Goal: Task Accomplishment & Management: Complete application form

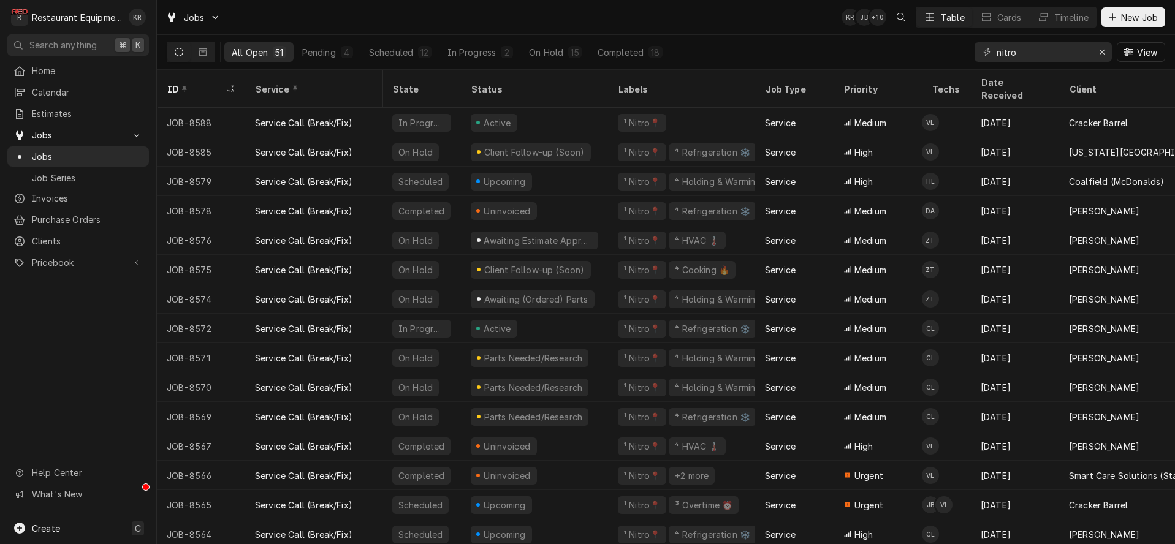
scroll to position [0, 578]
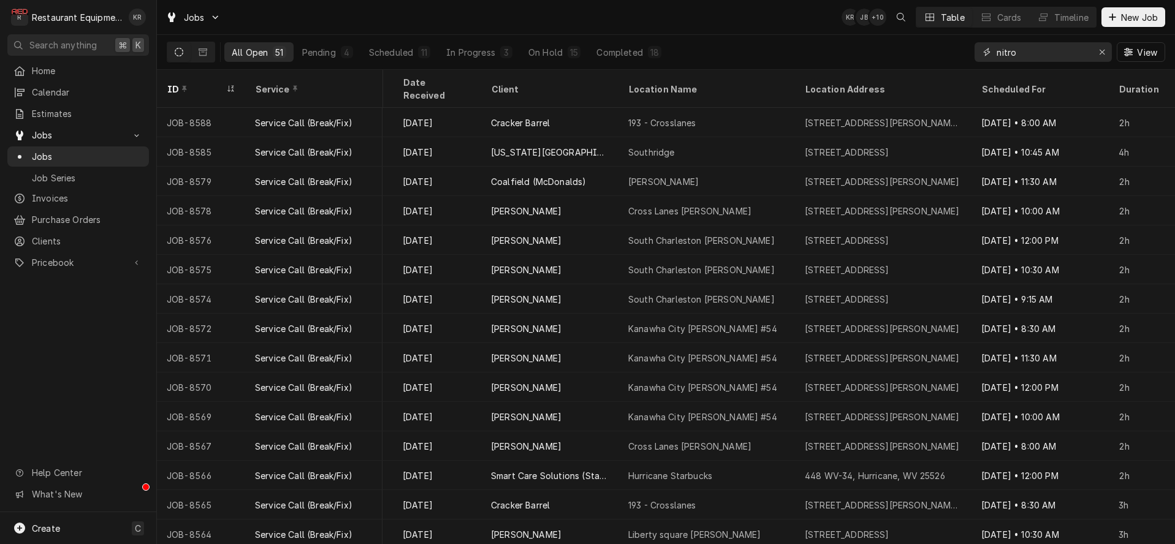
drag, startPoint x: 1025, startPoint y: 52, endPoint x: 972, endPoint y: 53, distance: 52.1
click at [996, 53] on input "nitro" at bounding box center [1042, 52] width 92 height 20
type input "8"
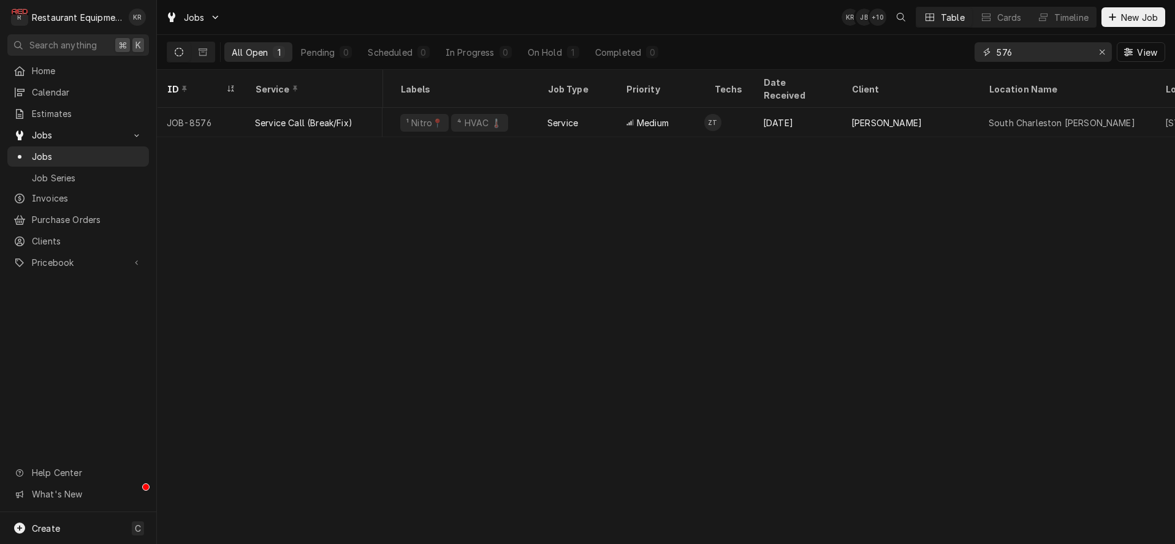
scroll to position [0, 219]
type input "576"
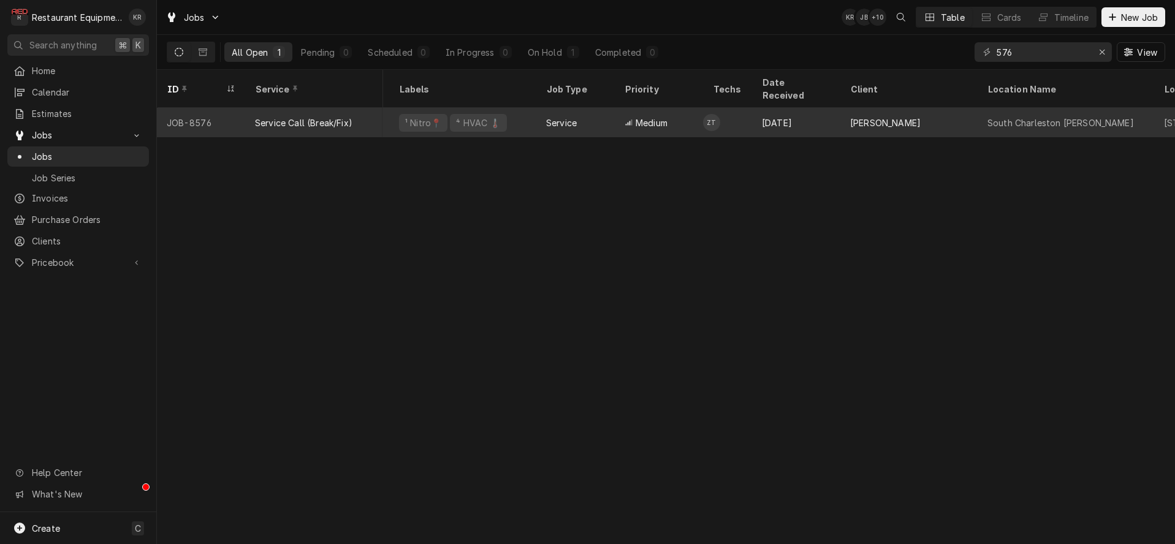
click at [576, 116] on div "Service" at bounding box center [561, 122] width 31 height 13
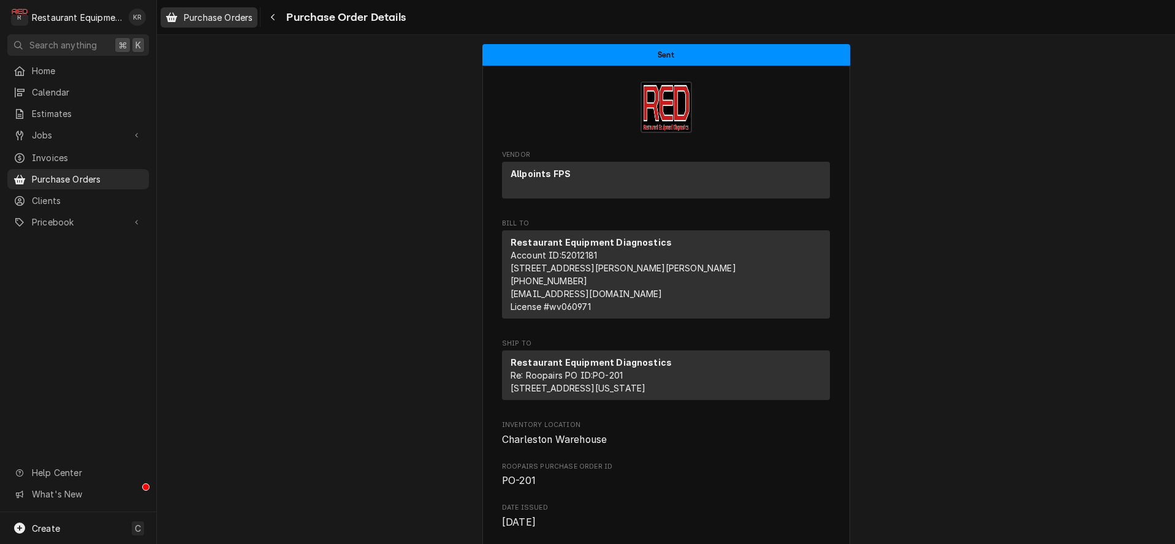
click at [241, 15] on span "Purchase Orders" at bounding box center [218, 17] width 69 height 13
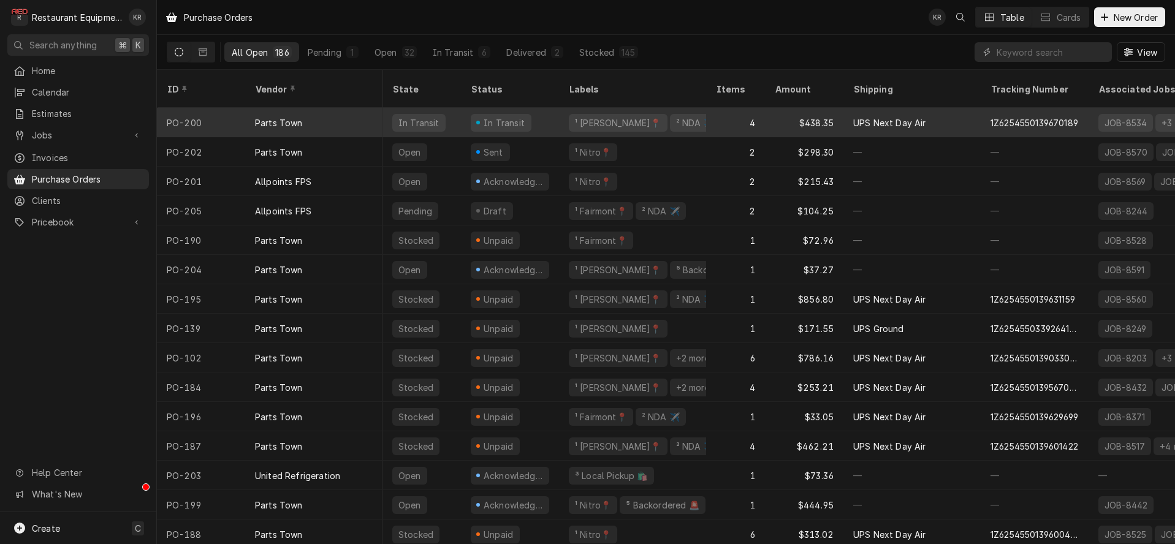
scroll to position [0, 12]
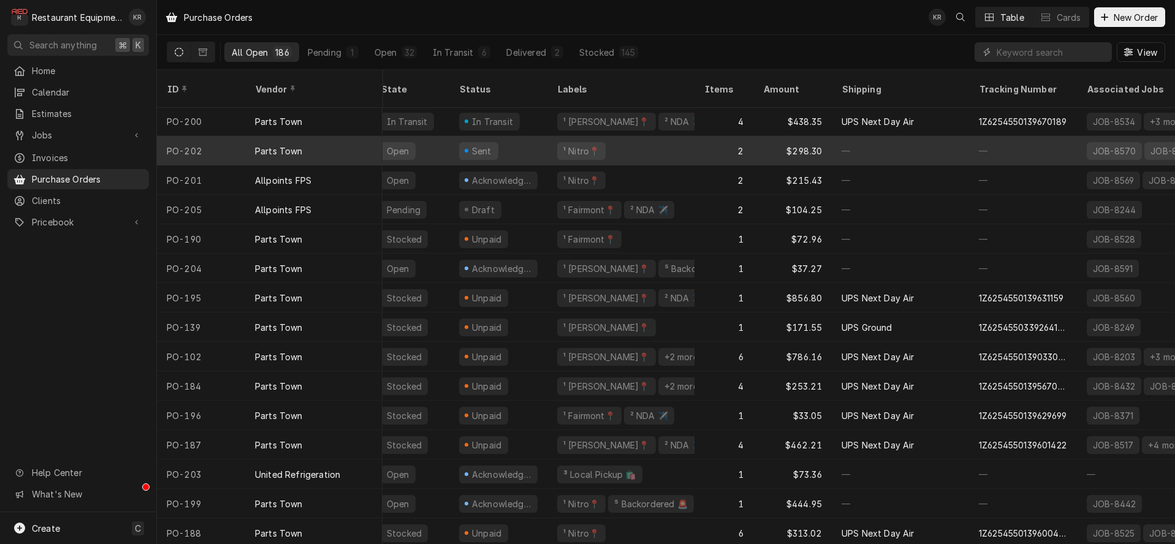
click at [365, 138] on div "Parts Town" at bounding box center [313, 150] width 137 height 29
click at [365, 138] on div "Parts Town" at bounding box center [313, 148] width 137 height 29
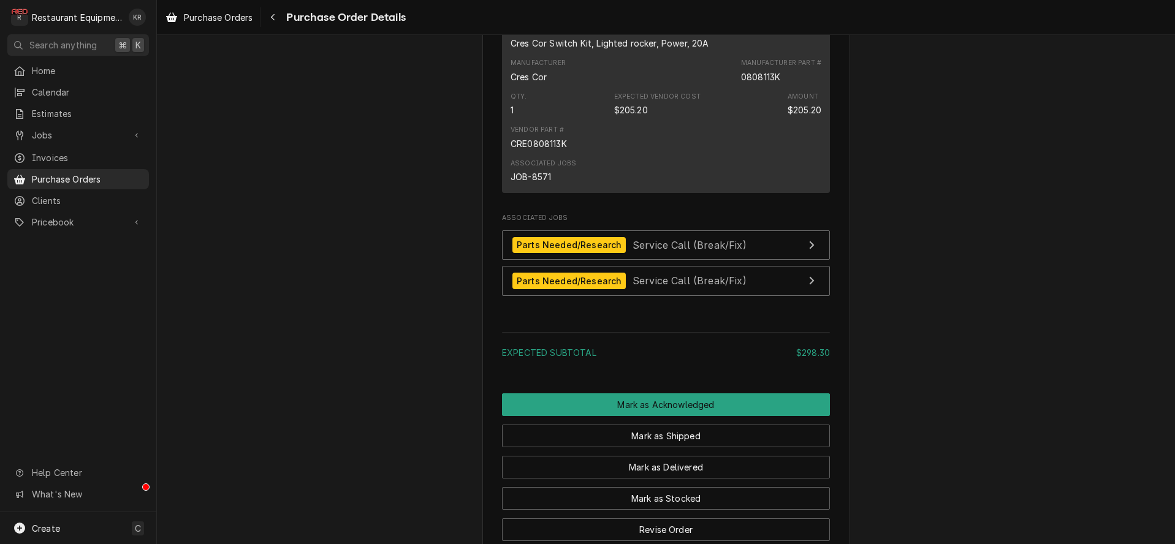
scroll to position [925, 0]
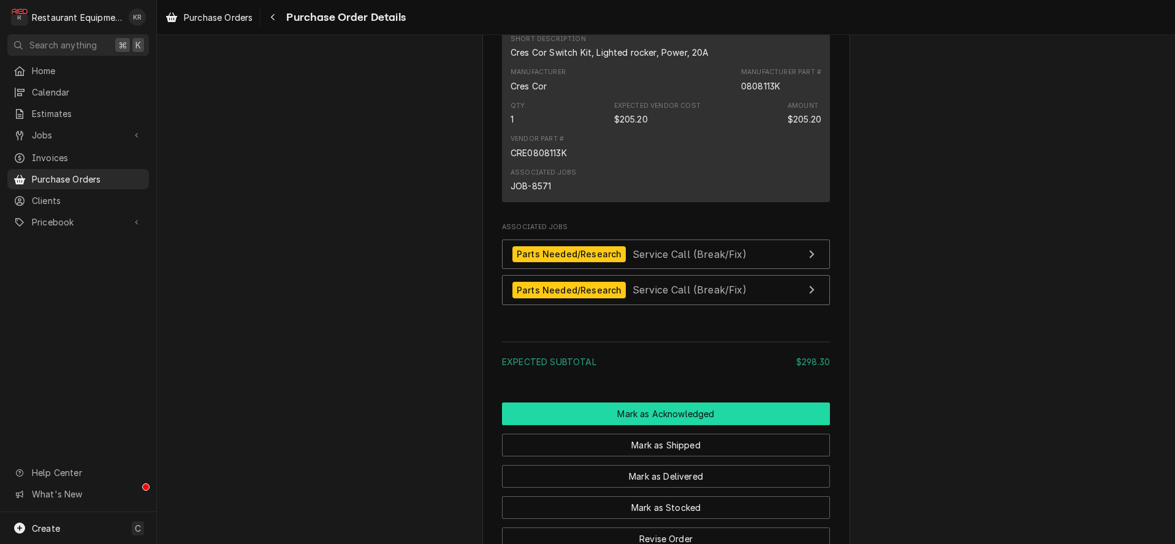
click at [667, 425] on button "Mark as Acknowledged" at bounding box center [666, 414] width 328 height 23
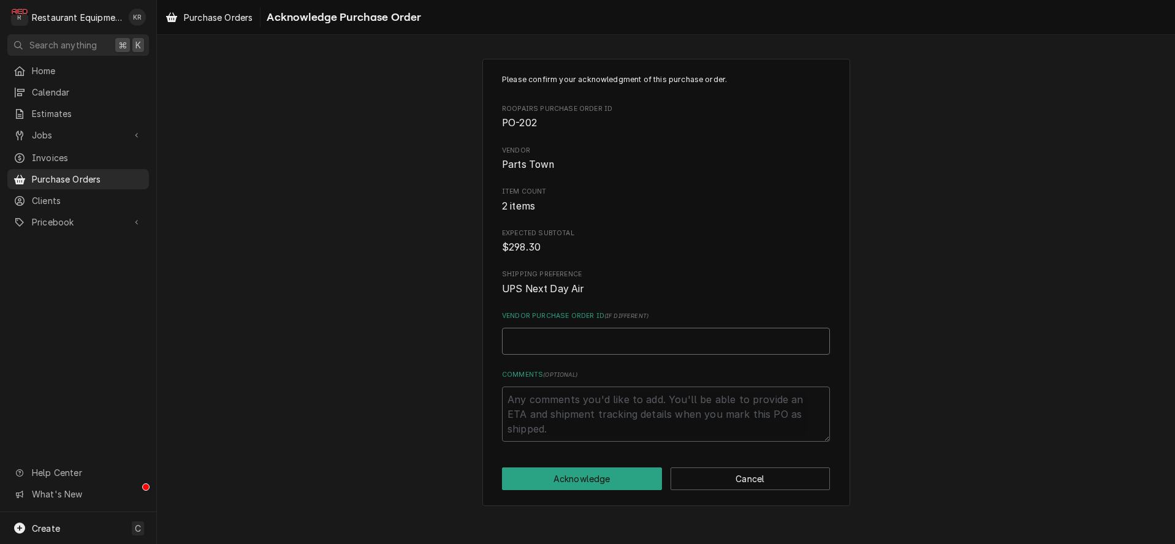
click at [531, 345] on input "Vendor Purchase Order ID ( if different )" at bounding box center [666, 341] width 328 height 27
paste input "0506306308"
type textarea "x"
type input "0506306308"
click at [635, 479] on button "Acknowledge" at bounding box center [582, 479] width 160 height 23
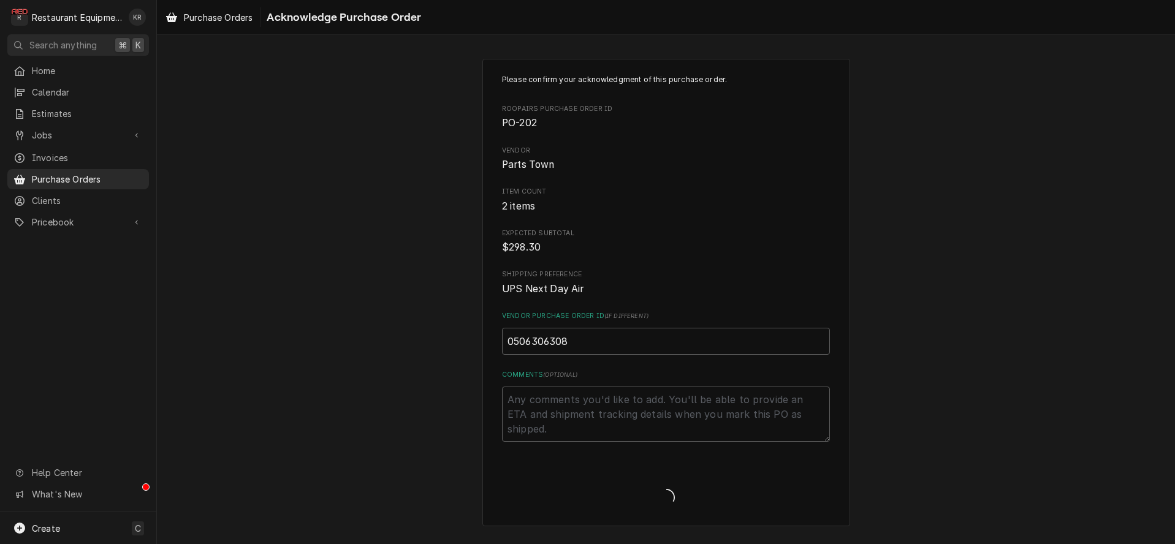
type textarea "x"
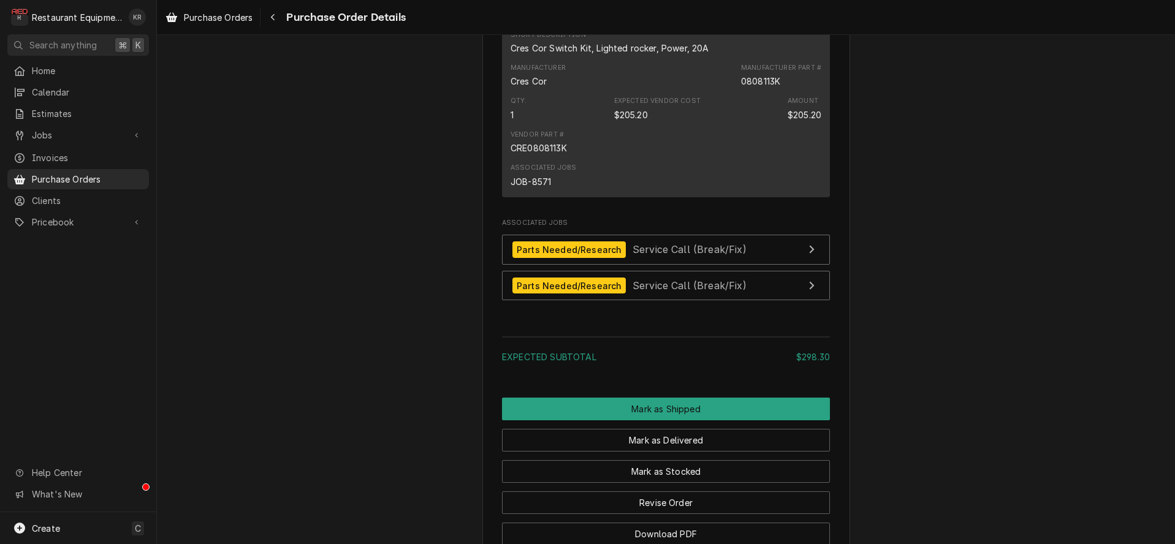
scroll to position [1096, 0]
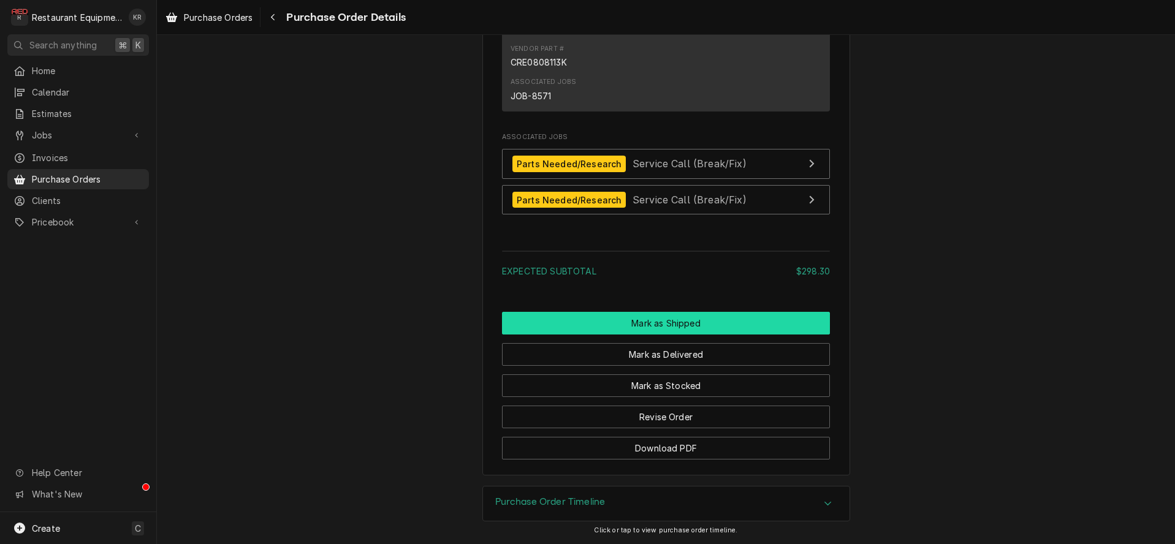
click at [670, 322] on button "Mark as Shipped" at bounding box center [666, 323] width 328 height 23
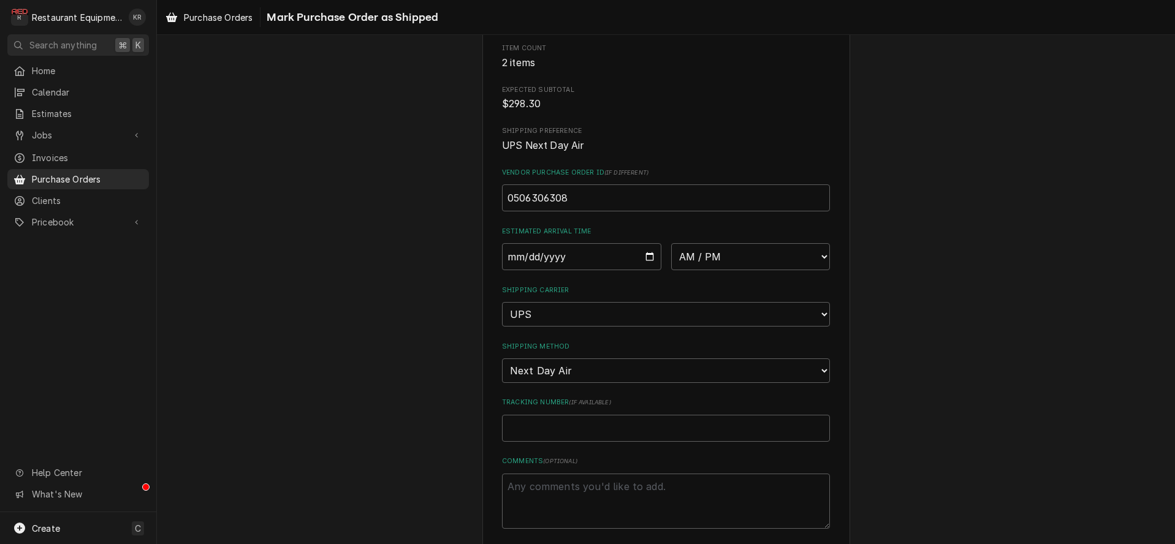
scroll to position [157, 0]
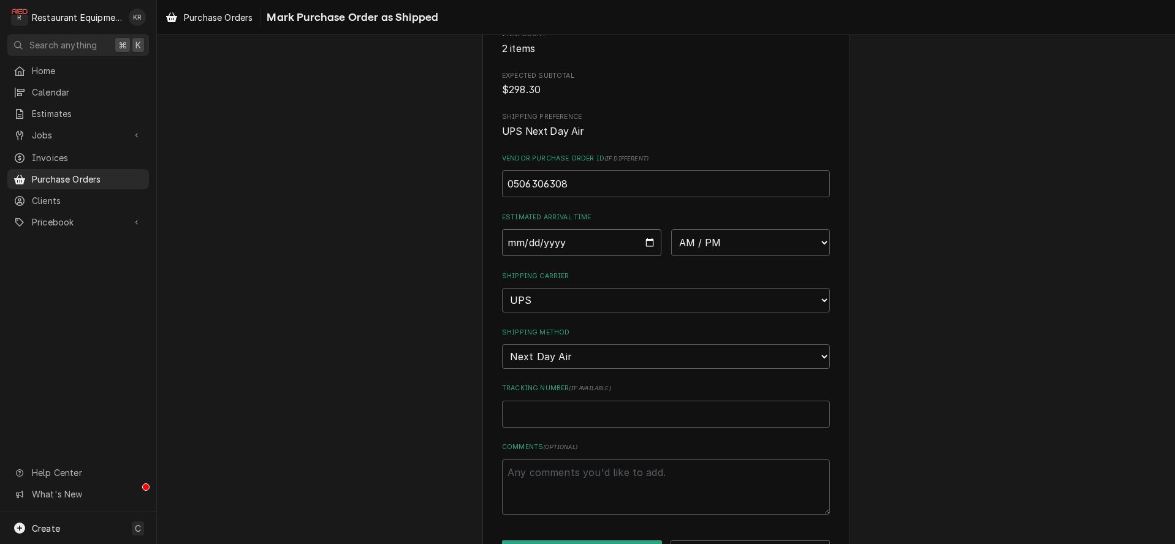
click at [646, 243] on input "Date" at bounding box center [581, 242] width 159 height 27
type input "[DATE]"
type textarea "x"
click at [671, 229] on select "AM / PM 6:00 AM 6:15 AM 6:30 AM 6:45 AM 7:00 AM 7:15 AM 7:30 AM 7:45 AM 8:00 AM…" at bounding box center [750, 242] width 159 height 27
select select "10:30:00"
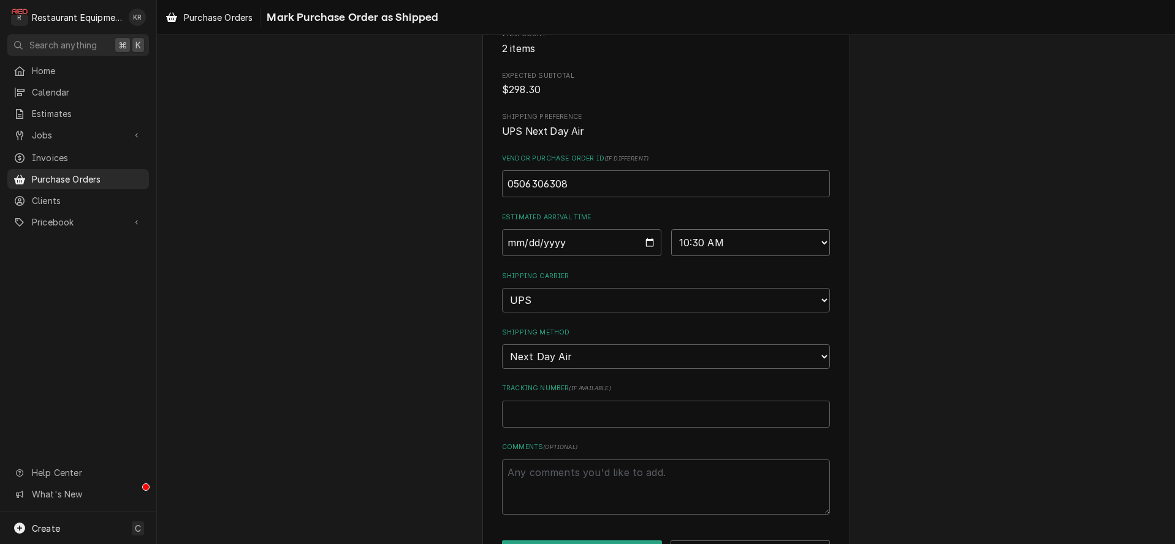
click option "10:30 AM" at bounding box center [0, 0] width 0 height 0
click at [556, 412] on input "Tracking Number ( if available )" at bounding box center [666, 414] width 328 height 27
paste input "1Z6254550139668558"
type textarea "x"
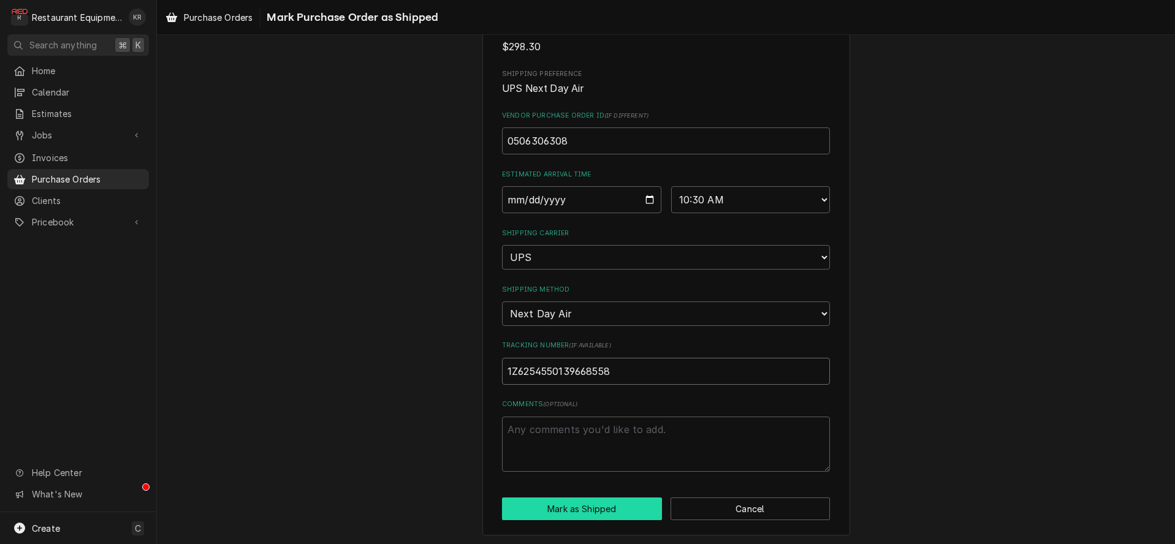
type input "1Z6254550139668558"
click at [594, 507] on button "Mark as Shipped" at bounding box center [582, 509] width 160 height 23
type textarea "x"
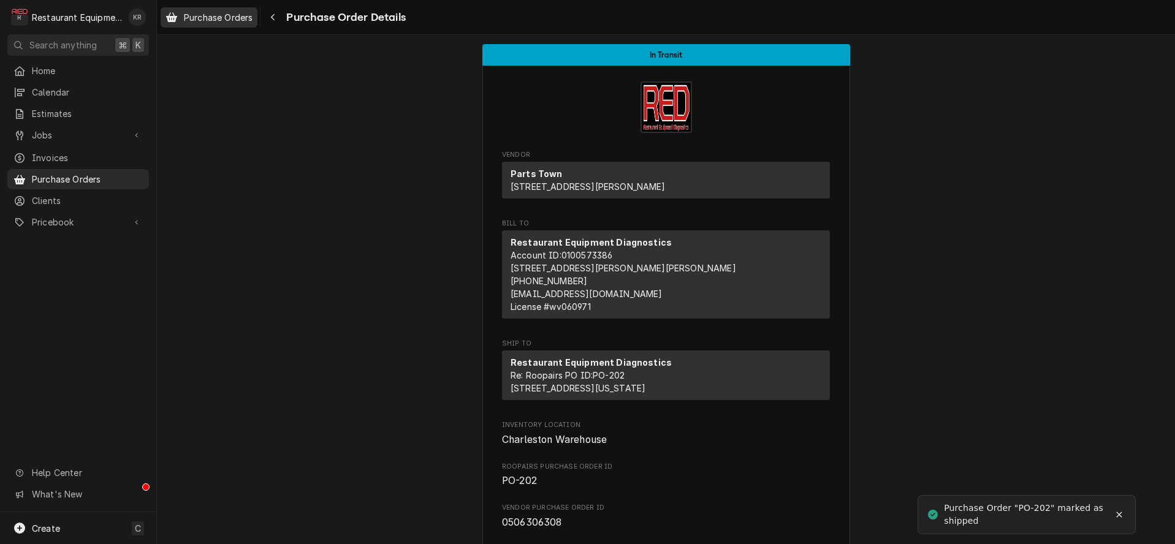
click at [218, 23] on div "Purchase Orders" at bounding box center [209, 17] width 92 height 15
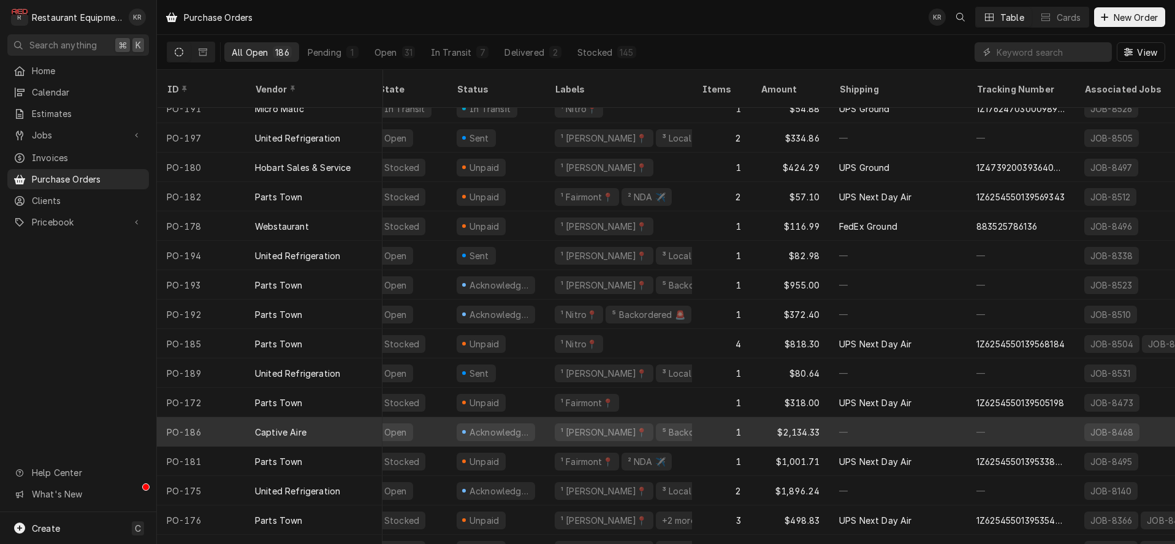
scroll to position [485, 7]
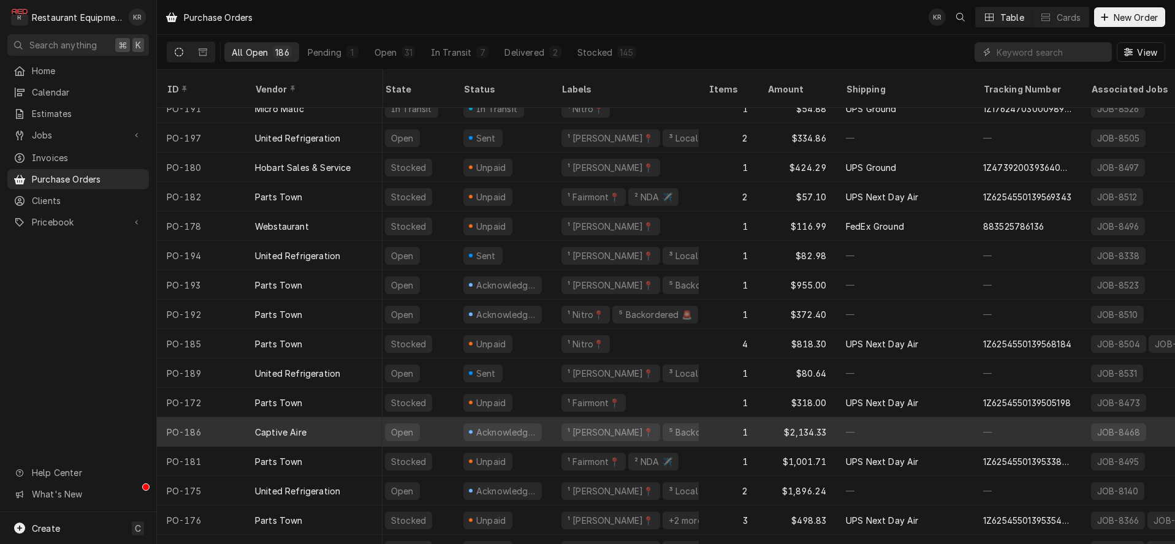
click at [354, 424] on div "Captive Aire" at bounding box center [313, 431] width 137 height 29
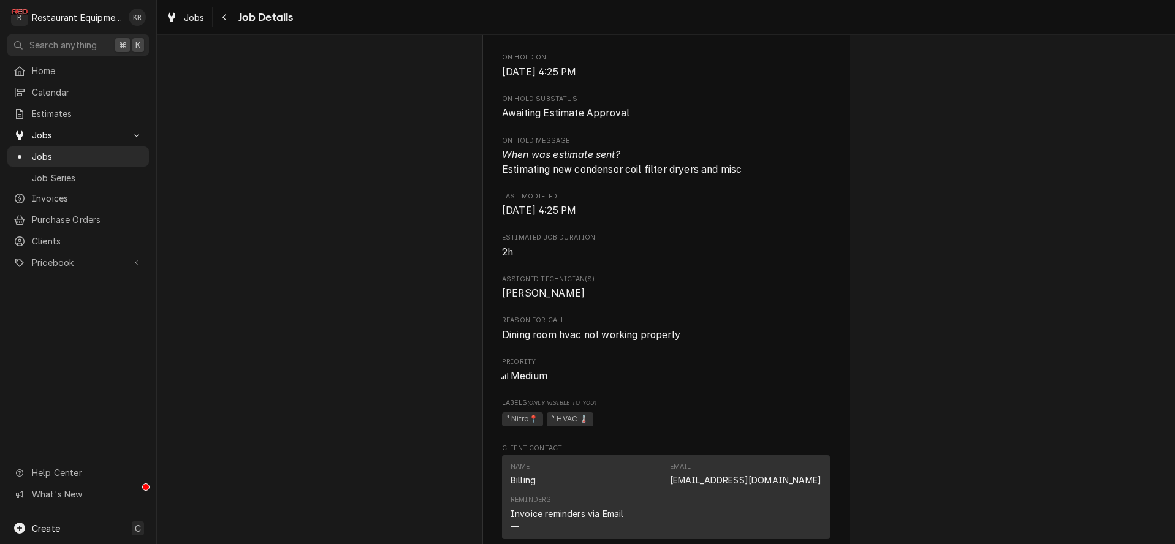
scroll to position [635, 0]
click at [194, 18] on span "Jobs" at bounding box center [194, 17] width 21 height 13
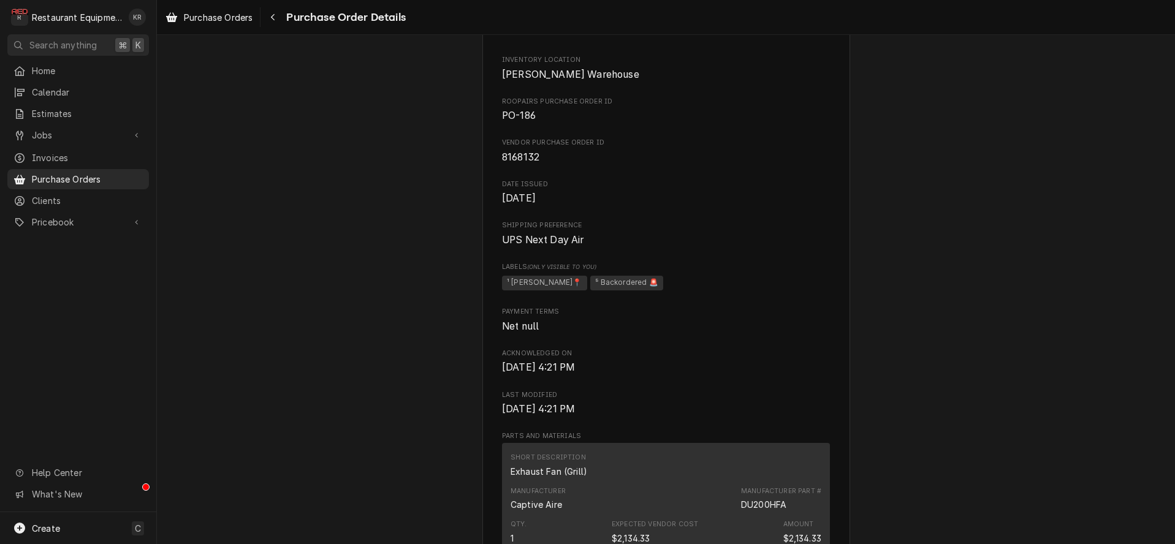
scroll to position [877, 0]
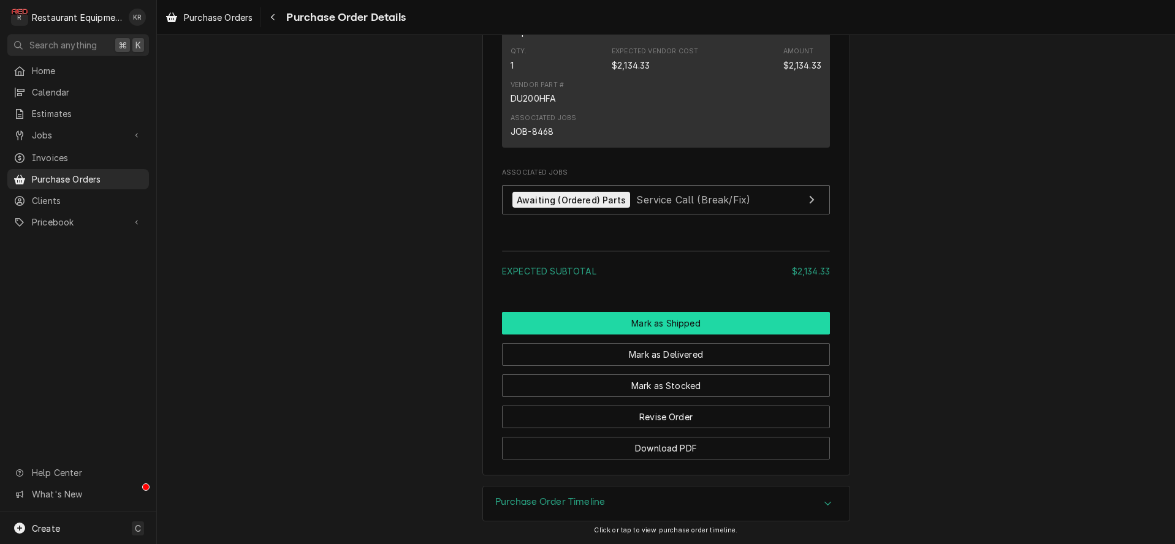
click at [654, 330] on button "Mark as Shipped" at bounding box center [666, 323] width 328 height 23
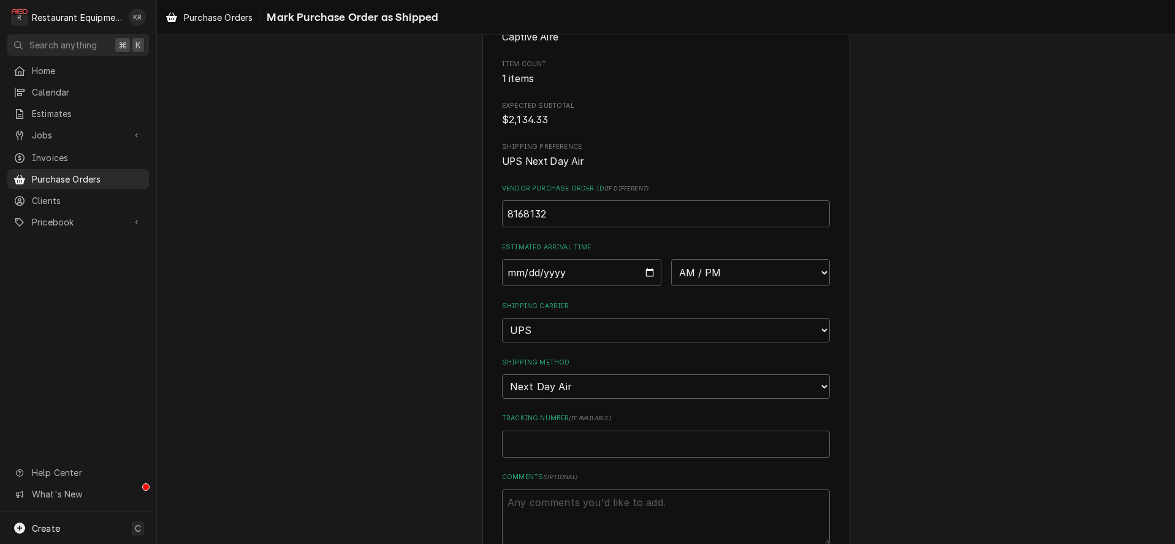
scroll to position [191, 0]
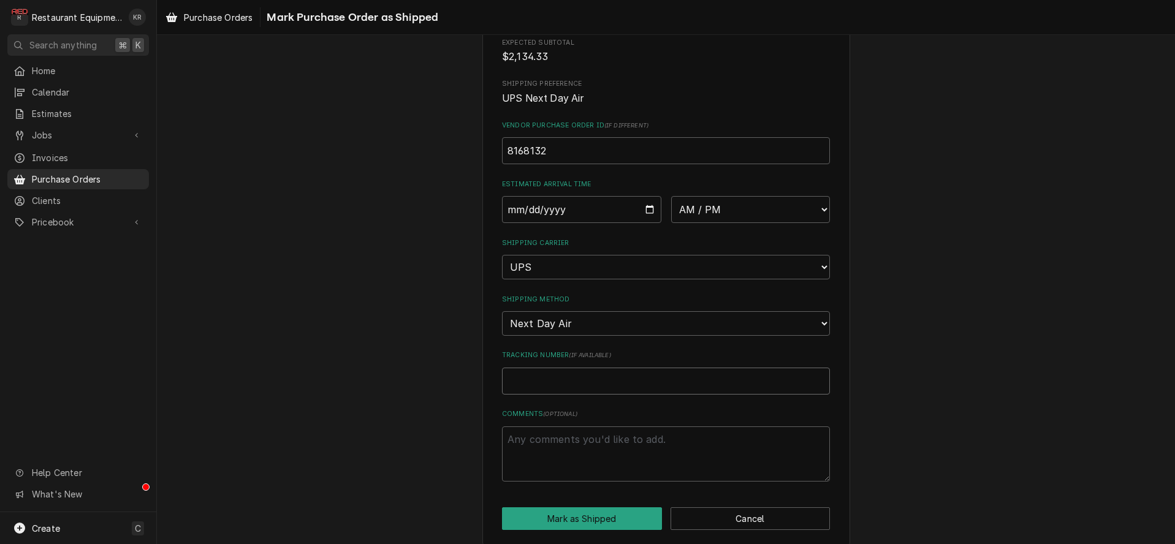
paste input "02219986961"
type textarea "x"
type input "02219986961"
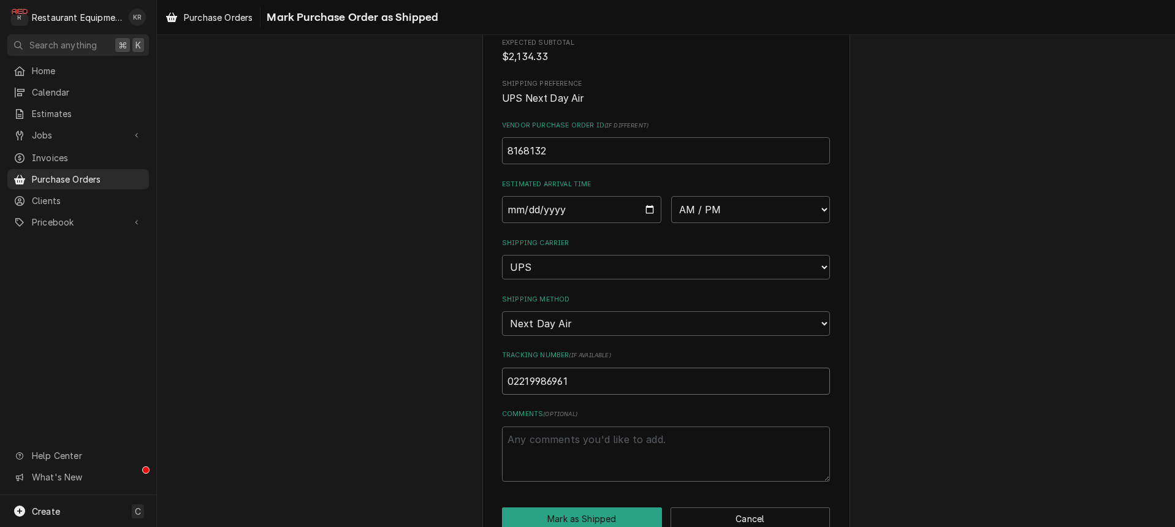
type textarea "x"
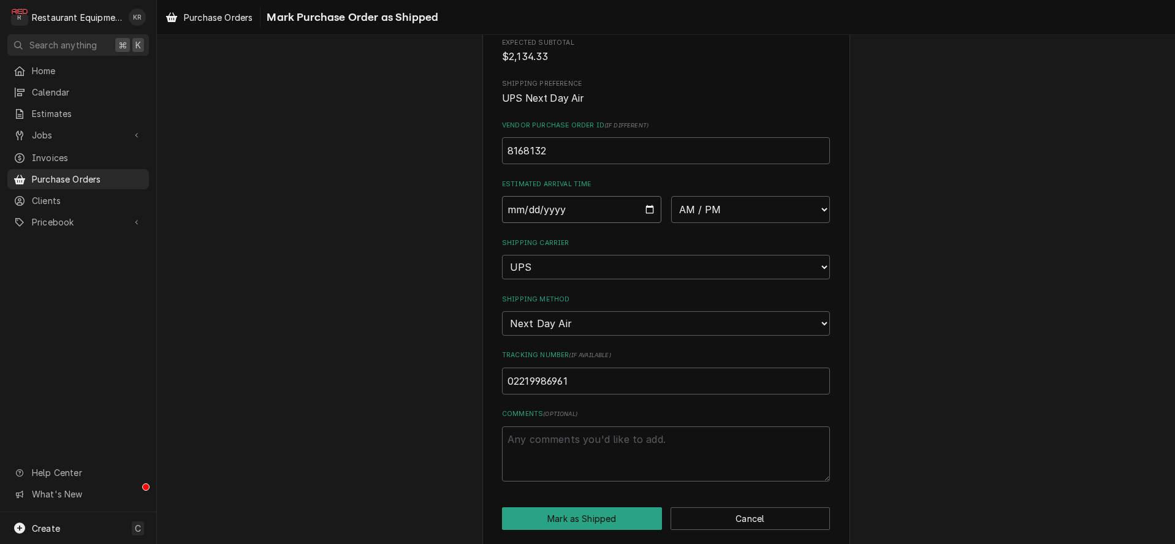
click at [654, 210] on input "Date" at bounding box center [581, 209] width 159 height 27
type input "2025-08-19"
type textarea "x"
click at [671, 196] on select "AM / PM 6:00 AM 6:15 AM 6:30 AM 6:45 AM 7:00 AM 7:15 AM 7:30 AM 7:45 AM 8:00 AM…" at bounding box center [750, 209] width 159 height 27
select select "10:30:00"
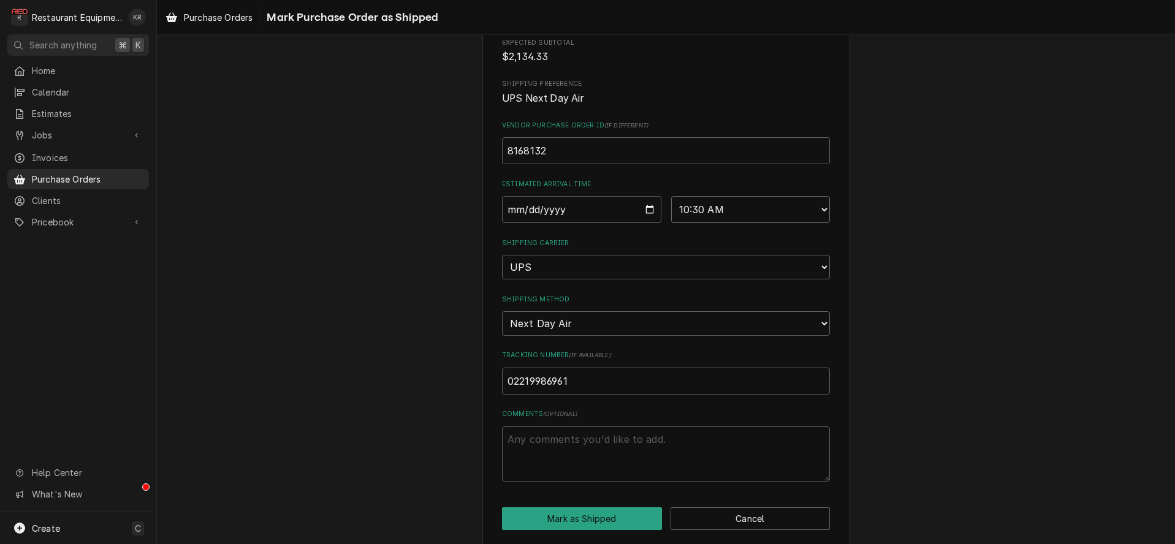
click option "10:30 AM" at bounding box center [0, 0] width 0 height 0
click at [596, 520] on button "Mark as Shipped" at bounding box center [582, 518] width 160 height 23
type textarea "x"
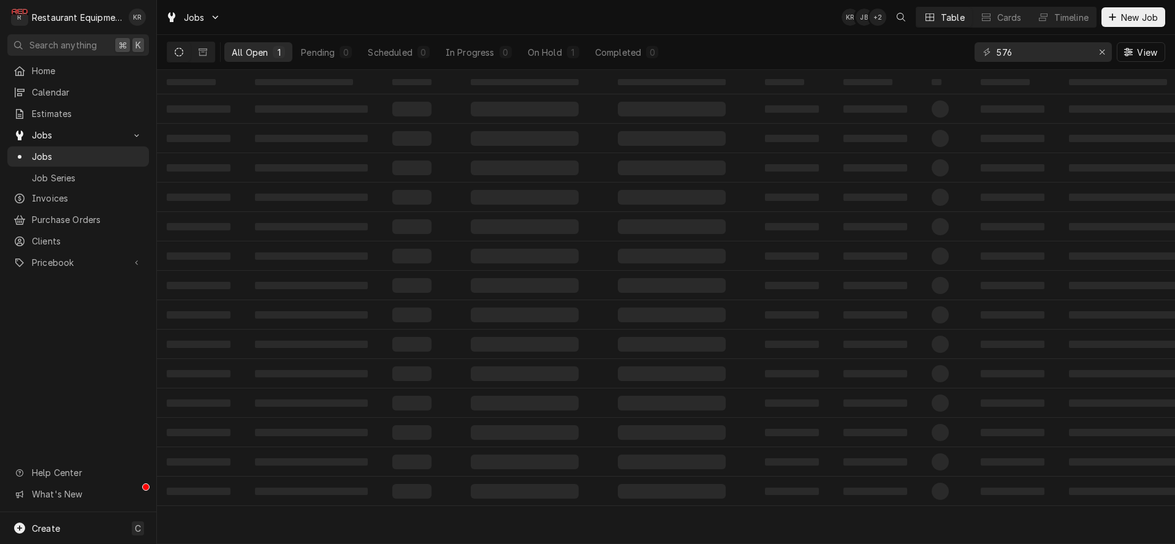
click at [996, 51] on input "576" at bounding box center [1042, 52] width 92 height 20
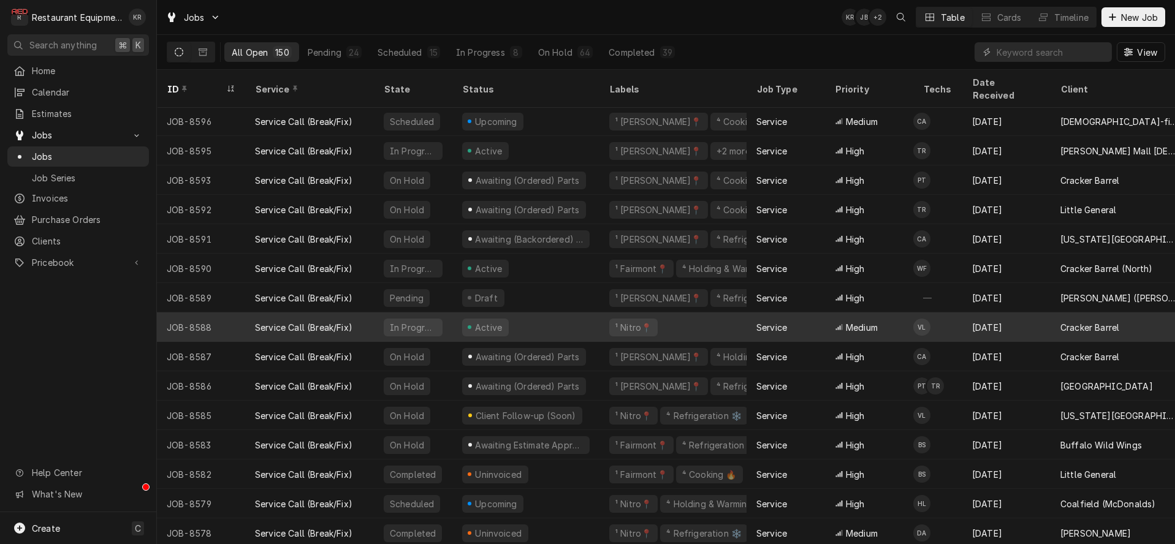
scroll to position [1, 0]
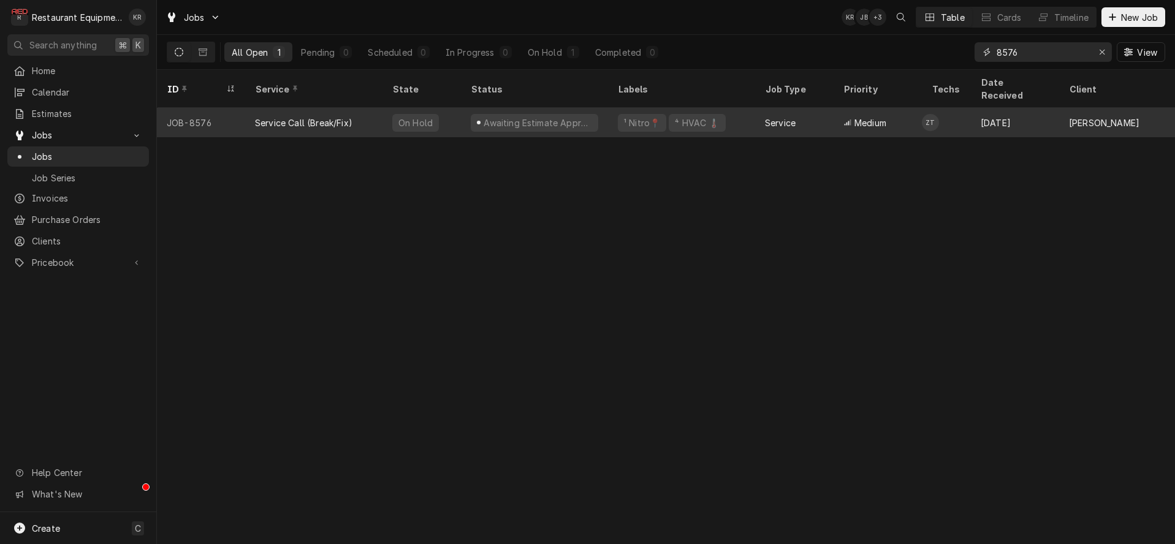
type input "8576"
click at [452, 108] on div "On Hold" at bounding box center [421, 122] width 78 height 29
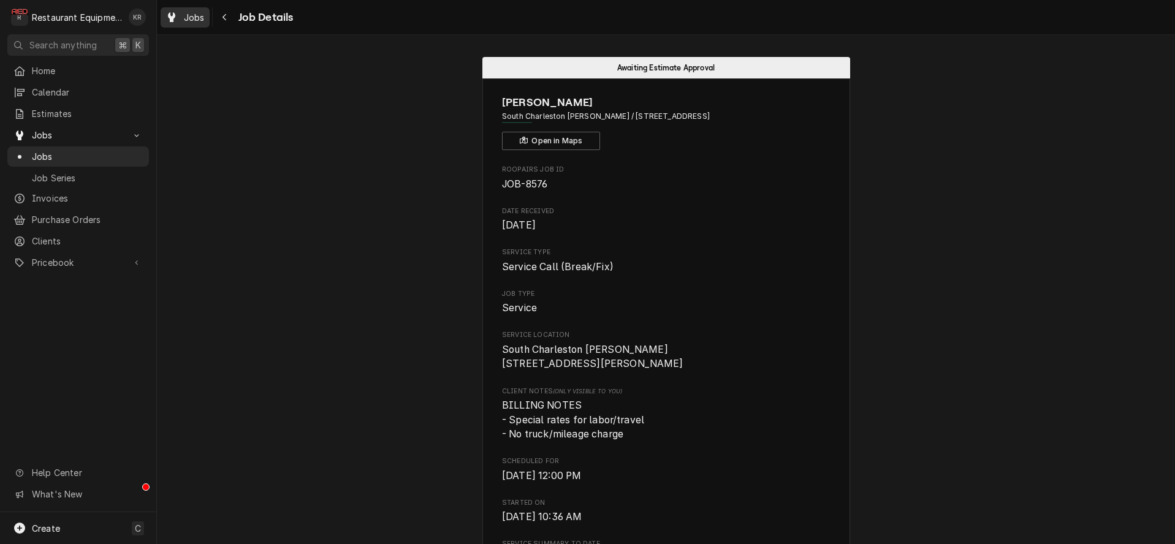
click at [187, 14] on span "Jobs" at bounding box center [194, 17] width 21 height 13
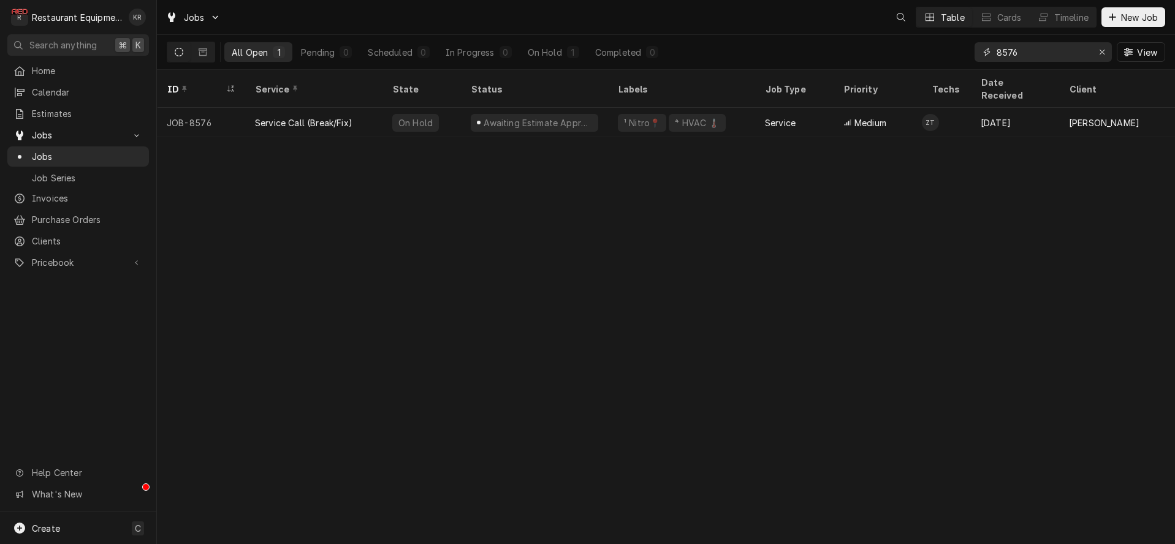
click at [1029, 50] on input "8576" at bounding box center [1042, 52] width 92 height 20
drag, startPoint x: 1007, startPoint y: 49, endPoint x: 956, endPoint y: 47, distance: 51.5
click at [996, 47] on input "8576" at bounding box center [1042, 52] width 92 height 20
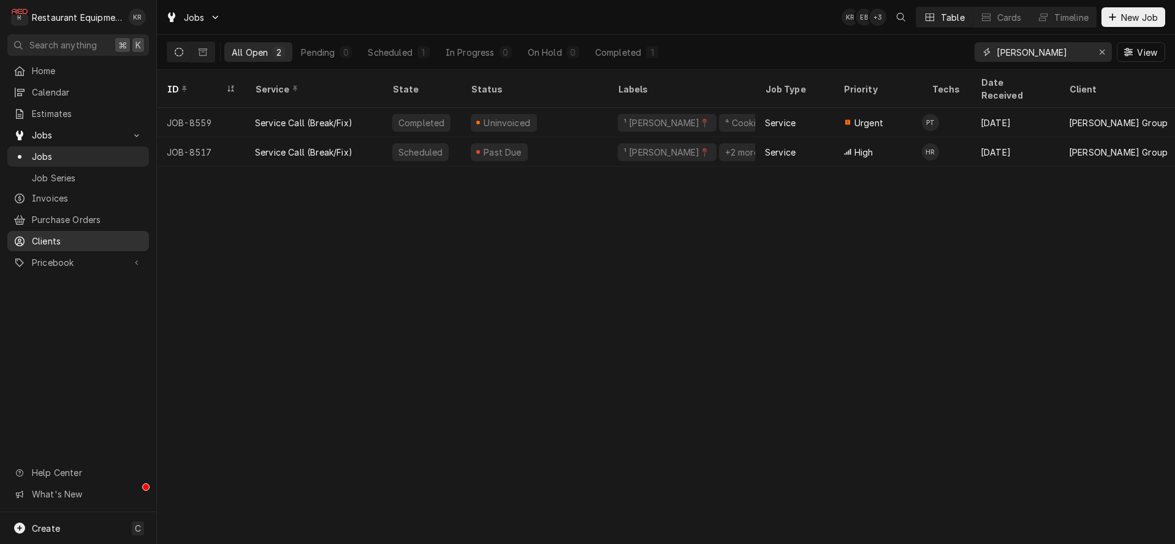
type input "allison"
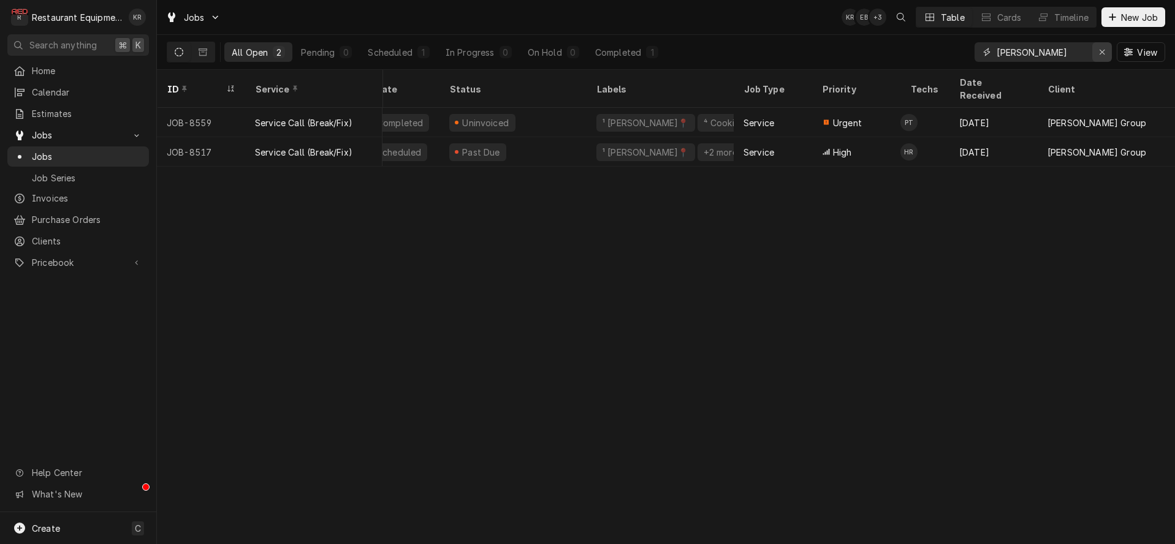
click at [1100, 53] on icon "Erase input" at bounding box center [1101, 52] width 5 height 5
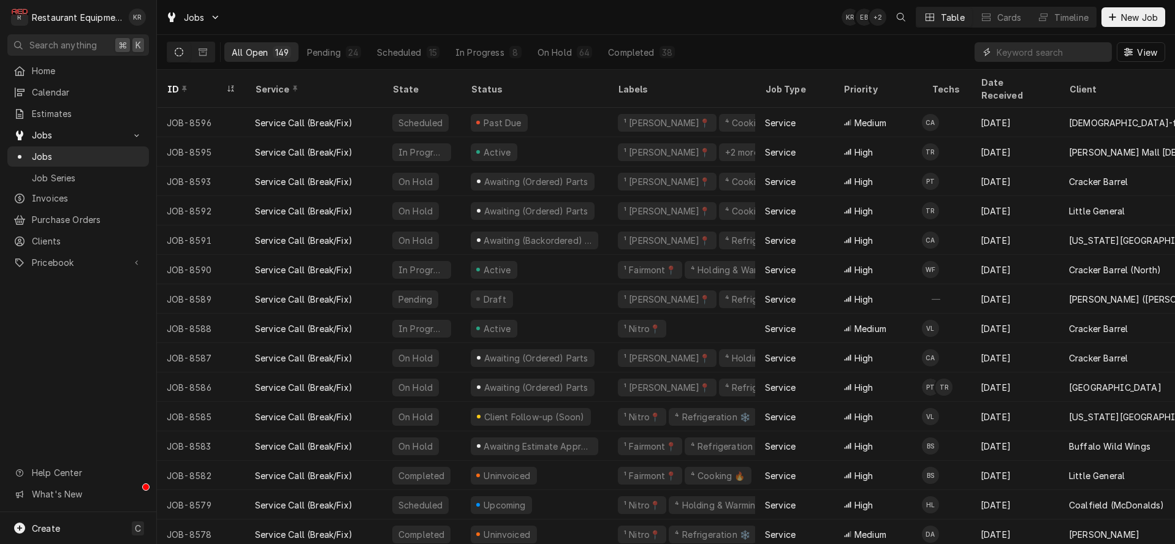
click at [1052, 56] on input "Dynamic Content Wrapper" at bounding box center [1050, 52] width 109 height 20
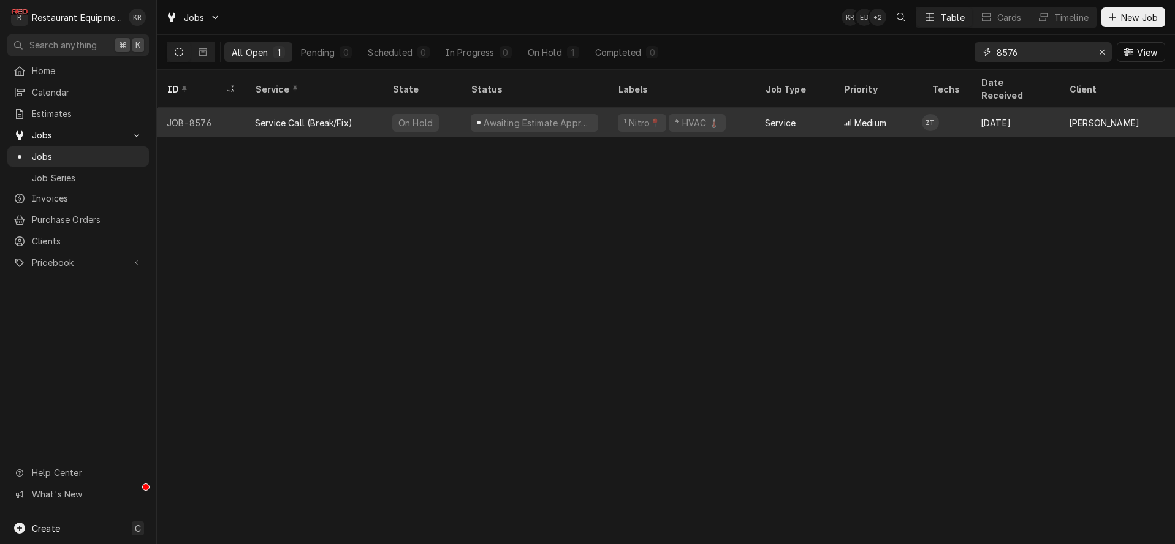
type input "8576"
click at [627, 116] on div "¹ Nitro📍" at bounding box center [642, 122] width 39 height 13
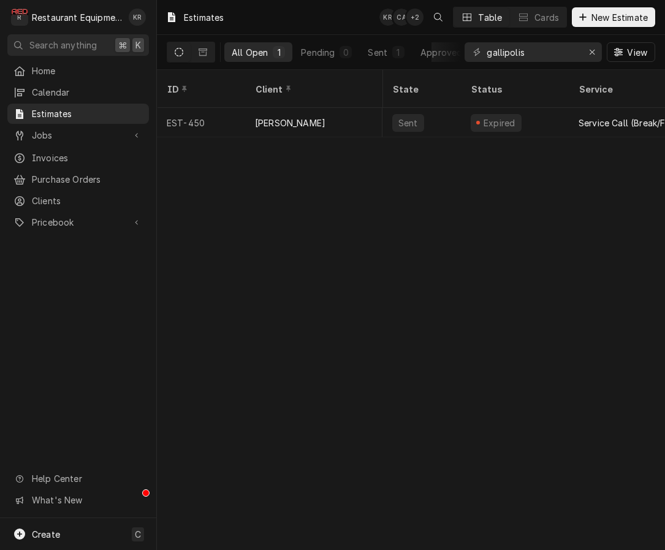
scroll to position [0, 4]
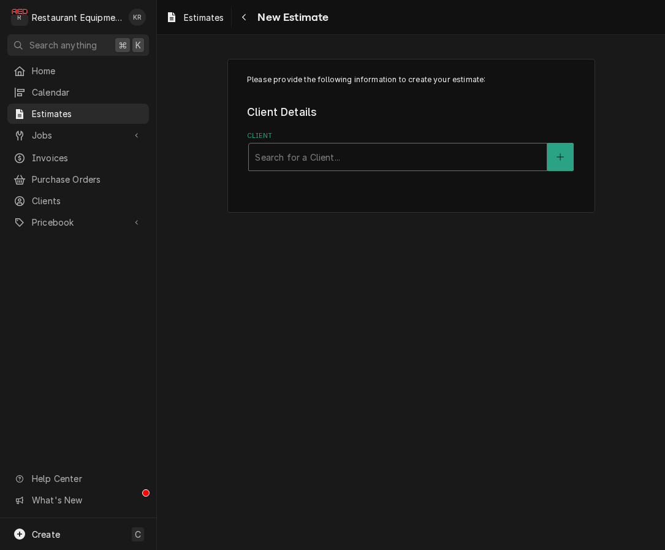
click at [305, 155] on div "Client" at bounding box center [398, 157] width 286 height 22
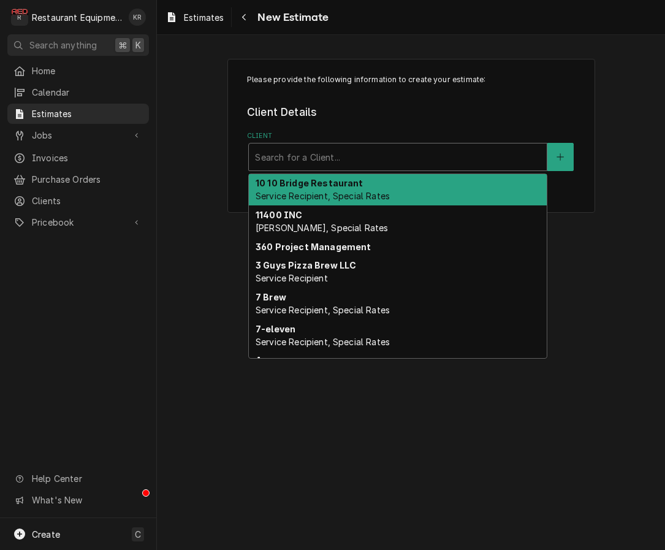
click at [381, 160] on div "Client" at bounding box center [398, 157] width 286 height 22
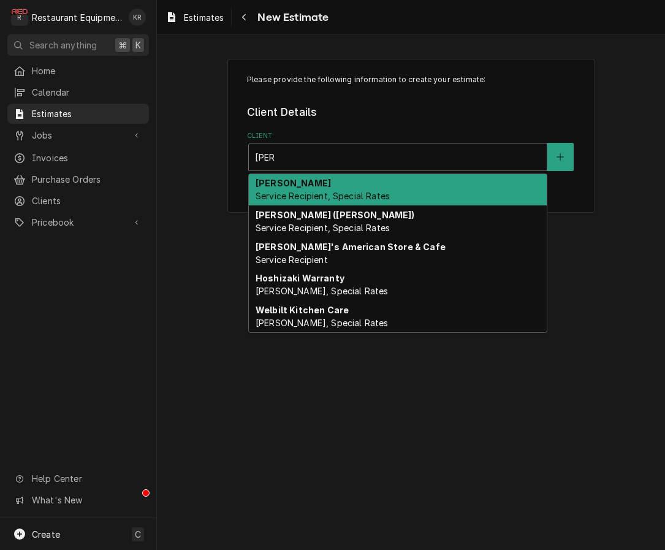
type input "[PERSON_NAME]"
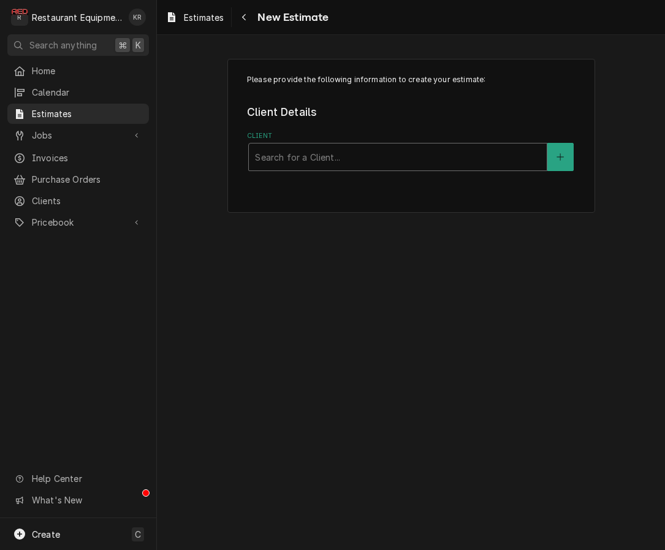
click at [338, 160] on div "Client" at bounding box center [398, 157] width 286 height 22
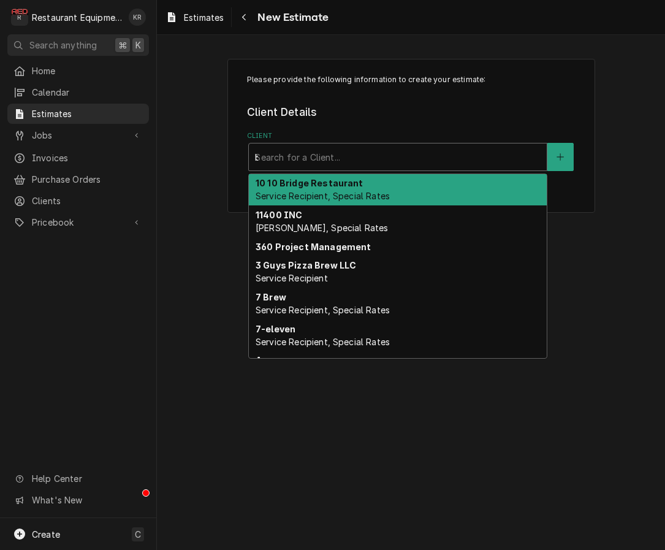
type input "[PERSON_NAME]"
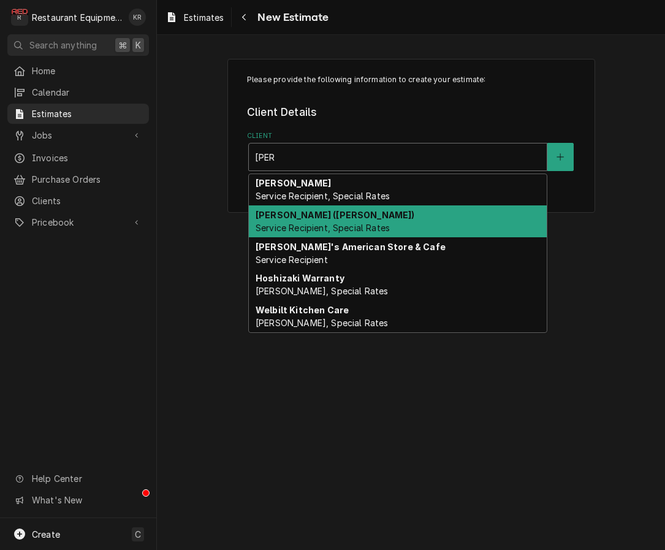
click at [335, 222] on span "Service Recipient, Special Rates" at bounding box center [323, 227] width 134 height 10
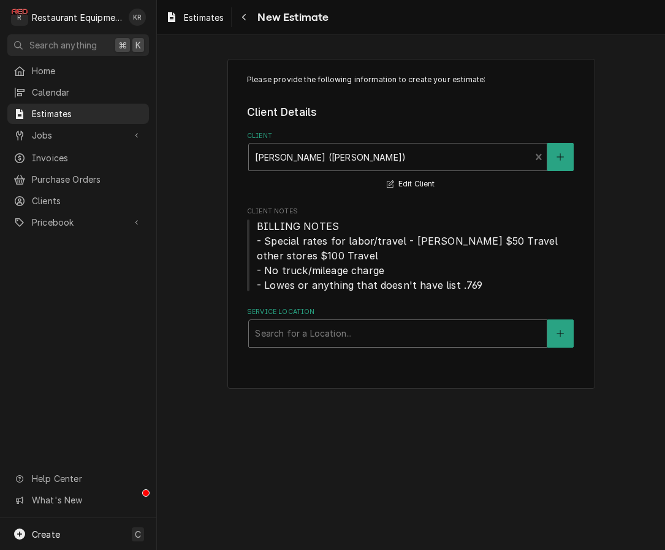
click at [379, 337] on div "Service Location" at bounding box center [398, 333] width 286 height 22
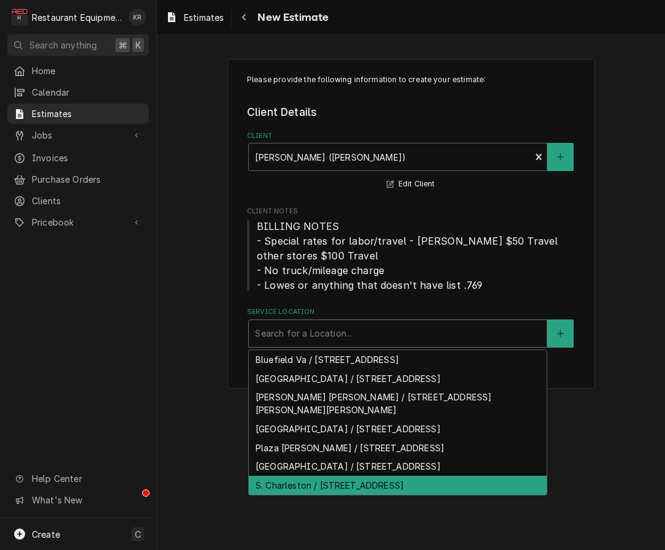
click at [388, 482] on div "S. Charleston / [STREET_ADDRESS]" at bounding box center [398, 484] width 298 height 19
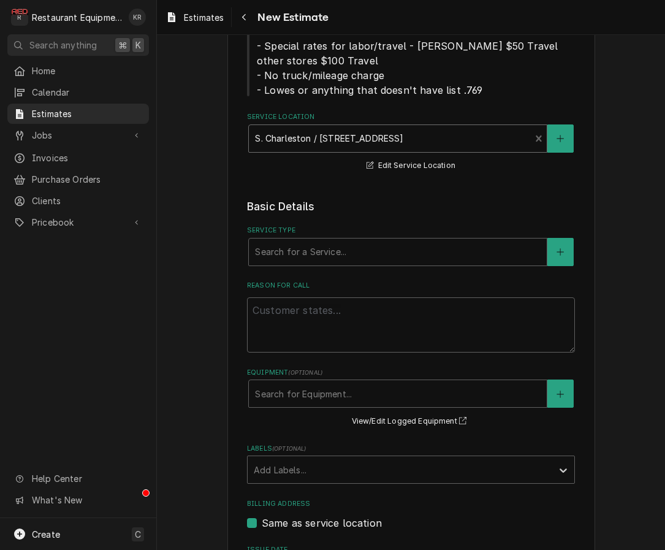
scroll to position [208, 0]
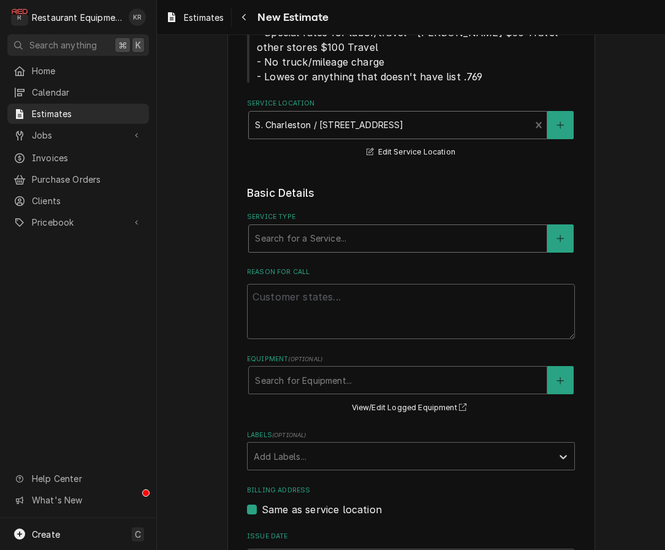
click at [388, 246] on div "Service Type" at bounding box center [398, 238] width 286 height 22
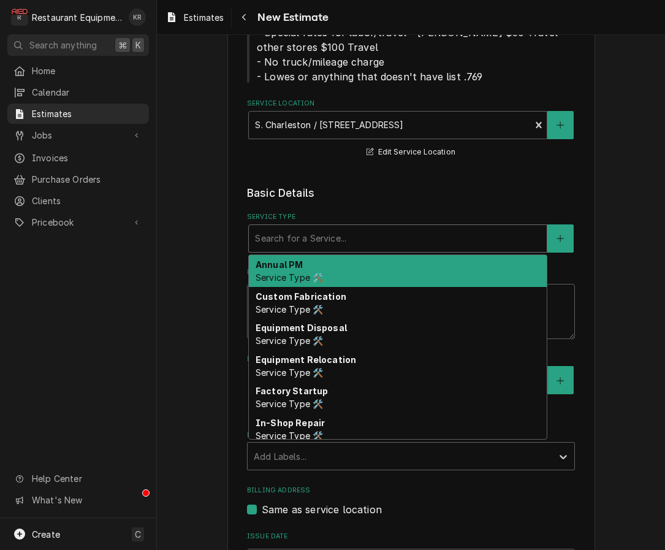
type textarea "x"
type input "b"
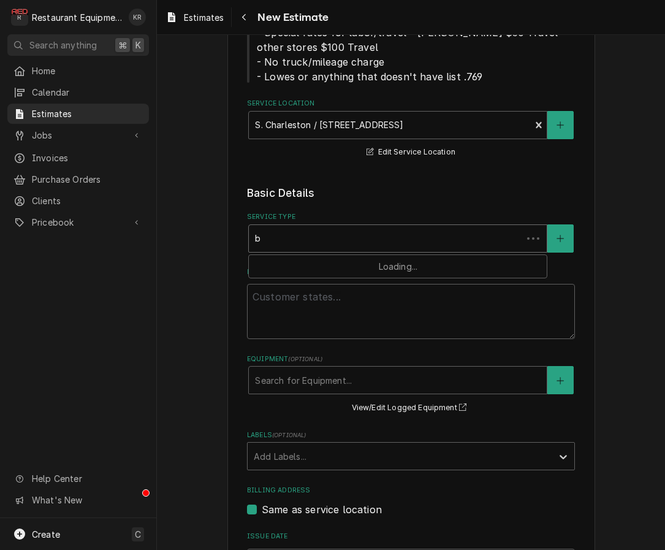
type textarea "x"
type input "br"
type textarea "x"
type input "bre"
type textarea "x"
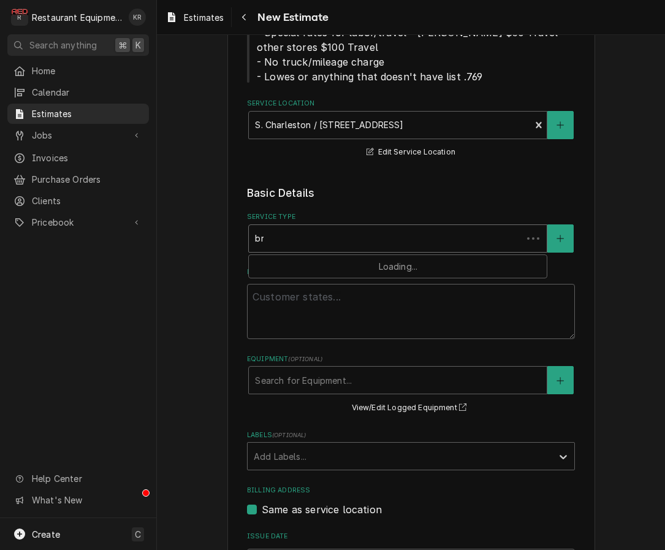
type input "brea"
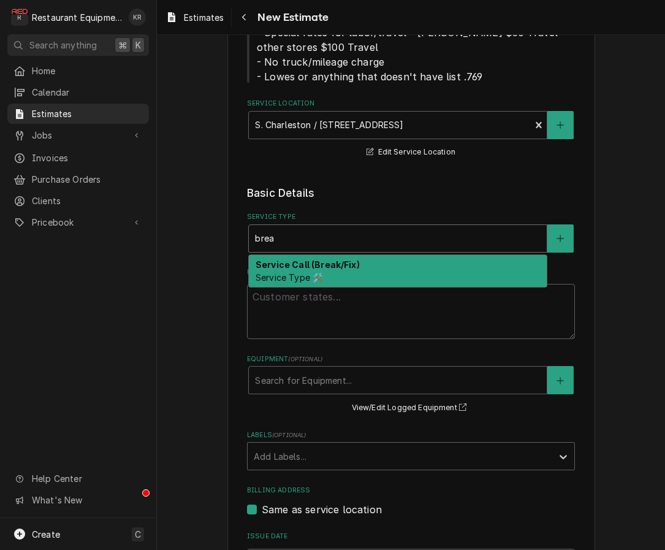
click at [365, 273] on div "Service Call (Break/Fix) Service Type 🛠️" at bounding box center [398, 271] width 298 height 32
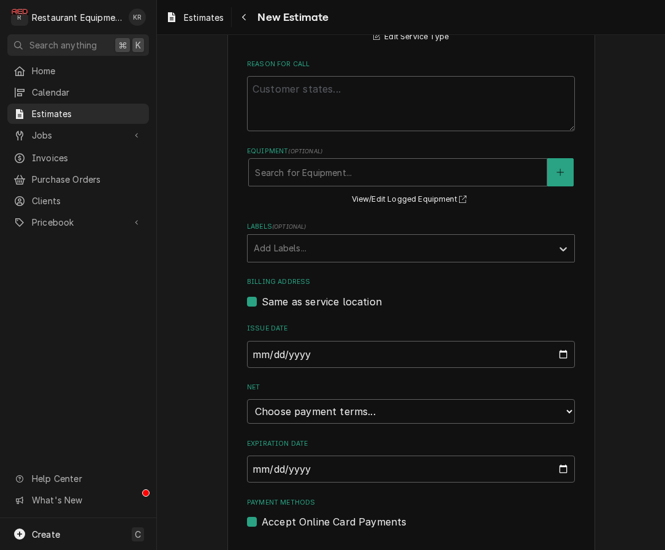
scroll to position [468, 0]
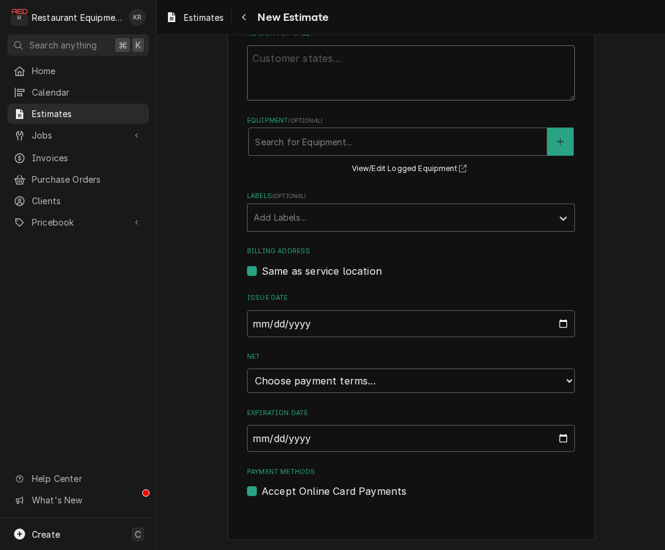
paste textarea "[DATE] Truck 207 and 208 In@11:00 Out@4:45 Upon completion of other jobs starte…"
type textarea "x"
type textarea "[DATE] Truck 207 and 208 In@11:00 Out@4:45 Upon completion of other jobs starte…"
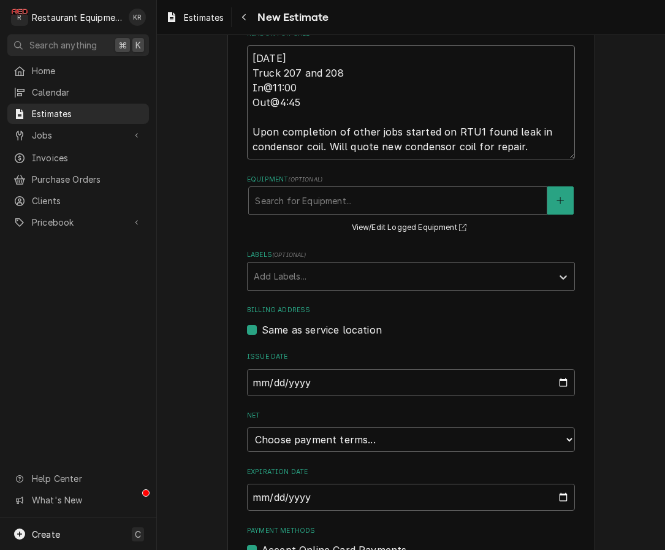
type textarea "x"
type textarea "[DATE] Truck 207 and 208 In@11:00 Out@4:45 Upon completion of other jobs starte…"
click at [427, 204] on div "Equipment" at bounding box center [398, 200] width 286 height 22
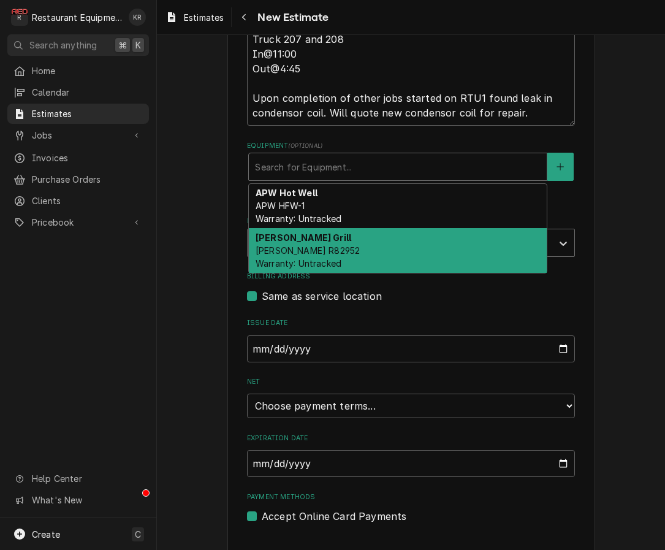
scroll to position [526, 0]
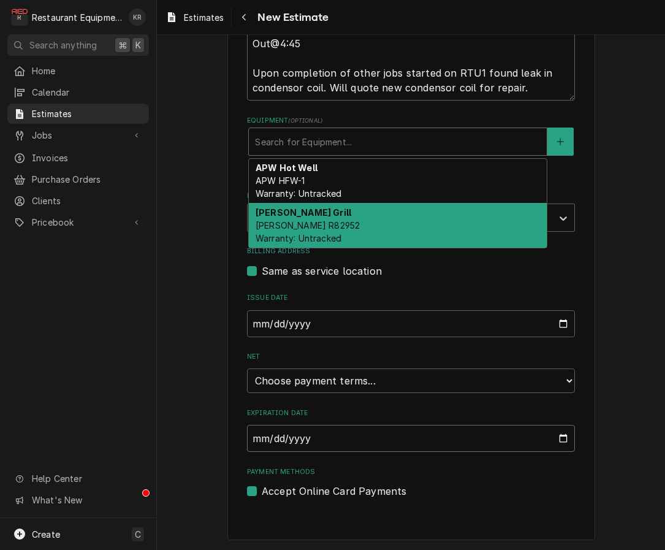
click at [561, 438] on input "Expiration Date" at bounding box center [411, 438] width 328 height 27
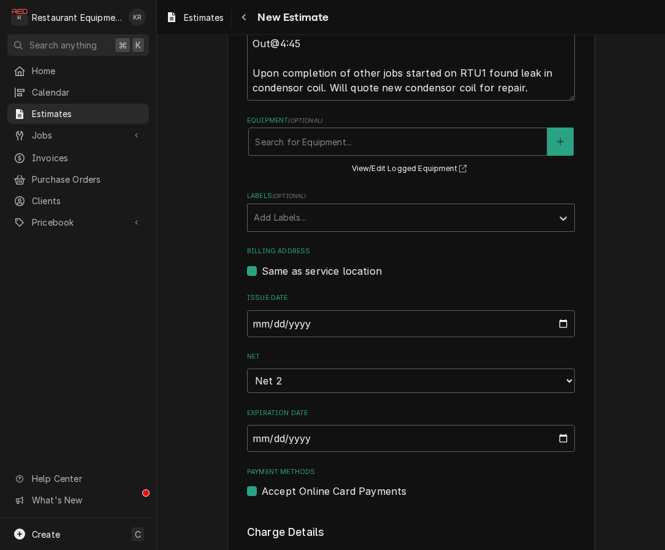
type textarea "x"
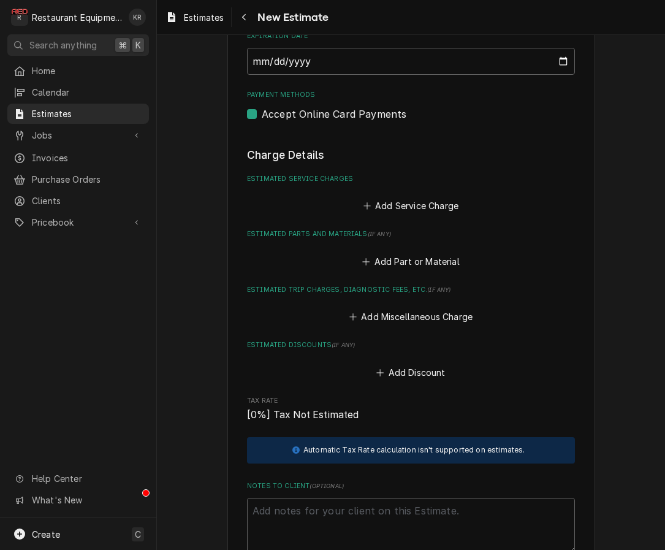
scroll to position [898, 0]
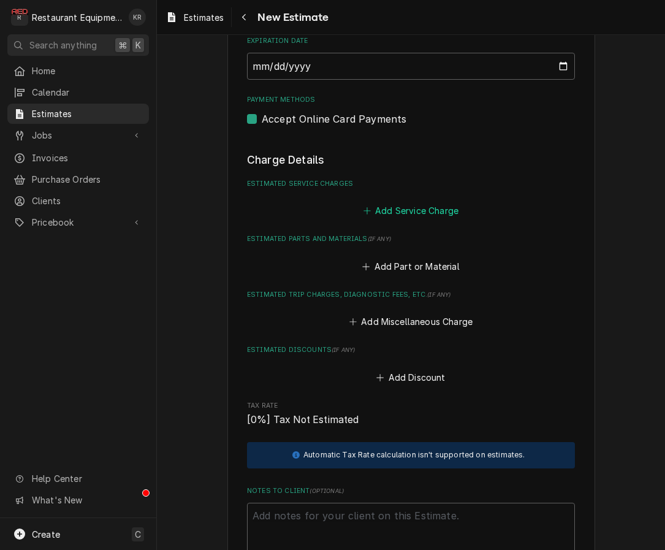
click at [412, 211] on button "Add Service Charge" at bounding box center [410, 210] width 99 height 17
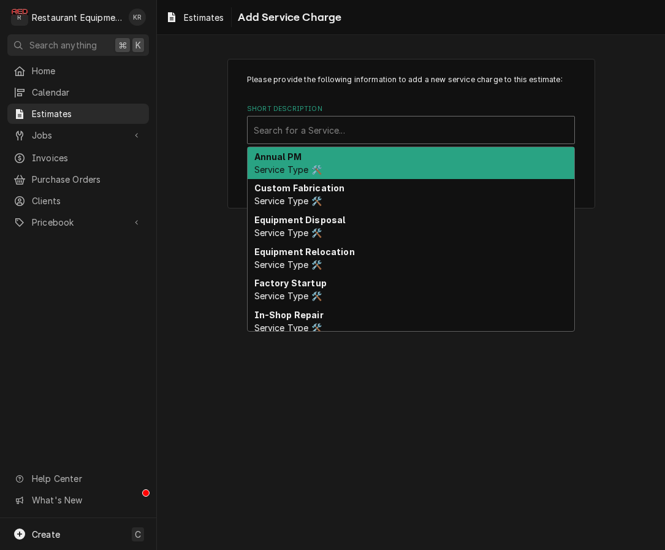
click at [381, 135] on div "Short Description" at bounding box center [411, 130] width 314 height 22
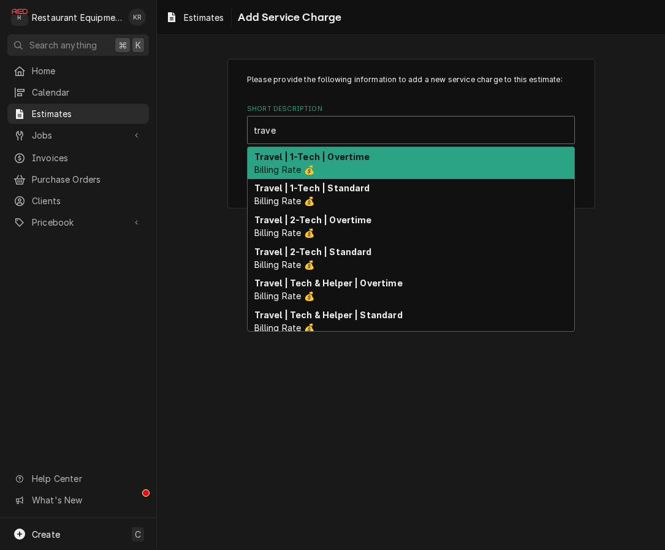
type input "trave"
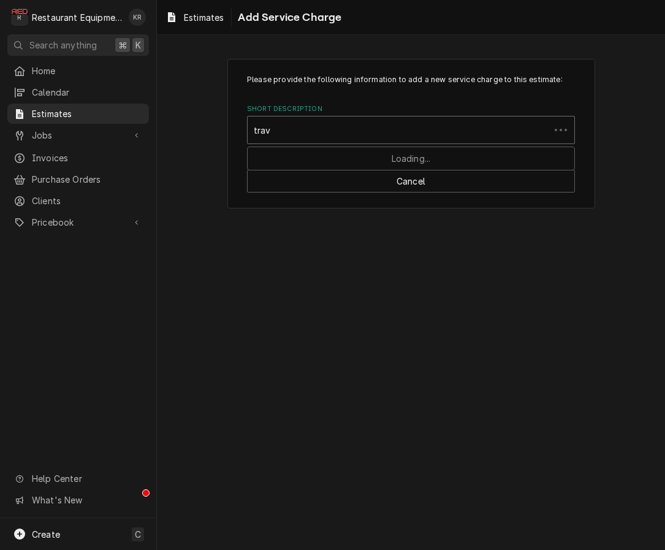
type input "trave"
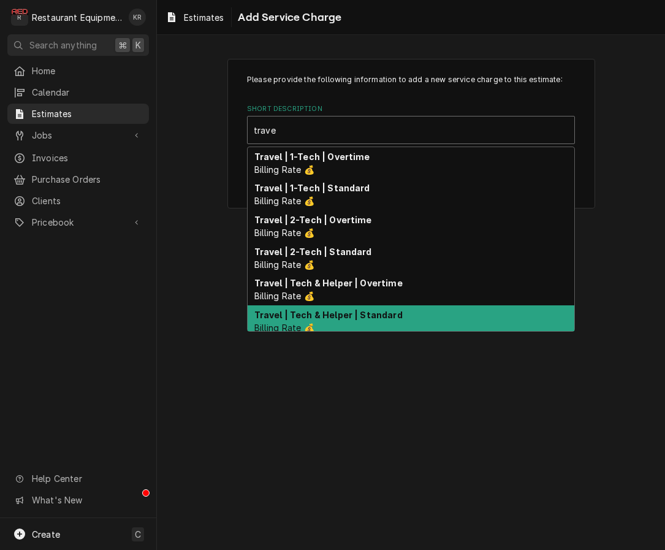
click at [339, 322] on div "Travel | Tech & Helper | Standard Billing Rate 💰" at bounding box center [411, 321] width 327 height 32
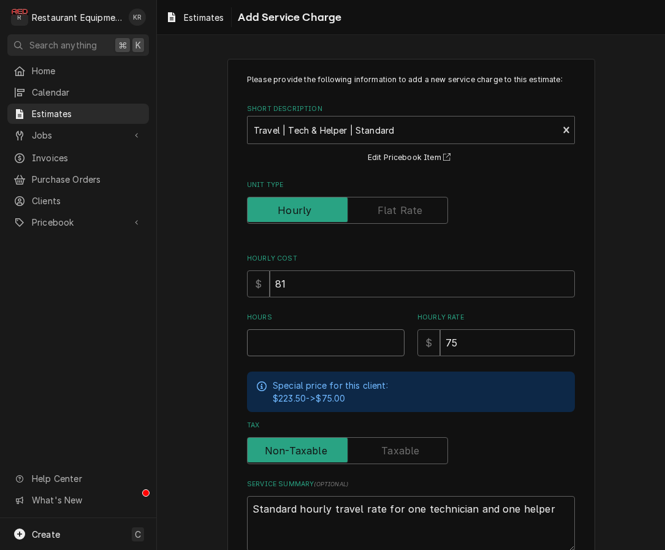
click at [298, 346] on input "Hours" at bounding box center [325, 342] width 157 height 27
type textarea "x"
type input "1"
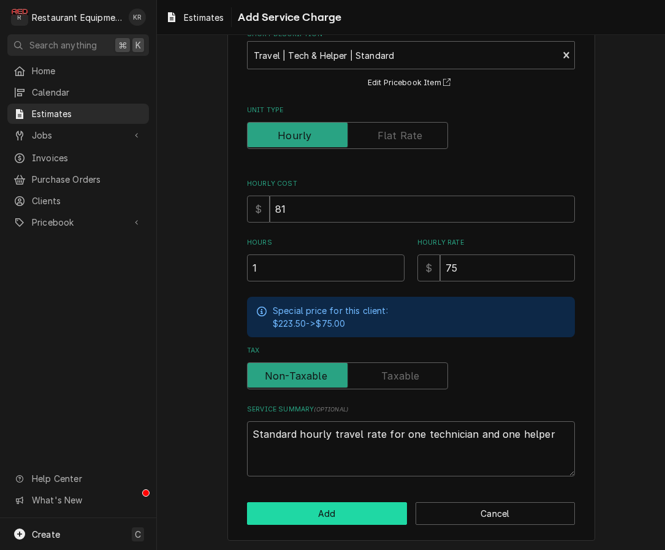
click at [387, 513] on button "Add" at bounding box center [327, 513] width 160 height 23
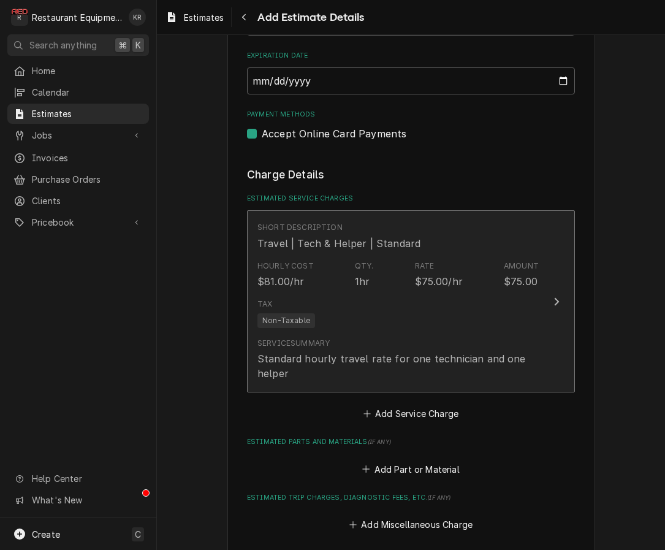
scroll to position [884, 0]
type textarea "x"
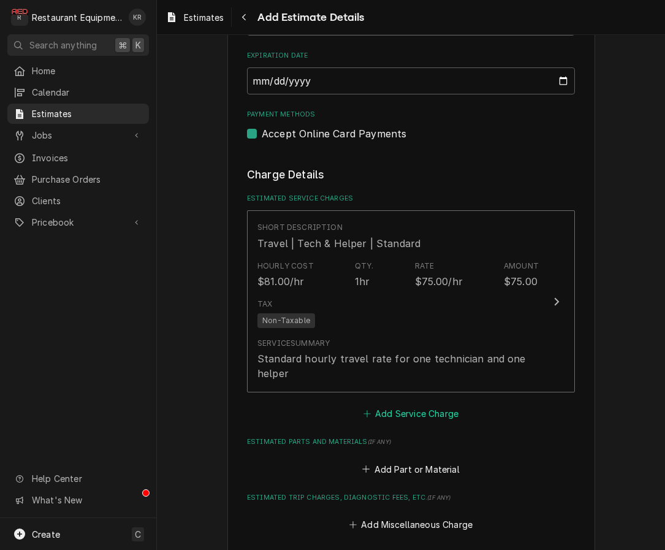
drag, startPoint x: 414, startPoint y: 412, endPoint x: 410, endPoint y: 401, distance: 11.6
click at [414, 412] on button "Add Service Charge" at bounding box center [410, 413] width 99 height 17
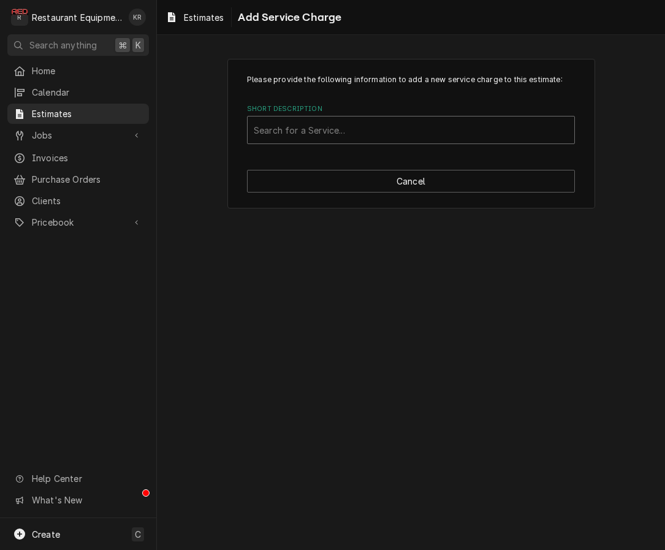
click at [330, 132] on div "Short Description" at bounding box center [411, 130] width 314 height 22
type input "scope"
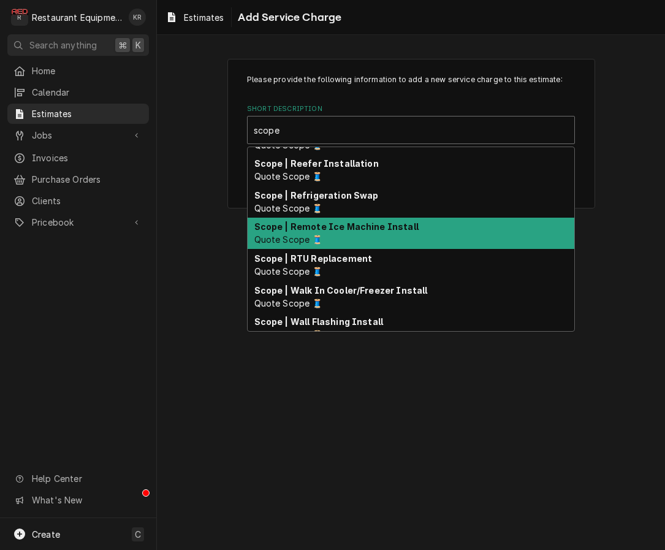
scroll to position [377, 0]
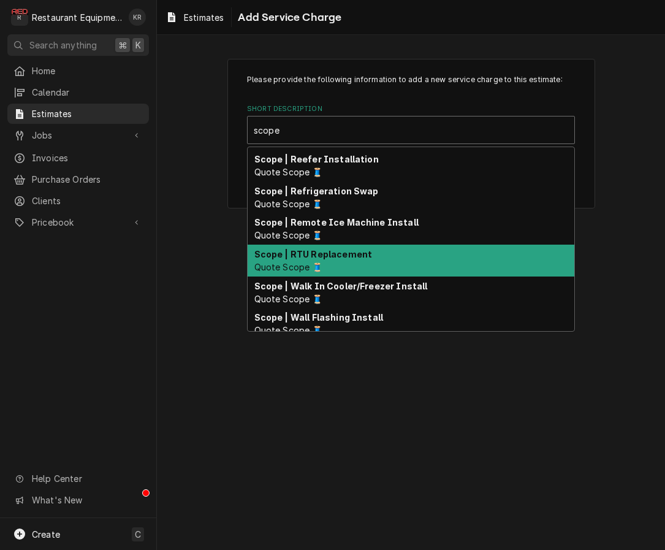
click at [372, 254] on div "Scope | RTU Replacement Quote Scope 🧵" at bounding box center [411, 260] width 327 height 32
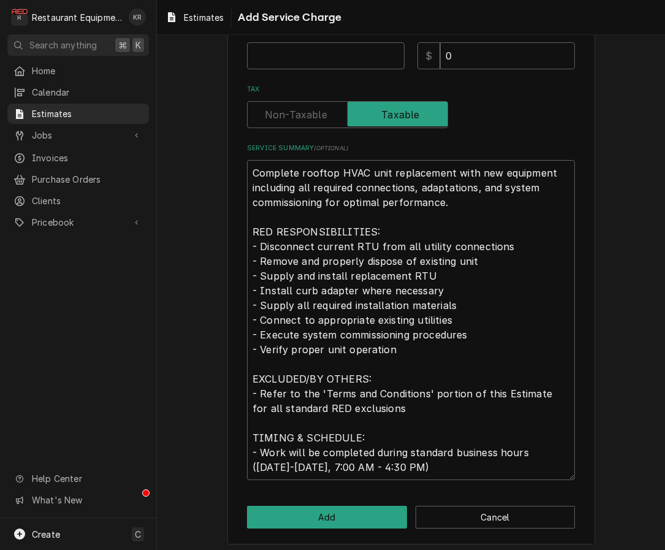
scroll to position [292, 0]
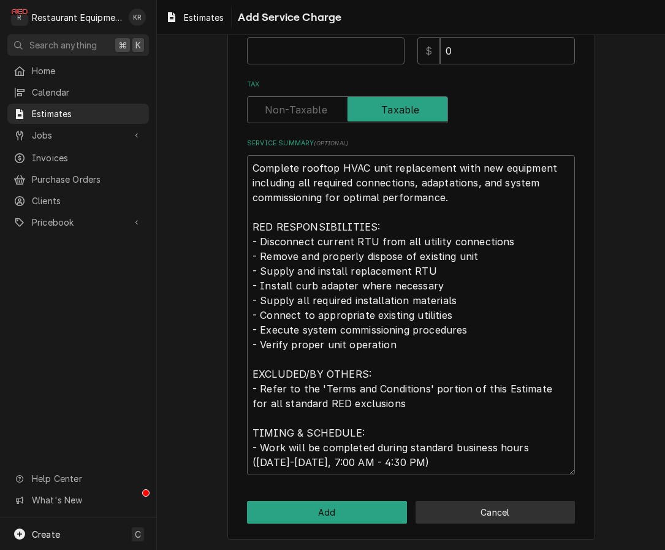
click at [507, 514] on button "Cancel" at bounding box center [495, 512] width 160 height 23
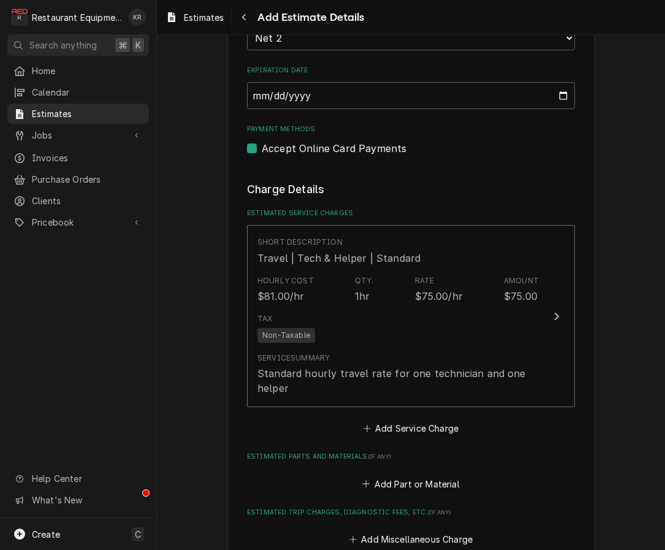
type textarea "x"
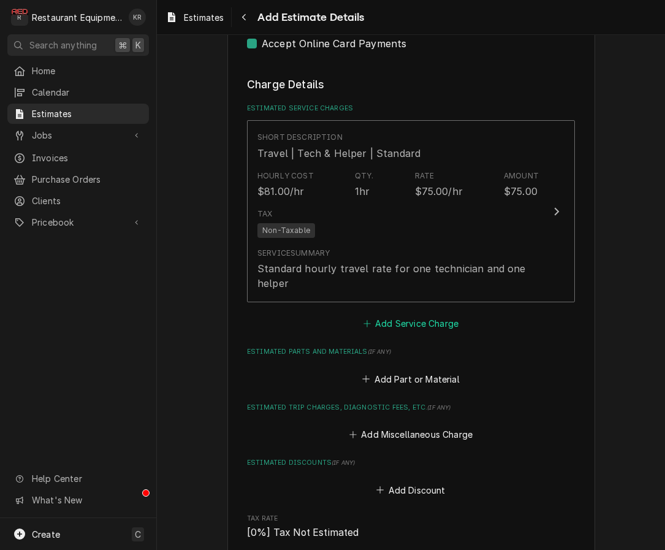
scroll to position [991, 0]
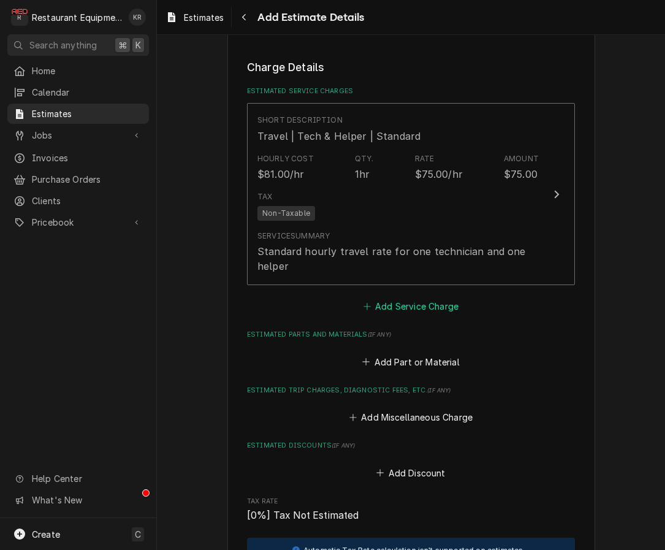
drag, startPoint x: 414, startPoint y: 304, endPoint x: 410, endPoint y: 282, distance: 21.8
click at [414, 304] on button "Add Service Charge" at bounding box center [410, 306] width 99 height 17
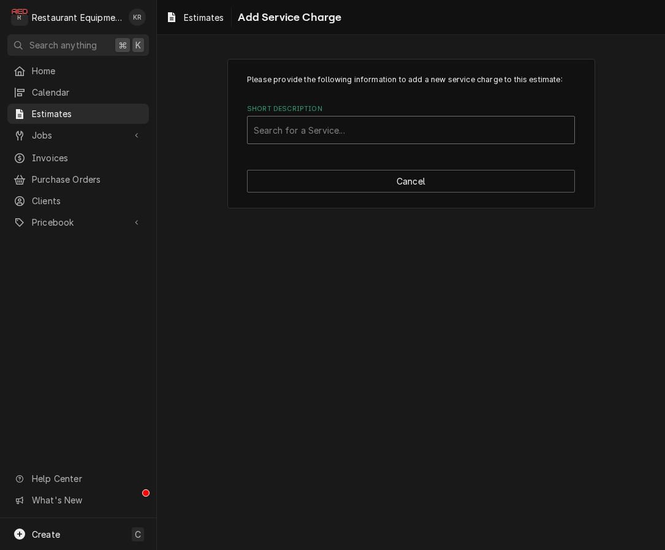
click at [379, 134] on div "Short Description" at bounding box center [411, 130] width 314 height 22
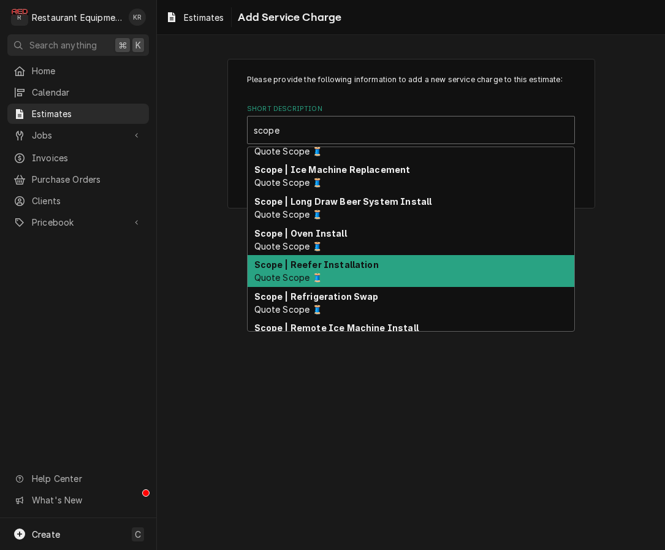
scroll to position [270, 0]
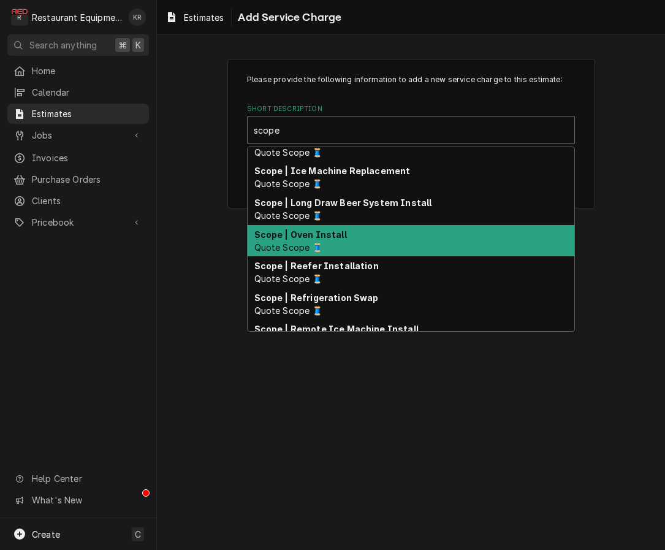
type input "scope"
click at [200, 151] on div "Please provide the following information to add a new service charge to this es…" at bounding box center [411, 133] width 508 height 171
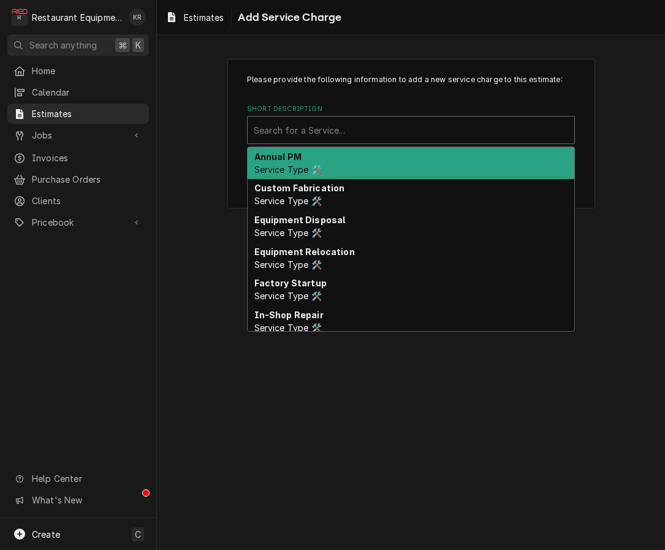
click at [289, 130] on div "Short Description" at bounding box center [411, 130] width 314 height 22
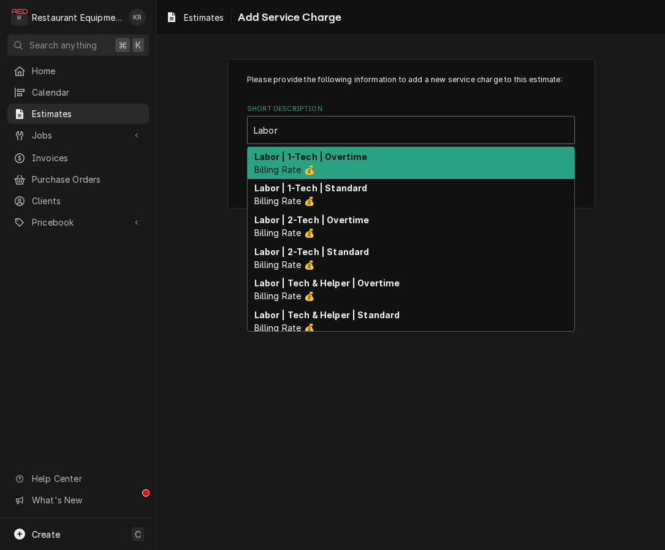
type input "Labor"
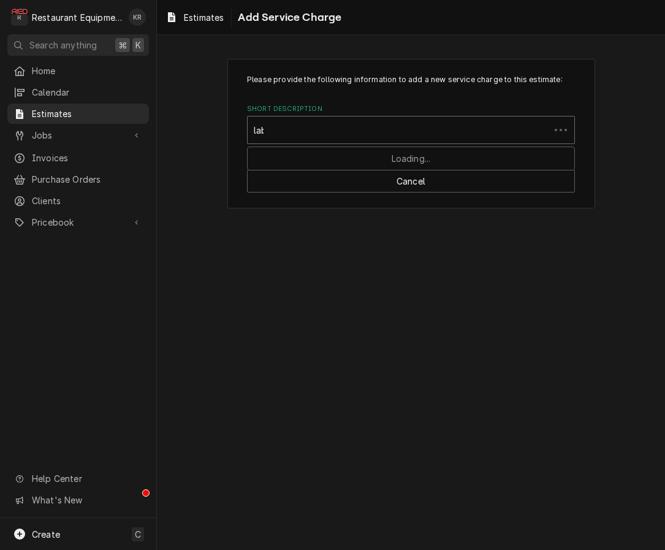
type input "labor"
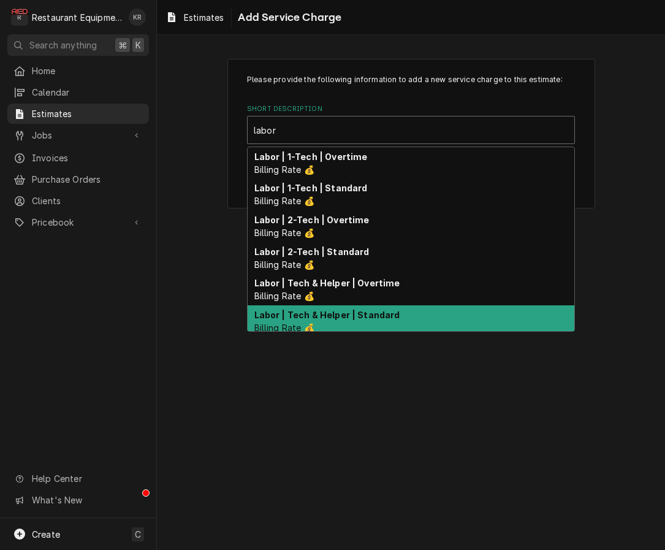
click at [342, 322] on div "Labor | Tech & Helper | Standard Billing Rate 💰" at bounding box center [411, 321] width 327 height 32
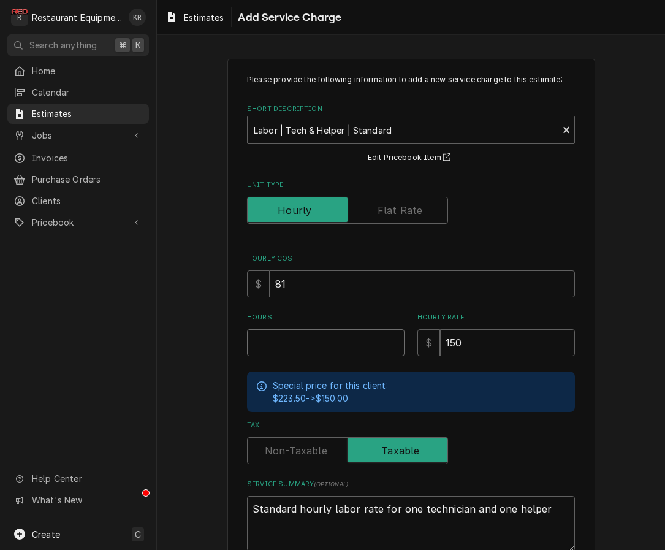
click at [320, 340] on input "Hours" at bounding box center [325, 342] width 157 height 27
type textarea "x"
type input "7"
type textarea "x"
type input "7"
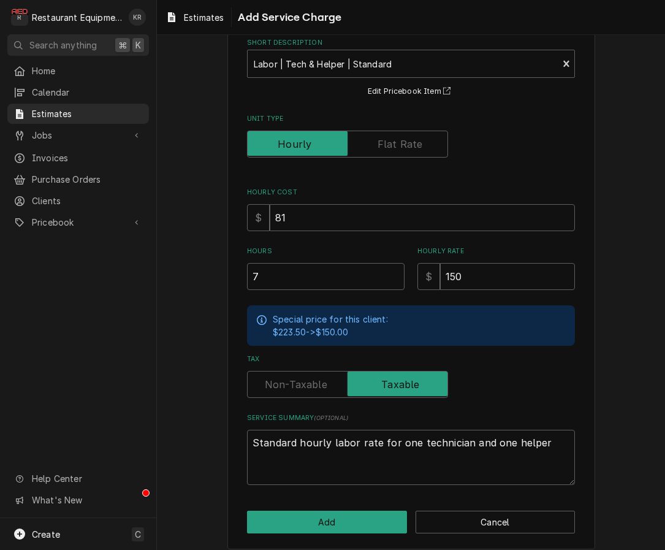
scroll to position [75, 0]
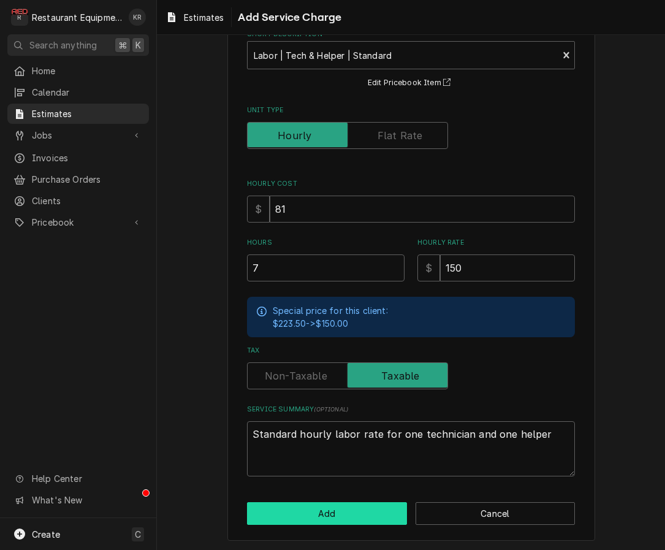
click at [341, 509] on button "Add" at bounding box center [327, 513] width 160 height 23
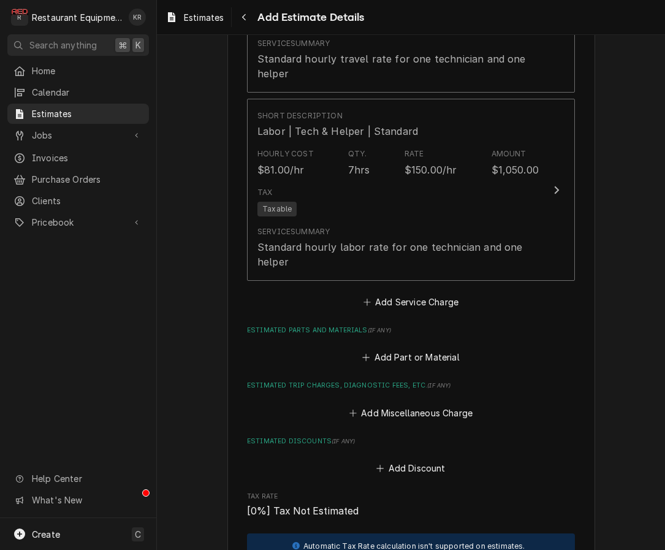
scroll to position [1175, 0]
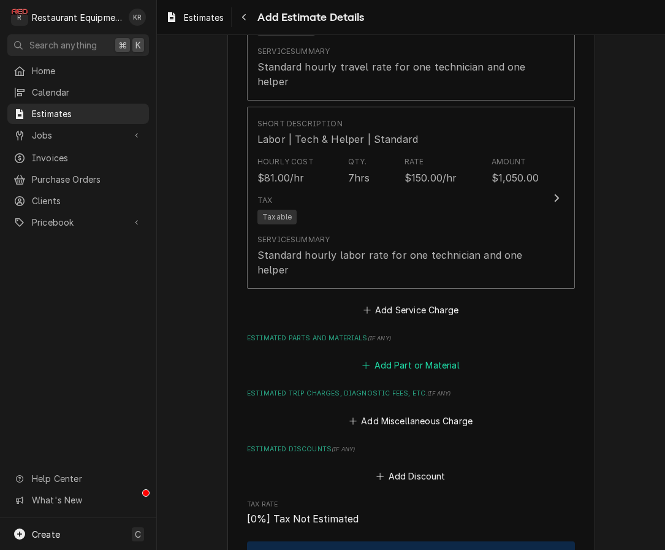
click at [381, 365] on button "Add Part or Material" at bounding box center [410, 365] width 101 height 17
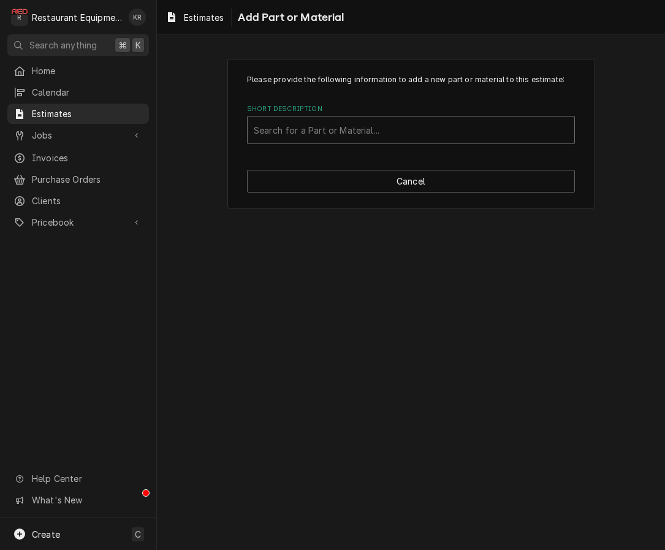
click at [384, 124] on div "Short Description" at bounding box center [411, 130] width 314 height 22
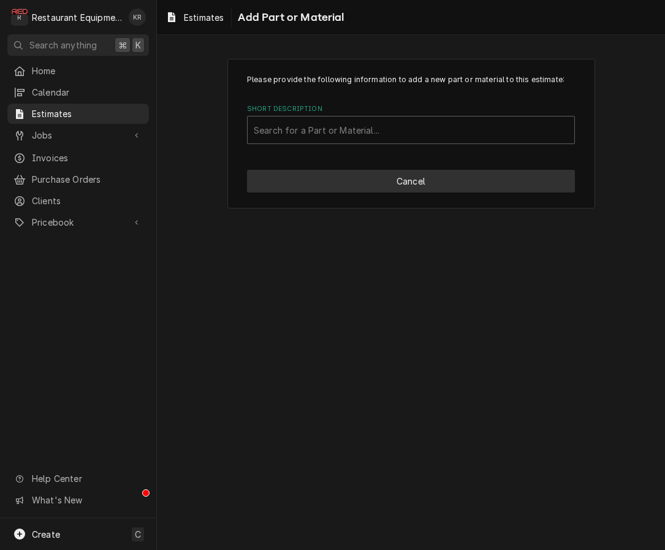
click at [455, 176] on button "Cancel" at bounding box center [411, 181] width 328 height 23
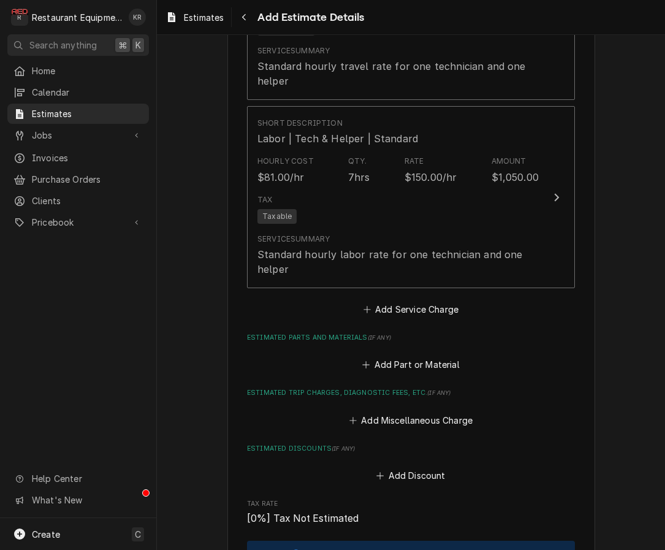
scroll to position [1161, 0]
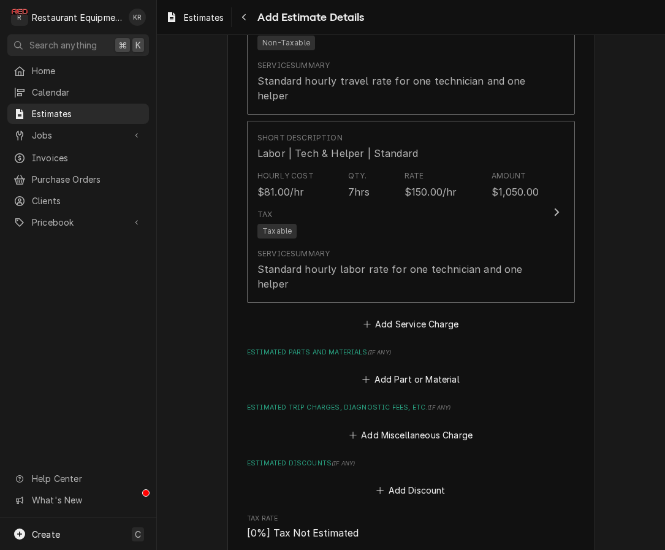
type textarea "x"
click at [384, 374] on button "Add Part or Material" at bounding box center [410, 379] width 101 height 17
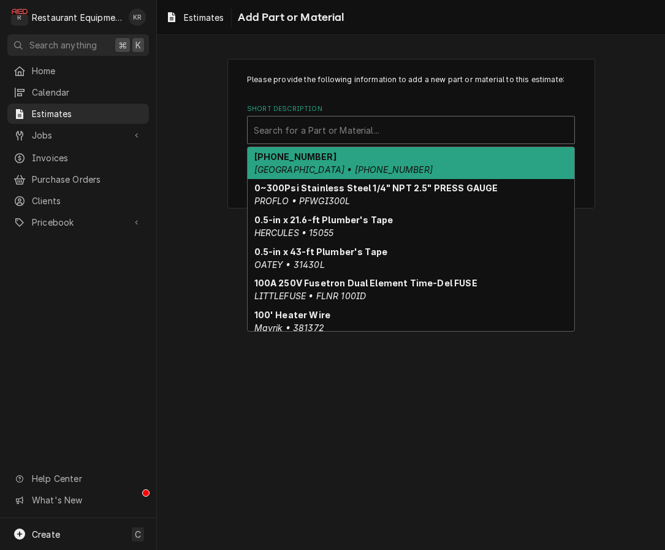
click at [377, 133] on div "Short Description" at bounding box center [411, 130] width 314 height 22
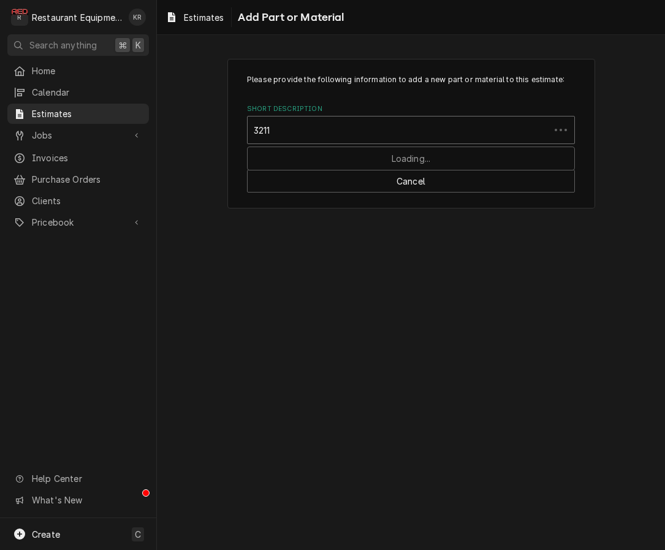
type input "32115"
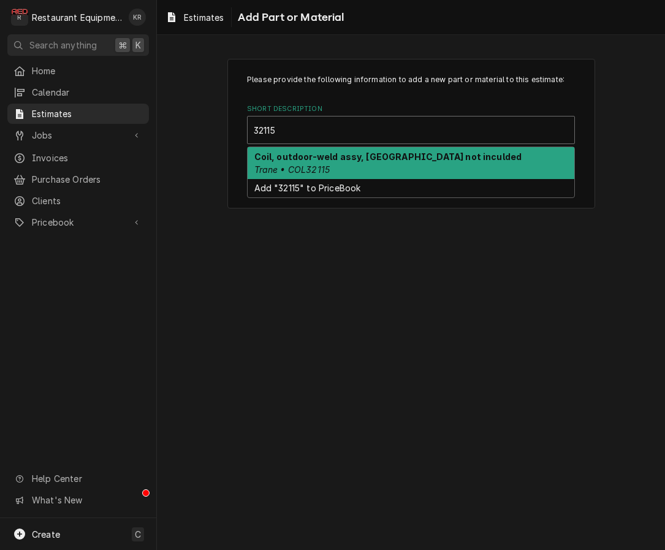
click at [369, 156] on strong "Coil, outdoor-weld assy, TXV not inculded" at bounding box center [388, 156] width 268 height 10
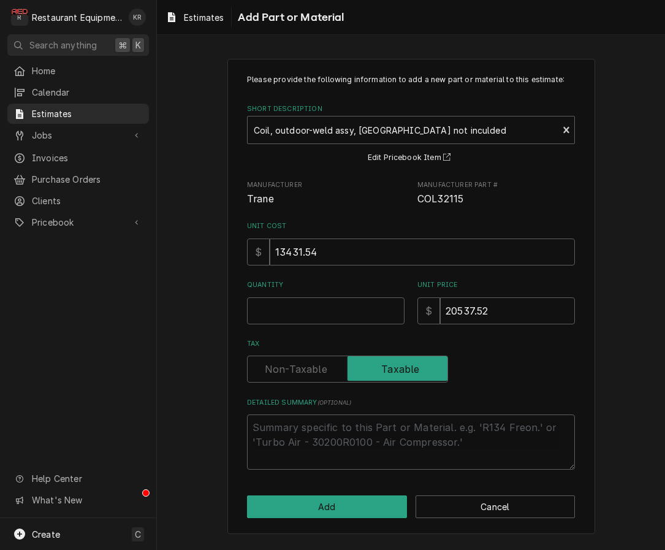
click at [309, 325] on div "Please provide the following information to add a new part or material to this …" at bounding box center [411, 271] width 328 height 395
click at [306, 319] on input "Quantity" at bounding box center [325, 310] width 157 height 27
type textarea "x"
type input "1"
type textarea "x"
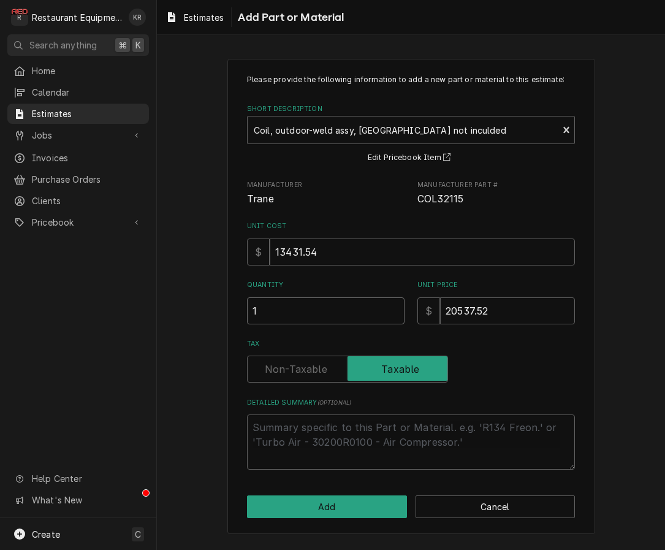
type input "1"
click at [304, 364] on label "Tax" at bounding box center [347, 368] width 201 height 27
click at [304, 364] on input "Tax" at bounding box center [347, 368] width 190 height 27
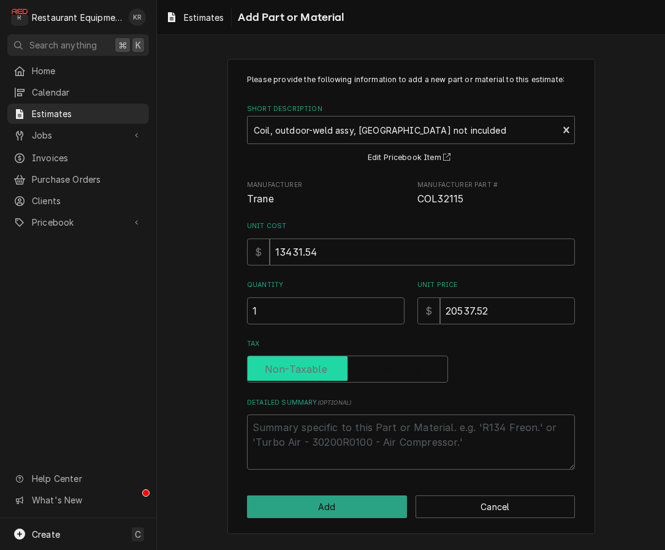
checkbox input "false"
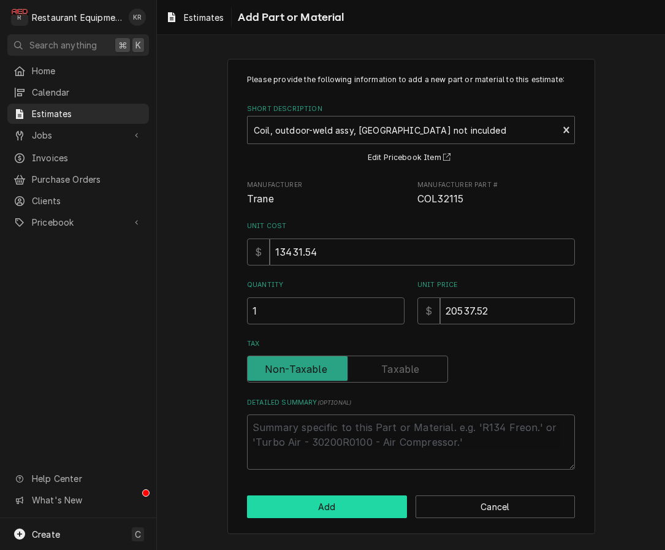
click at [319, 513] on button "Add" at bounding box center [327, 506] width 160 height 23
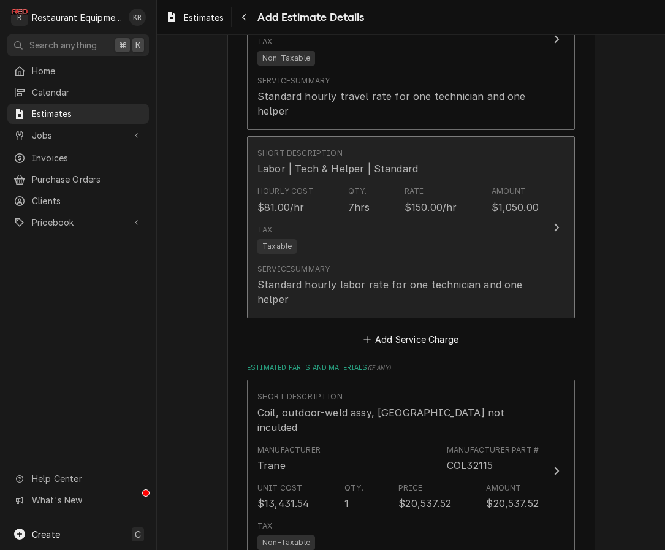
click at [300, 223] on div "Tax Taxable" at bounding box center [397, 238] width 281 height 39
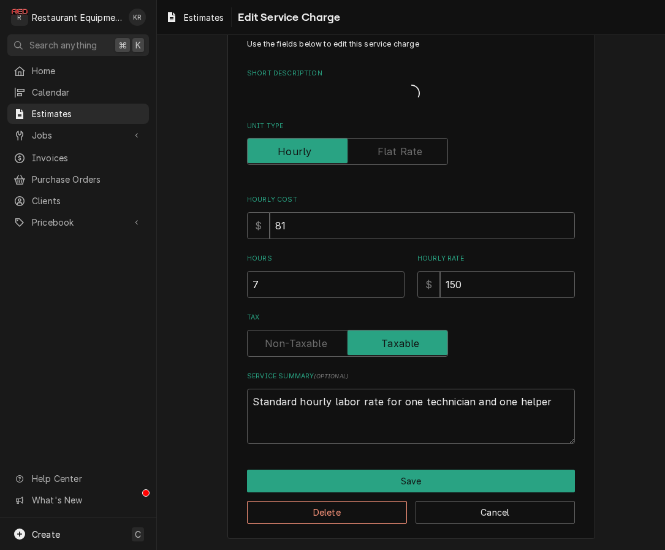
scroll to position [21, 0]
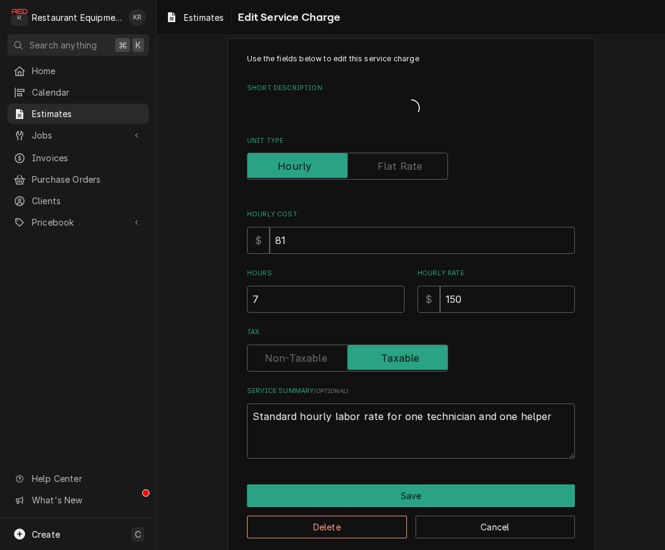
type textarea "x"
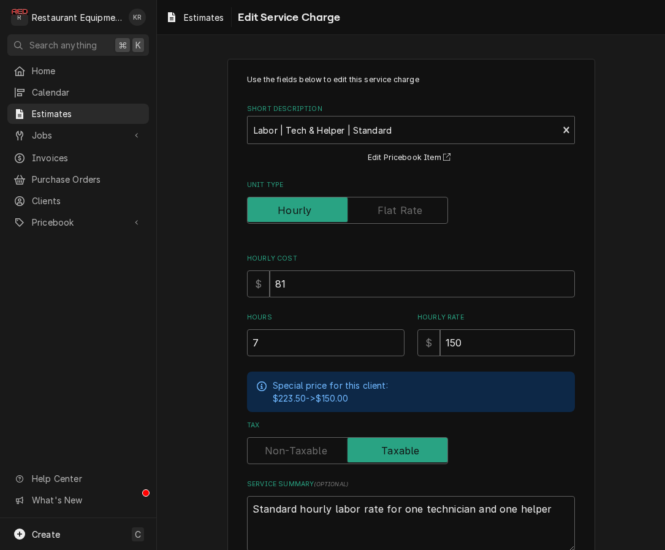
click at [289, 452] on label "Tax" at bounding box center [347, 450] width 201 height 27
click at [289, 452] on input "Tax" at bounding box center [347, 450] width 190 height 27
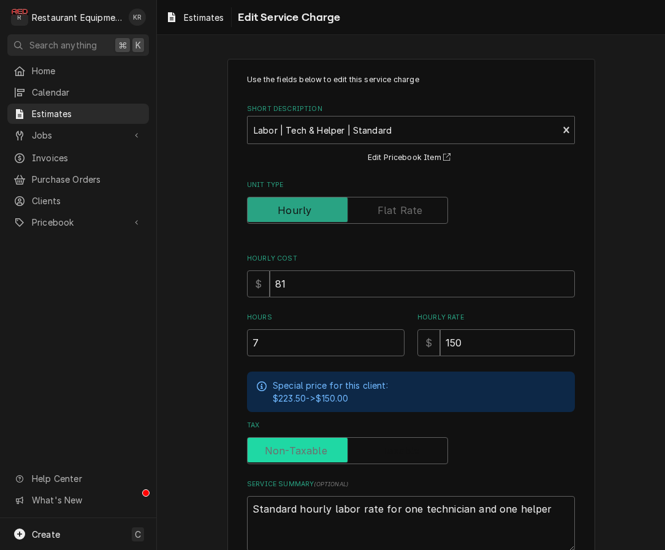
checkbox input "false"
type textarea "x"
click at [398, 444] on label "Tax" at bounding box center [347, 450] width 201 height 27
click at [398, 444] on input "Tax" at bounding box center [347, 450] width 190 height 27
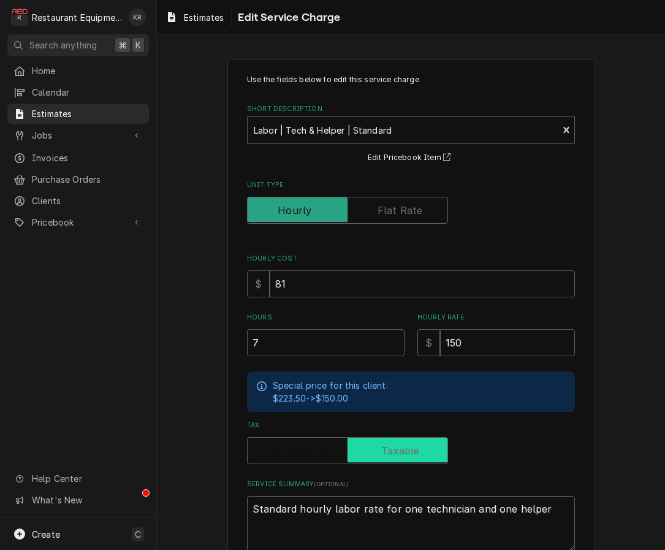
checkbox input "true"
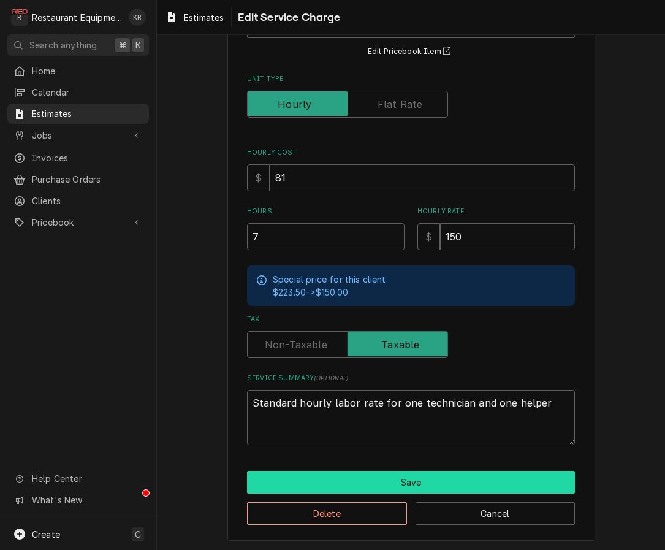
click at [406, 483] on button "Save" at bounding box center [411, 482] width 328 height 23
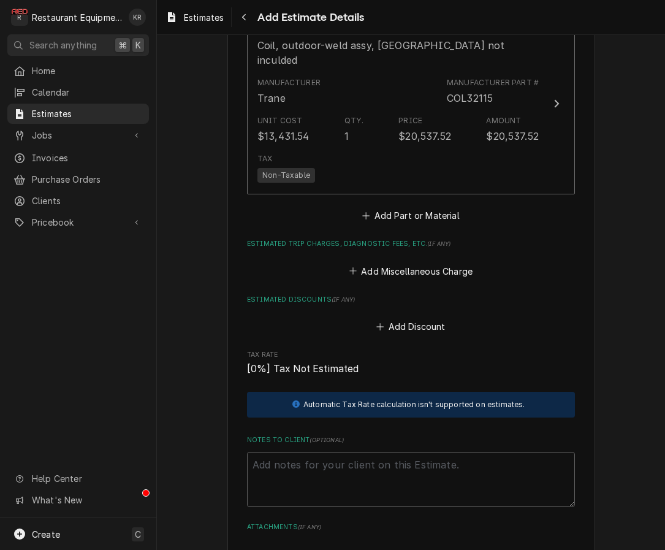
scroll to position [1537, 0]
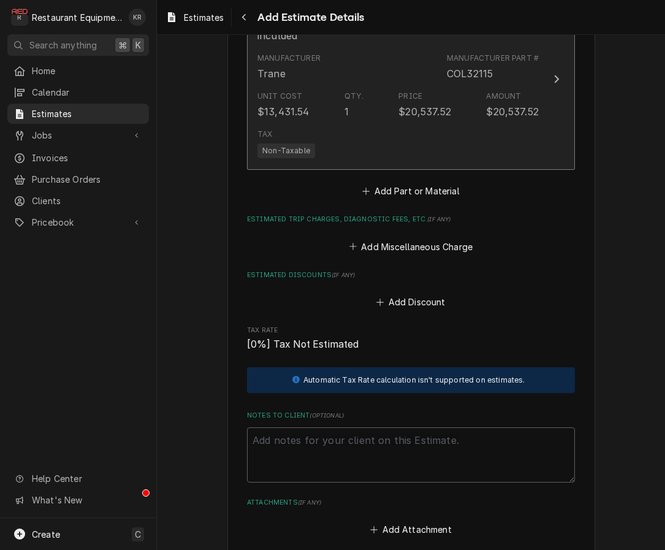
click at [344, 102] on div "Unit Cost $13,431.54 Qty. 1 Price $20,537.52 Amount $20,537.52" at bounding box center [397, 105] width 281 height 38
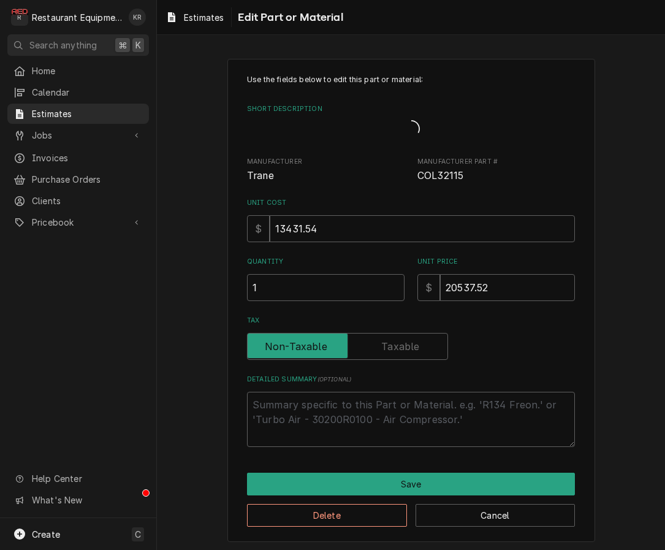
type textarea "x"
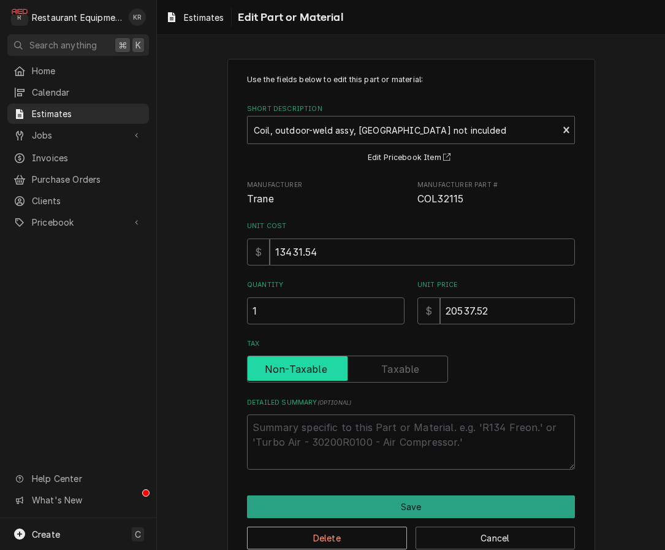
click at [368, 371] on input "Tax" at bounding box center [347, 368] width 190 height 27
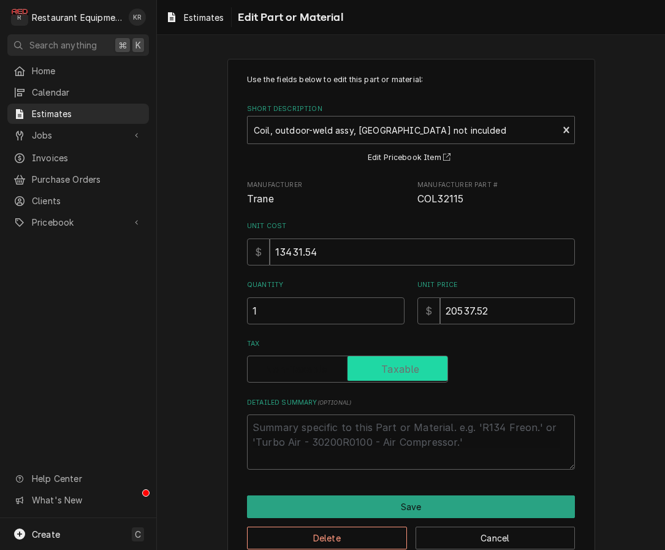
checkbox input "true"
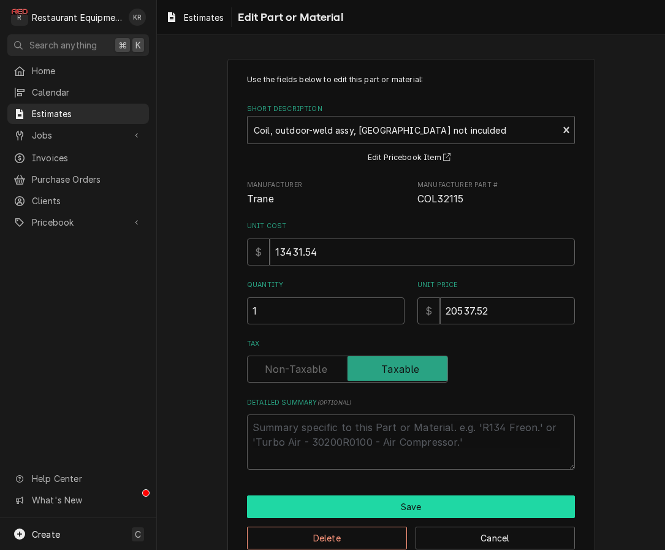
click at [388, 503] on button "Save" at bounding box center [411, 506] width 328 height 23
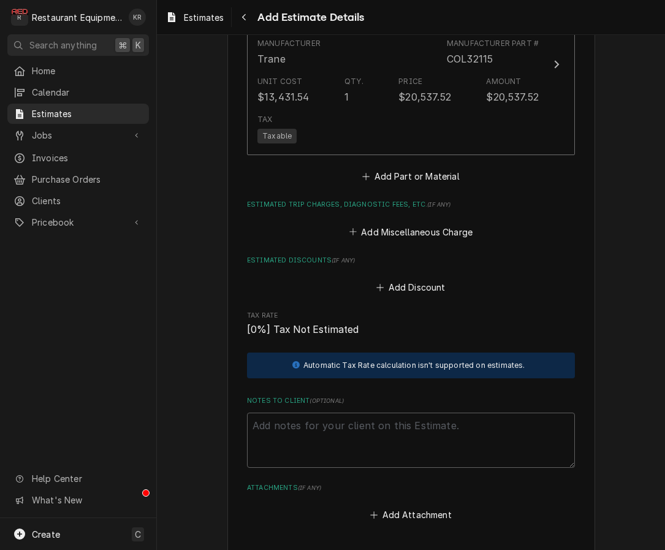
scroll to position [1552, 0]
type textarea "x"
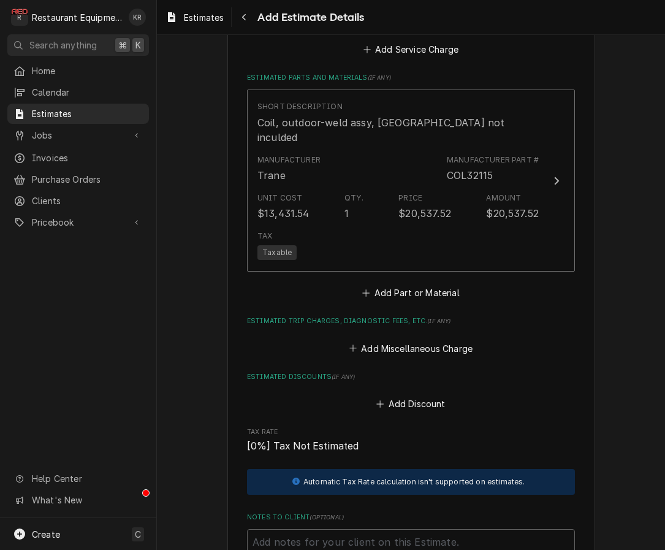
scroll to position [1455, 0]
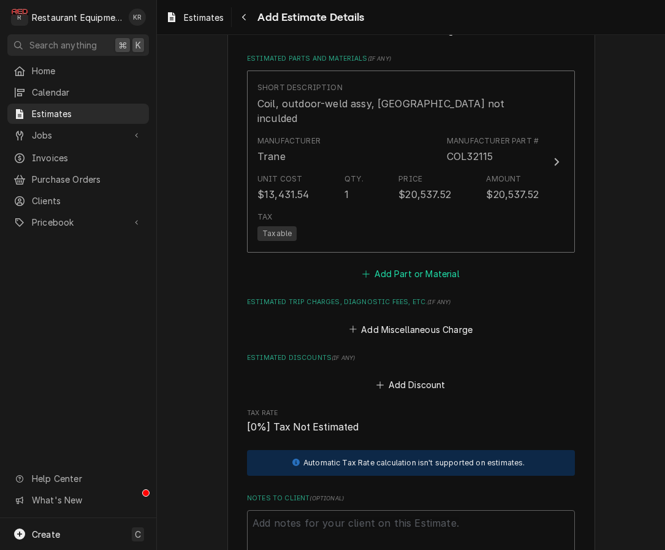
click at [401, 265] on button "Add Part or Material" at bounding box center [410, 273] width 101 height 17
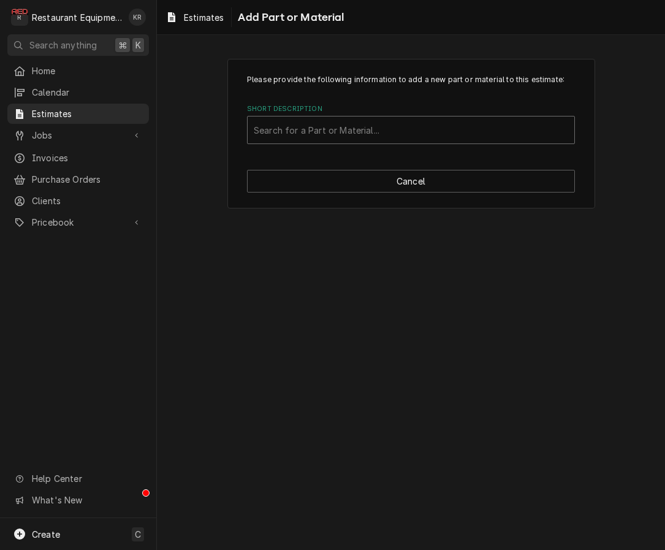
click at [355, 130] on div "Short Description" at bounding box center [411, 130] width 314 height 22
type input "01470"
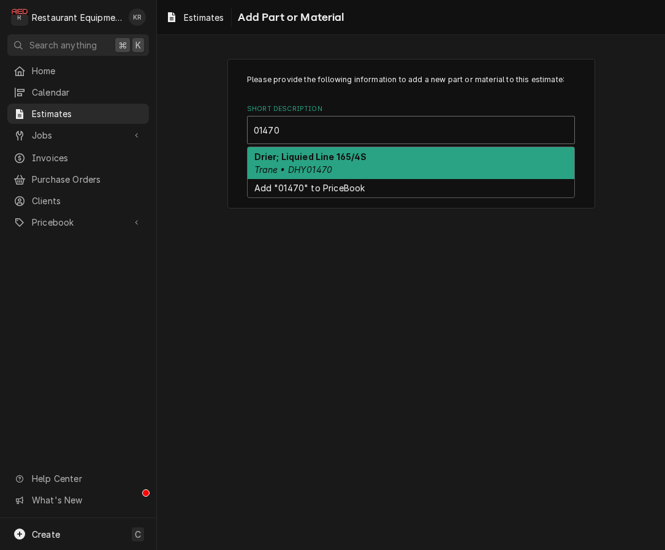
click at [320, 159] on strong "Drier; Liquied Line 165/4S" at bounding box center [310, 156] width 113 height 10
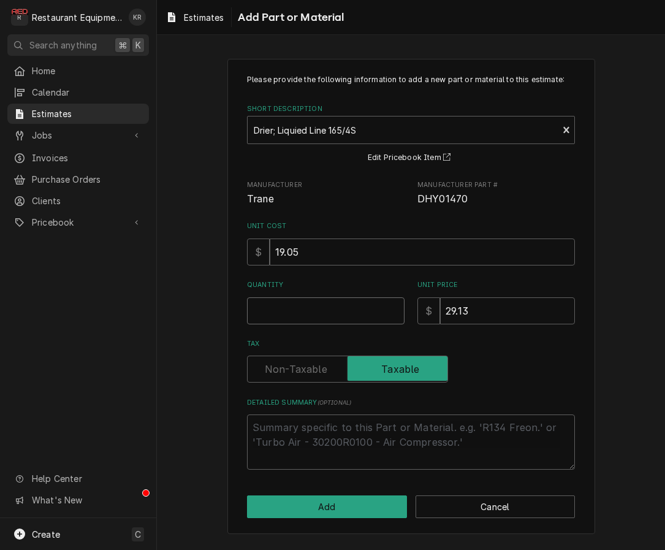
click at [317, 318] on input "Quantity" at bounding box center [325, 310] width 157 height 27
type textarea "x"
type input "1"
click at [356, 509] on button "Add" at bounding box center [327, 506] width 160 height 23
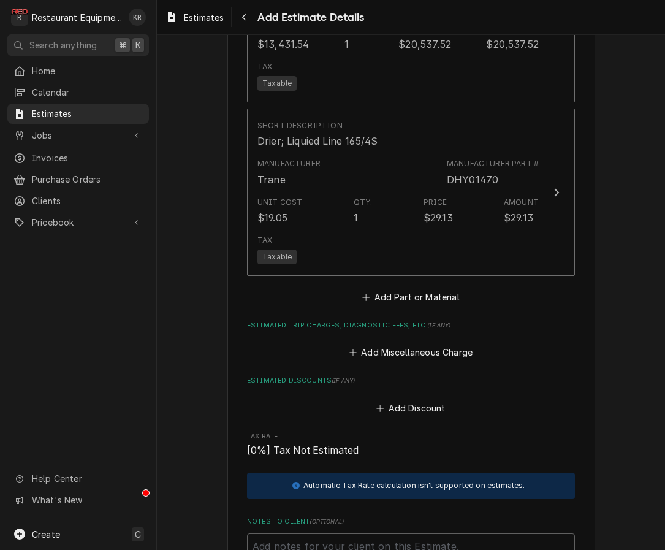
type textarea "x"
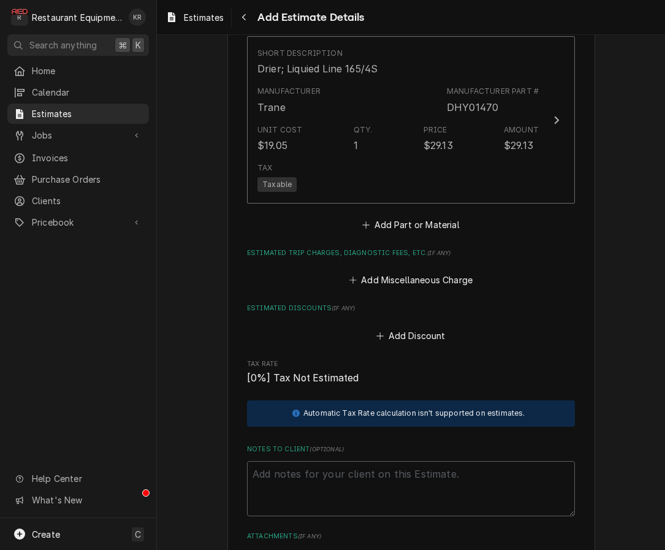
scroll to position [1696, 0]
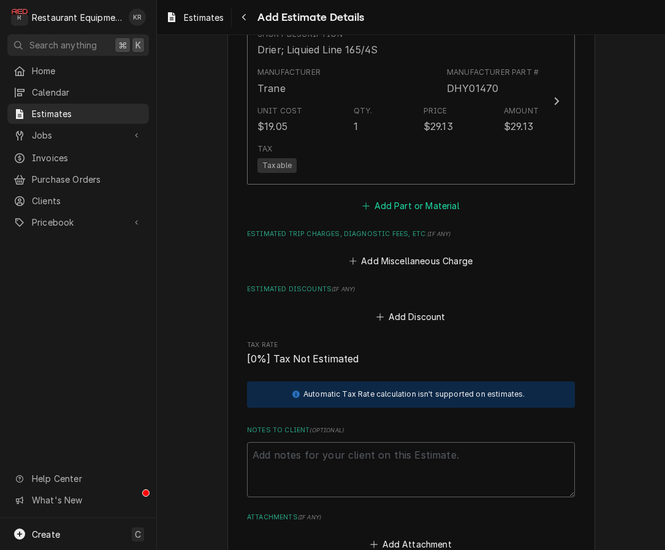
click at [403, 197] on button "Add Part or Material" at bounding box center [410, 205] width 101 height 17
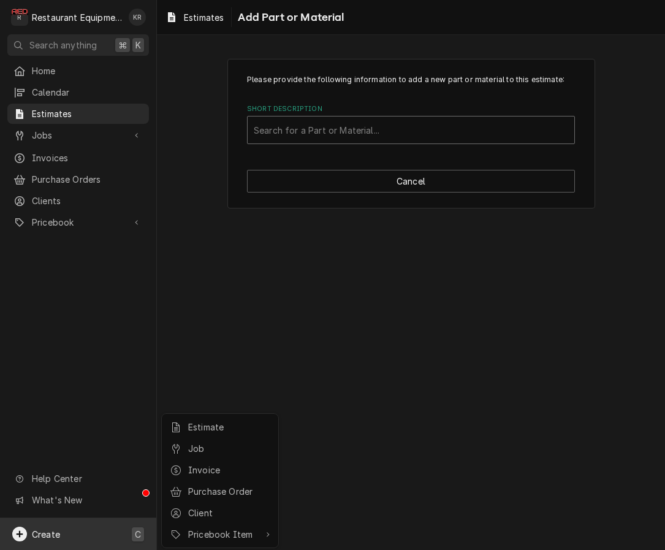
click at [292, 124] on html "R Restaurant Equipment Diagnostics KR Search anything ⌘ K Home Calendar Estimat…" at bounding box center [332, 275] width 665 height 550
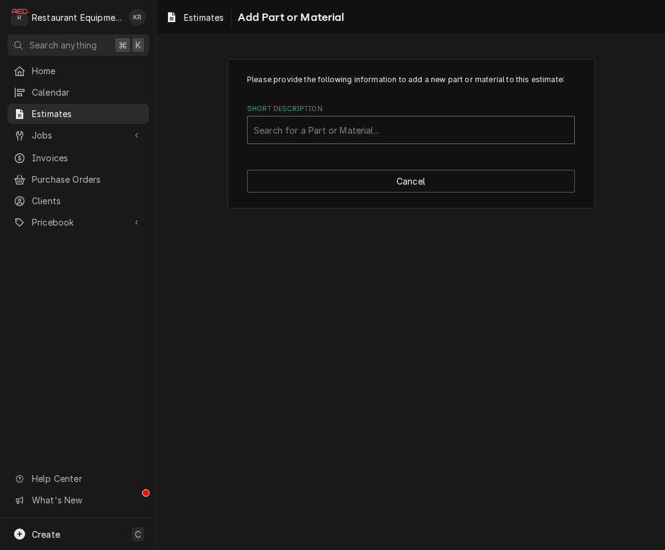
click at [299, 132] on div "Short Description" at bounding box center [411, 130] width 314 height 22
type input "torch"
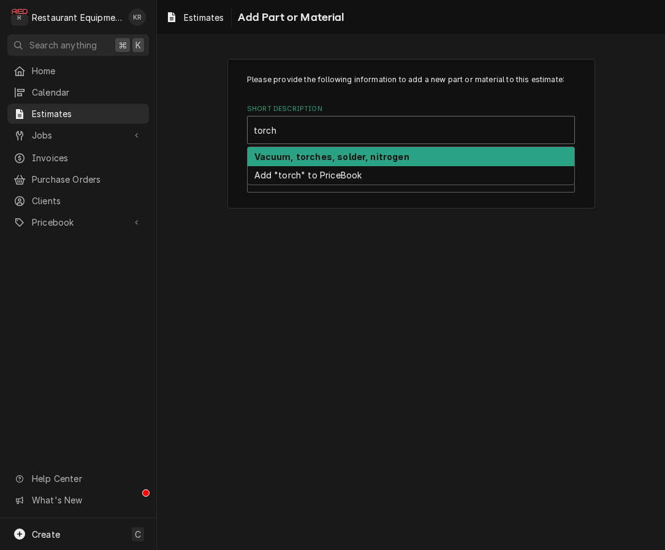
click at [271, 157] on strong "Vacuum, torches, solder, nitrogen" at bounding box center [331, 156] width 155 height 10
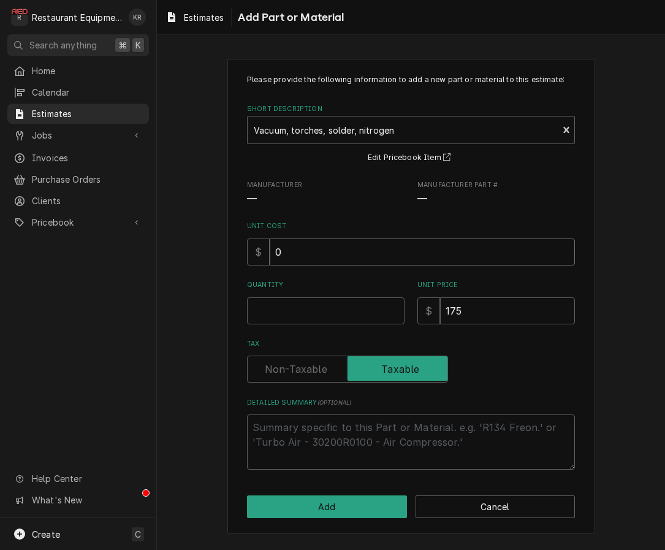
click at [295, 254] on input "0" at bounding box center [422, 251] width 305 height 27
drag, startPoint x: 292, startPoint y: 252, endPoint x: 261, endPoint y: 246, distance: 31.2
click at [270, 246] on input "0" at bounding box center [422, 251] width 305 height 27
type textarea "x"
type input "8"
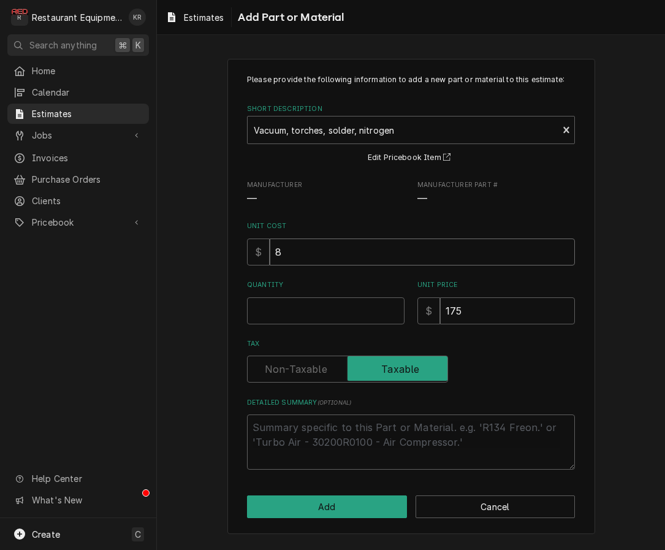
type textarea "x"
type input "87"
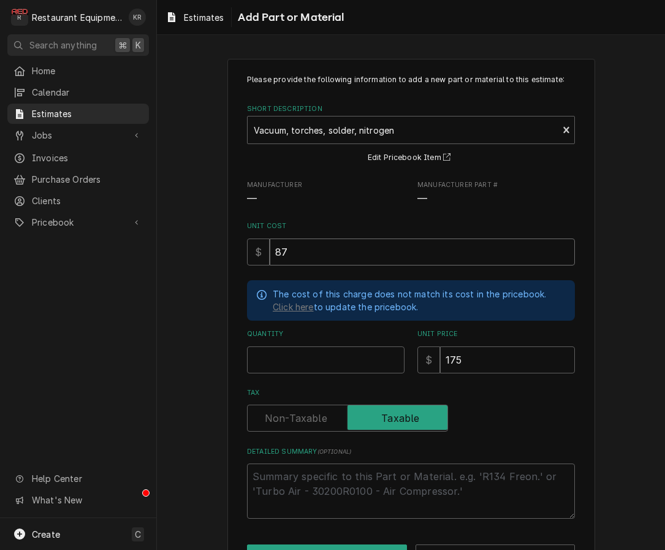
type textarea "x"
type input "87.5"
type textarea "x"
type input "1"
type textarea "x"
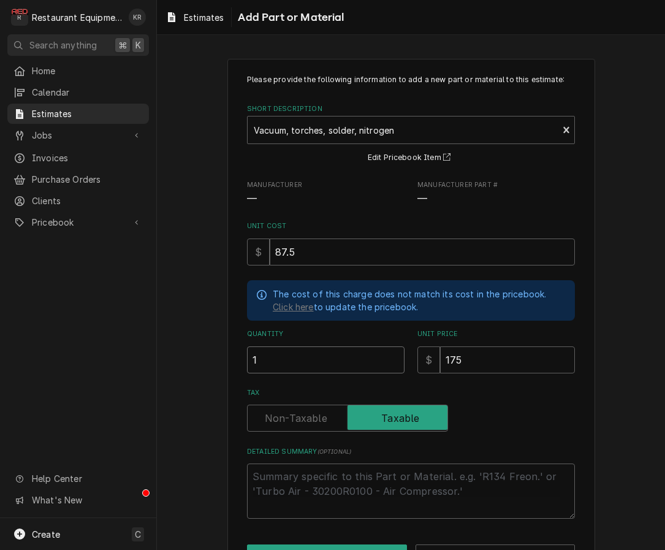
type input "1"
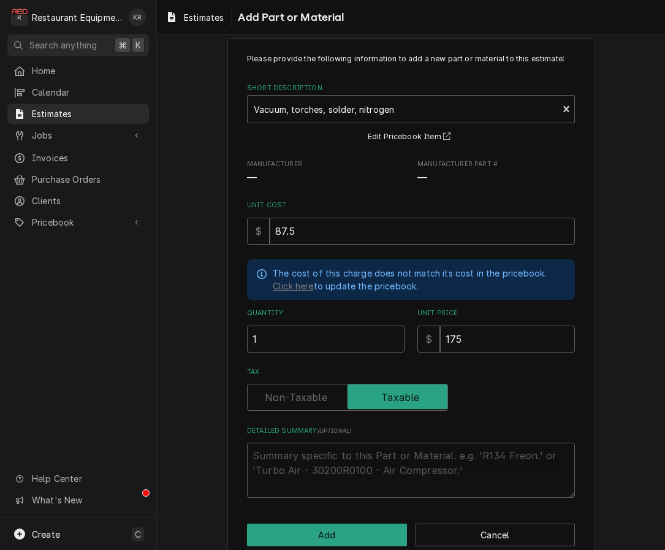
scroll to position [42, 0]
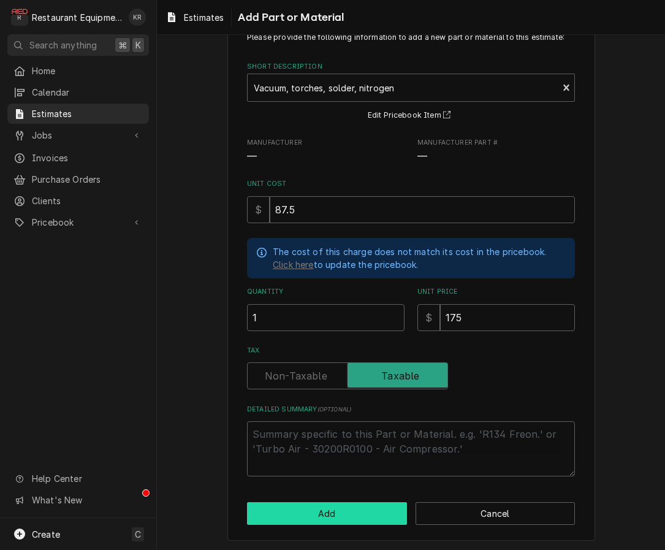
click at [326, 513] on button "Add" at bounding box center [327, 513] width 160 height 23
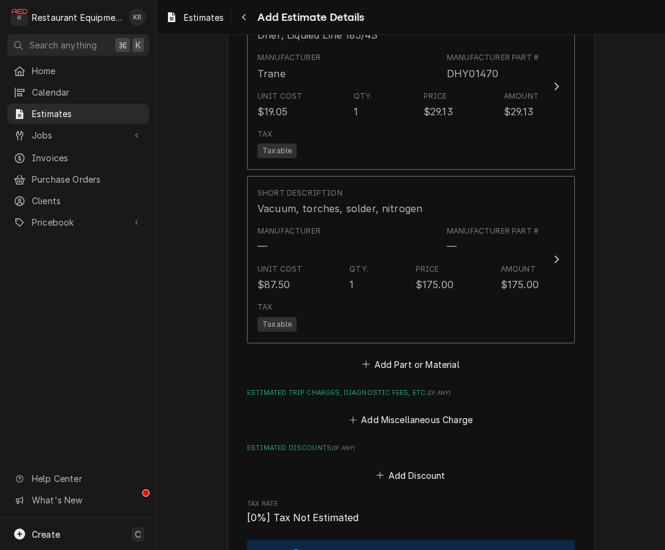
type textarea "x"
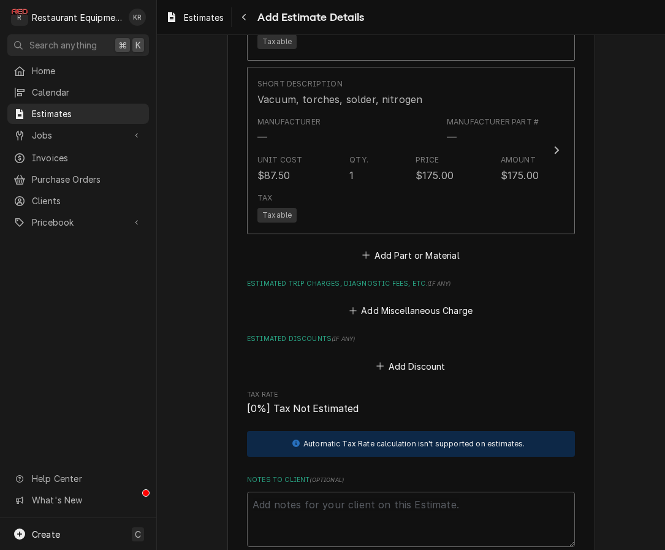
scroll to position [1822, 0]
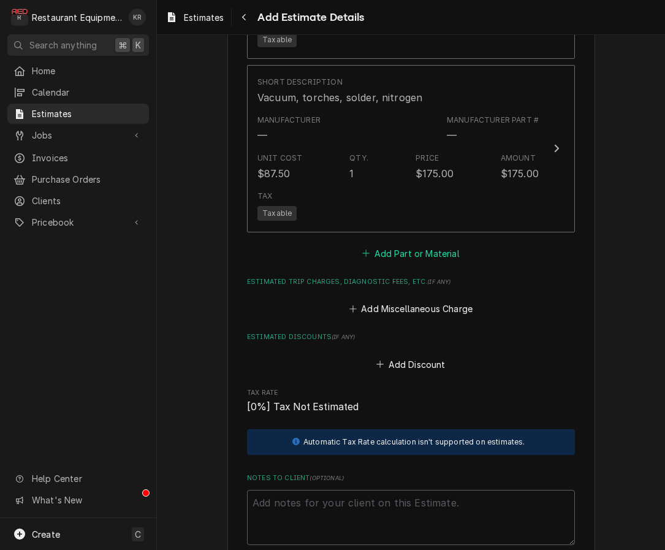
click at [426, 244] on button "Add Part or Material" at bounding box center [410, 252] width 101 height 17
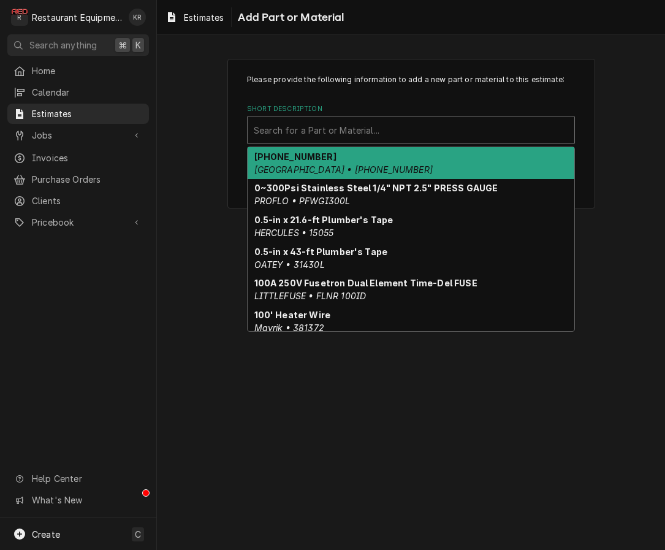
click at [342, 132] on div "Short Description" at bounding box center [411, 130] width 314 height 22
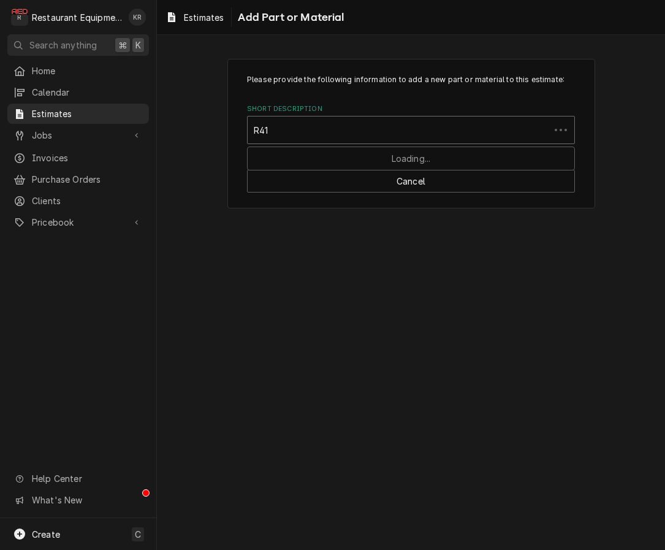
type input "R410"
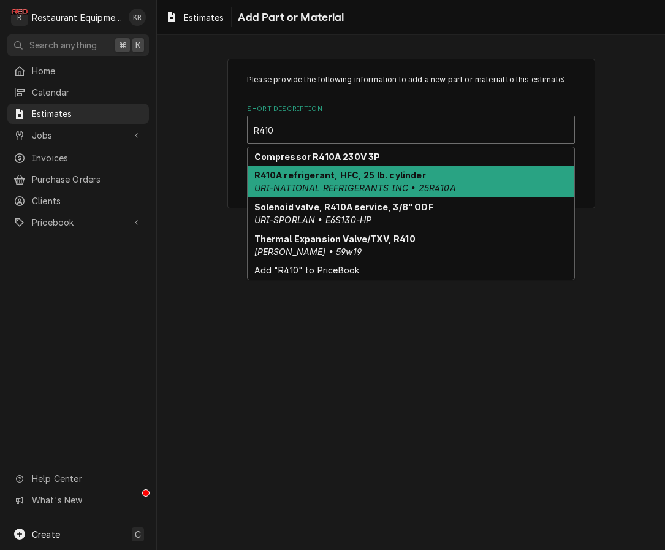
click at [295, 182] on div "R410A refrigerant, HFC, 25 lb. cylinder URI-NATIONAL REFRIGERANTS INC • 25R410A" at bounding box center [411, 182] width 327 height 32
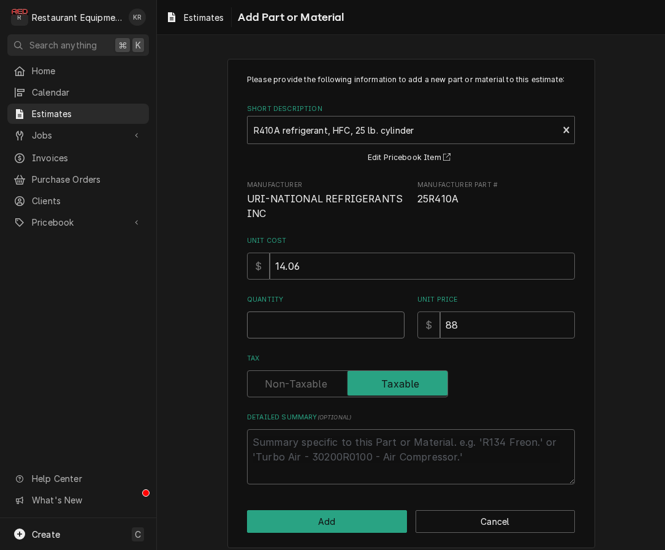
click at [295, 319] on input "Quantity" at bounding box center [325, 324] width 157 height 27
type textarea "x"
type input "3"
type textarea "x"
type input "30"
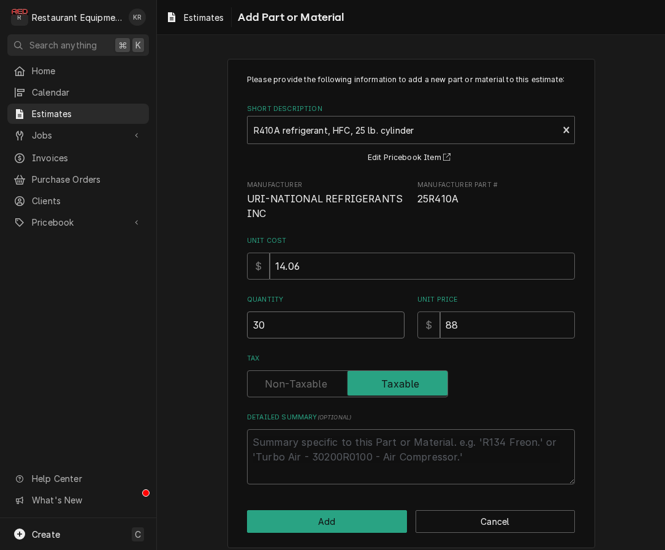
type textarea "x"
type input "30"
click at [336, 519] on button "Add" at bounding box center [327, 521] width 160 height 23
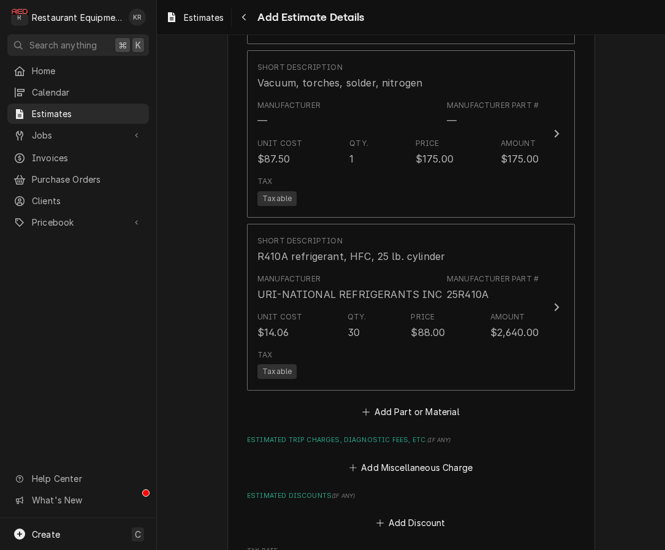
scroll to position [1836, 0]
type textarea "x"
click at [406, 403] on button "Add Part or Material" at bounding box center [410, 411] width 101 height 17
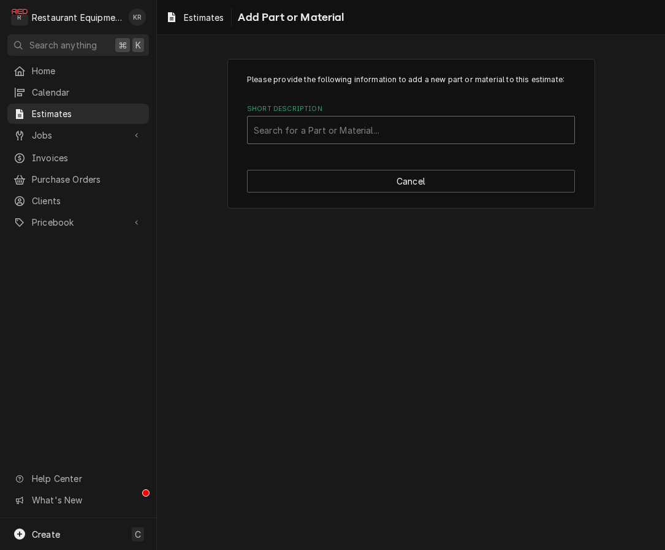
click at [321, 132] on div "Short Description" at bounding box center [411, 130] width 314 height 22
click at [194, 270] on div "Please provide the following information to add a new part or material to this …" at bounding box center [411, 292] width 508 height 515
click at [357, 133] on div "Short Description" at bounding box center [411, 130] width 314 height 22
type input "misc"
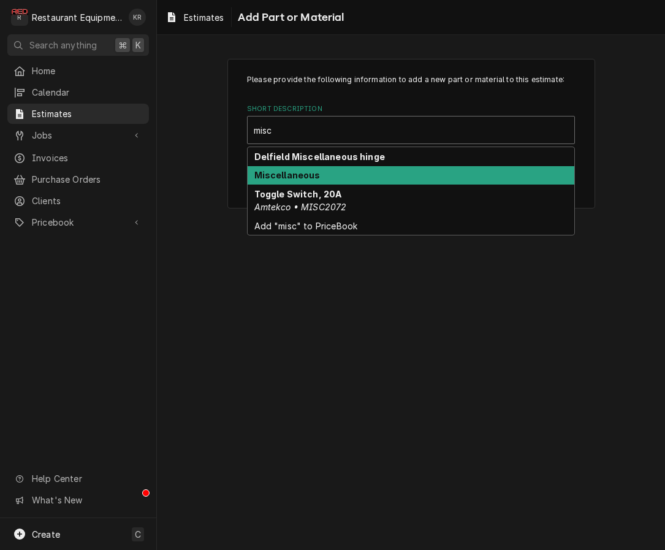
click at [343, 183] on div "Miscellaneous" at bounding box center [411, 175] width 327 height 19
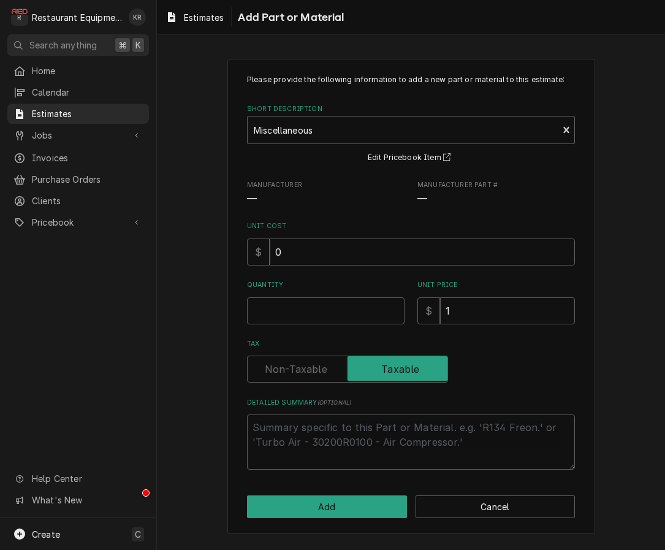
click at [290, 251] on input "0" at bounding box center [422, 251] width 305 height 27
drag, startPoint x: 282, startPoint y: 251, endPoint x: 266, endPoint y: 251, distance: 16.5
click at [270, 251] on input "0" at bounding box center [422, 251] width 305 height 27
type textarea "x"
type input "1"
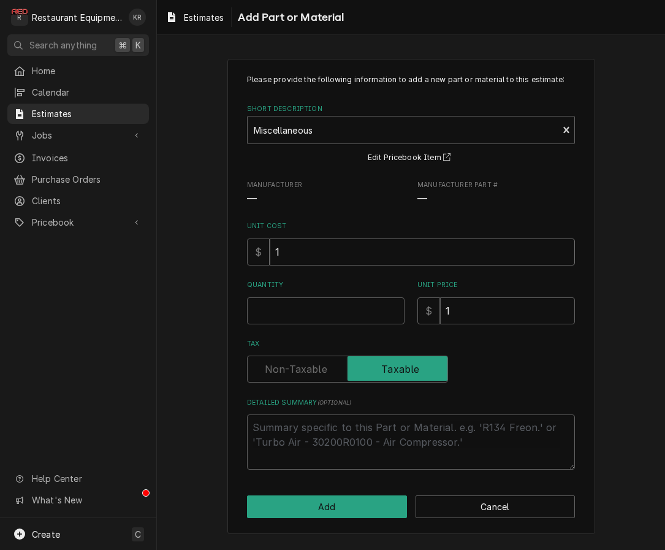
type textarea "x"
type input "15"
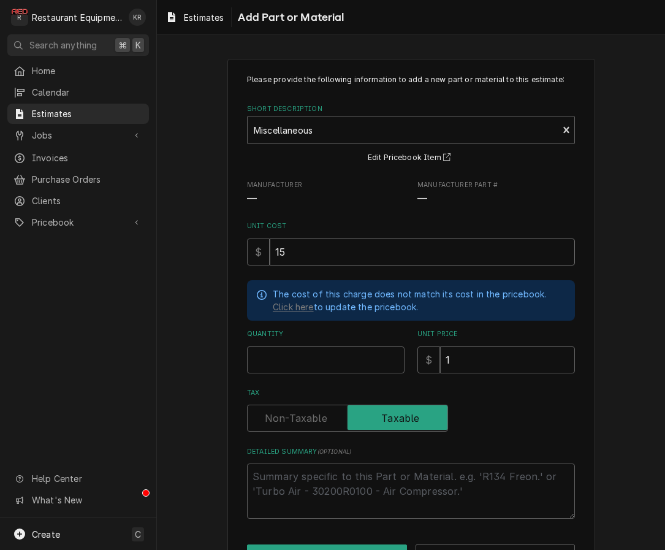
type textarea "x"
type input "150"
type textarea "x"
type input "1"
drag, startPoint x: 475, startPoint y: 359, endPoint x: 436, endPoint y: 358, distance: 39.2
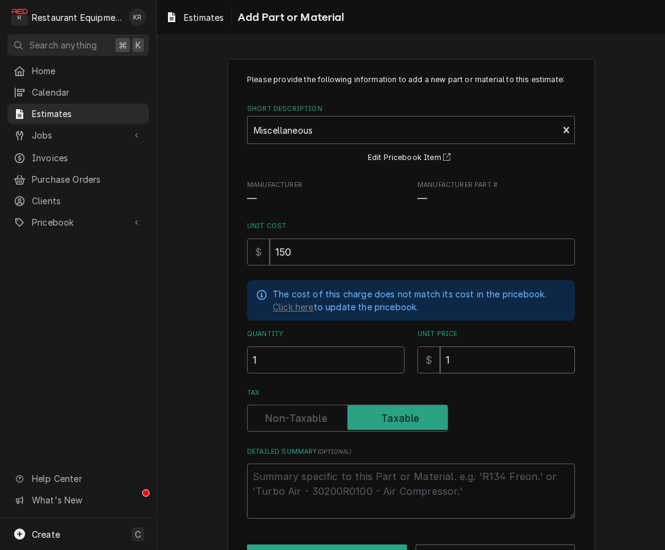
click at [440, 358] on input "1" at bounding box center [507, 359] width 135 height 27
type textarea "x"
type input "2"
type textarea "x"
type input "22"
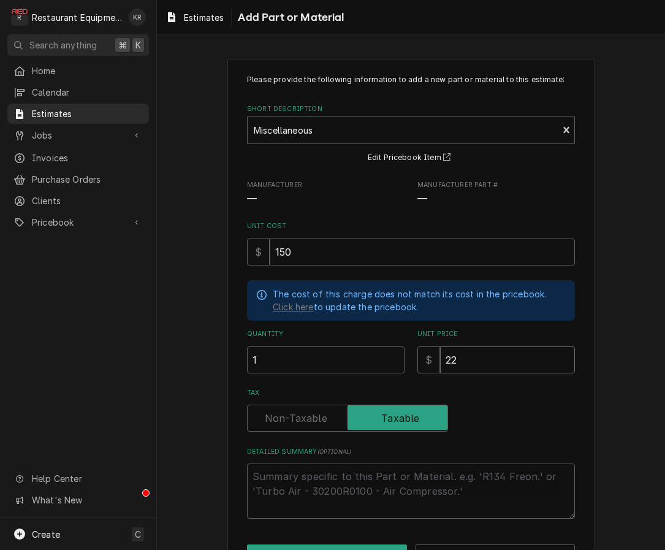
type textarea "x"
type input "229"
type textarea "x"
type input "229.3"
type textarea "x"
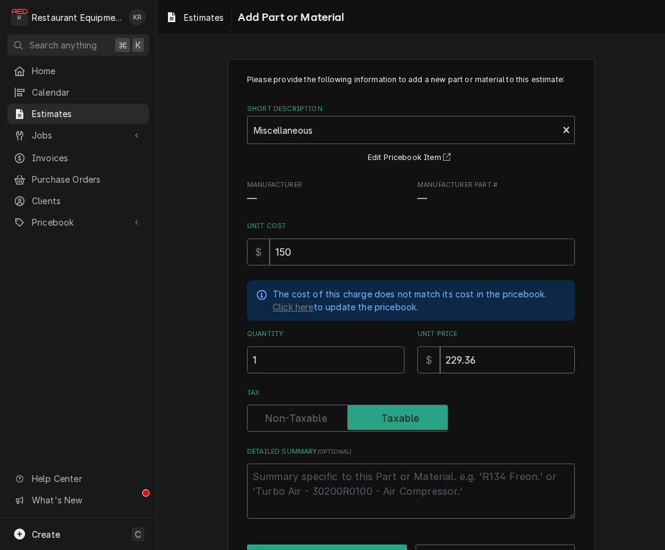
type input "229.36"
type textarea "x"
type textarea "M"
type textarea "x"
type textarea "Mi"
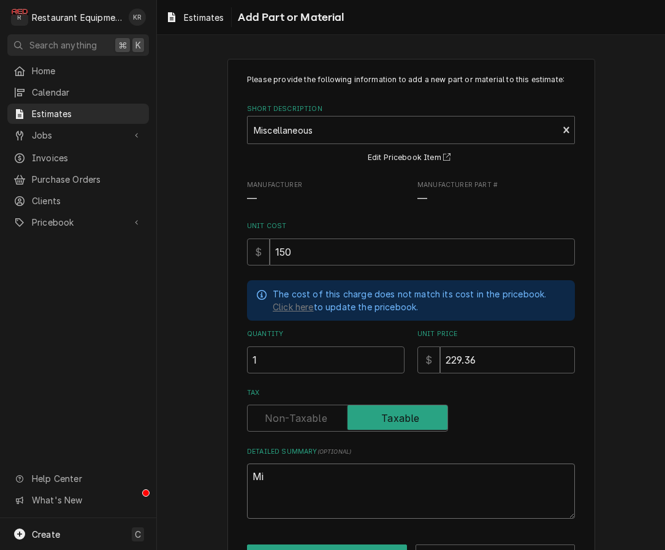
type textarea "x"
type textarea "Mis"
type textarea "x"
type textarea "Misc"
type textarea "x"
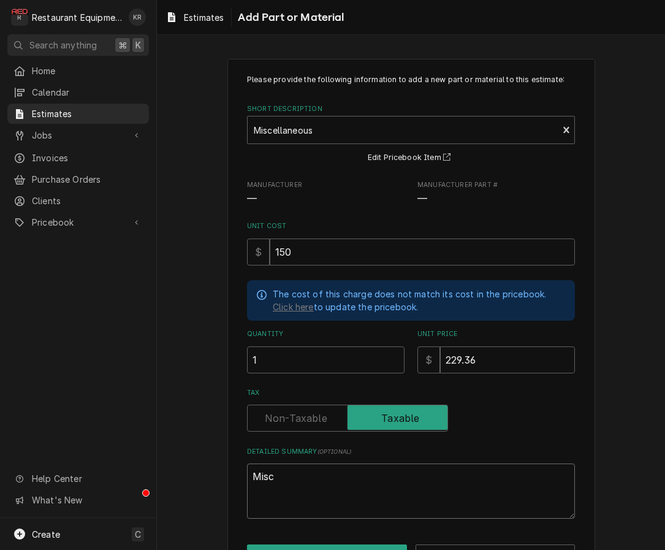
type textarea "Misce"
type textarea "x"
type textarea "Miscel"
type textarea "x"
type textarea "Miscell"
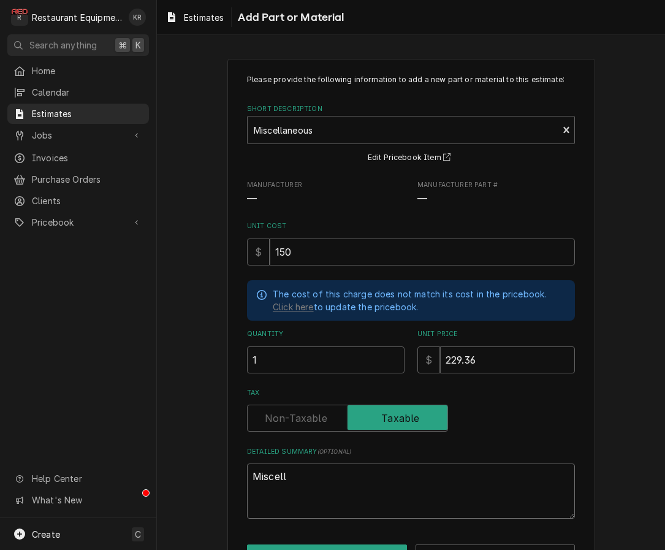
type textarea "x"
type textarea "Miscella"
type textarea "x"
type textarea "Miscellane"
type textarea "x"
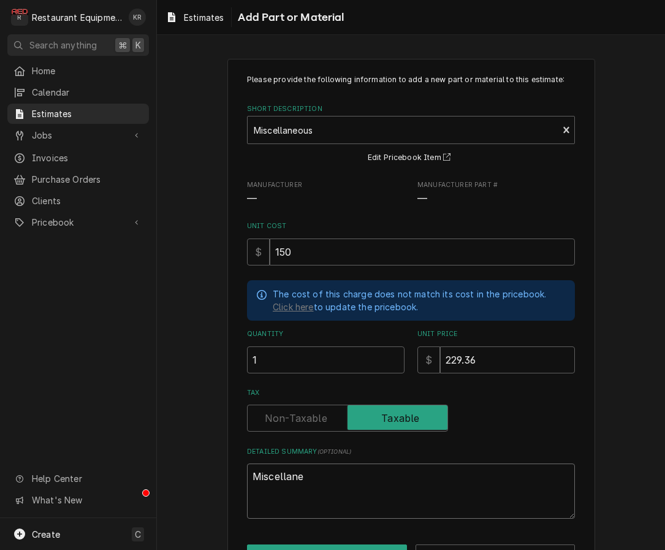
type textarea "Miscellaneo"
type textarea "x"
type textarea "Miscellaneou"
type textarea "x"
type textarea "Miscellaneous"
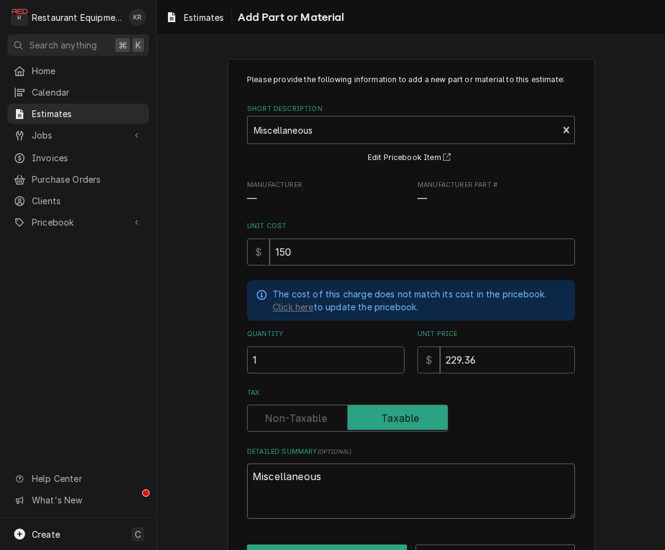
type textarea "x"
type textarea "Miscellaneous"
type textarea "x"
type textarea "Miscellaneous e"
type textarea "x"
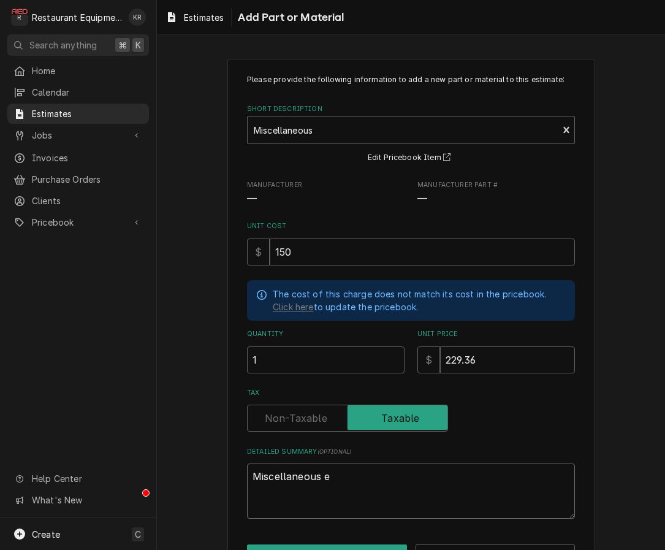
type textarea "Miscellaneous el"
type textarea "x"
type textarea "Miscellaneous ele"
type textarea "x"
type textarea "Miscellaneous elec"
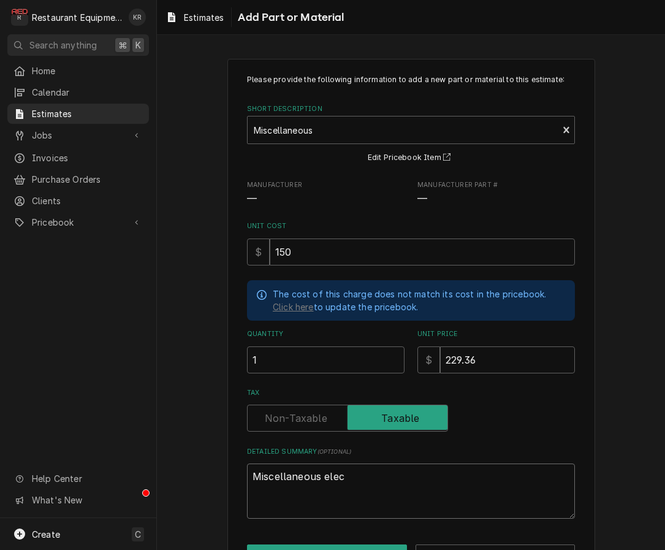
type textarea "x"
type textarea "Miscellaneous elecri"
type textarea "x"
type textarea "Miscellaneous elecr"
type textarea "x"
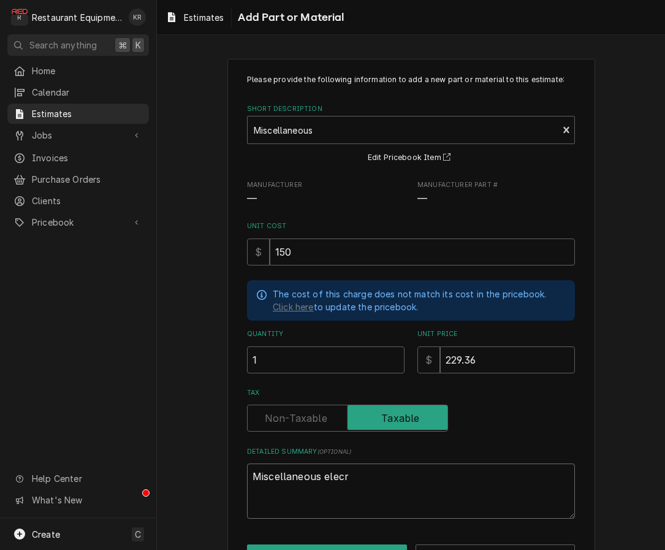
type textarea "Miscellaneous elec"
type textarea "x"
type textarea "Miscellaneous elect"
type textarea "x"
type textarea "Miscellaneous electr"
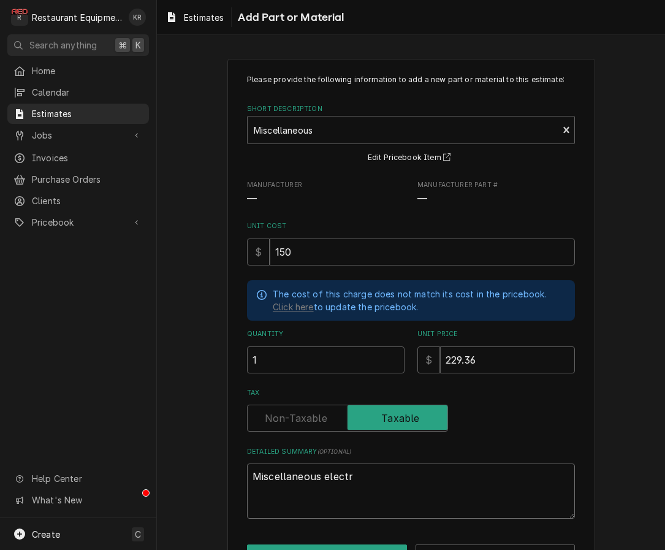
type textarea "x"
type textarea "Miscellaneous electri"
type textarea "x"
type textarea "Miscellaneous electric"
type textarea "x"
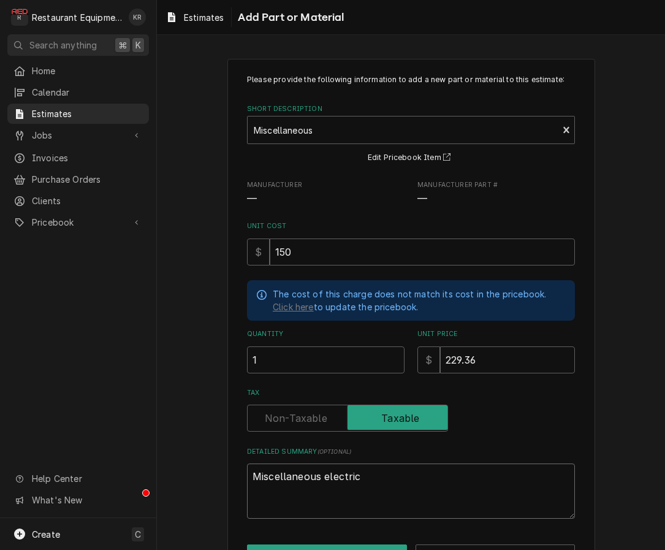
type textarea "Miscellaneous electrica"
type textarea "x"
type textarea "Miscellaneous electrical"
type textarea "x"
type textarea "Miscellaneous electrical"
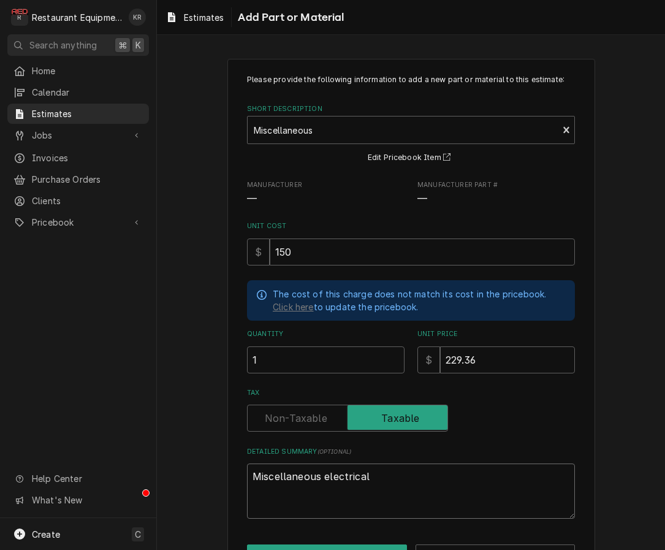
type textarea "x"
type textarea "Miscellaneous electrical a"
type textarea "x"
type textarea "Miscellaneous electrical an"
type textarea "x"
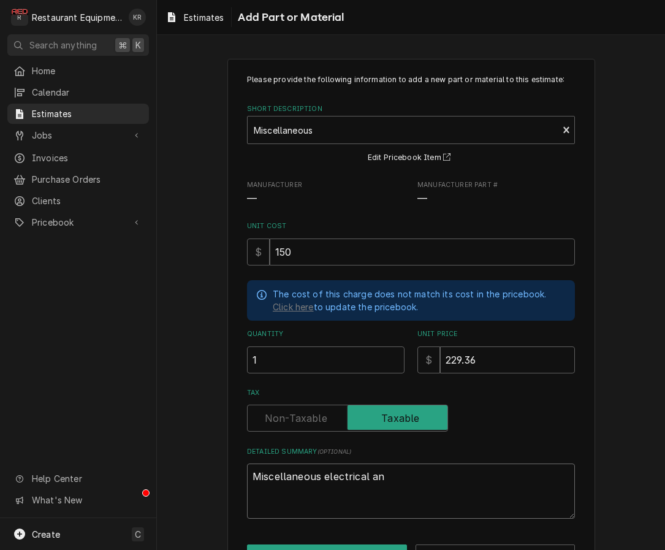
type textarea "Miscellaneous electrical and"
type textarea "x"
type textarea "Miscellaneous electrical and"
type textarea "x"
type textarea "Miscellaneous electrical and"
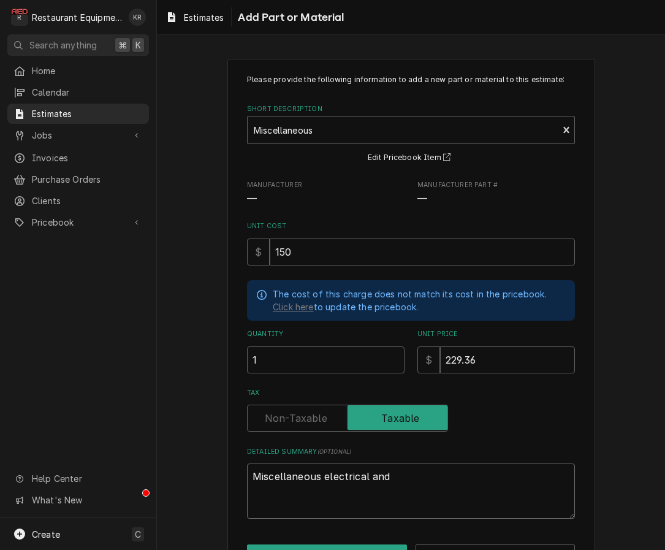
type textarea "x"
type textarea "Miscellaneous electrical an"
type textarea "x"
type textarea "Miscellaneous electrical and"
type textarea "x"
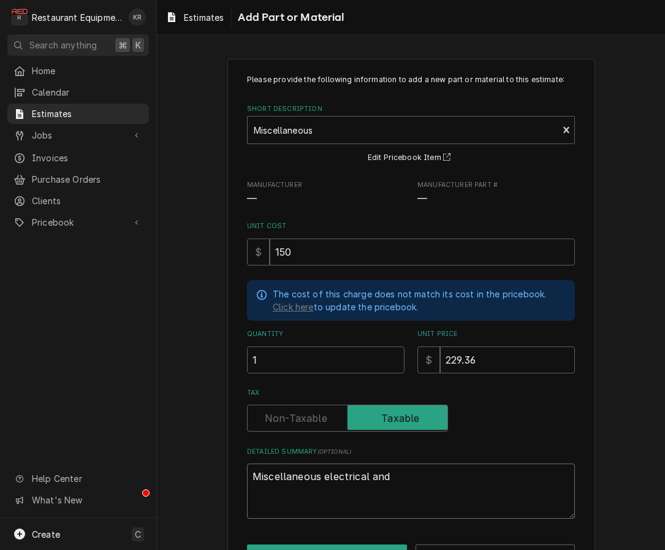
type textarea "Miscellaneous electrical and"
type textarea "x"
type textarea "Miscellaneous electrical and h"
type textarea "x"
type textarea "Miscellaneous electrical and ha"
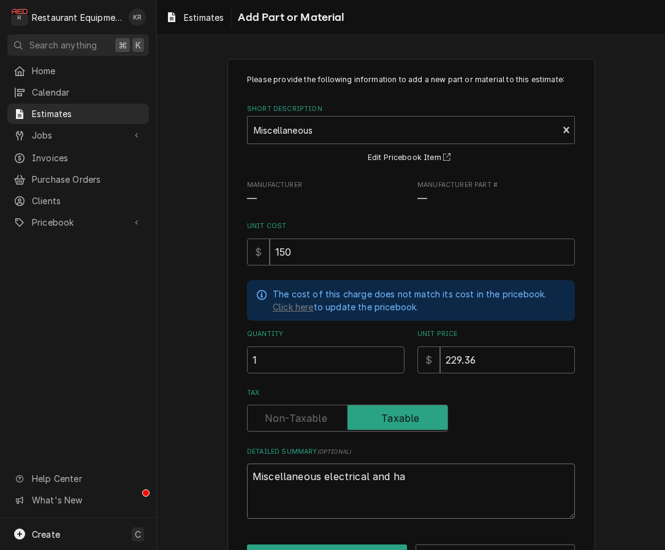
type textarea "x"
type textarea "Miscellaneous electrical and har"
type textarea "x"
type textarea "Miscellaneous electrical and hard"
type textarea "x"
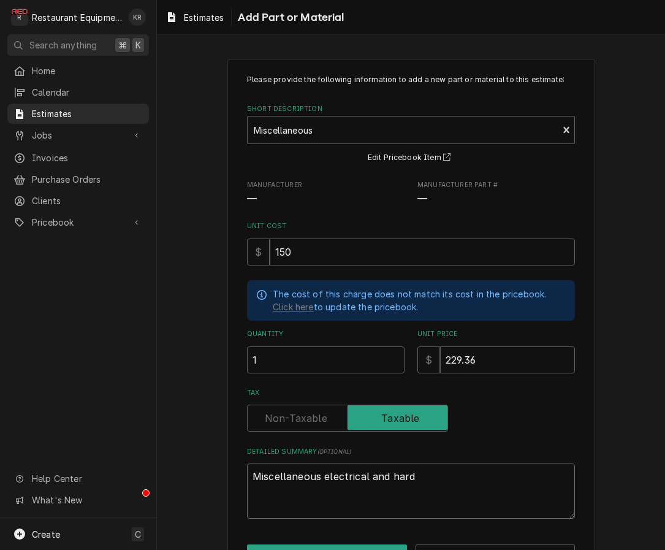
type textarea "Miscellaneous electrical and hardw"
type textarea "x"
type textarea "Miscellaneous electrical and hardwa"
type textarea "x"
type textarea "Miscellaneous electrical and hardwar"
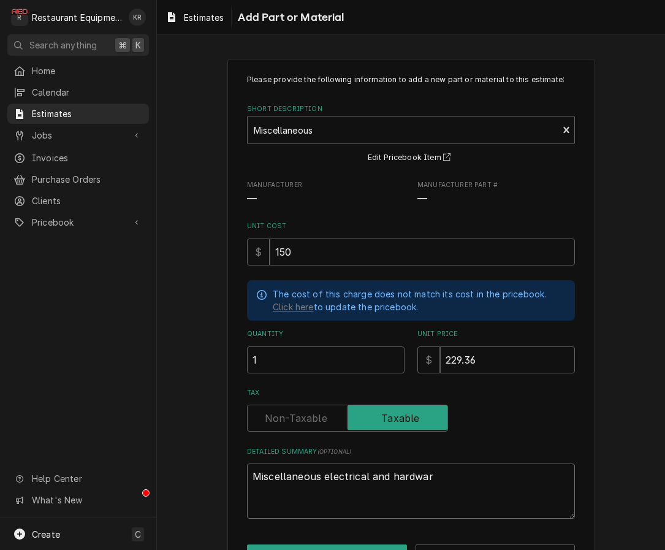
type textarea "x"
type textarea "Miscellaneous electrical and hardware"
type textarea "x"
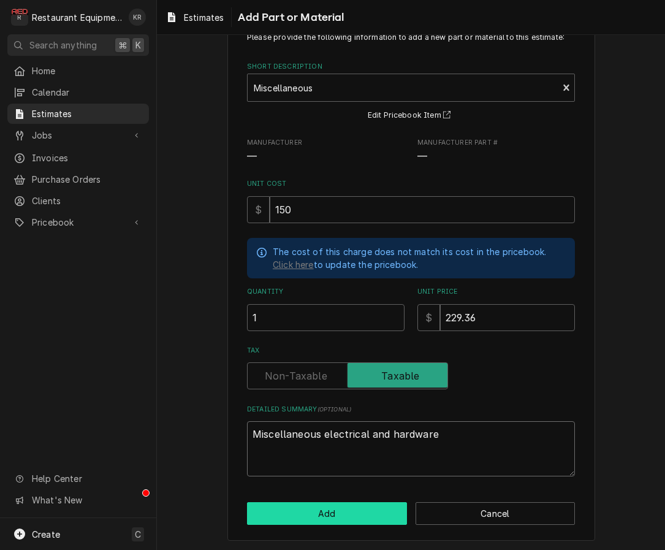
type textarea "Miscellaneous electrical and hardware"
click at [343, 515] on button "Add" at bounding box center [327, 513] width 160 height 23
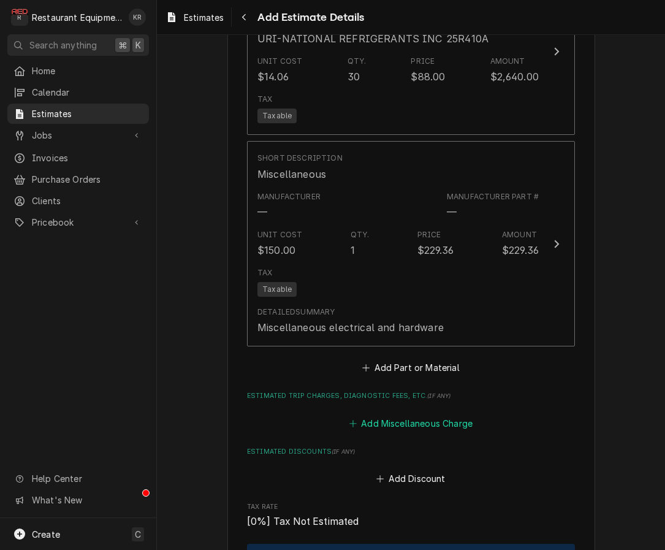
scroll to position [2100, 0]
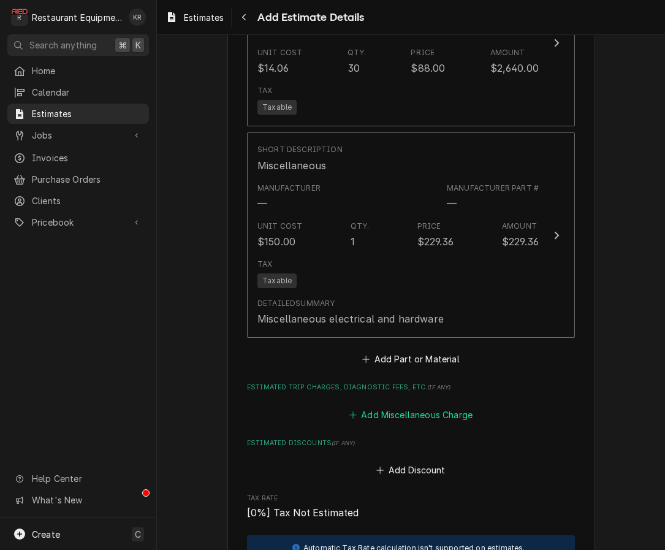
click at [402, 406] on button "Add Miscellaneous Charge" at bounding box center [410, 414] width 127 height 17
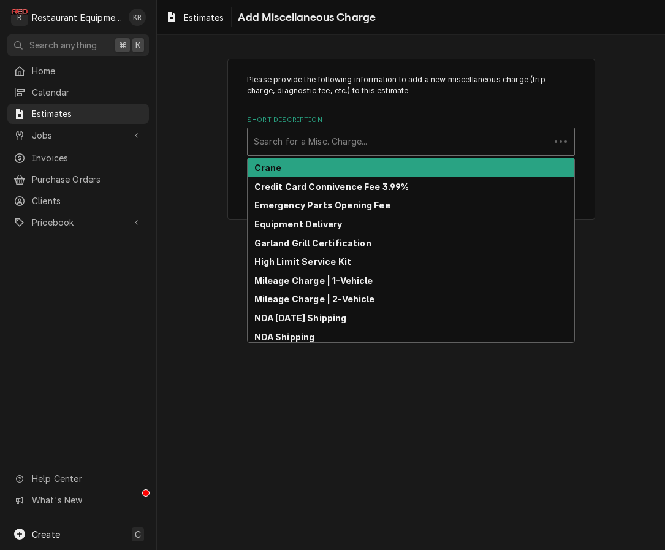
click at [368, 143] on div "Short Description" at bounding box center [399, 142] width 290 height 22
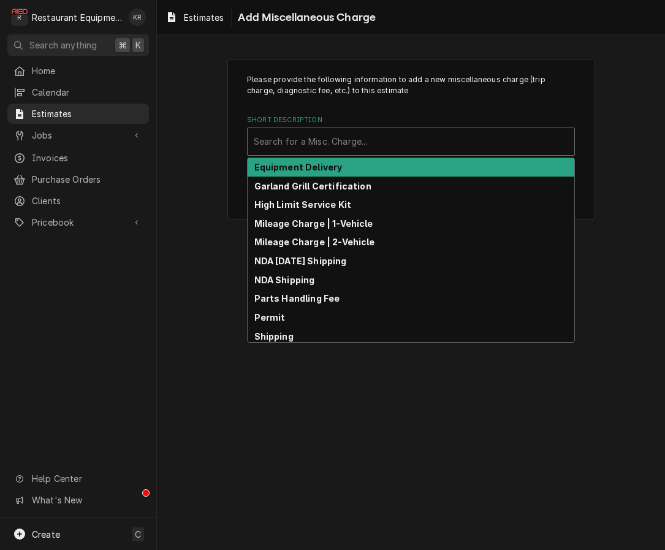
scroll to position [154, 0]
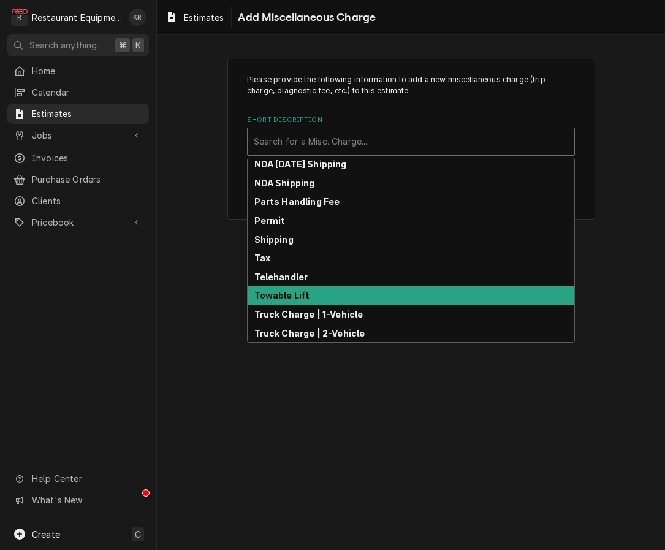
click at [323, 296] on div "Towable Lift" at bounding box center [411, 295] width 327 height 19
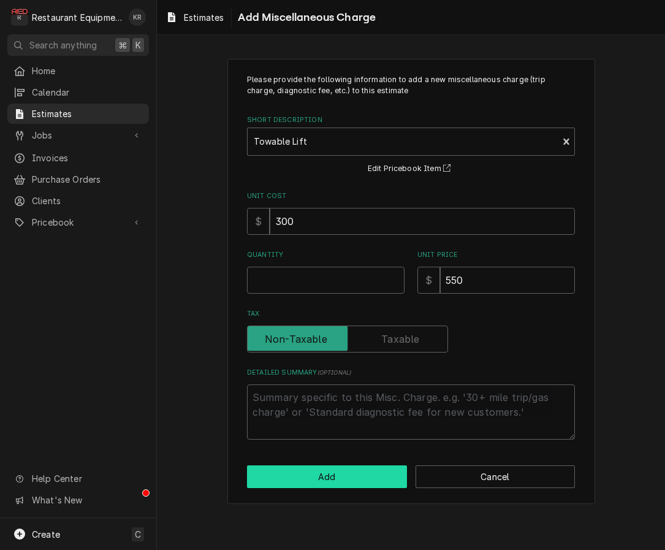
click at [343, 473] on button "Add" at bounding box center [327, 476] width 160 height 23
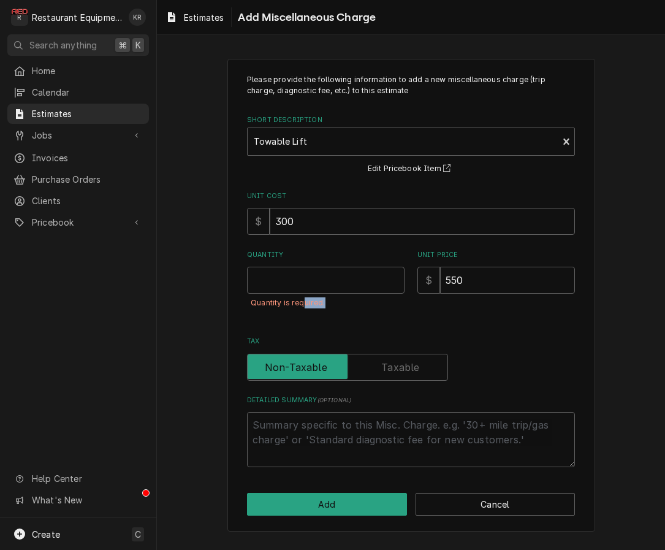
drag, startPoint x: 305, startPoint y: 313, endPoint x: 305, endPoint y: 289, distance: 23.9
click at [306, 301] on div "Quantity Quantity is required." at bounding box center [325, 286] width 157 height 72
click at [305, 289] on input "Quantity" at bounding box center [325, 280] width 157 height 27
type textarea "x"
type input "1"
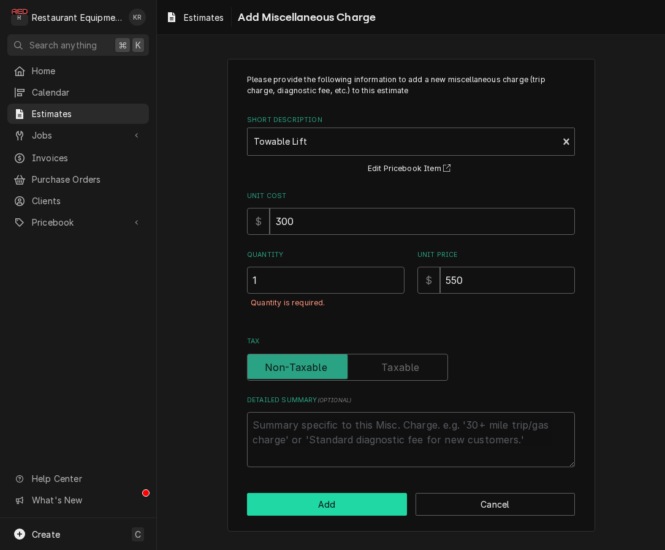
click at [367, 508] on button "Add" at bounding box center [327, 504] width 160 height 23
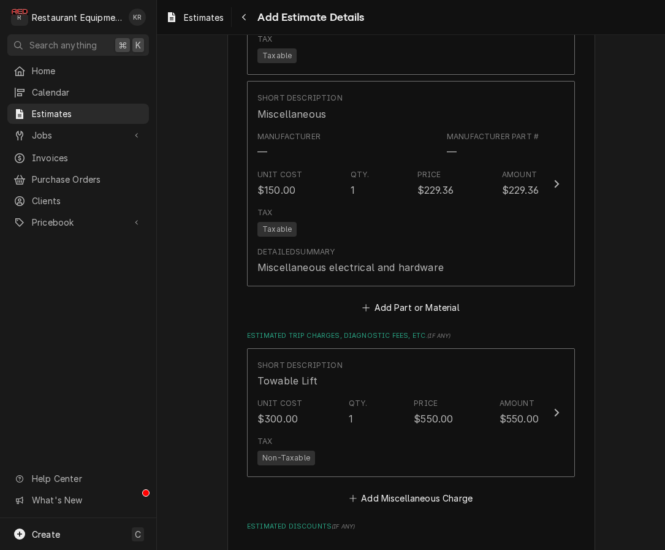
scroll to position [2303, 0]
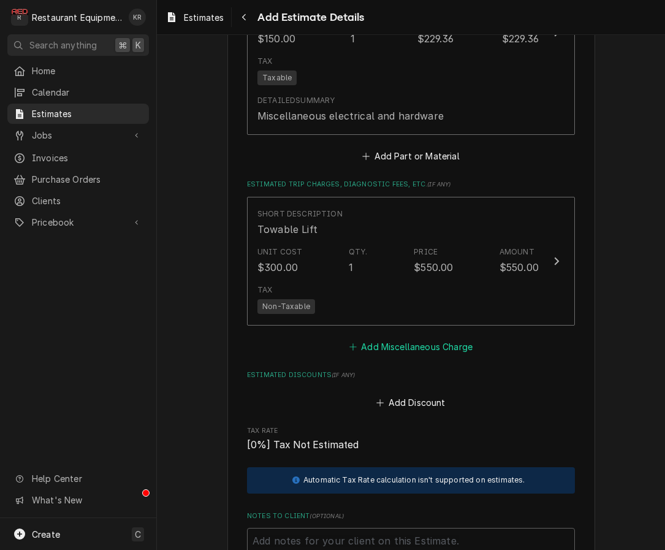
click at [412, 338] on button "Add Miscellaneous Charge" at bounding box center [410, 346] width 127 height 17
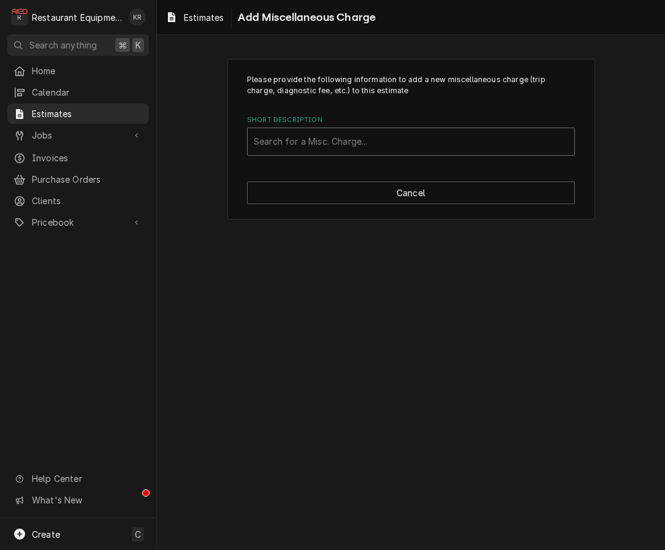
click at [347, 145] on div "Short Description" at bounding box center [411, 142] width 314 height 22
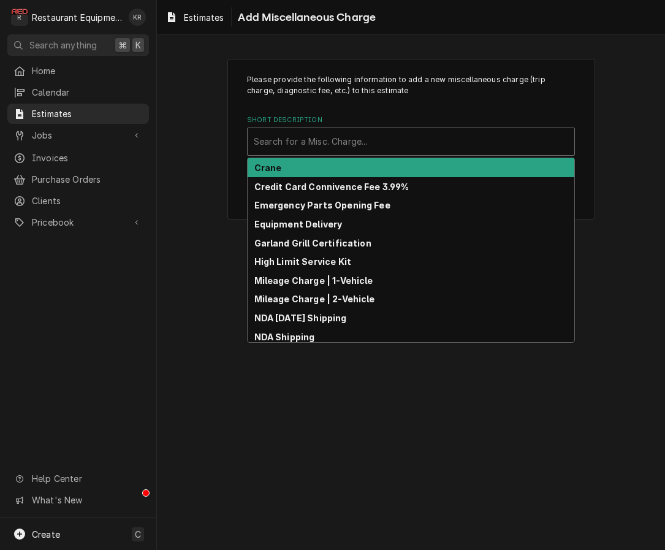
click at [222, 148] on div "Please provide the following information to add a new miscellaneous charge (tri…" at bounding box center [411, 139] width 508 height 183
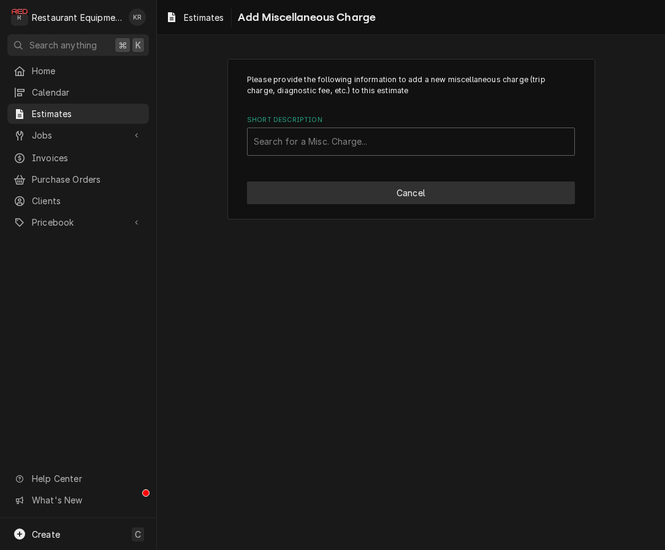
click at [357, 186] on button "Cancel" at bounding box center [411, 192] width 328 height 23
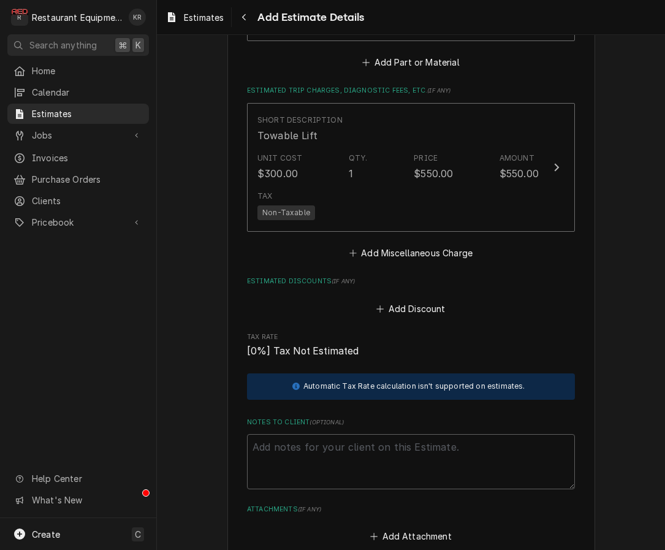
scroll to position [2401, 0]
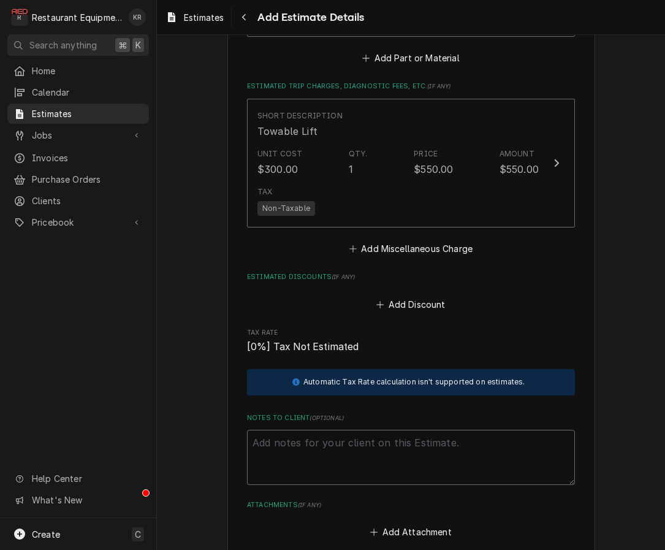
click at [326, 430] on textarea "Notes to Client ( optional )" at bounding box center [411, 457] width 328 height 55
type textarea "x"
type textarea "R"
type textarea "x"
type textarea "Ro"
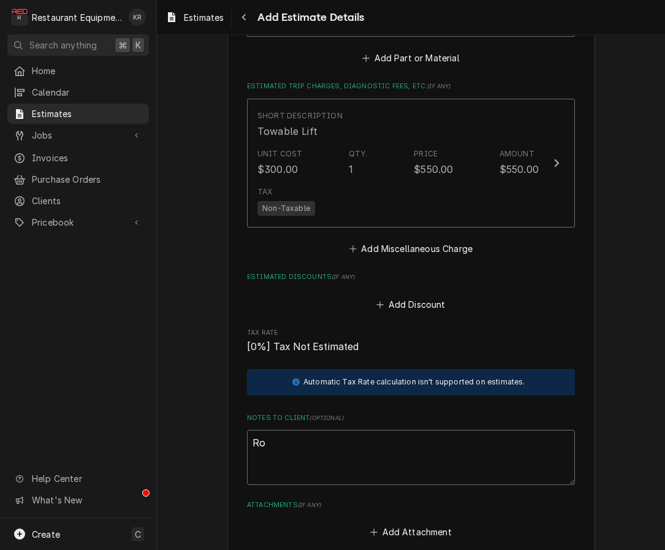
type textarea "x"
type textarea "Roo"
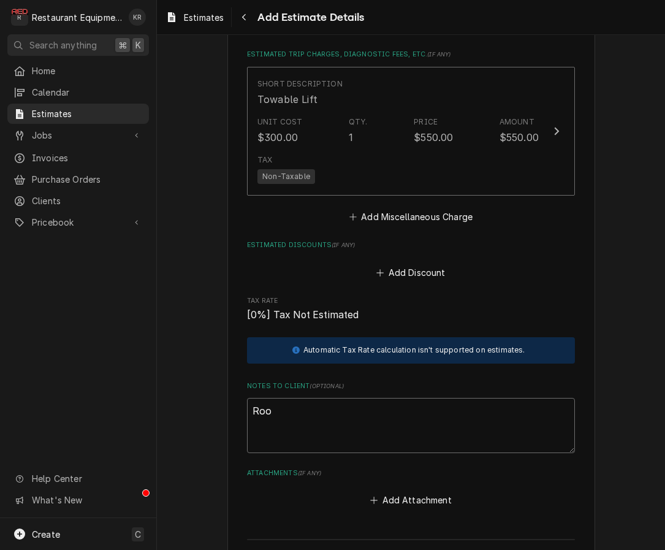
scroll to position [2445, 0]
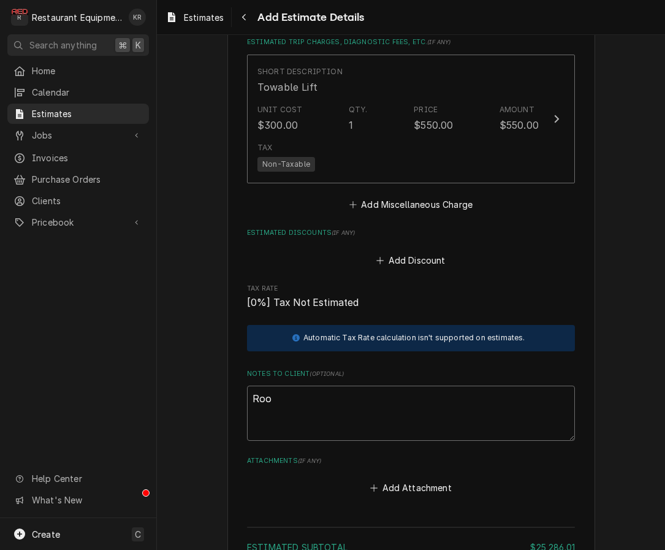
type textarea "x"
type textarea "Roo"
type textarea "x"
type textarea "Roo"
type textarea "x"
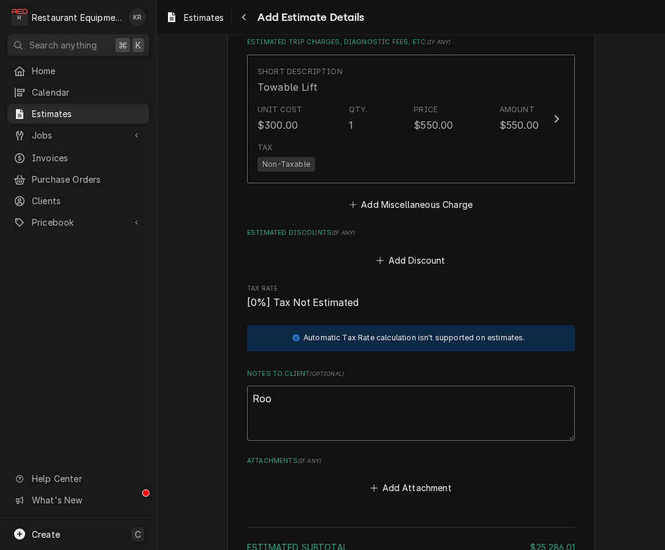
type textarea "Roo 8"
type textarea "x"
type textarea "Roo 87"
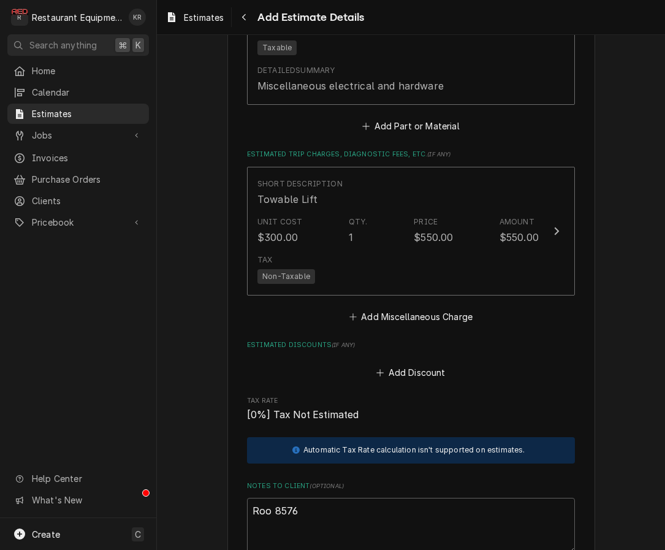
scroll to position [2341, 0]
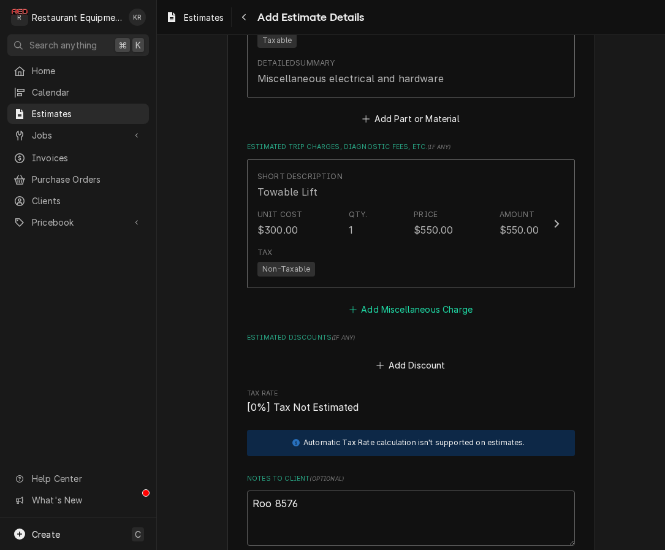
click at [408, 301] on button "Add Miscellaneous Charge" at bounding box center [410, 309] width 127 height 17
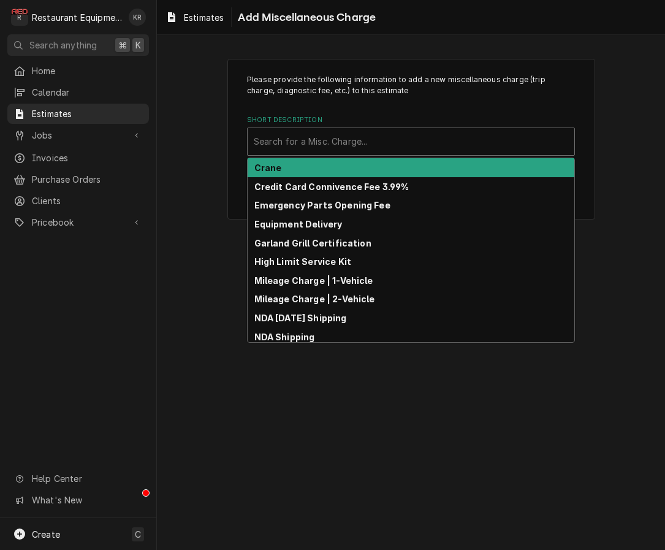
click at [348, 138] on div "Short Description" at bounding box center [411, 142] width 314 height 22
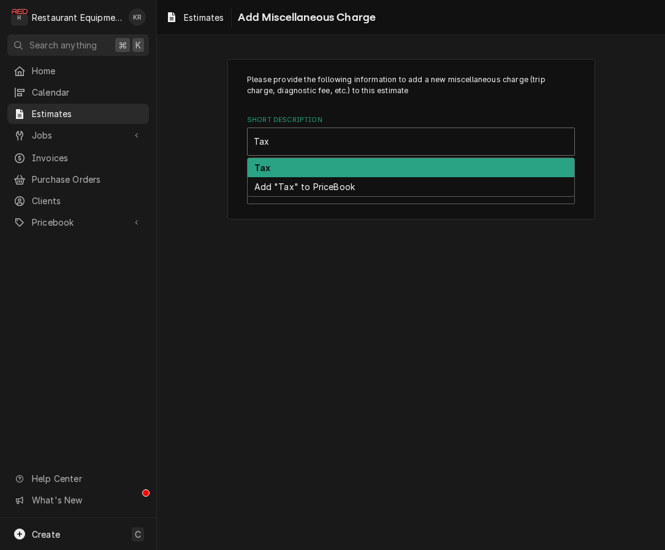
click at [317, 172] on div "Tax" at bounding box center [411, 167] width 327 height 19
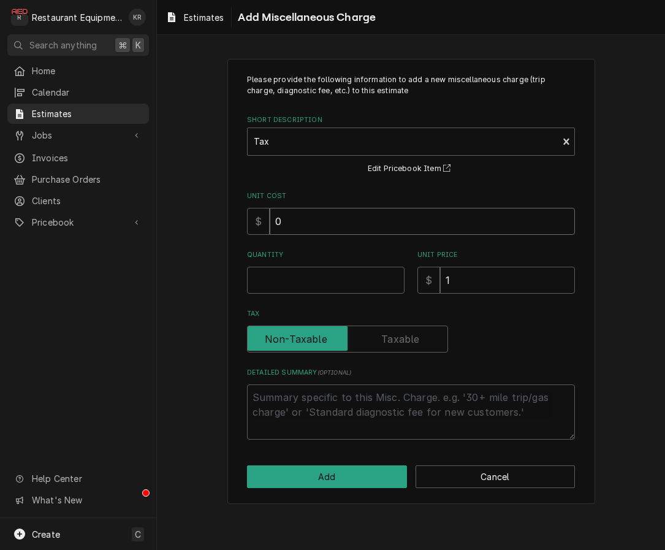
click at [333, 217] on input "0" at bounding box center [422, 221] width 305 height 27
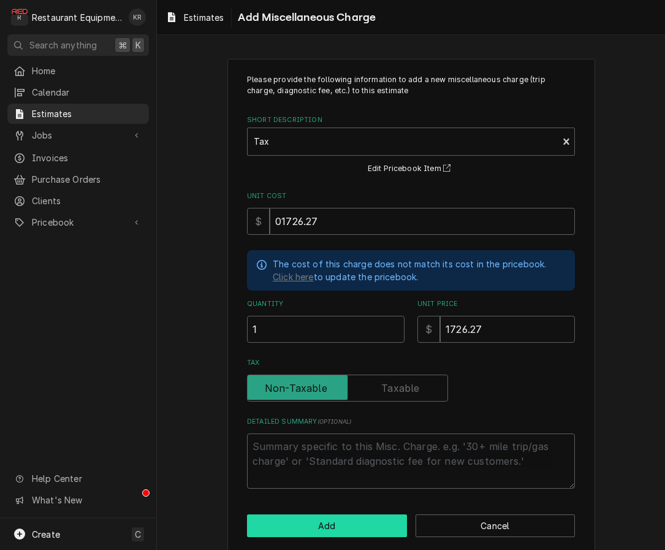
click at [317, 531] on button "Add" at bounding box center [327, 525] width 160 height 23
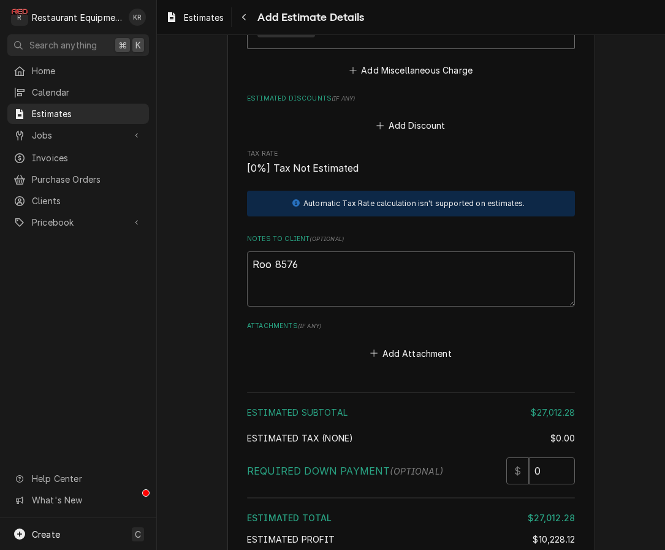
scroll to position [2808, 0]
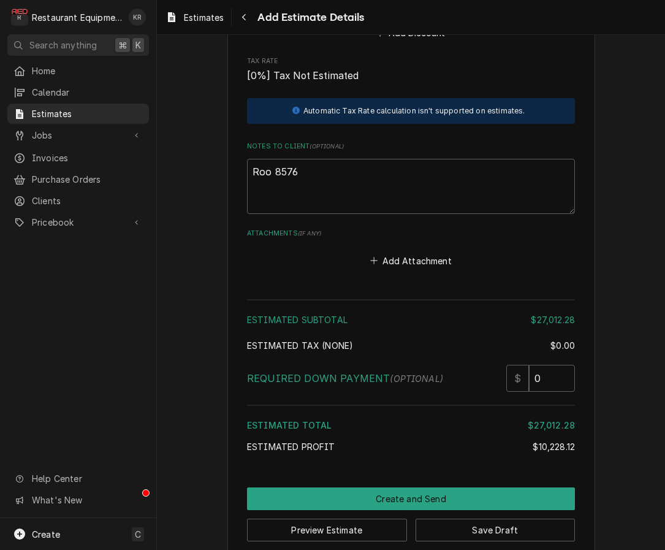
click at [507, 518] on button "Save Draft" at bounding box center [495, 529] width 160 height 23
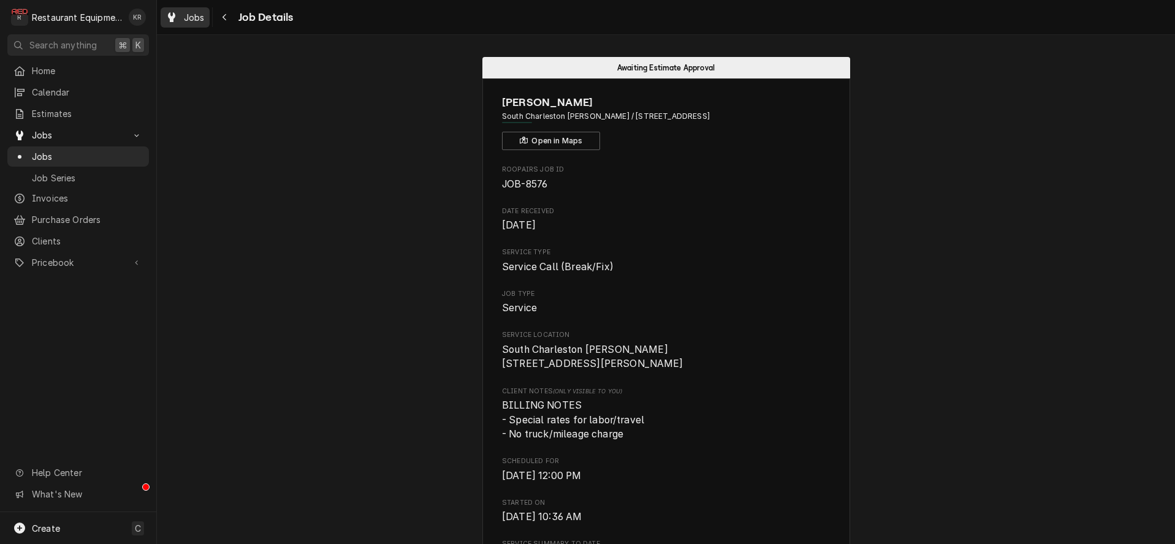
click at [189, 18] on span "Jobs" at bounding box center [194, 17] width 21 height 13
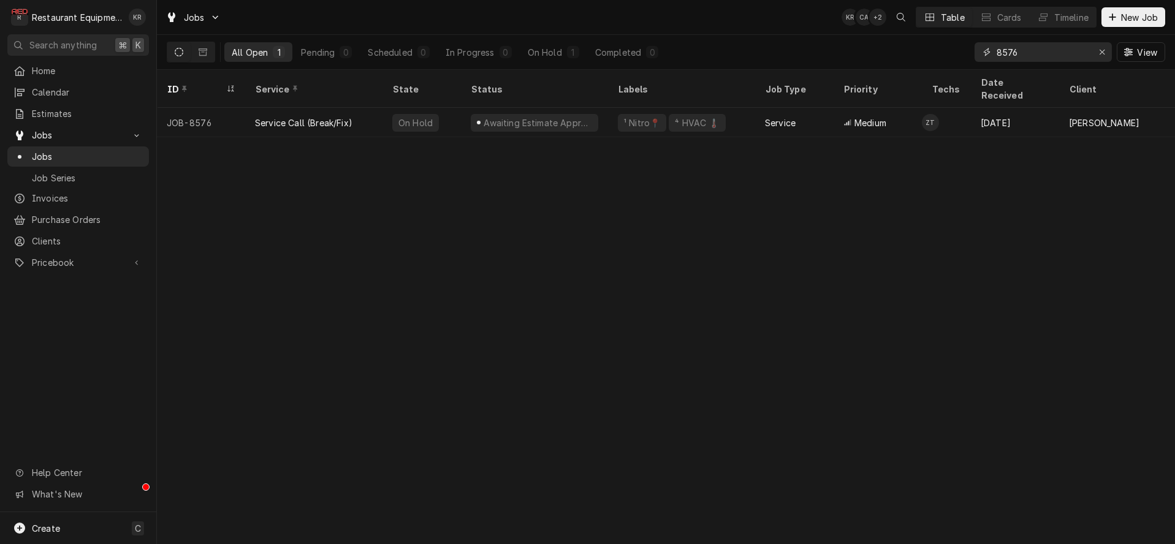
drag, startPoint x: 1056, startPoint y: 53, endPoint x: 947, endPoint y: 49, distance: 109.1
click at [996, 49] on input "8576" at bounding box center [1042, 52] width 92 height 20
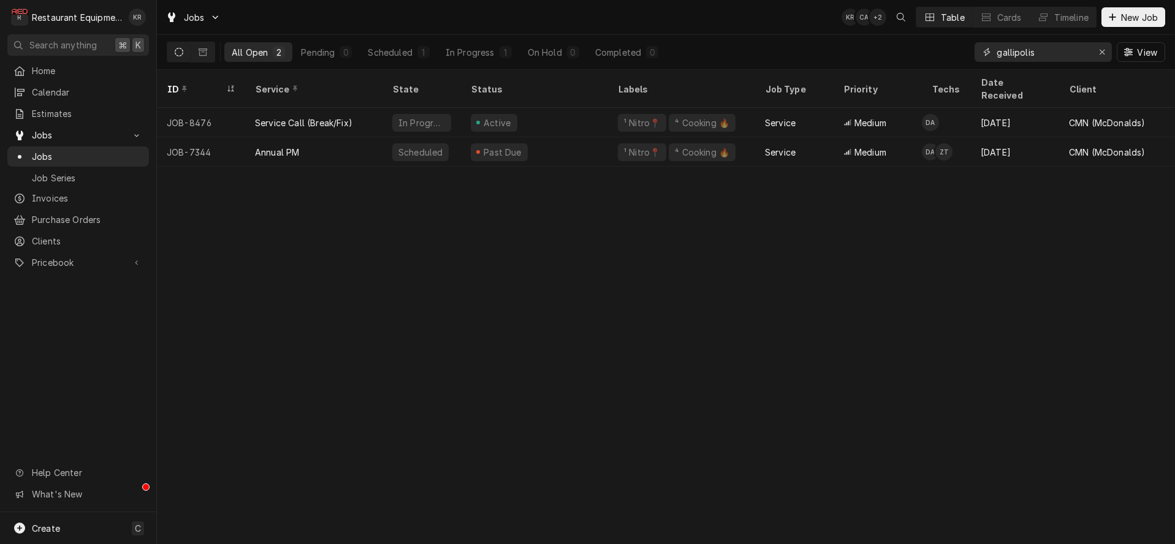
type input "gallipolis"
click at [1102, 55] on icon "Erase input" at bounding box center [1102, 52] width 7 height 9
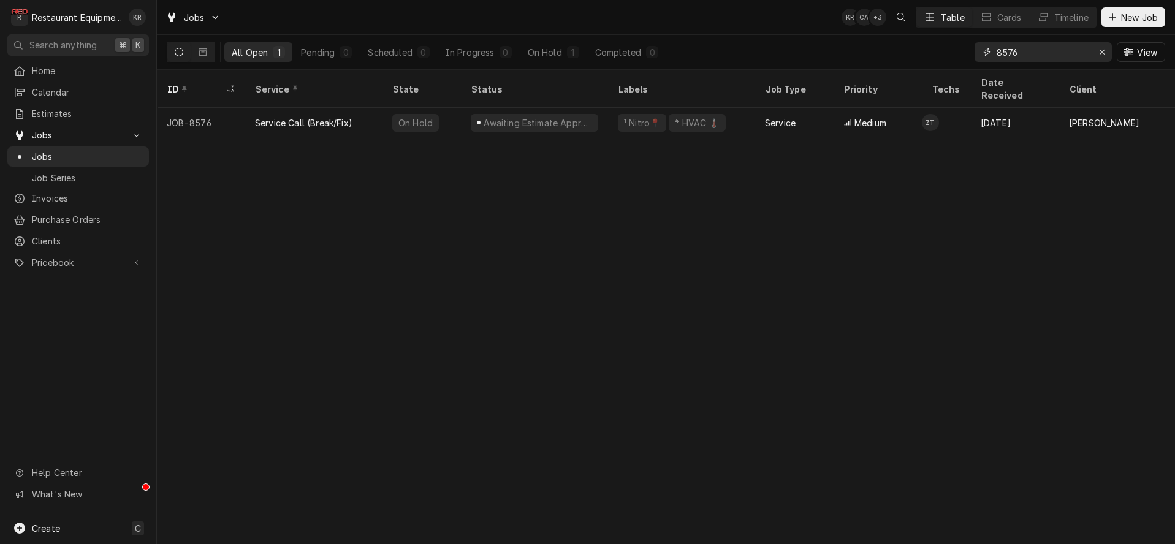
type input "8576"
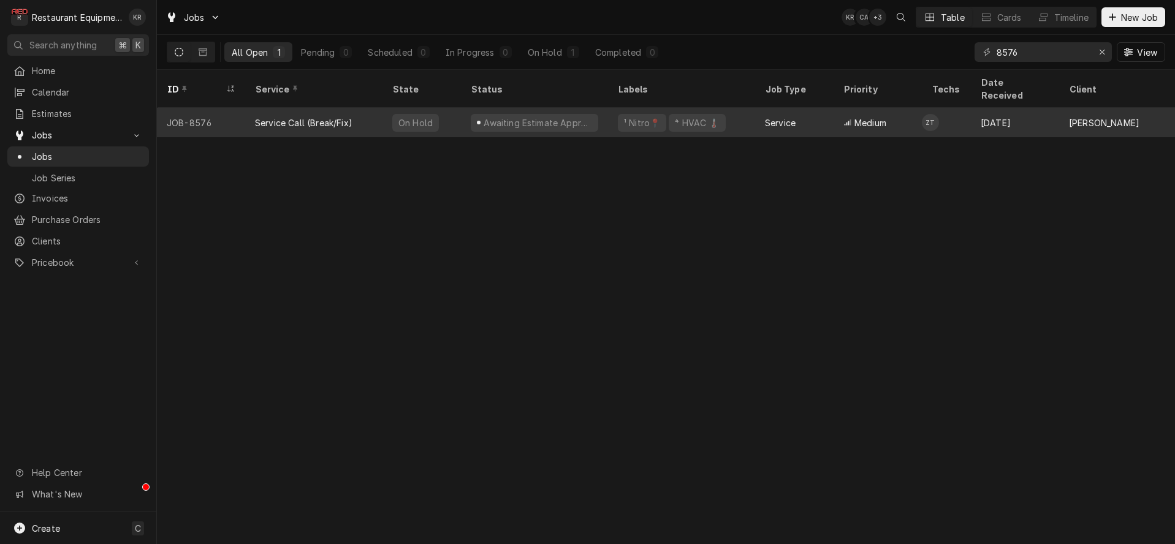
click at [738, 109] on div "¹ Nitro📍 ⁴ HVAC 🌡️" at bounding box center [681, 122] width 147 height 29
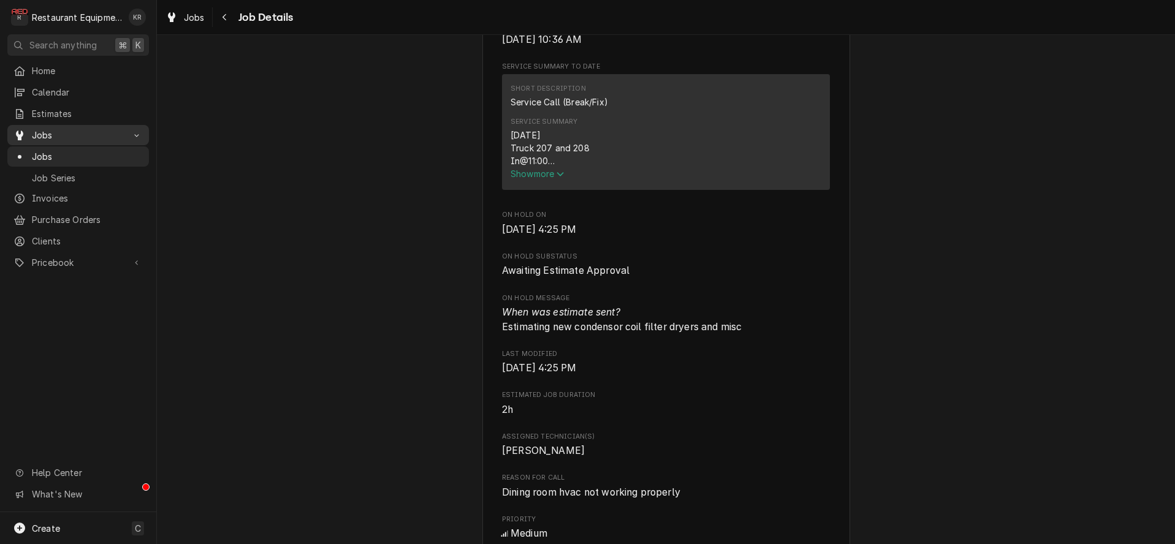
scroll to position [487, 0]
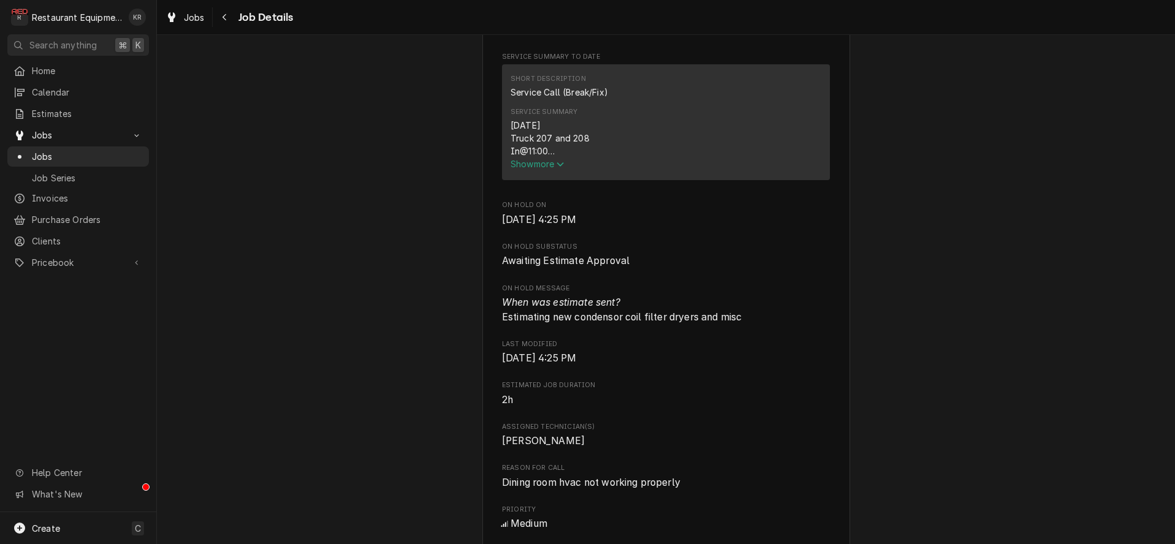
click at [535, 169] on span "Show more" at bounding box center [537, 164] width 54 height 10
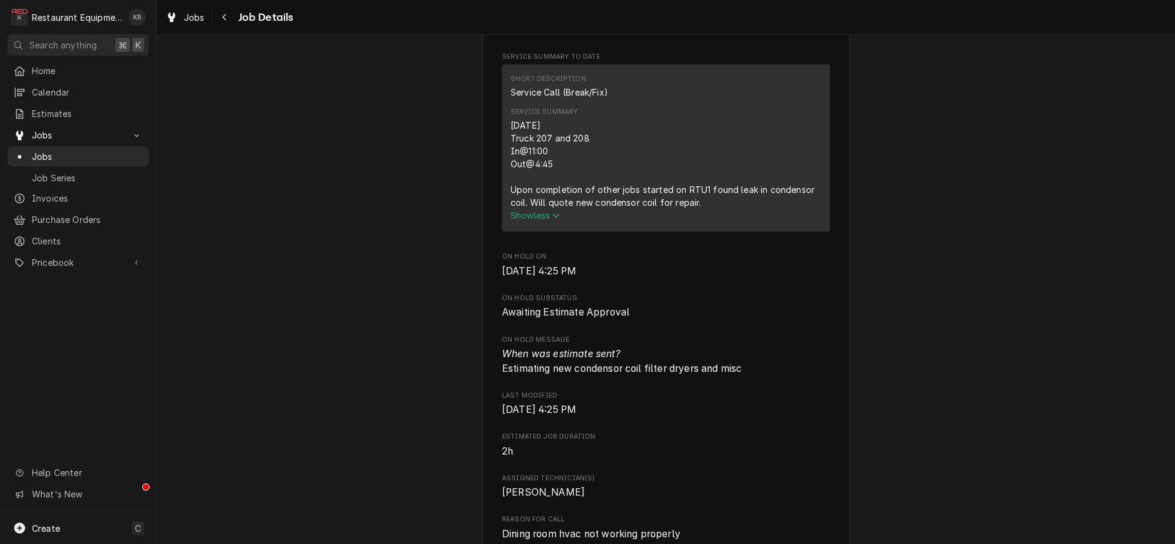
drag, startPoint x: 513, startPoint y: 139, endPoint x: 729, endPoint y: 211, distance: 228.1
click at [748, 209] on div "[DATE] Truck 207 and 208 In@11:00 Out@4:45 Upon completion of other jobs starte…" at bounding box center [665, 164] width 311 height 90
copy div "[DATE] Truck 207 and 208 In@11:00 Out@4:45 Upon completion of other jobs starte…"
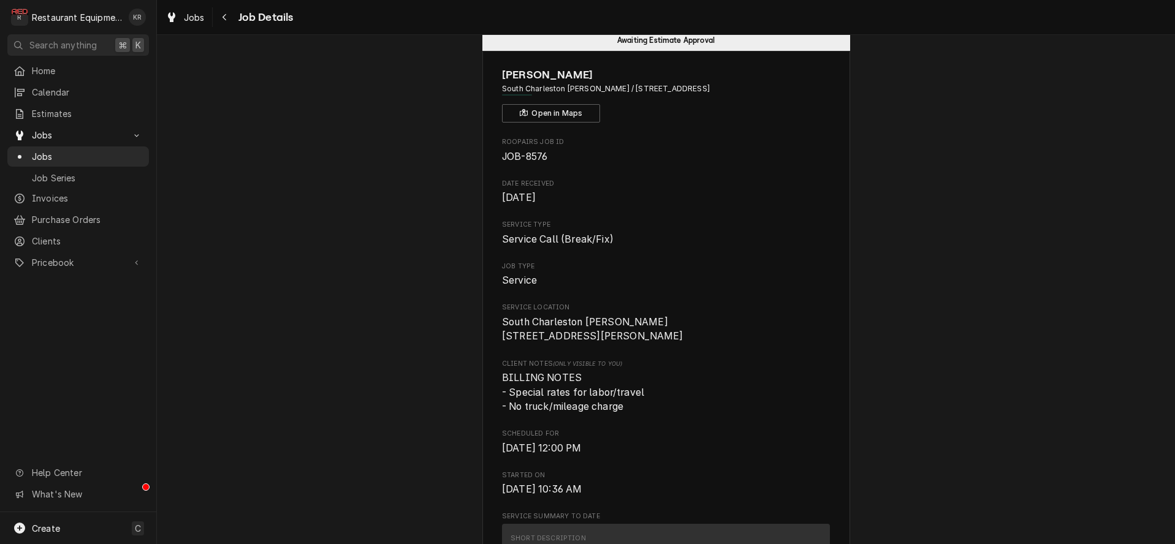
scroll to position [0, 0]
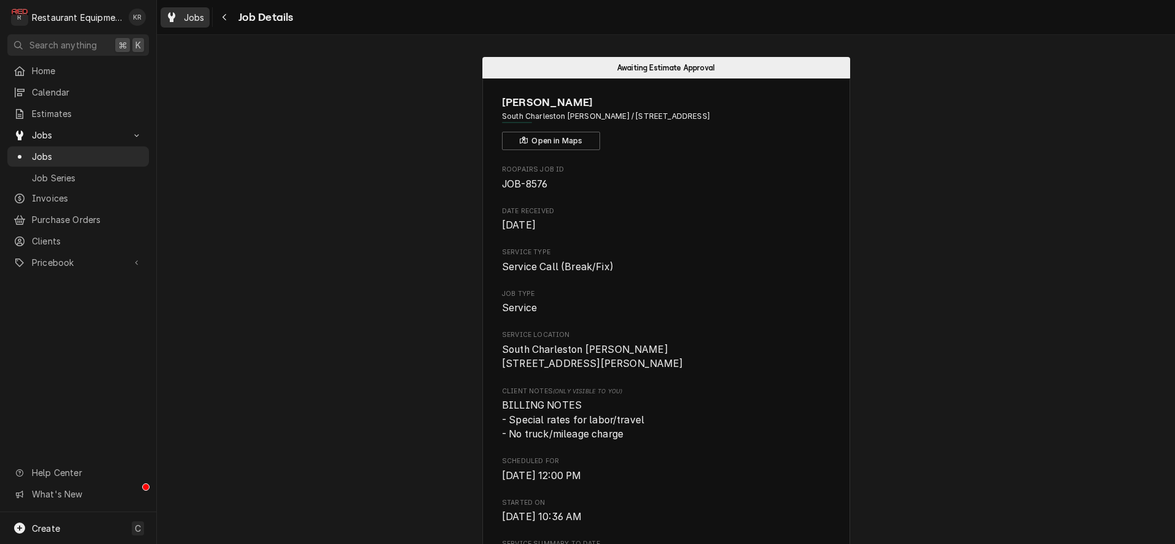
click at [200, 16] on span "Jobs" at bounding box center [194, 17] width 21 height 13
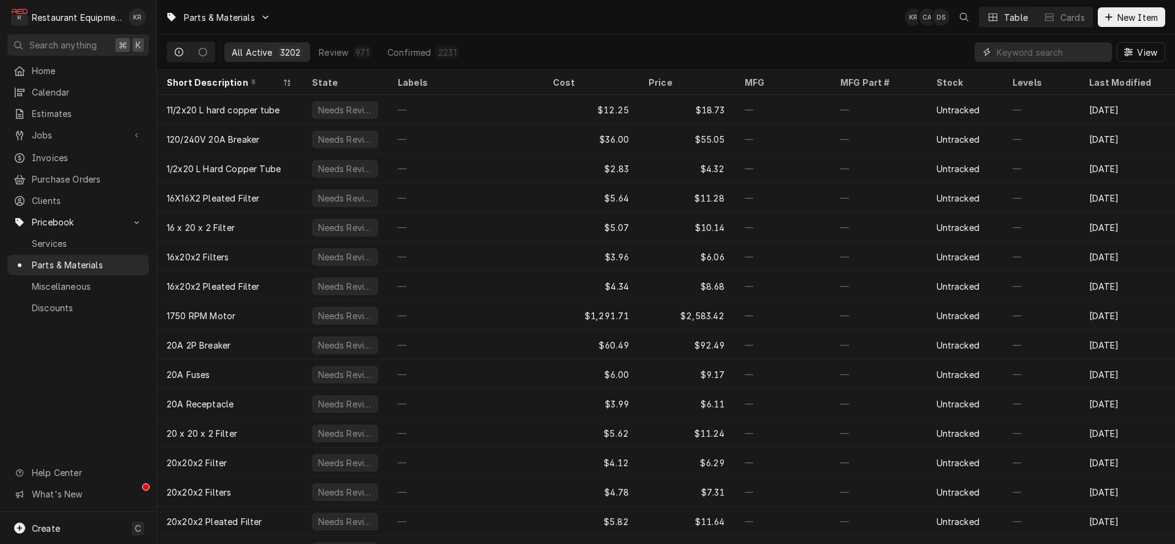
click at [1044, 46] on input "Dynamic Content Wrapper" at bounding box center [1050, 52] width 109 height 20
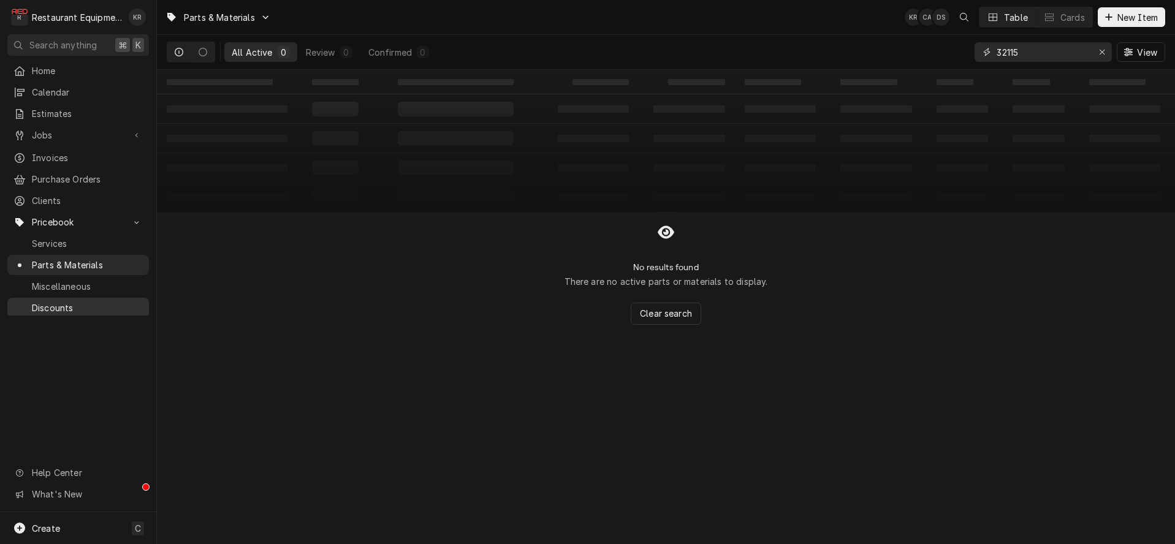
type input "32115"
click at [1102, 51] on icon "Erase input" at bounding box center [1102, 52] width 7 height 9
click at [1124, 10] on button "New Item" at bounding box center [1130, 17] width 67 height 20
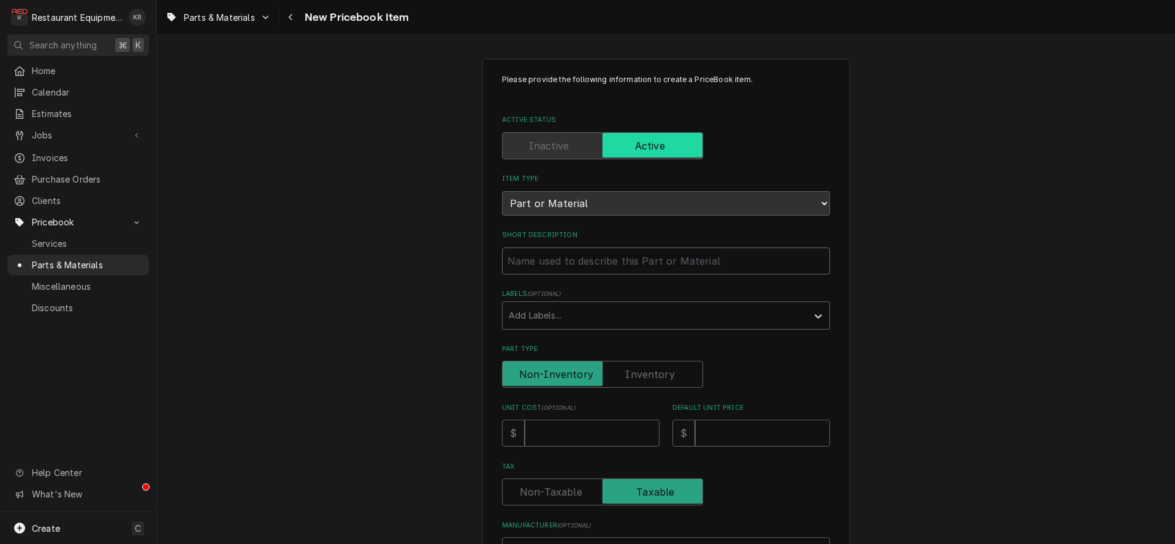
click at [608, 259] on input "Short Description" at bounding box center [666, 261] width 328 height 27
type textarea "x"
type input "C"
type textarea "x"
type input "Co"
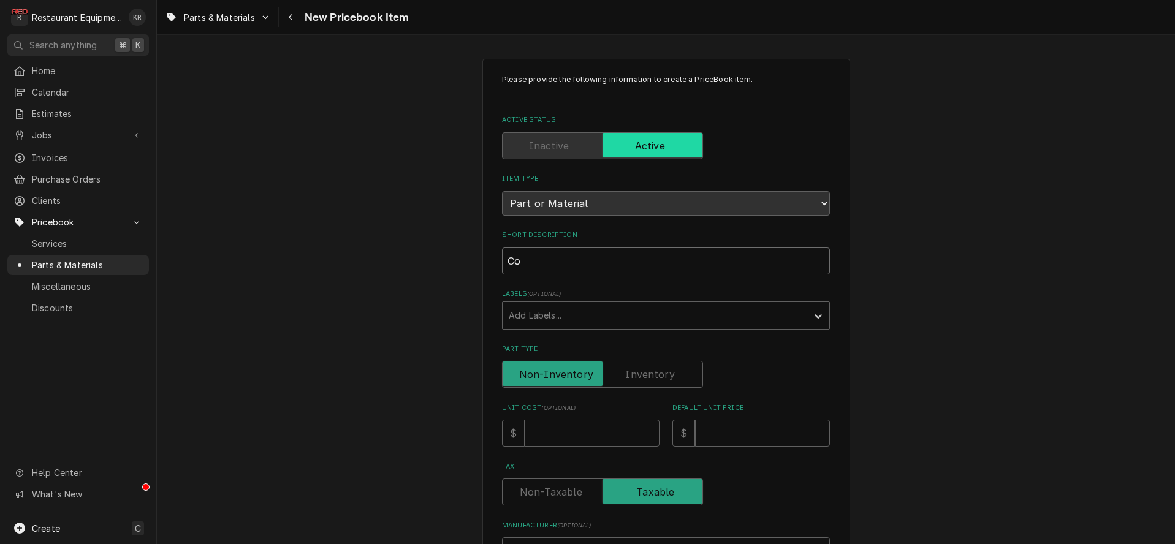
type textarea "x"
type input "Coi"
type textarea "x"
type input "Coil"
type textarea "x"
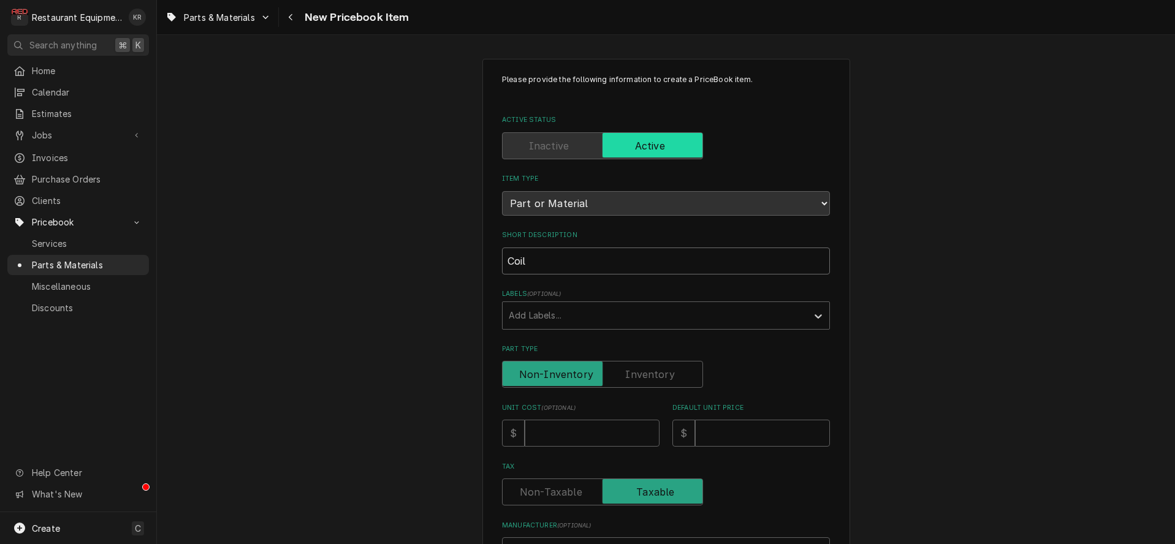
type input "Coil,"
type textarea "x"
type input "Coil,"
type textarea "x"
type input "Coil, o"
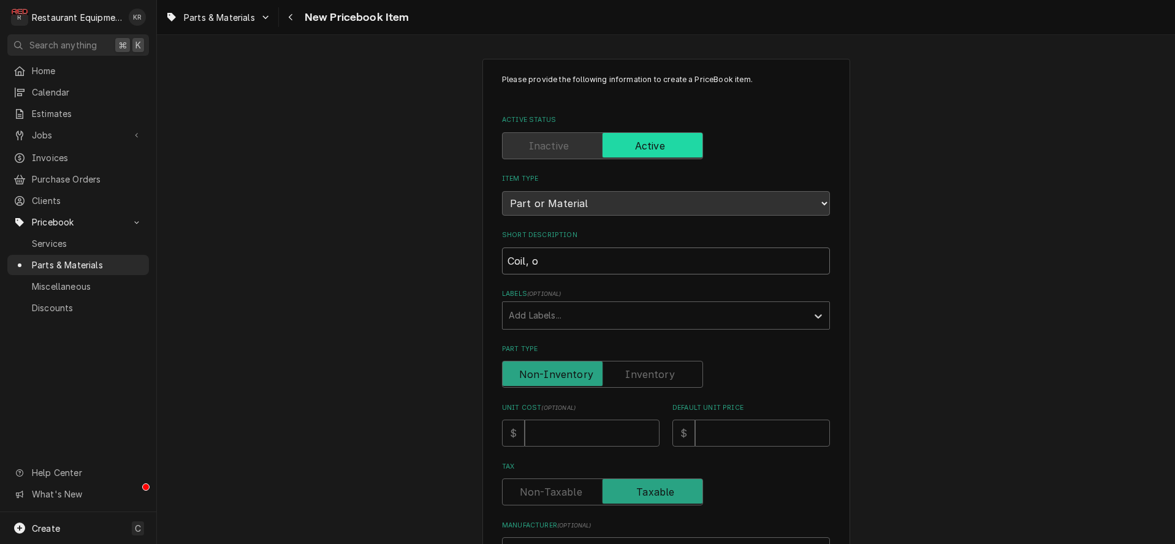
type textarea "x"
type input "Coil, ou"
type textarea "x"
type input "Coil, out"
type textarea "x"
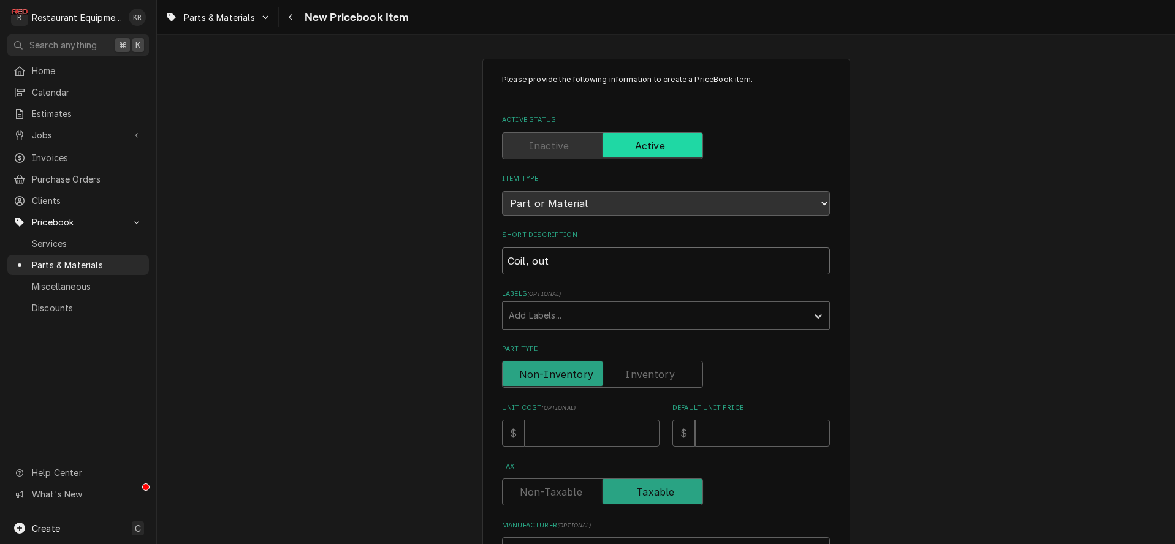
type input "Coil, outd"
type textarea "x"
type input "Coil, outdo"
type textarea "x"
type input "Coil, outdoo"
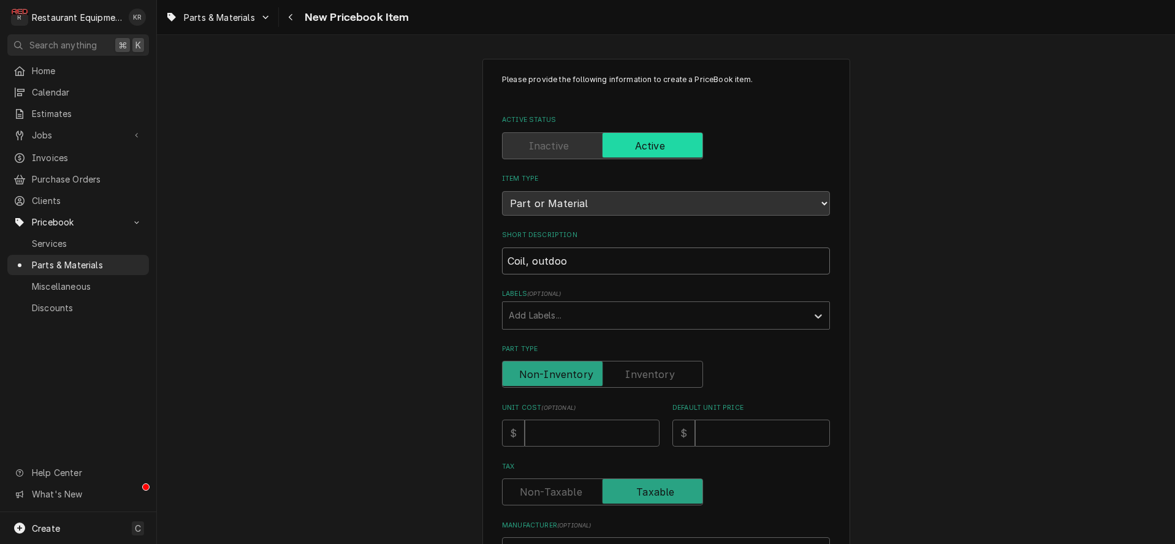
type textarea "x"
type input "Coil, outdoor"
type textarea "x"
type input "Coil, outdoor-"
type textarea "x"
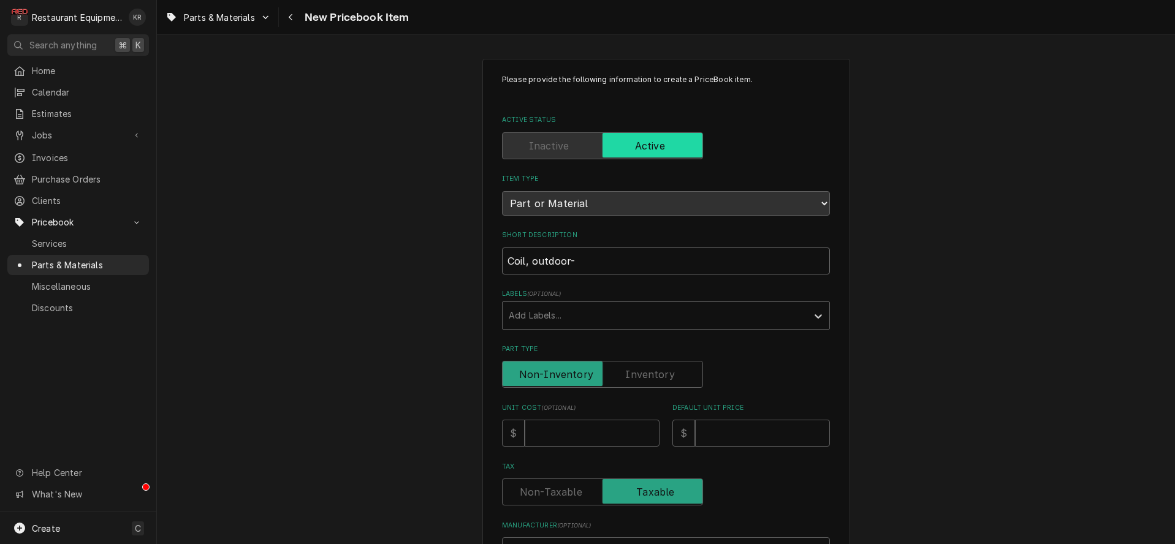
type input "Coil, outdoor-w"
type textarea "x"
type input "Coil, outdoor-we"
type textarea "x"
type input "Coil, outdoor-wel"
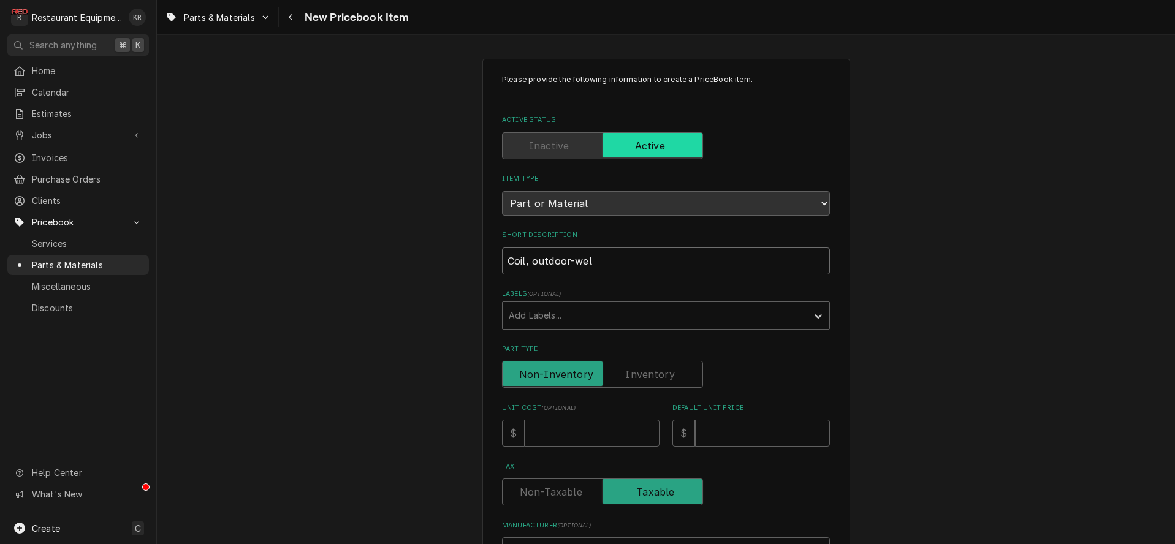
type textarea "x"
type input "Coil, outdoor-weld"
type textarea "x"
type input "Coil, outdoor-weld"
type textarea "x"
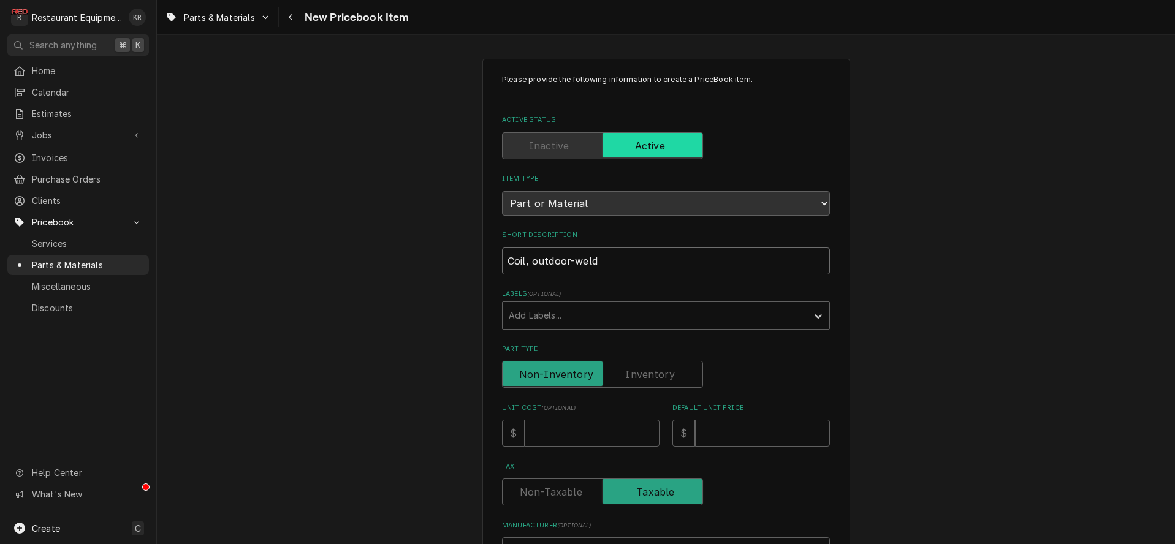
type input "Coil, outdoor-weld a"
type textarea "x"
type input "Coil, outdoor-weld as"
type textarea "x"
type input "Coil, outdoor-weld ass"
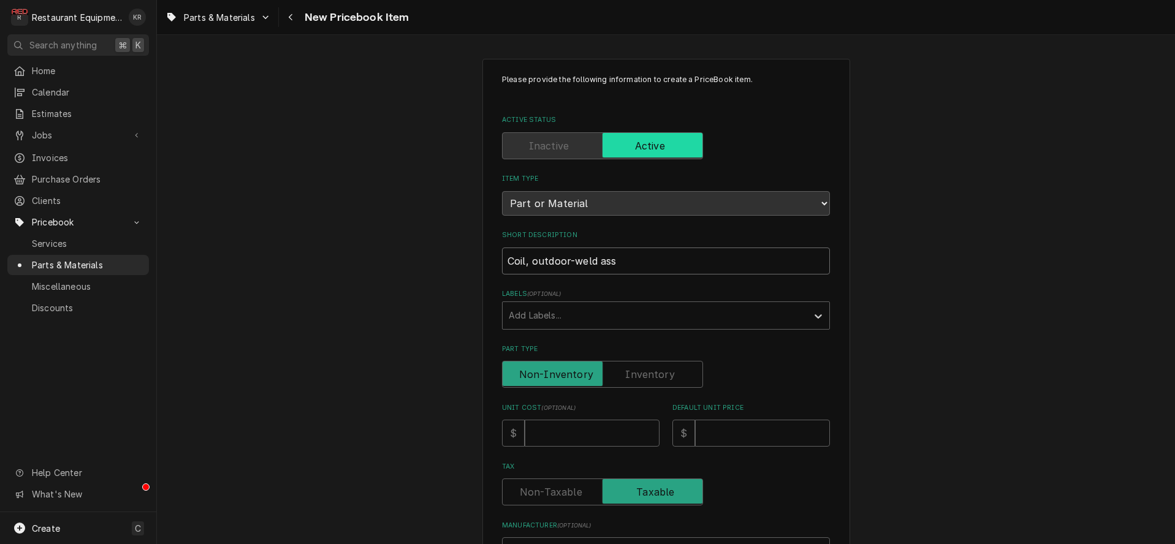
type textarea "x"
type input "Coil, outdoor-weld assy"
type textarea "x"
type input "Coil, outdoor-weld assy,"
type textarea "x"
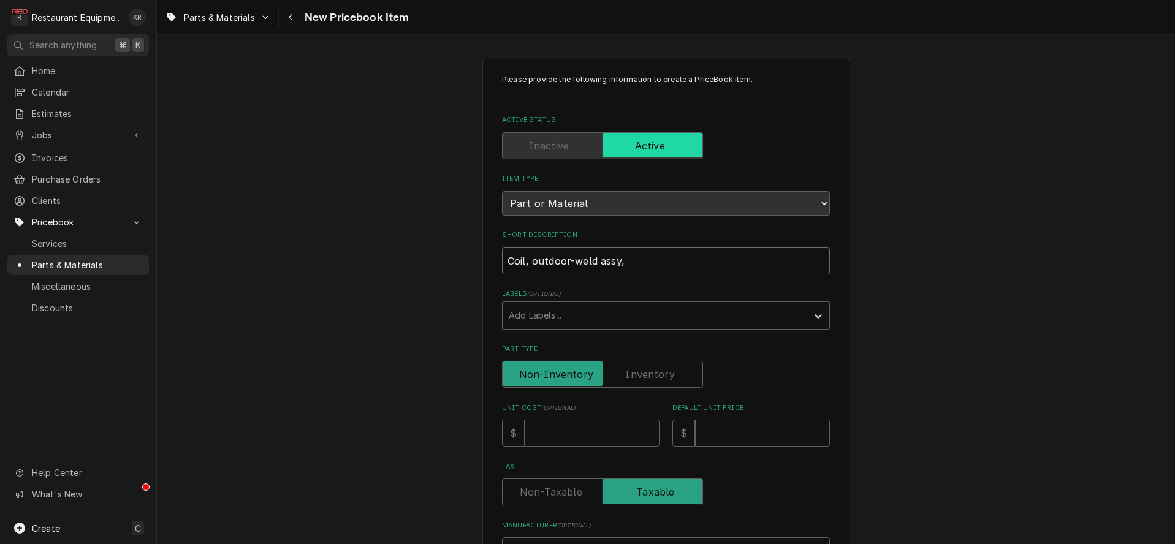
type input "Coil, outdoor-weld assy,"
type textarea "x"
type input "Coil, outdoor-weld assy, T"
type textarea "x"
type input "Coil, outdoor-weld assy, TXV"
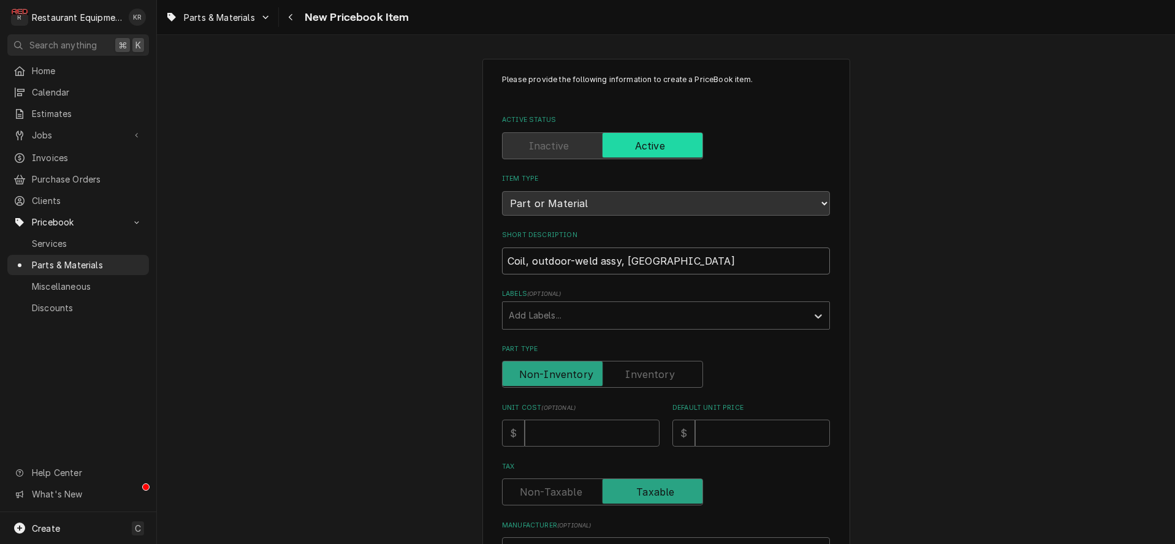
type textarea "x"
type input "Coil, outdoor-weld assy, TXV"
type textarea "x"
type input "Coil, outdoor-weld assy, TXV n"
type textarea "x"
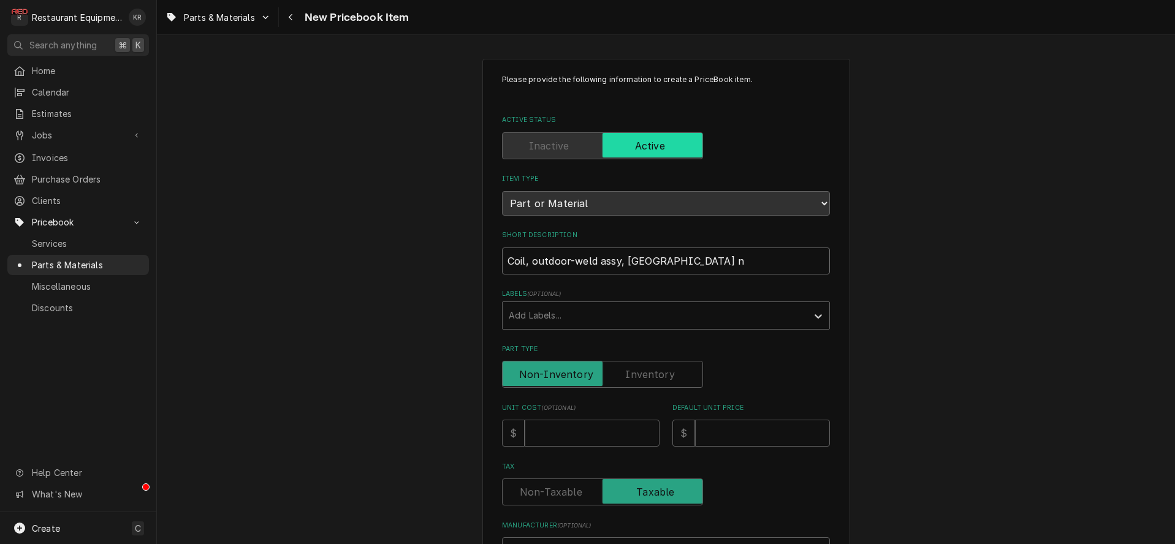
type input "Coil, outdoor-weld assy, TXV no"
type textarea "x"
type input "Coil, outdoor-weld assy, TXV not"
type textarea "x"
type input "Coil, outdoor-weld assy, TXV not"
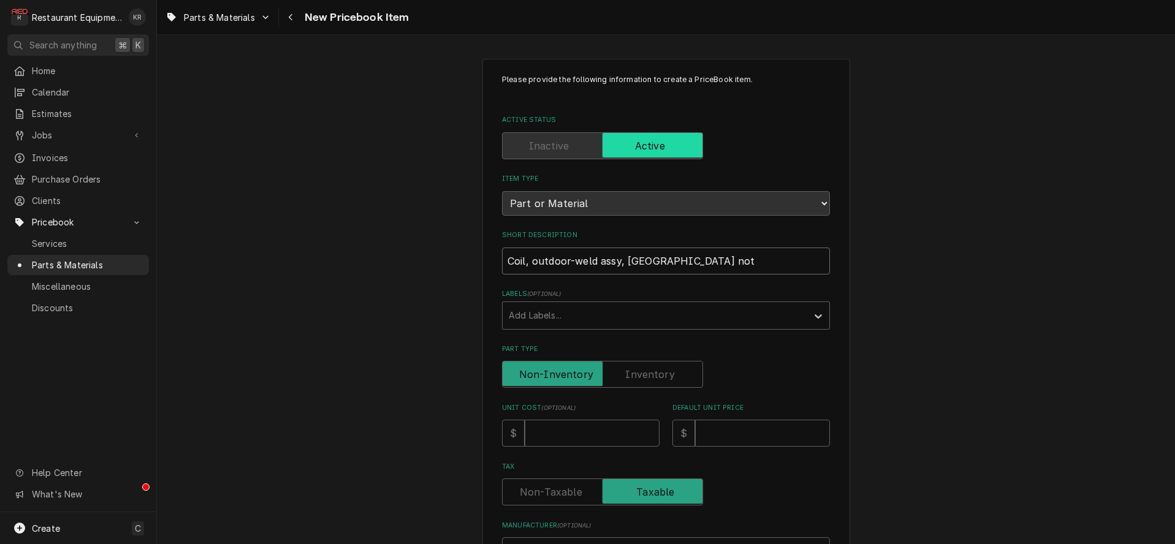
type textarea "x"
type input "Coil, outdoor-weld assy, TXV not i"
type textarea "x"
type input "Coil, outdoor-weld assy, TXV not in"
type textarea "x"
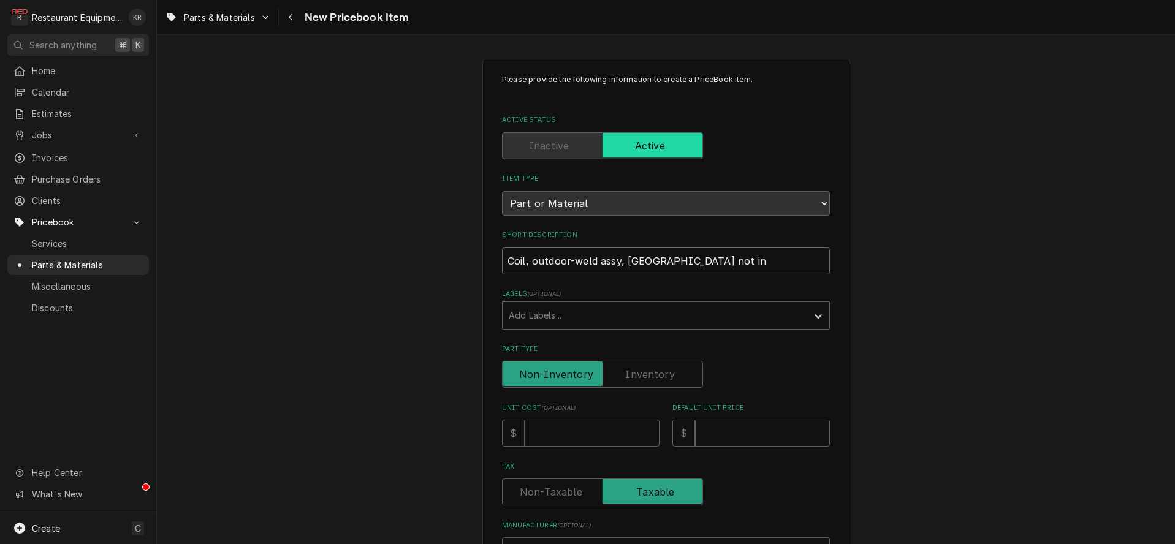
type input "Coil, outdoor-weld assy, TXV not inc"
type textarea "x"
type input "Coil, outdoor-weld assy, TXV not incu"
type textarea "x"
type input "Coil, outdoor-weld assy, TXV not incul"
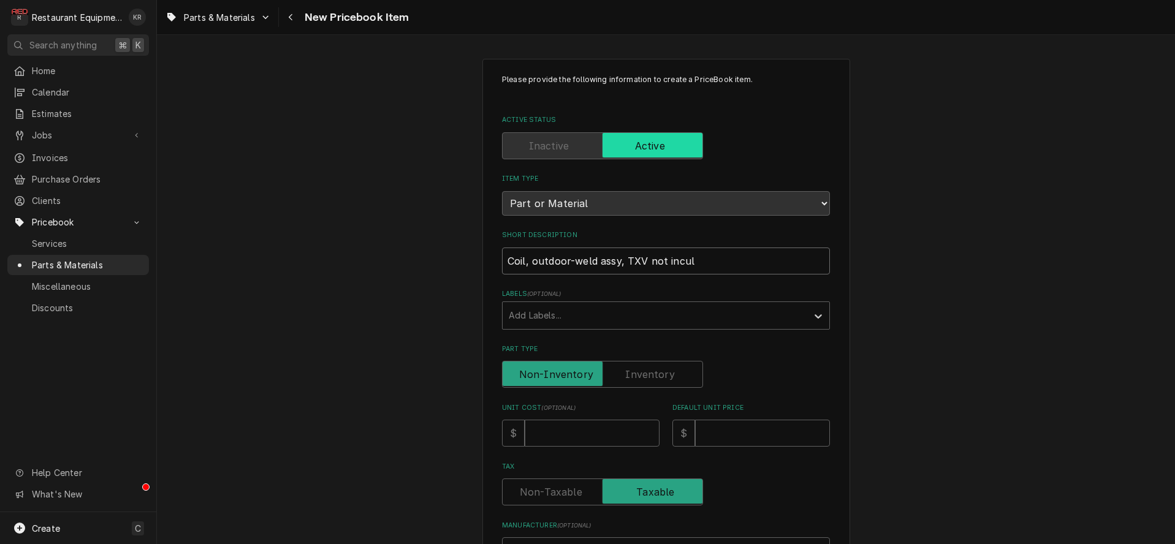
type textarea "x"
type input "Coil, outdoor-weld assy, TXV not inculd"
type textarea "x"
type input "Coil, outdoor-weld assy, TXV not inculde"
type textarea "x"
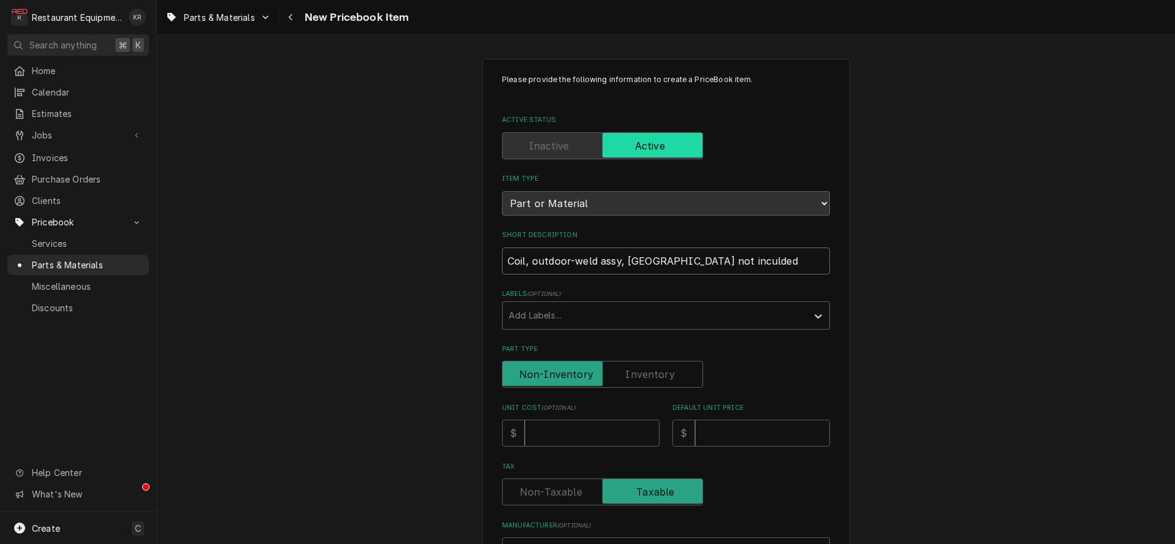
type input "Coil, outdoor-weld assy, TXV not inculded"
click at [573, 441] on input "Unit Cost ( optional )" at bounding box center [592, 433] width 135 height 27
type textarea "x"
type input "1"
type textarea "x"
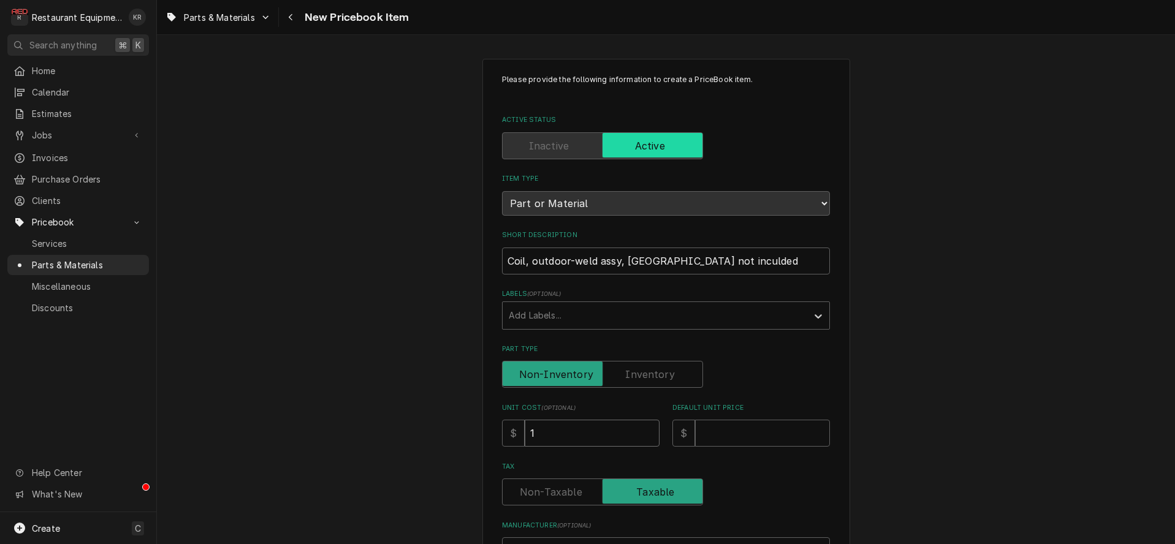
type input "13"
type textarea "x"
type input "134"
type textarea "x"
type input "1343"
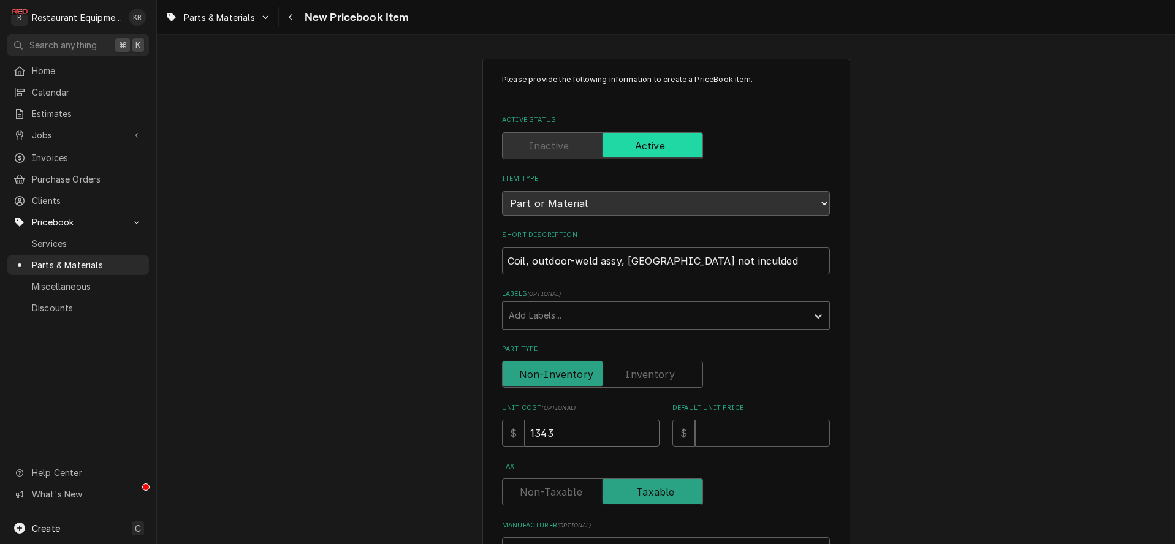
type textarea "x"
type input "13431"
type textarea "x"
type input "13431.5"
type textarea "x"
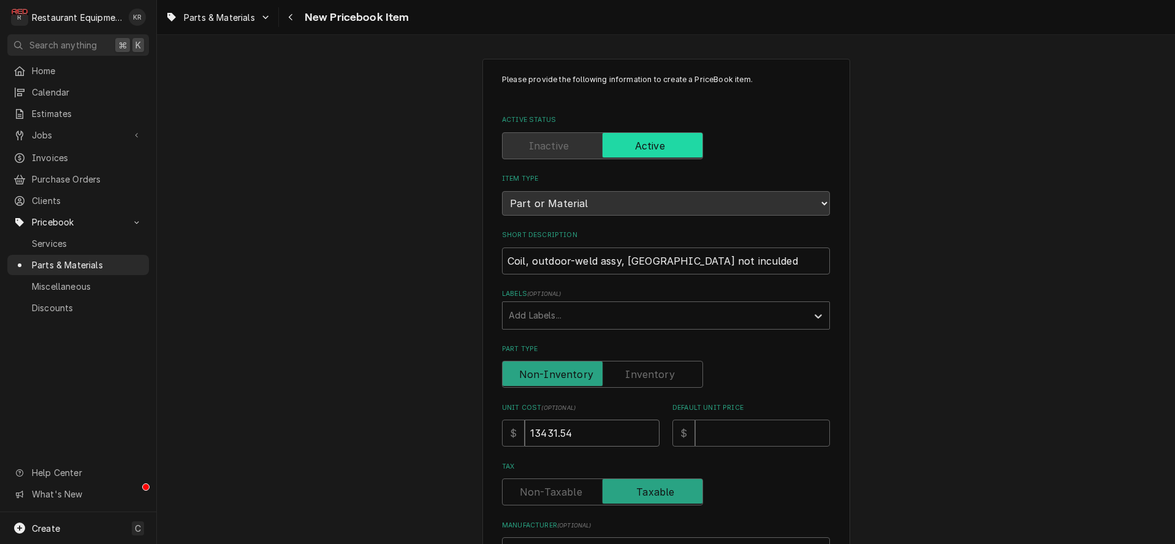
type input "13431.54"
click at [756, 435] on input "Default Unit Price" at bounding box center [762, 433] width 135 height 27
type textarea "x"
type input "2"
type textarea "x"
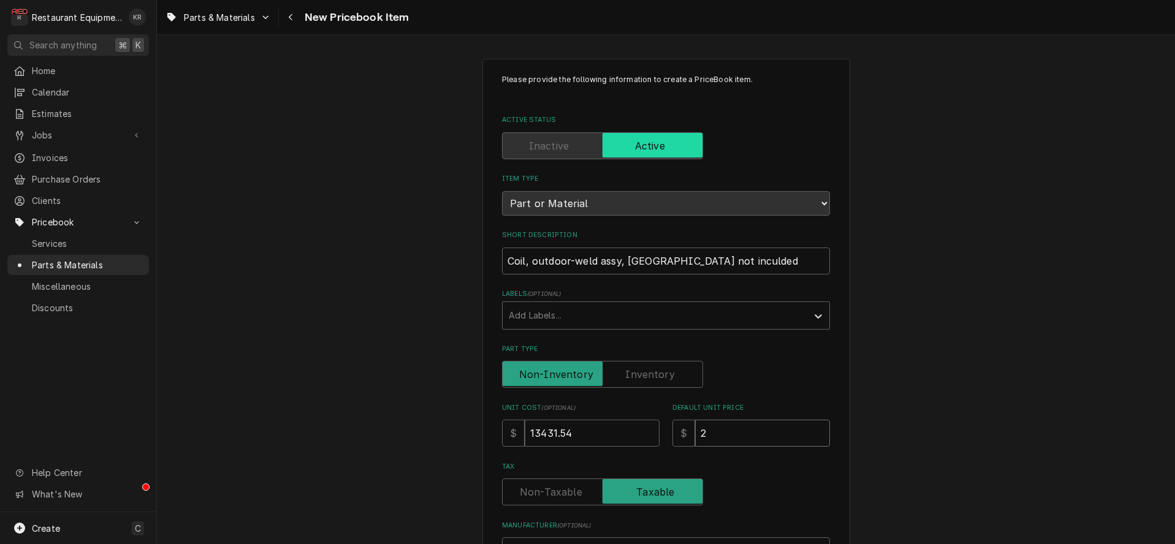
type input "20"
type textarea "x"
type input "205"
type textarea "x"
type input "2057"
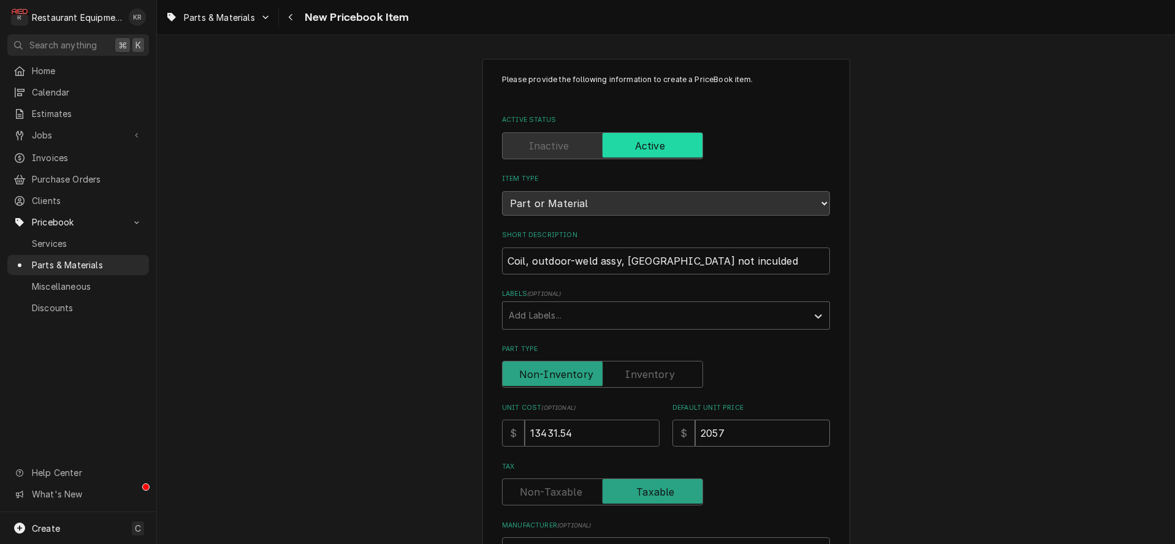
type textarea "x"
type input "2057.5"
type textarea "x"
type input "2057.52"
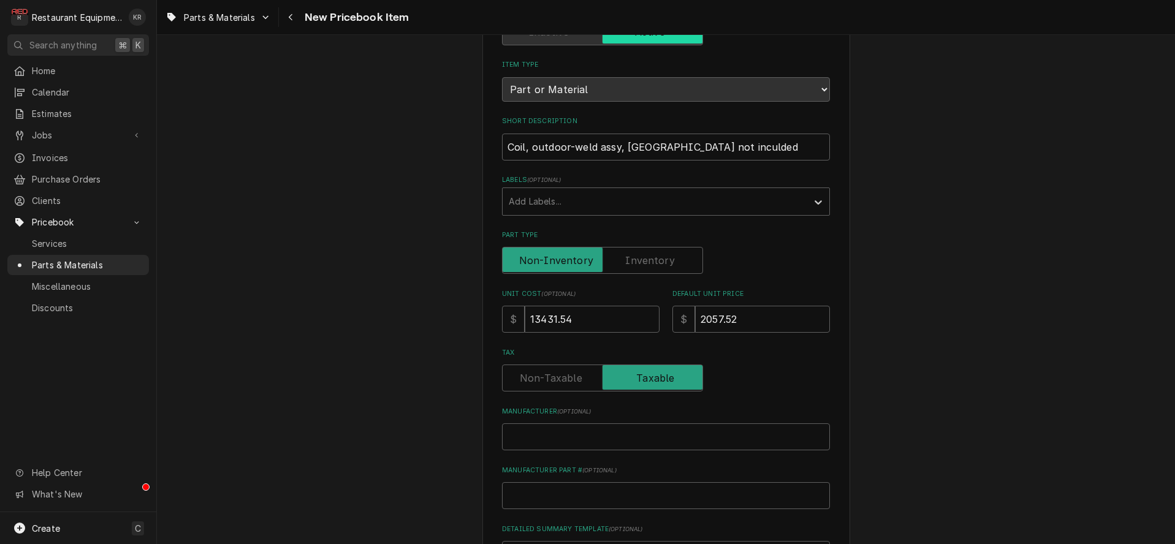
scroll to position [115, 0]
drag, startPoint x: 719, startPoint y: 315, endPoint x: 721, endPoint y: 330, distance: 15.4
click at [719, 317] on input "2057.52" at bounding box center [762, 318] width 135 height 27
type textarea "x"
type input "20537.52"
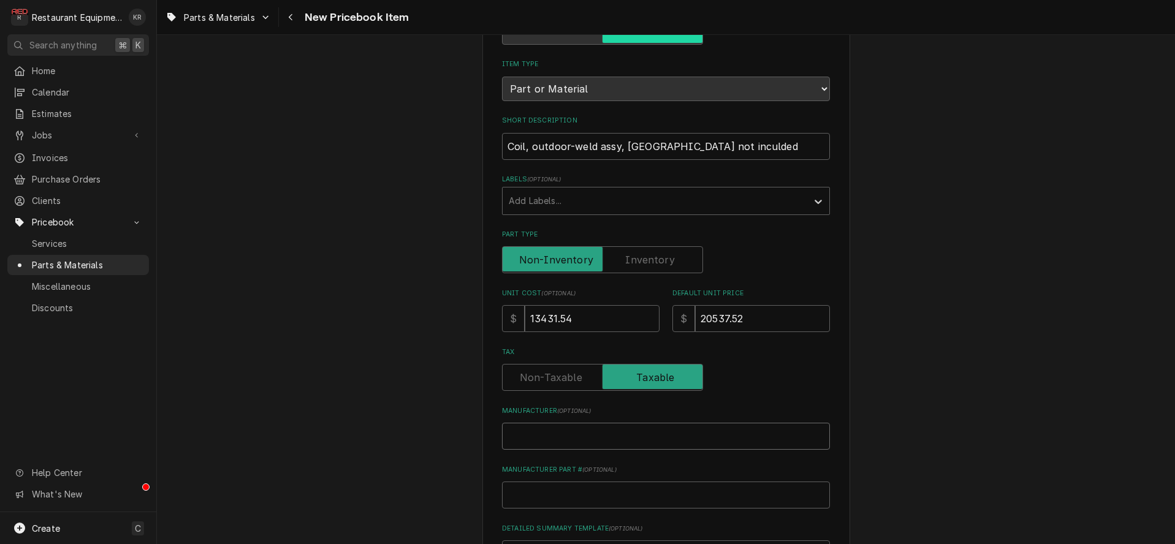
click at [554, 434] on input "Manufacturer ( optional )" at bounding box center [666, 436] width 328 height 27
type input "T"
type textarea "x"
type input "Tra"
type textarea "x"
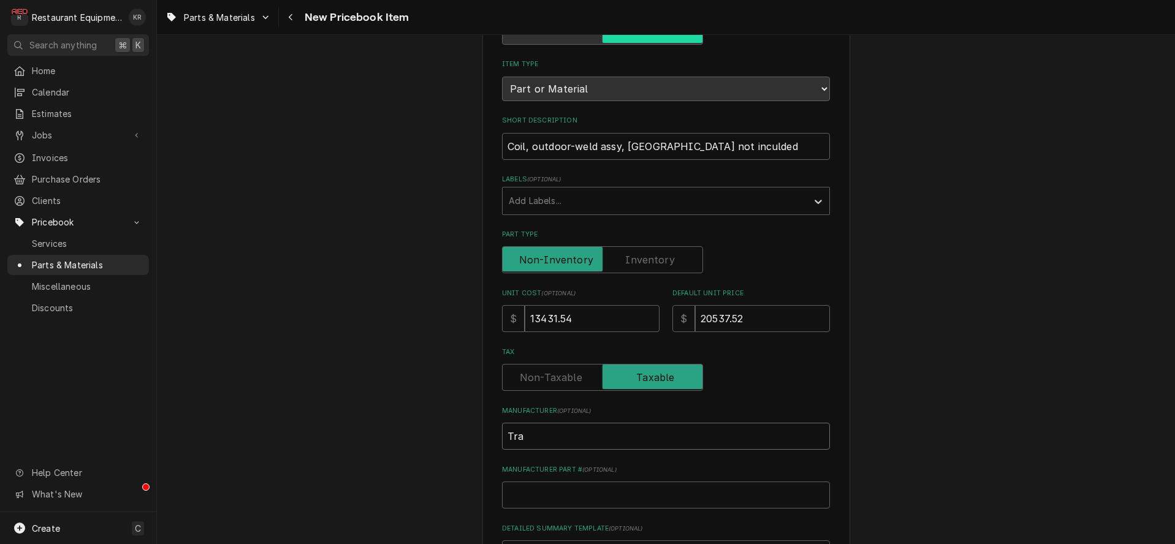
type input "Tran"
type textarea "x"
type input "Trane"
type input "COL"
type textarea "x"
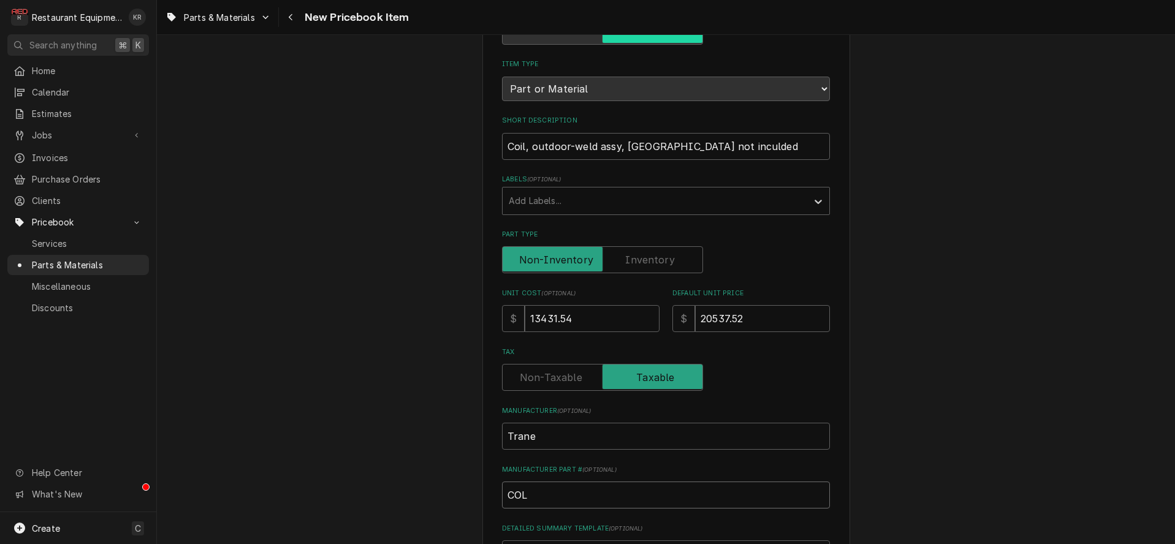
type input "COL3"
type textarea "x"
type input "COL32"
type textarea "x"
type input "COL321"
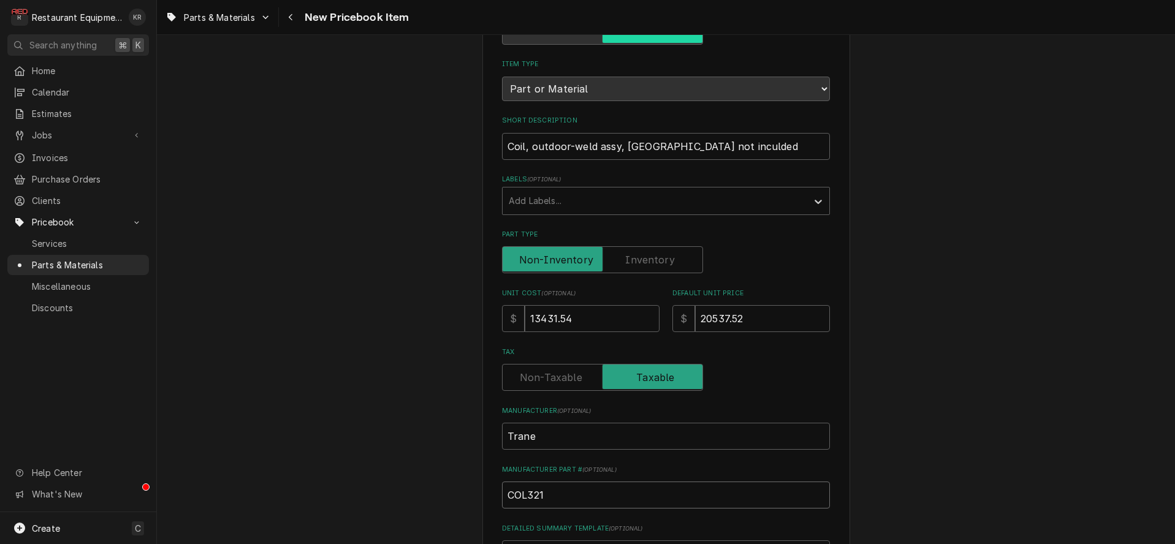
type textarea "x"
type input "COL3211"
type textarea "x"
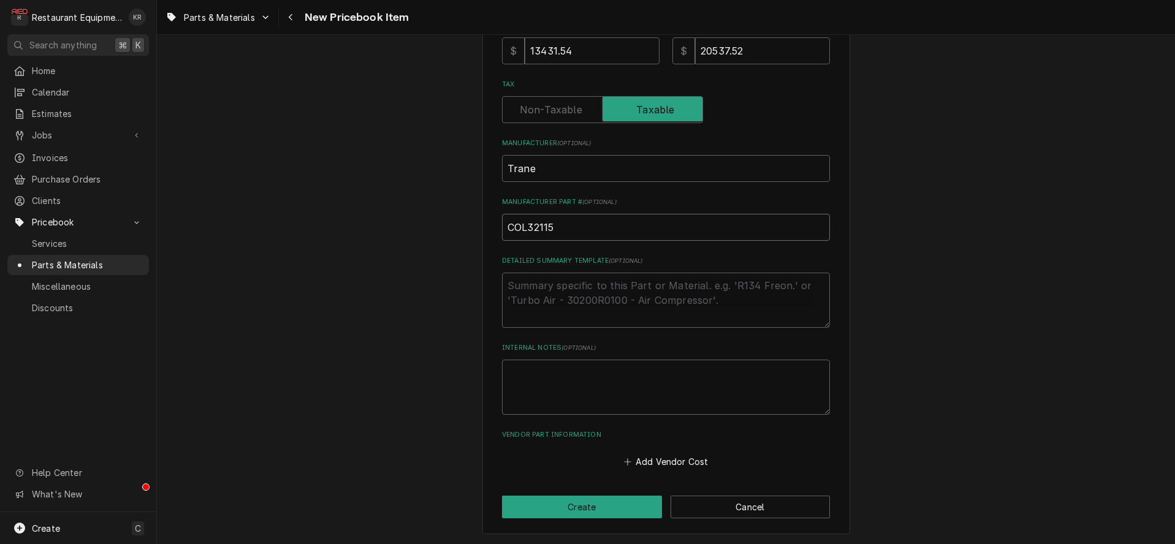
drag, startPoint x: 518, startPoint y: 227, endPoint x: 463, endPoint y: 227, distance: 55.2
click at [502, 227] on input "COL32115" at bounding box center [666, 227] width 328 height 27
type input "COL32115"
click at [676, 462] on button "Add Vendor Cost" at bounding box center [665, 461] width 89 height 17
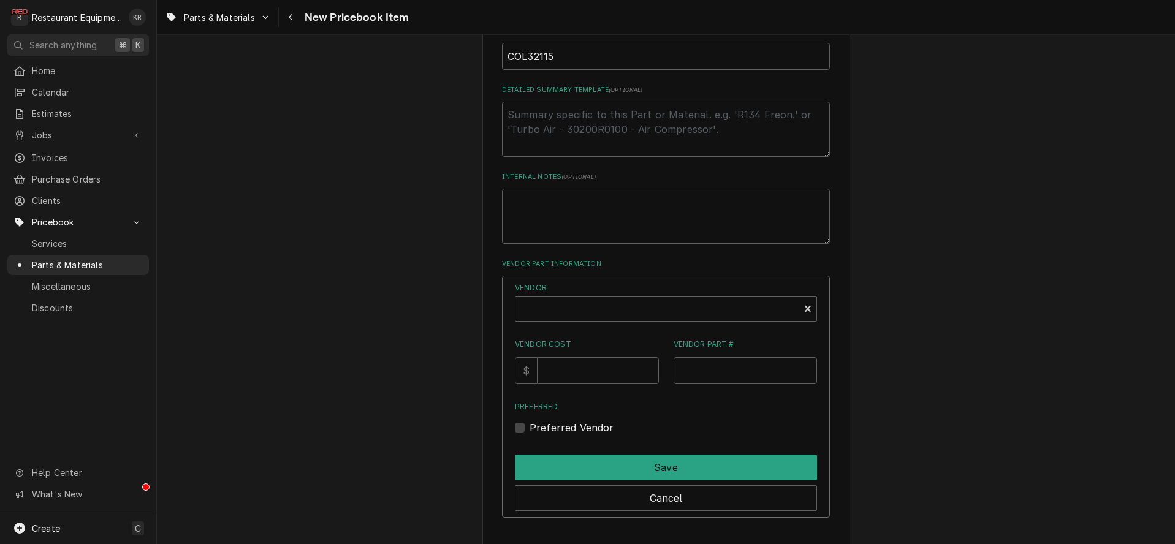
scroll to position [570, 0]
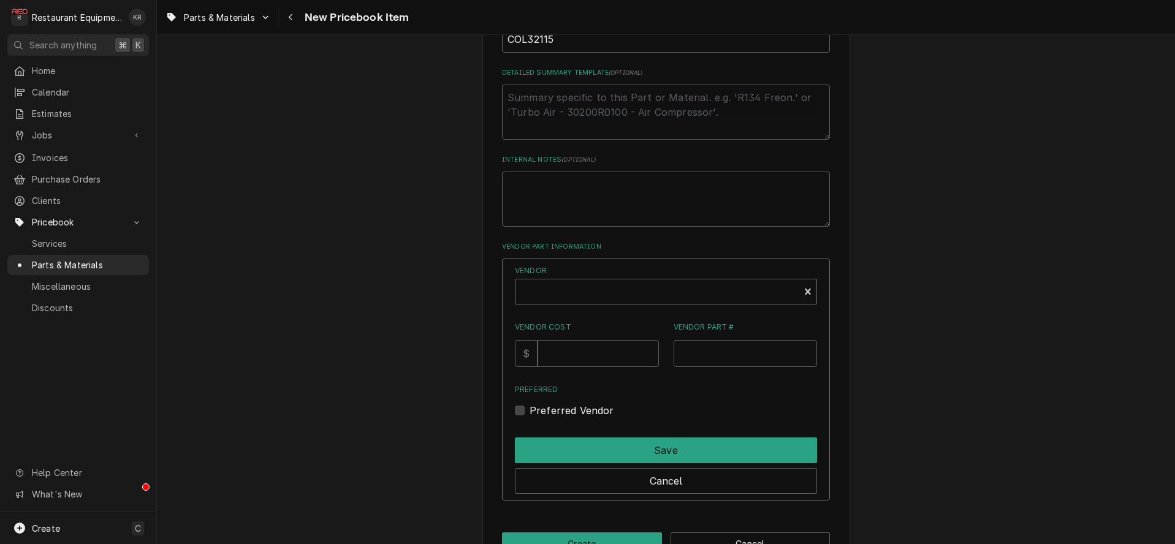
type textarea "x"
click at [599, 292] on div "Vendor" at bounding box center [656, 296] width 271 height 29
type input "tra"
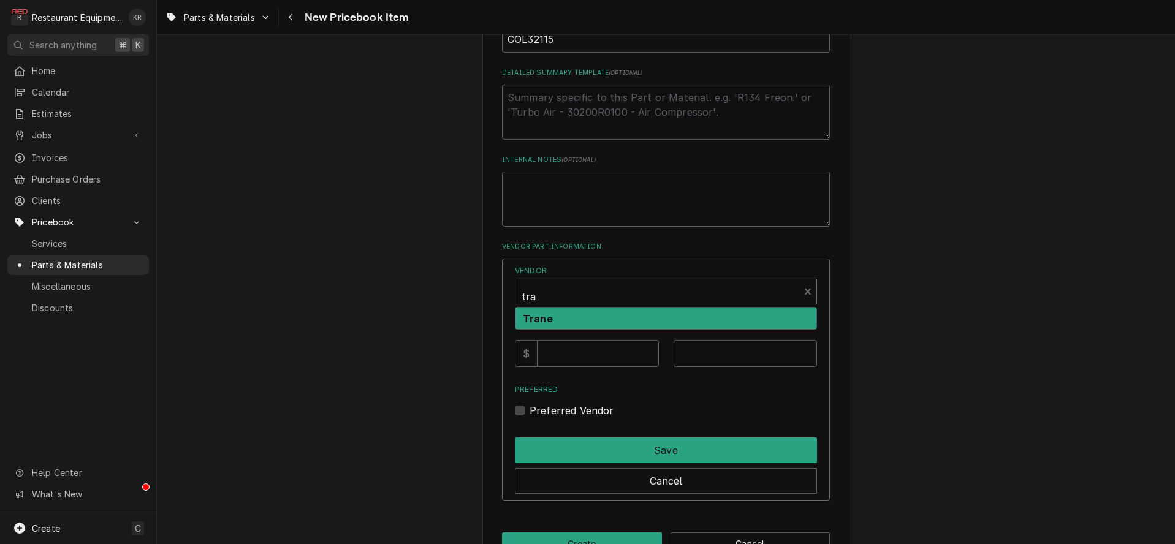
drag, startPoint x: 591, startPoint y: 319, endPoint x: 586, endPoint y: 346, distance: 28.0
click at [591, 319] on div "Trane" at bounding box center [665, 318] width 301 height 21
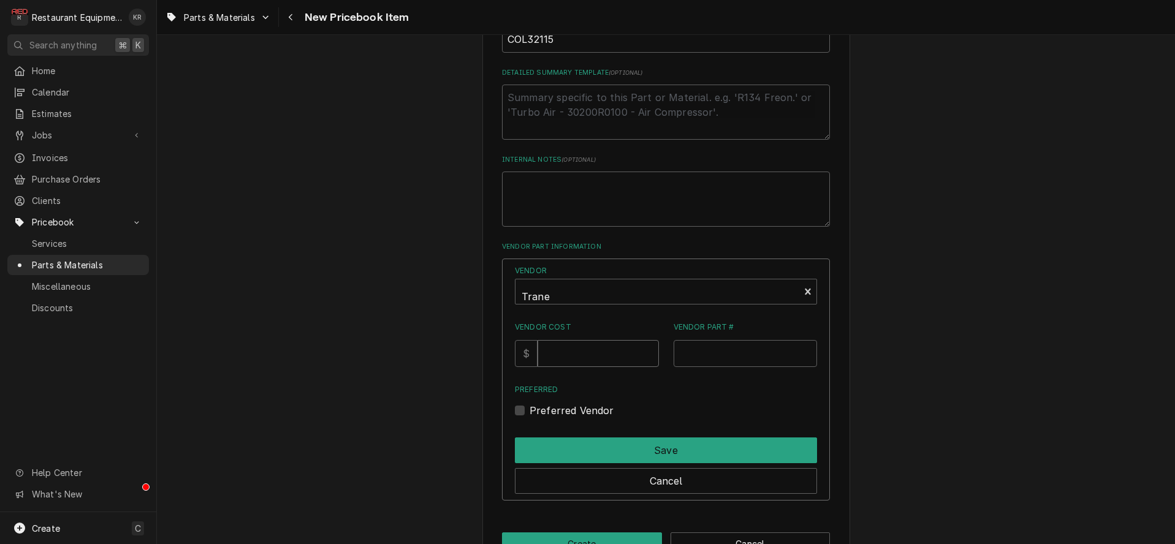
click at [583, 359] on input "Vendor Cost" at bounding box center [597, 353] width 121 height 27
type input "13431.54"
paste input "COL32115"
type input "COL32115"
drag, startPoint x: 532, startPoint y: 409, endPoint x: 556, endPoint y: 431, distance: 32.9
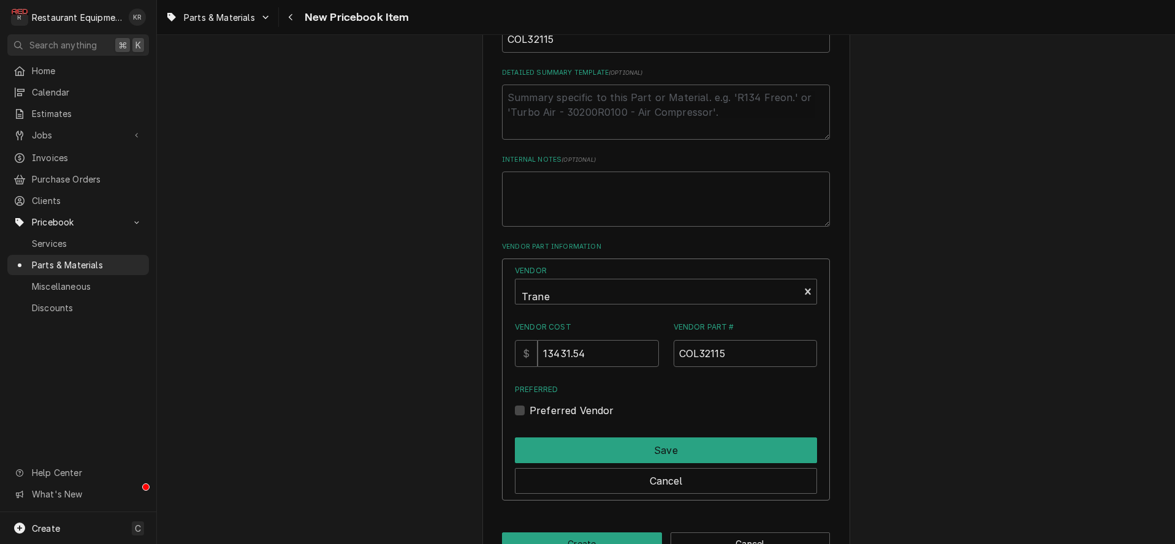
click at [532, 409] on label "Preferred Vendor" at bounding box center [571, 410] width 85 height 15
click at [532, 409] on input "Preferred" at bounding box center [680, 416] width 302 height 27
checkbox input "true"
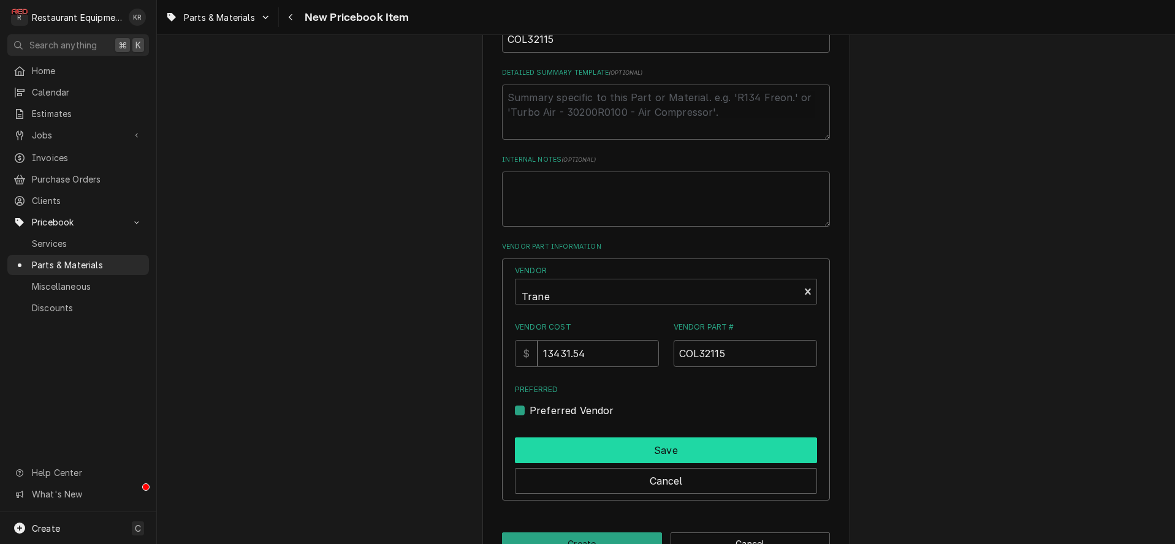
click at [568, 449] on button "Save" at bounding box center [666, 450] width 302 height 26
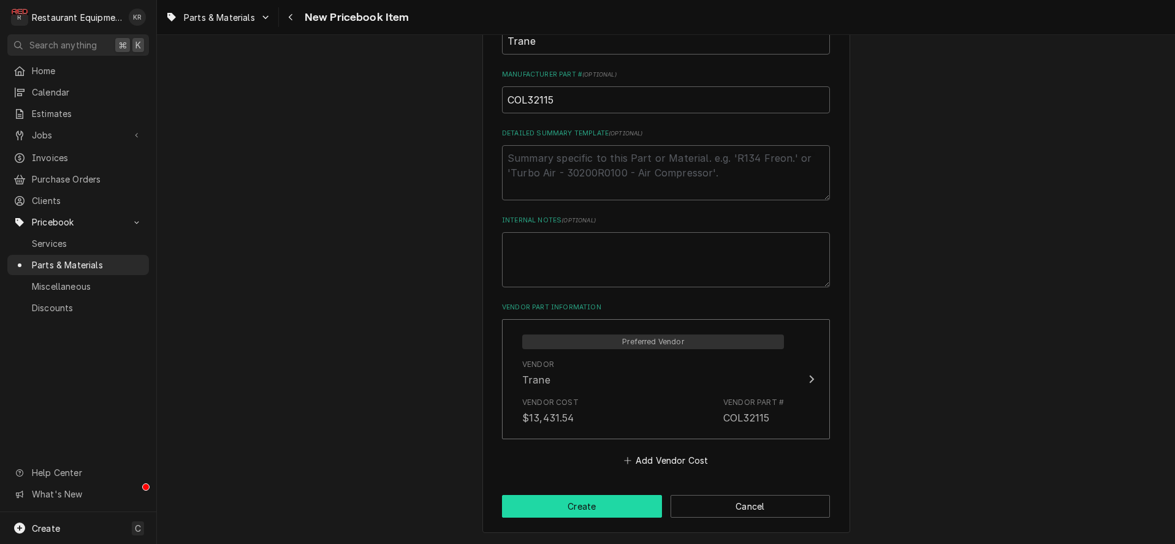
scroll to position [509, 0]
click at [627, 509] on button "Create" at bounding box center [582, 507] width 160 height 23
type textarea "x"
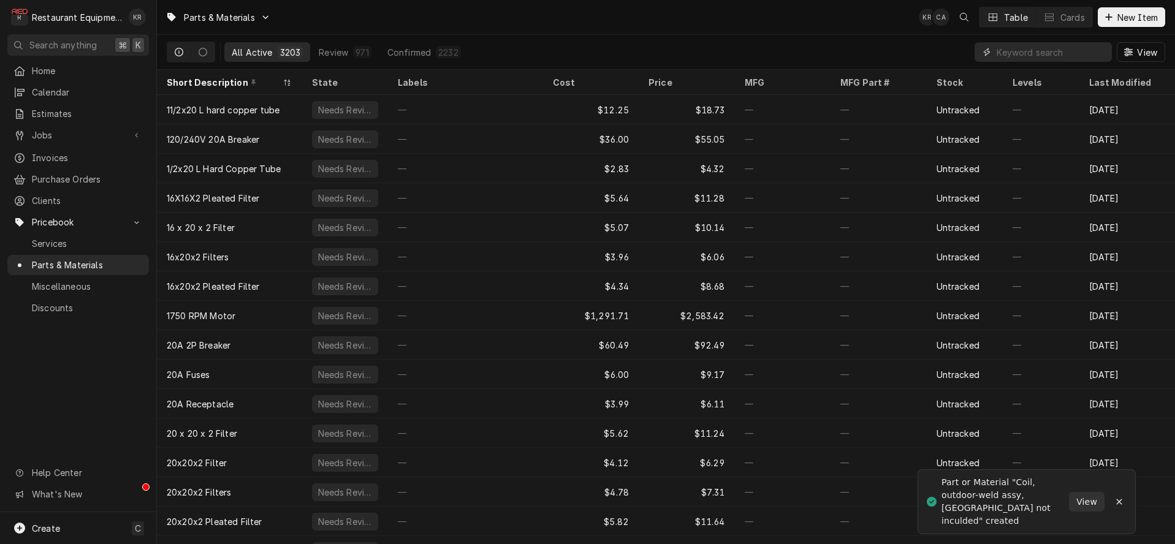
click at [1050, 56] on input "Dynamic Content Wrapper" at bounding box center [1050, 52] width 109 height 20
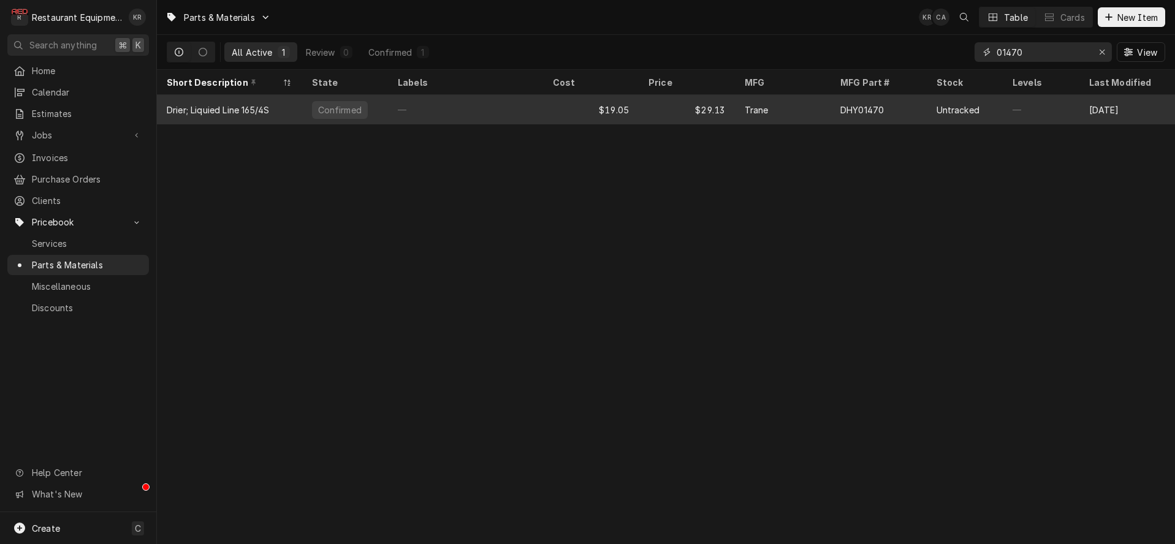
type input "01470"
click at [640, 108] on div "$29.13" at bounding box center [686, 109] width 96 height 29
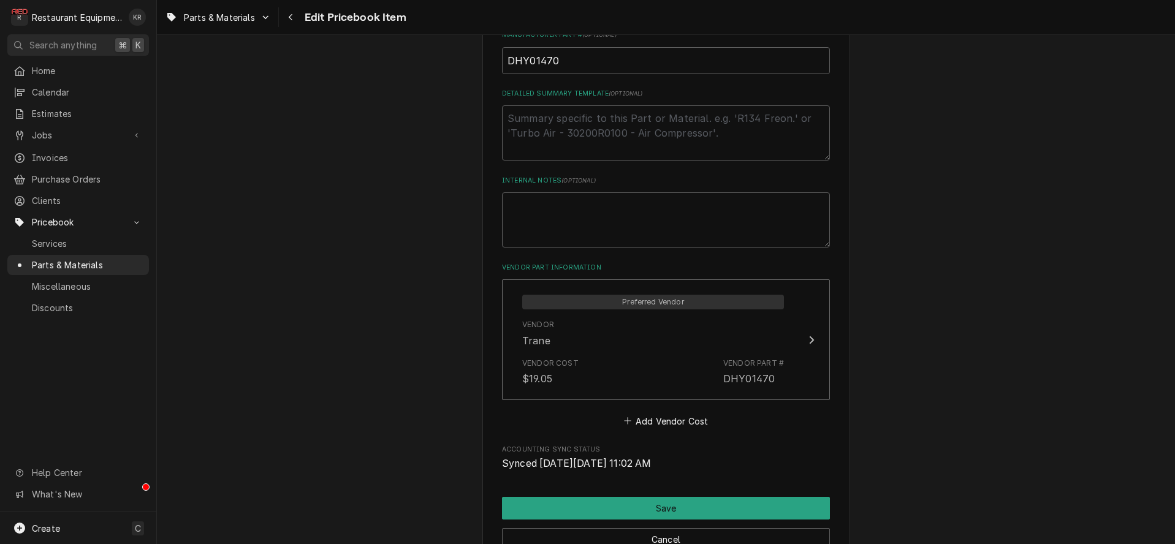
scroll to position [564, 0]
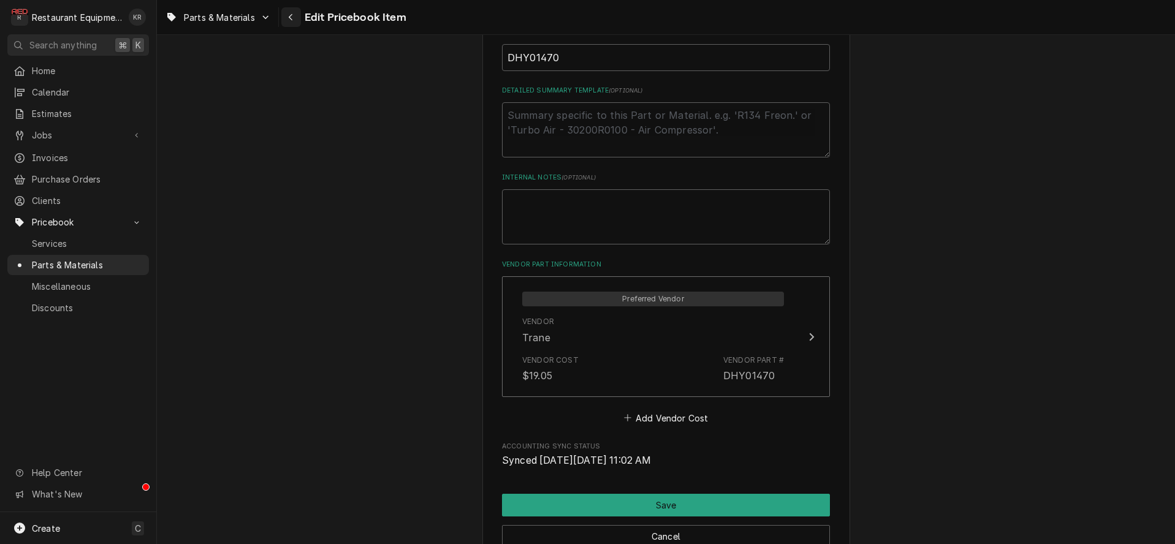
click at [297, 15] on div "Navigate back" at bounding box center [291, 17] width 12 height 12
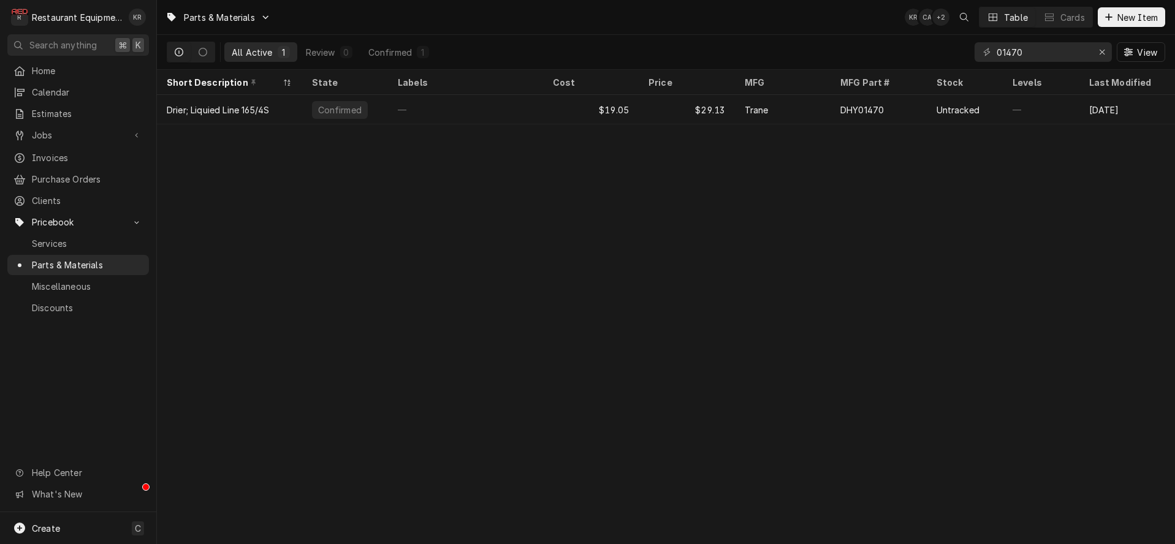
click at [1100, 51] on icon "Erase input" at bounding box center [1102, 52] width 7 height 9
click at [1088, 51] on input "01470" at bounding box center [1042, 52] width 92 height 20
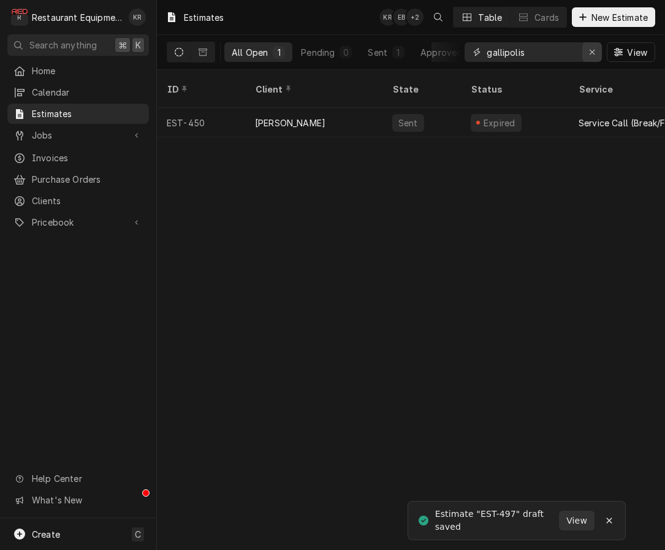
click at [589, 53] on icon "Erase input" at bounding box center [592, 52] width 7 height 9
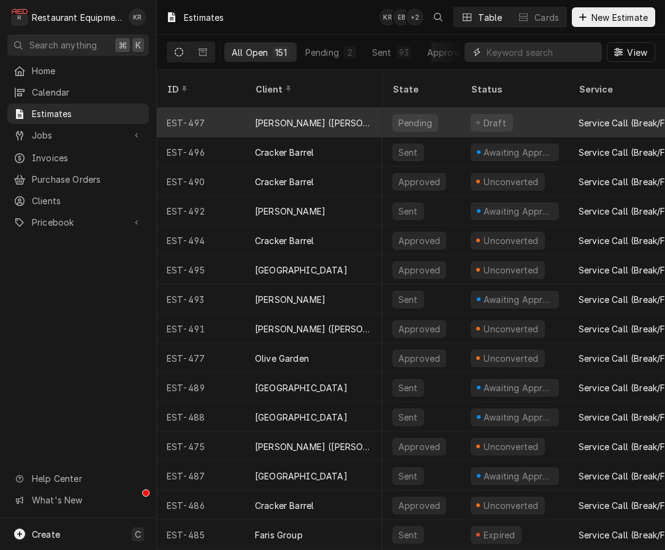
scroll to position [0, 6]
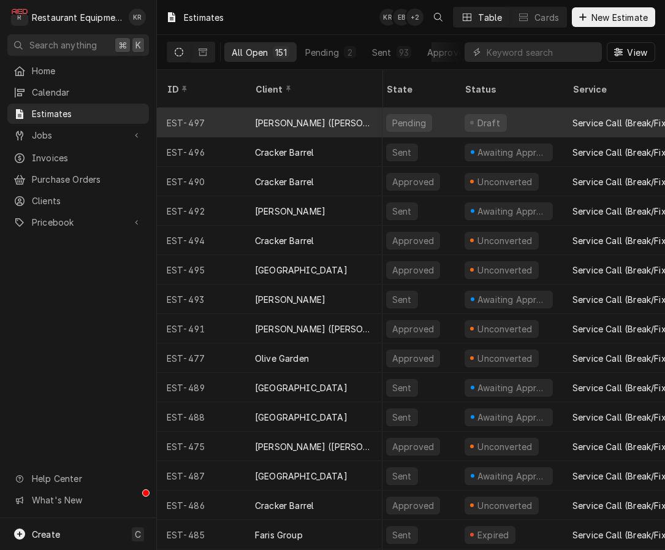
click at [360, 109] on div "[PERSON_NAME] ([PERSON_NAME])" at bounding box center [313, 122] width 137 height 29
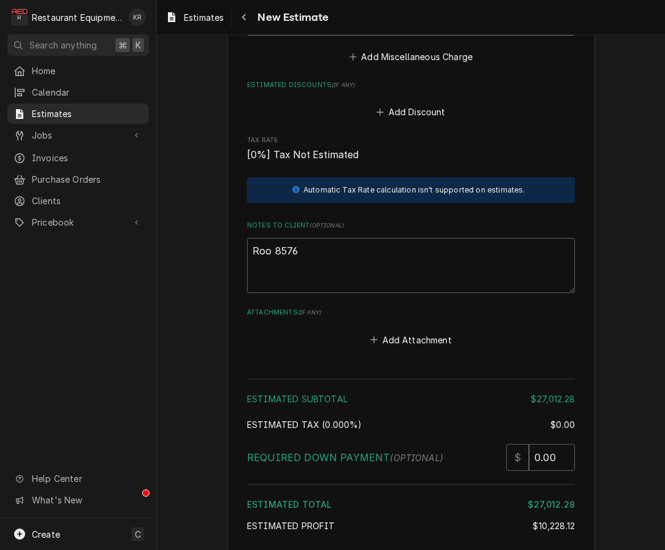
scroll to position [2896, 0]
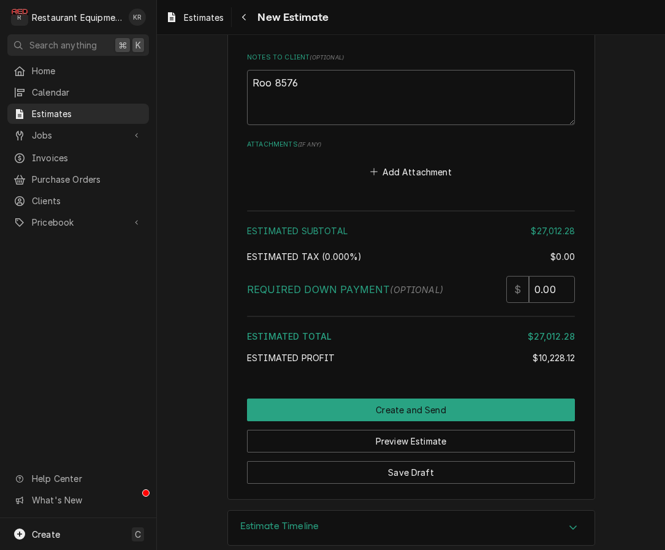
type textarea "x"
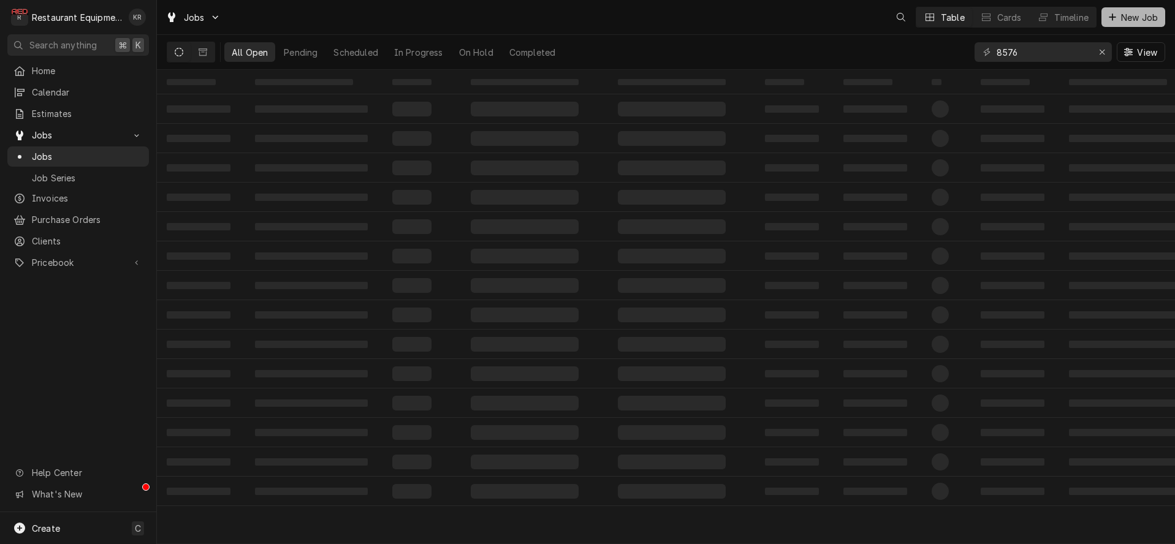
click at [1140, 21] on span "New Job" at bounding box center [1139, 17] width 42 height 13
click at [1105, 50] on div "Erase input" at bounding box center [1102, 52] width 12 height 12
click at [1123, 23] on button "New Job" at bounding box center [1133, 17] width 64 height 20
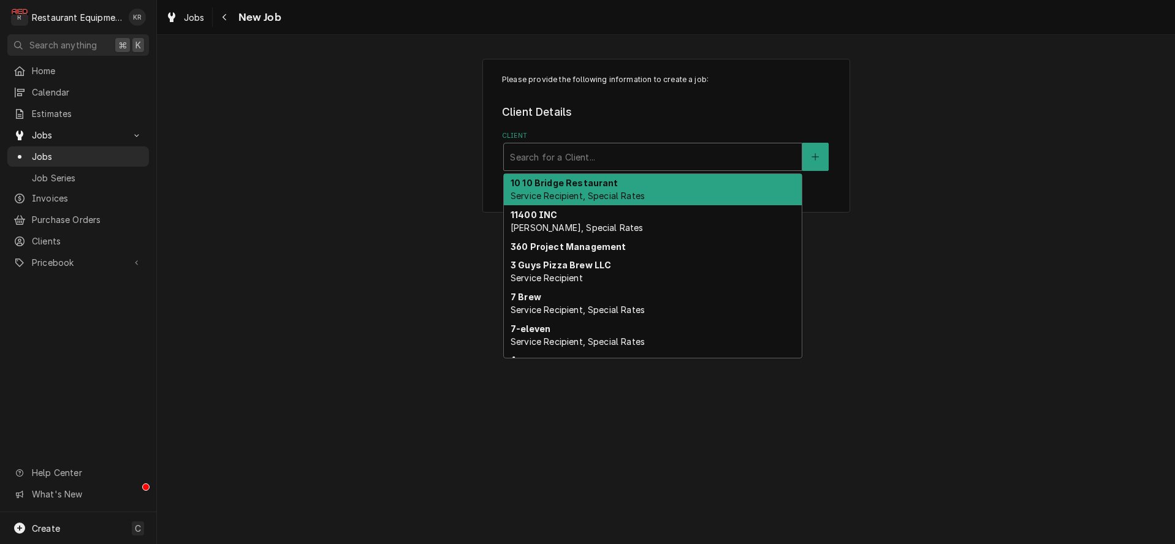
click at [681, 156] on div "Client" at bounding box center [653, 157] width 286 height 22
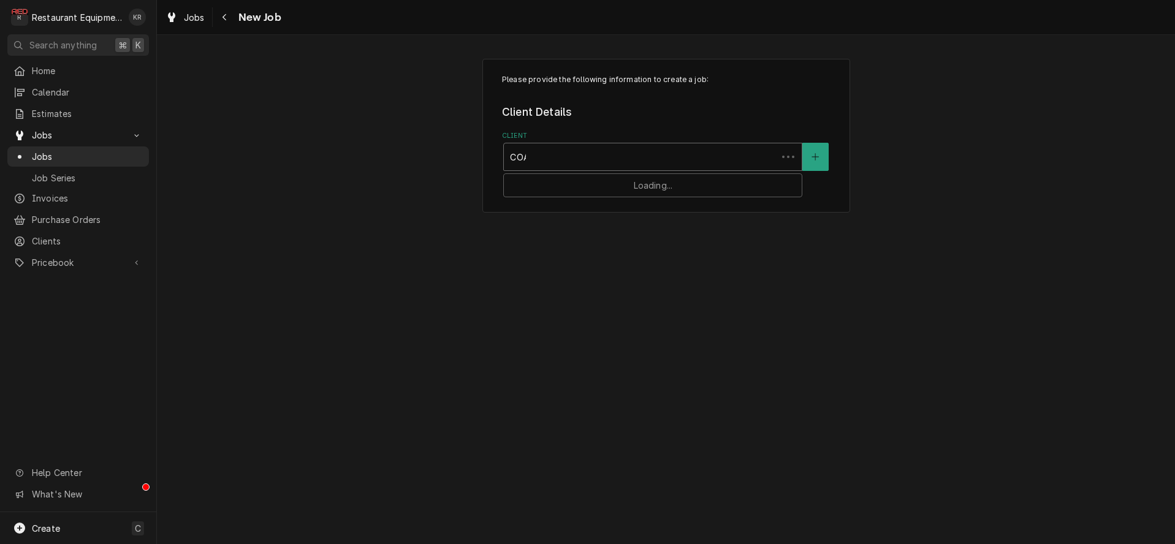
type input "COAL"
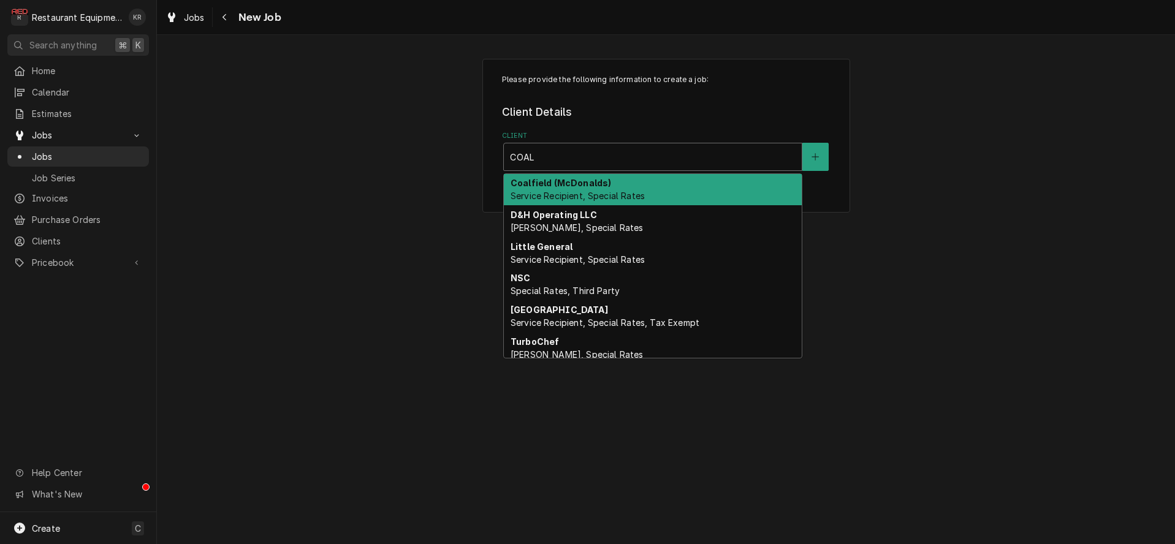
click at [665, 185] on div "Coalfield (McDonalds) Service Recipient, Special Rates" at bounding box center [653, 190] width 298 height 32
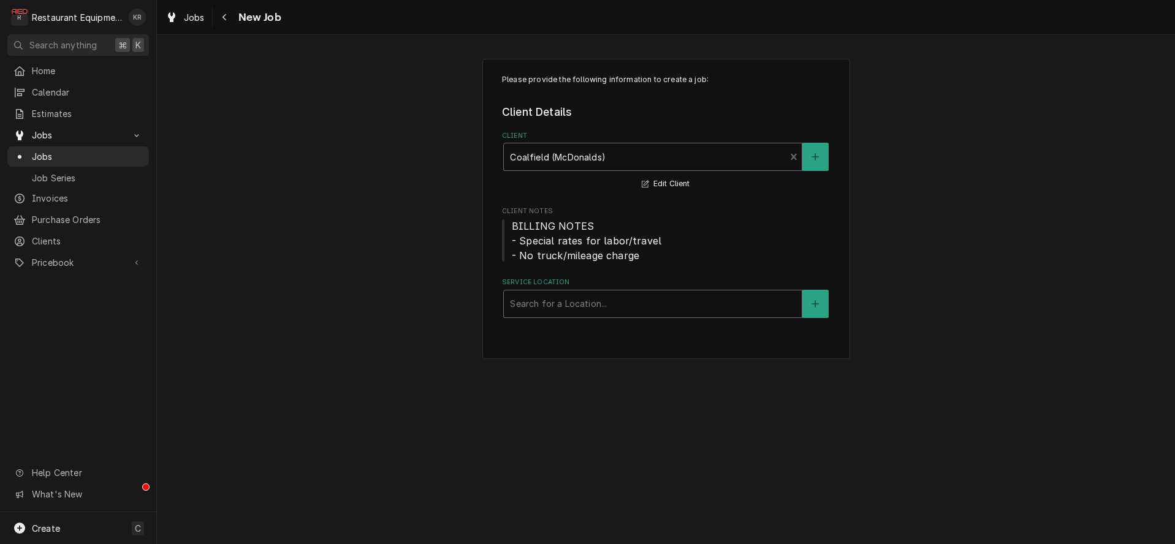
click at [604, 311] on div "Service Location" at bounding box center [653, 304] width 286 height 22
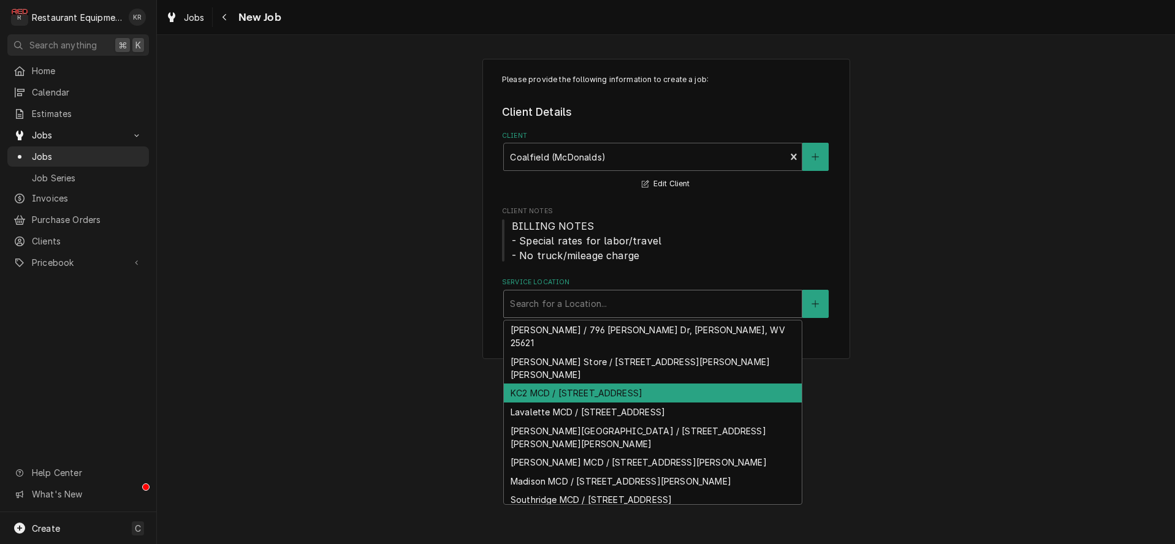
click at [625, 384] on div "KC2 MCD / 3303 MacCorkle Ave SE, Charleston, WV 25304" at bounding box center [653, 393] width 298 height 19
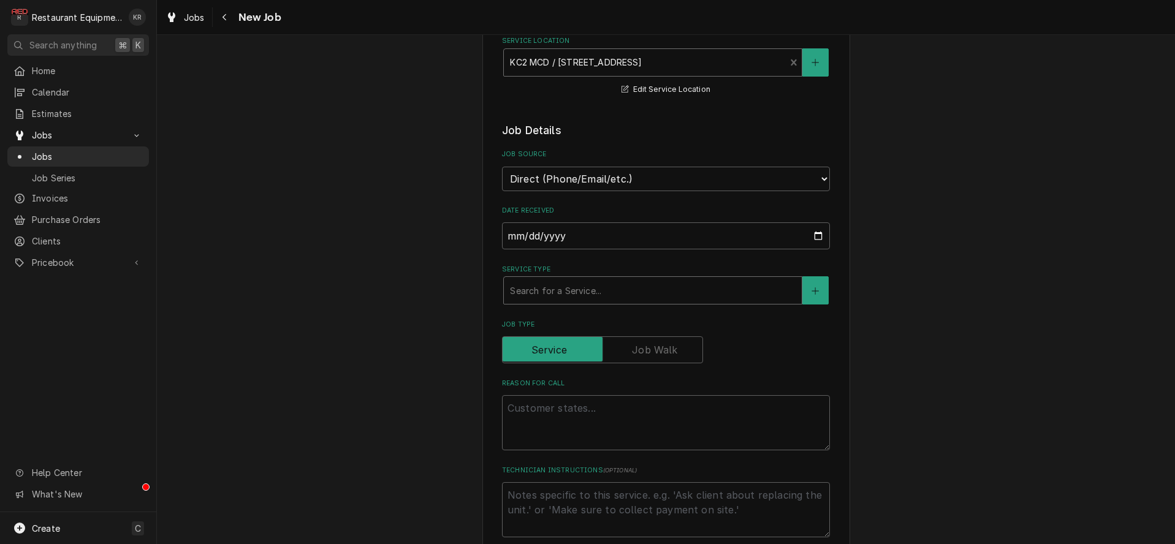
scroll to position [243, 0]
drag, startPoint x: 638, startPoint y: 300, endPoint x: 636, endPoint y: 293, distance: 7.6
click at [638, 299] on div "Search for a Service..." at bounding box center [653, 288] width 298 height 27
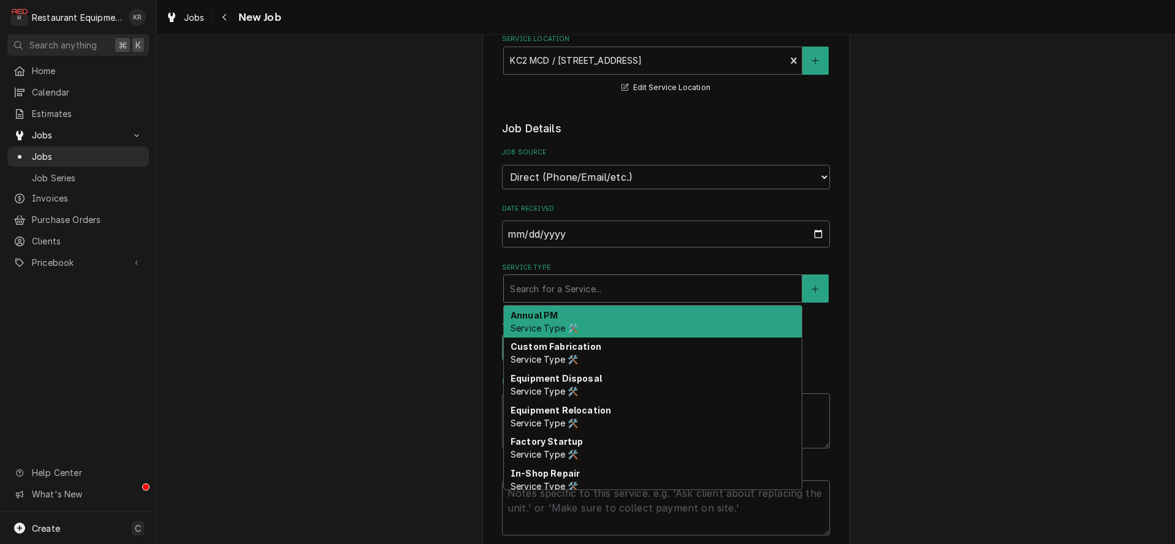
type textarea "x"
type input "b"
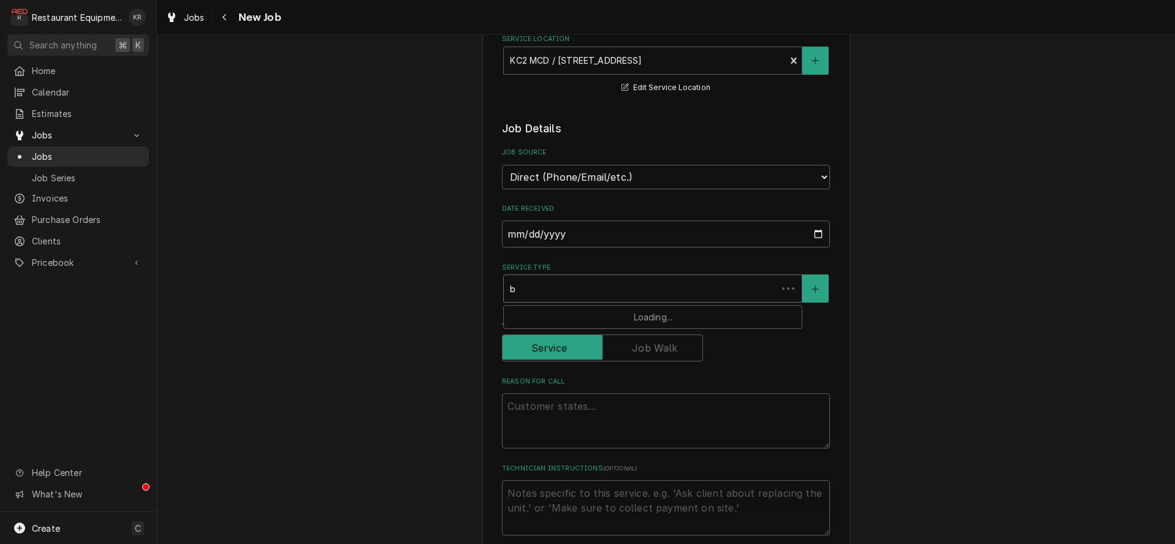
type textarea "x"
type input "br"
type textarea "x"
type input "bra"
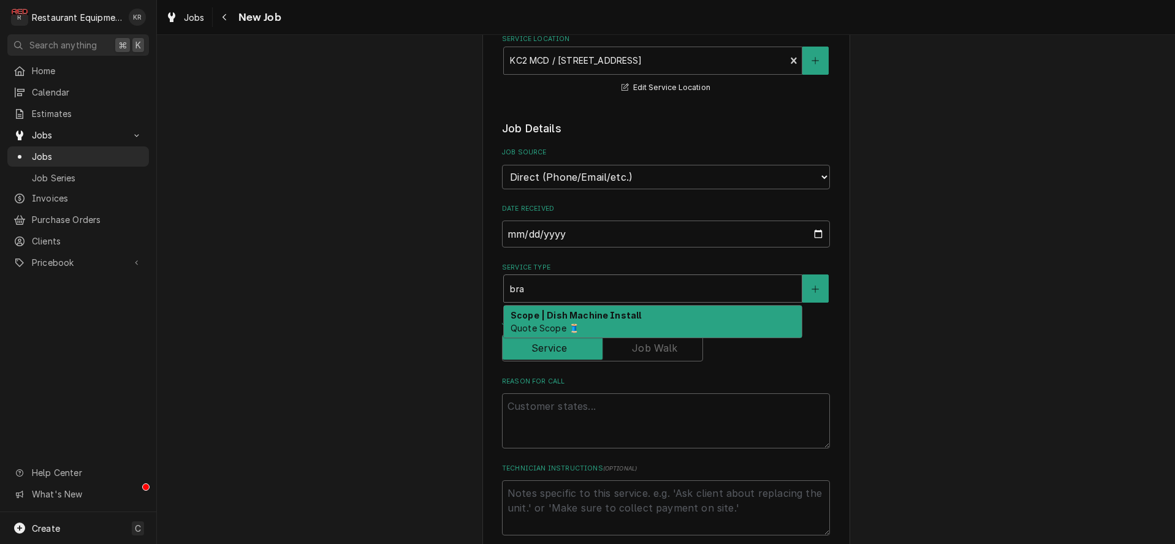
type textarea "x"
type input "br"
type textarea "x"
type input "bre"
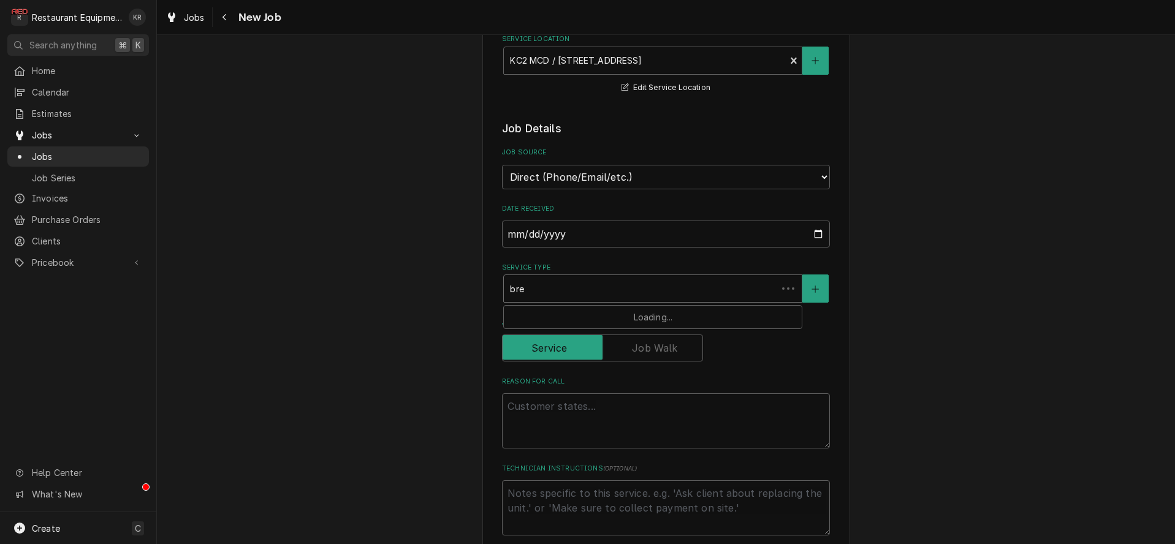
type textarea "x"
type input "brea"
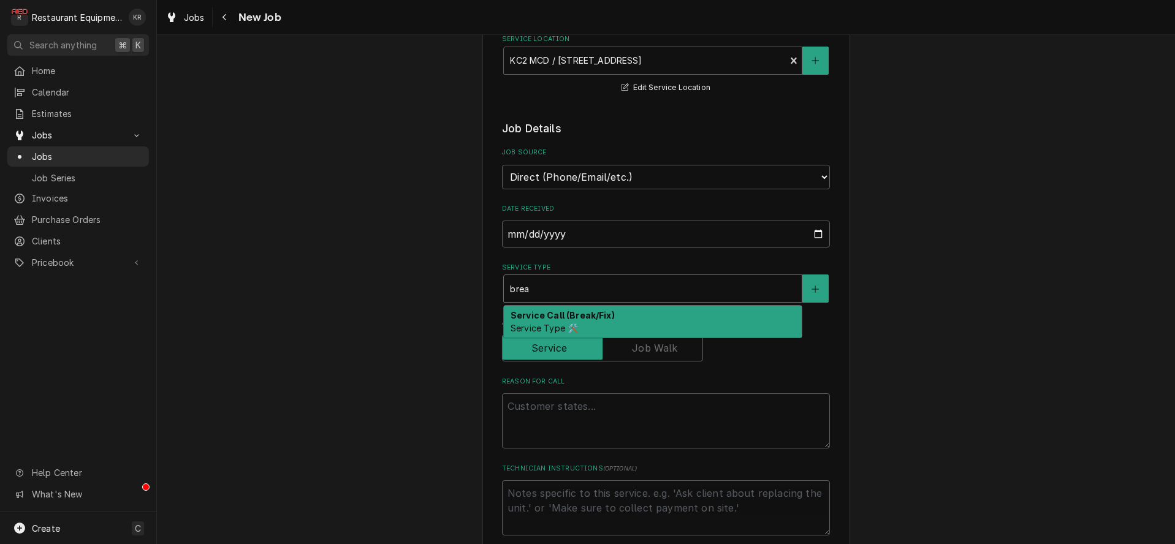
drag, startPoint x: 625, startPoint y: 311, endPoint x: 629, endPoint y: 336, distance: 26.1
click at [625, 311] on div "Service Call (Break/Fix) Service Type 🛠️" at bounding box center [653, 322] width 298 height 32
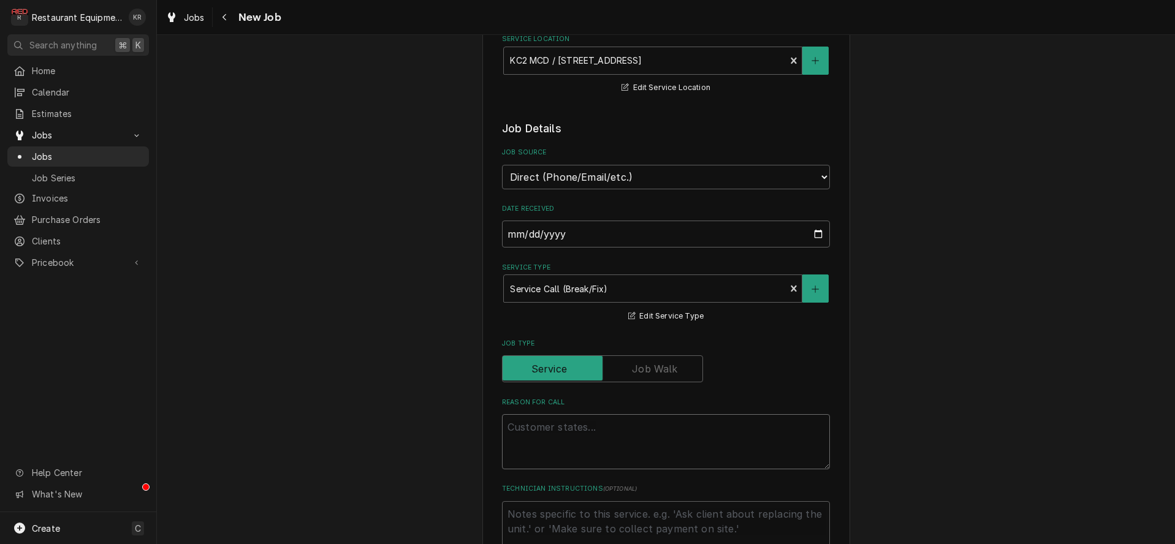
click at [619, 420] on textarea "Reason For Call" at bounding box center [666, 441] width 328 height 55
type textarea "x"
type textarea "O"
type textarea "x"
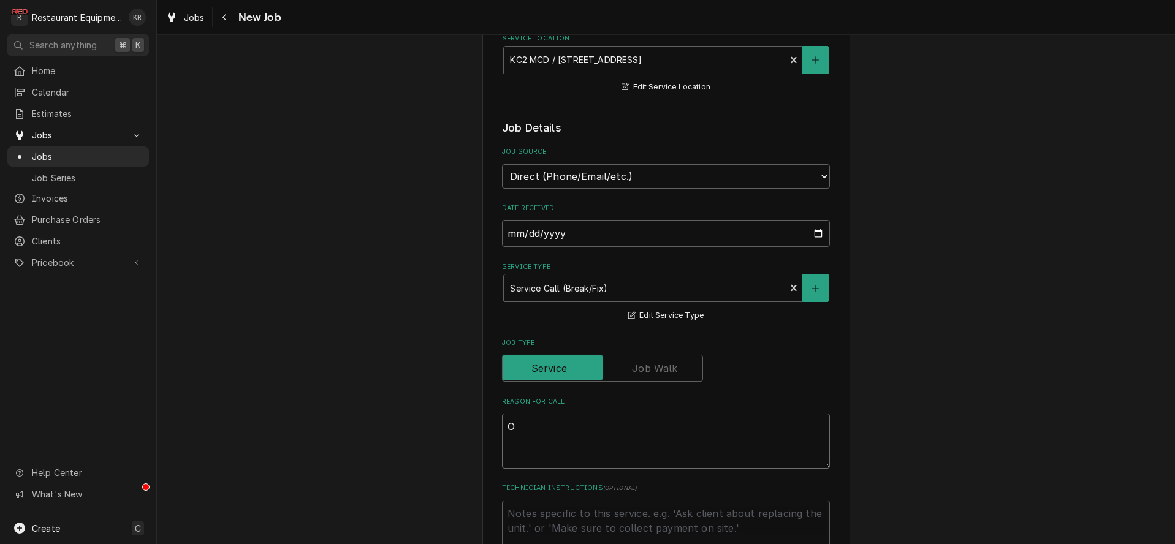
type textarea "Ov"
type textarea "x"
type textarea "Ove"
type textarea "x"
type textarea "Oven"
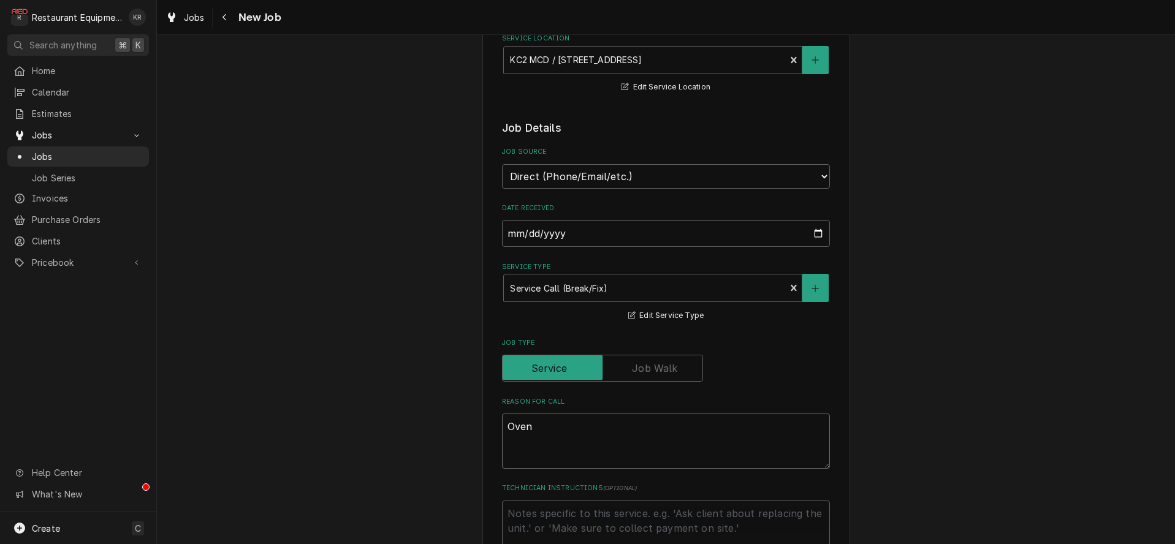
type textarea "x"
type textarea "Oven"
type textarea "x"
type textarea "Oven n"
type textarea "x"
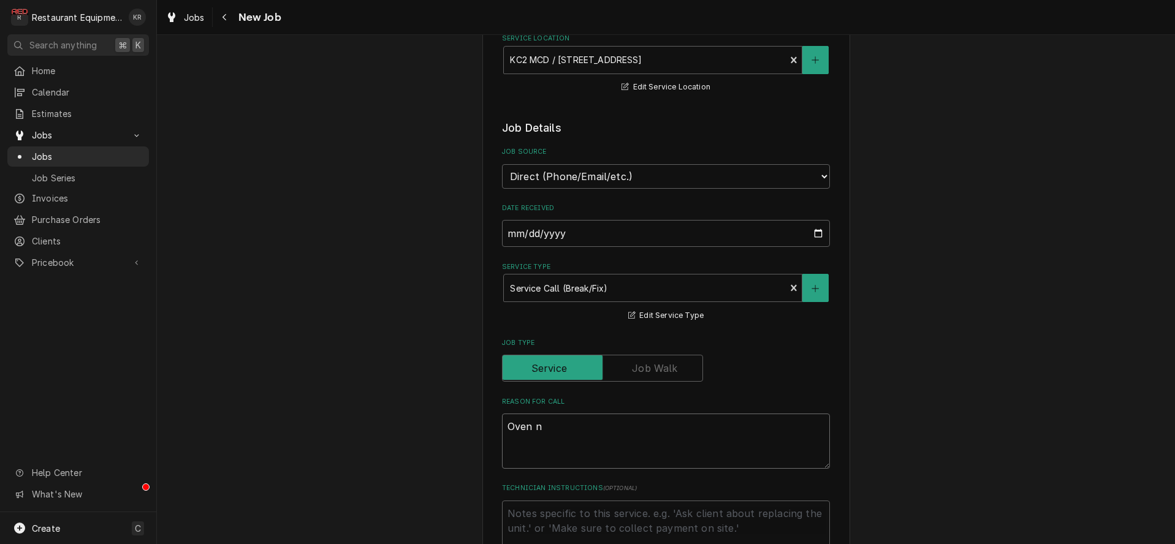
type textarea "Oven no"
type textarea "x"
type textarea "Oven not"
type textarea "x"
type textarea "Oven not"
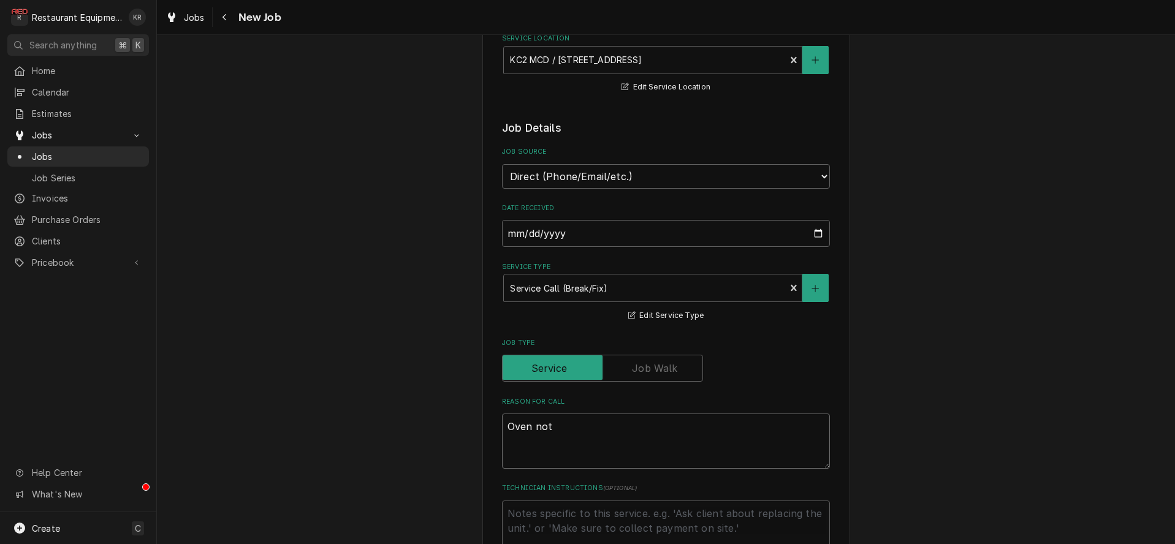
type textarea "x"
type textarea "Oven not w"
type textarea "x"
type textarea "Oven not wo"
type textarea "x"
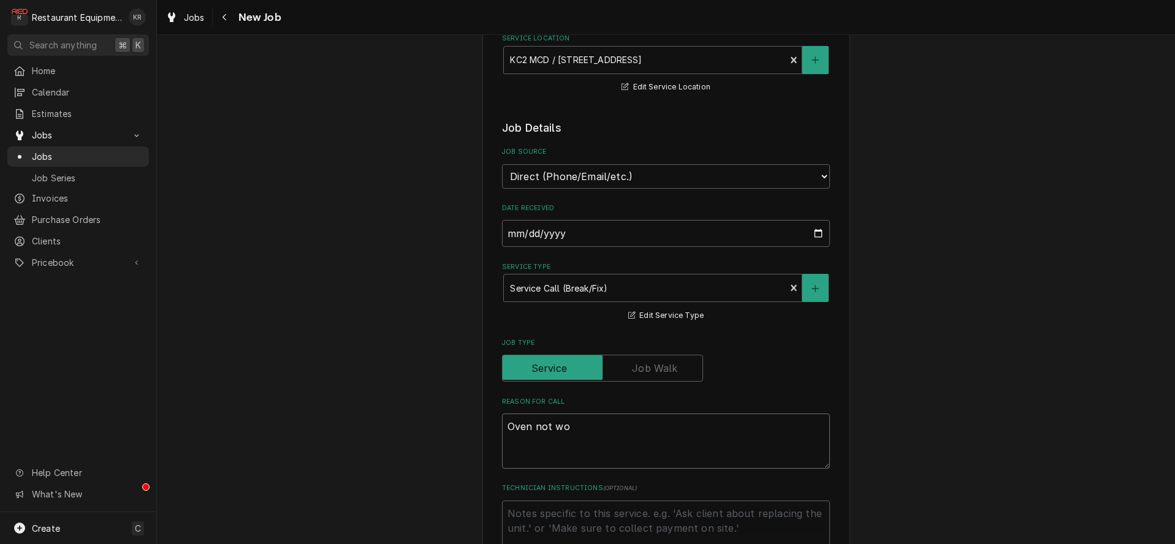
type textarea "Oven not wor"
type textarea "x"
type textarea "Oven not work"
type textarea "x"
type textarea "Oven not worki"
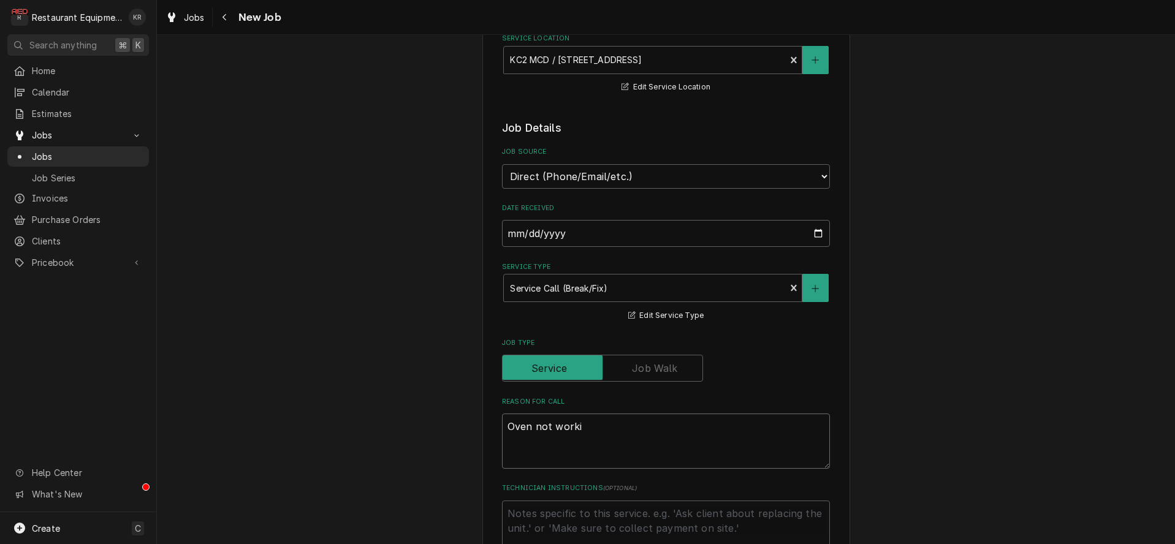
type textarea "x"
type textarea "Oven not working"
type textarea "x"
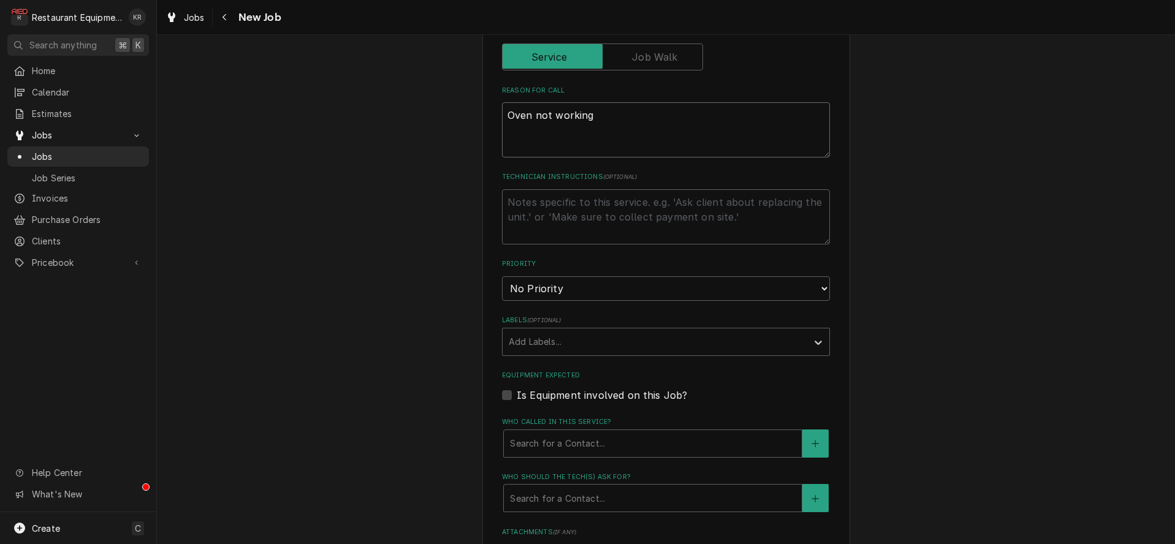
scroll to position [564, 0]
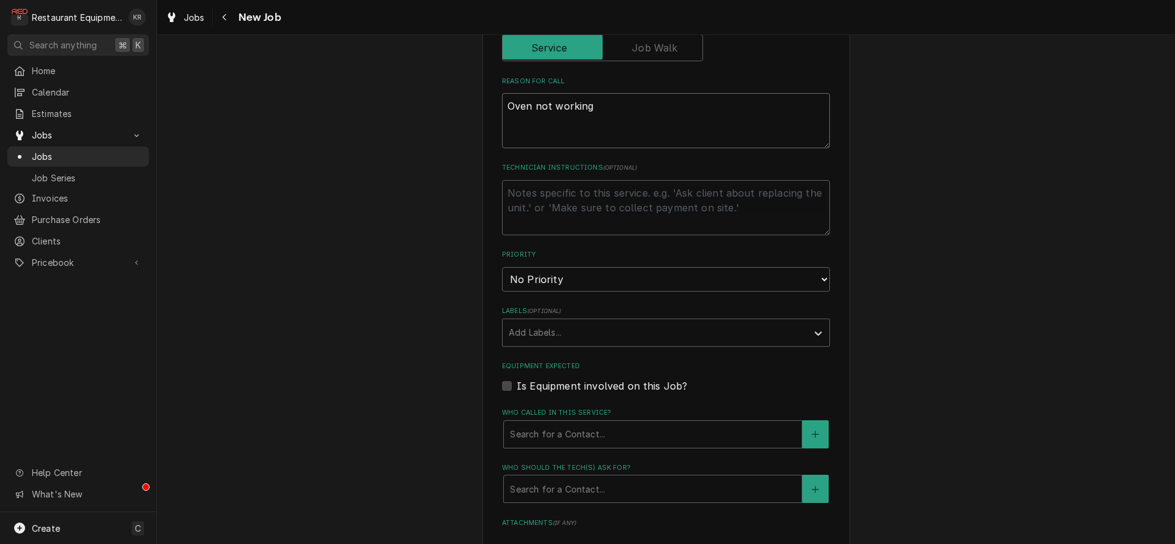
type textarea "Oven not working"
select select "3"
click option "Medium" at bounding box center [0, 0] width 0 height 0
drag, startPoint x: 646, startPoint y: 332, endPoint x: 649, endPoint y: 344, distance: 12.5
click at [646, 332] on div "Labels" at bounding box center [655, 333] width 292 height 22
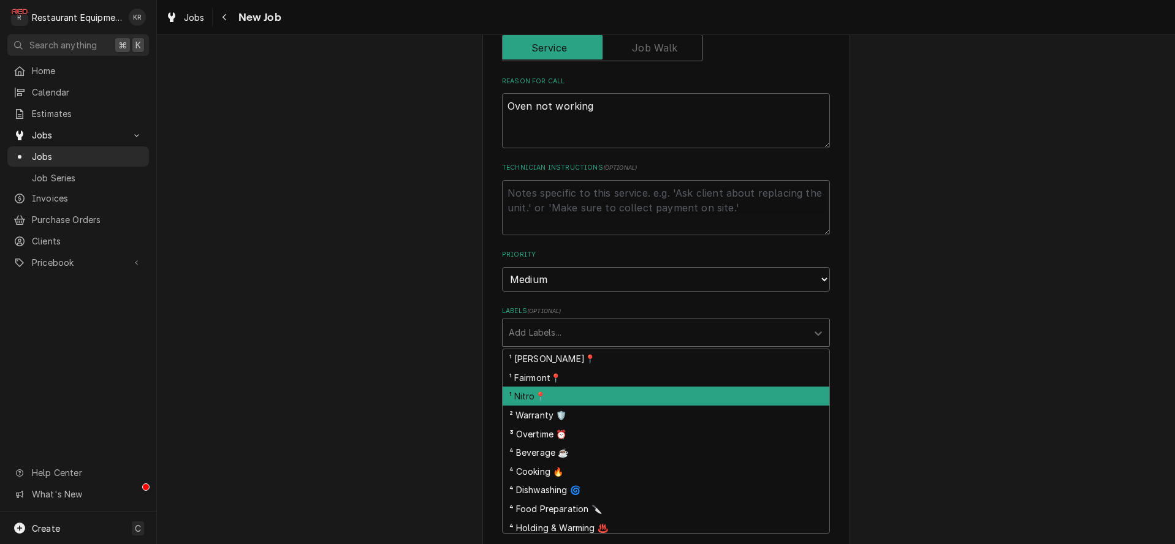
click at [646, 395] on div "¹ Nitro📍" at bounding box center [665, 396] width 327 height 19
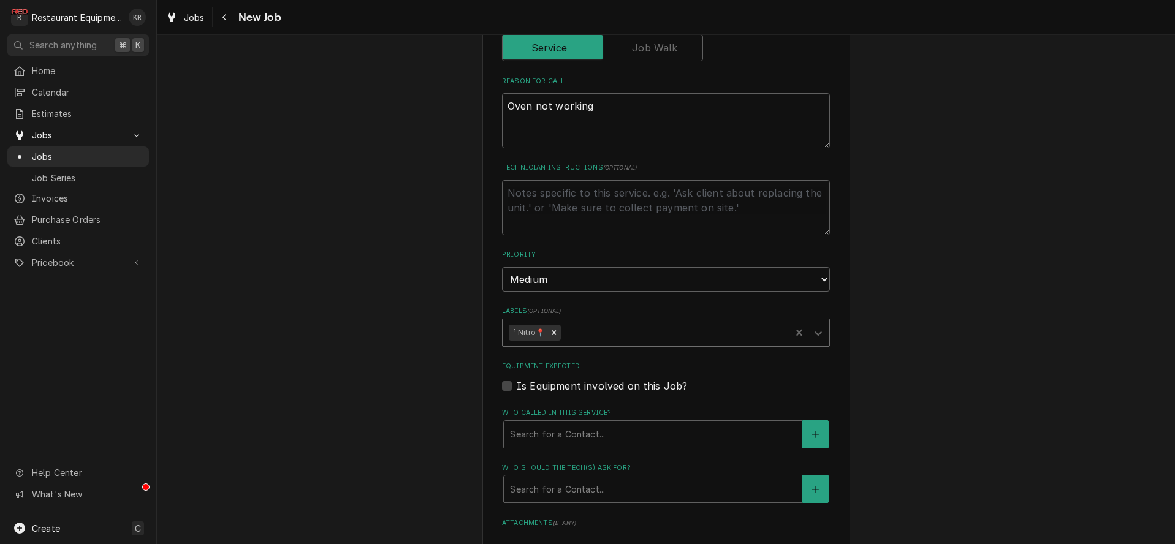
drag, startPoint x: 657, startPoint y: 332, endPoint x: 684, endPoint y: 327, distance: 26.8
click at [657, 332] on div "Labels" at bounding box center [673, 333] width 221 height 22
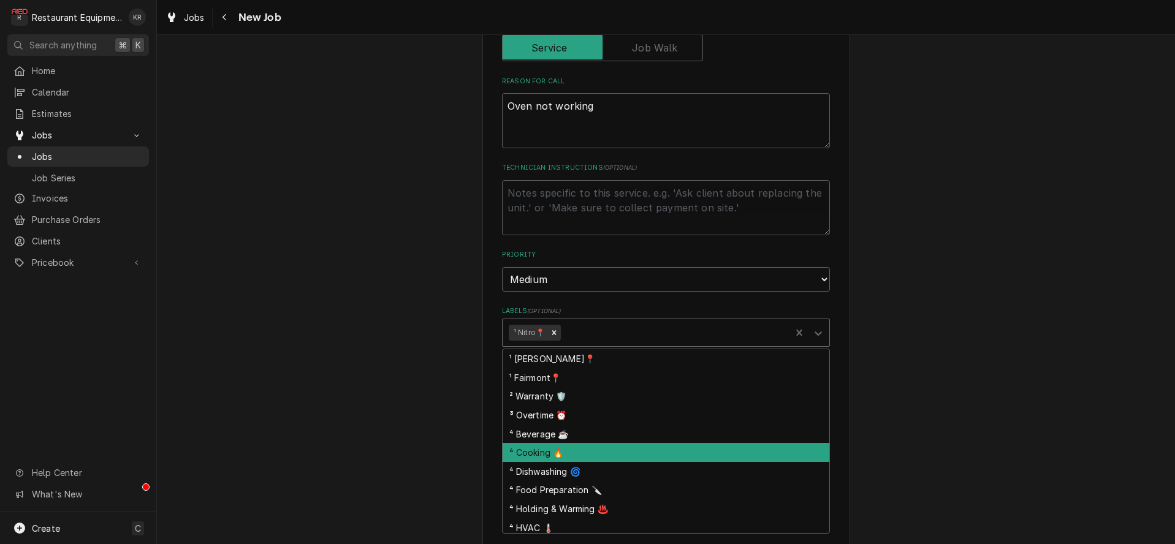
click at [651, 452] on div "⁴ Cooking 🔥" at bounding box center [665, 452] width 327 height 19
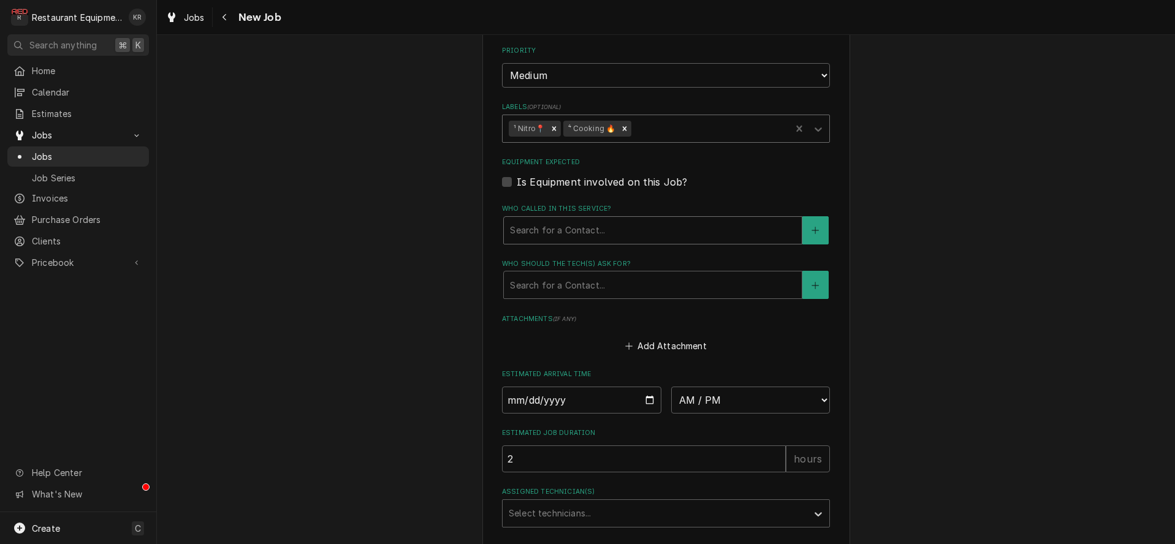
scroll to position [855, 0]
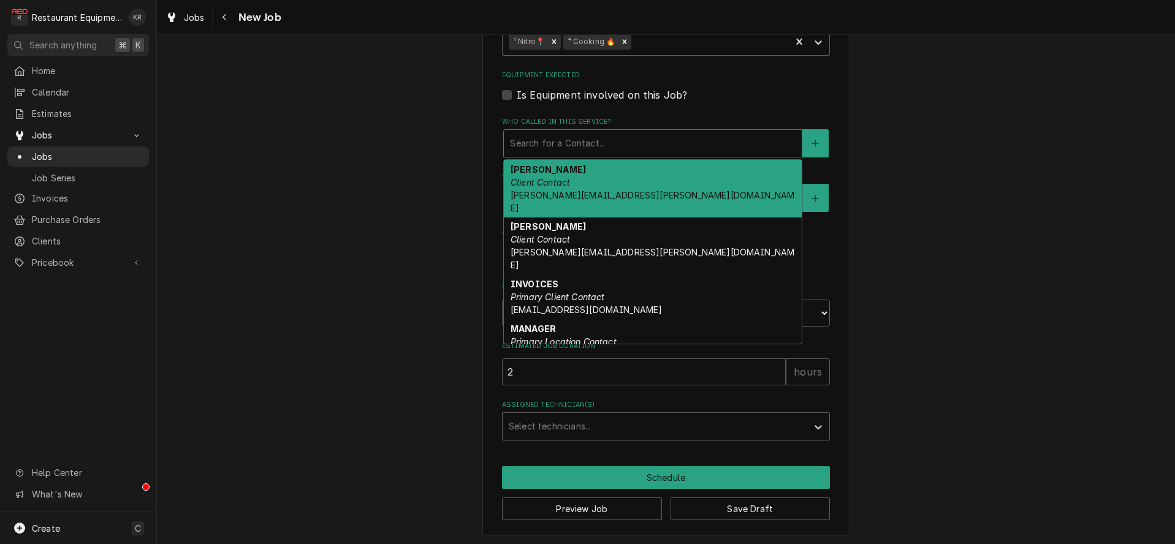
click at [659, 138] on div "Who called in this service?" at bounding box center [653, 143] width 286 height 22
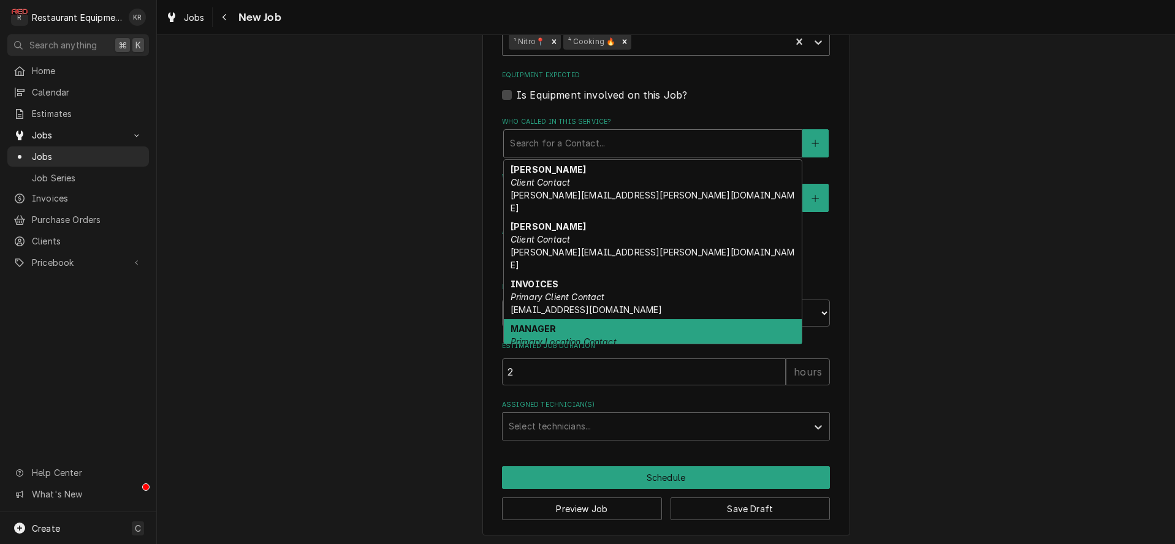
click at [643, 319] on div "MANAGER Primary Location Contact" at bounding box center [653, 335] width 298 height 32
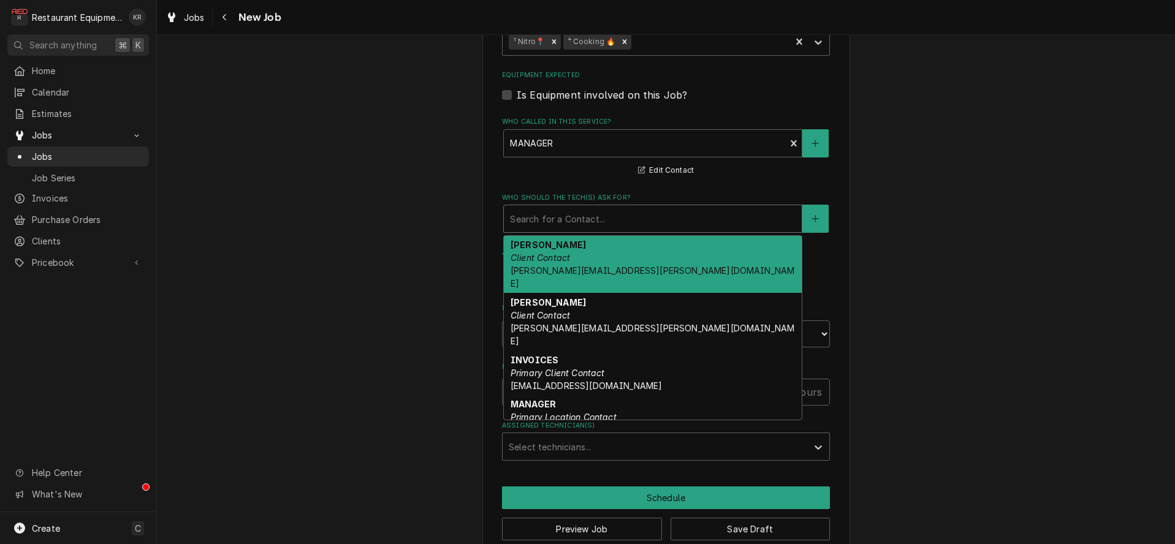
drag, startPoint x: 657, startPoint y: 223, endPoint x: 659, endPoint y: 312, distance: 88.9
click at [657, 226] on div "Who should the tech(s) ask for?" at bounding box center [653, 219] width 286 height 22
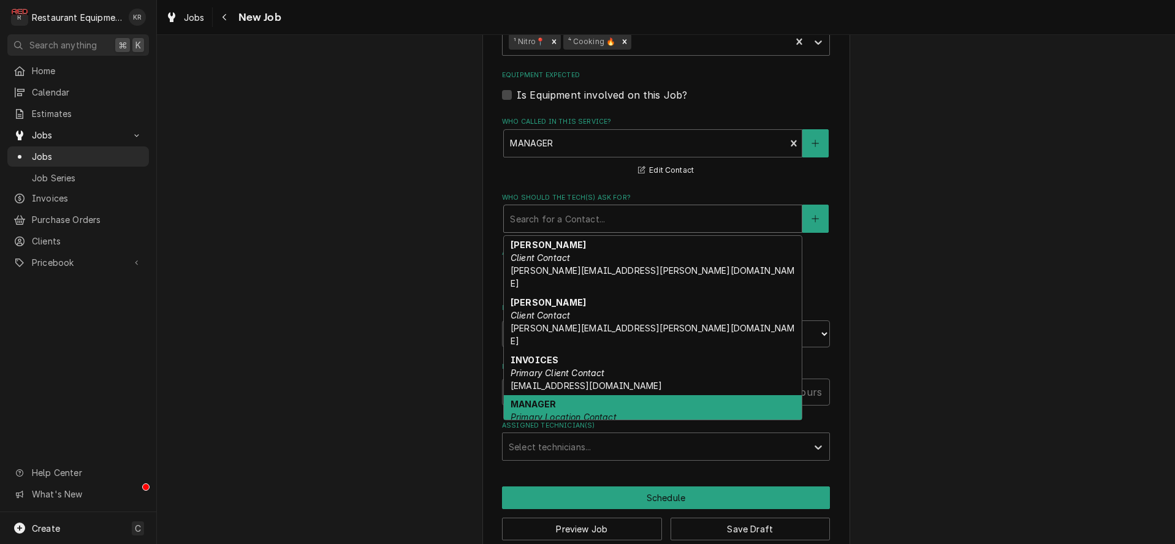
click at [655, 395] on div "MANAGER Primary Location Contact" at bounding box center [653, 411] width 298 height 32
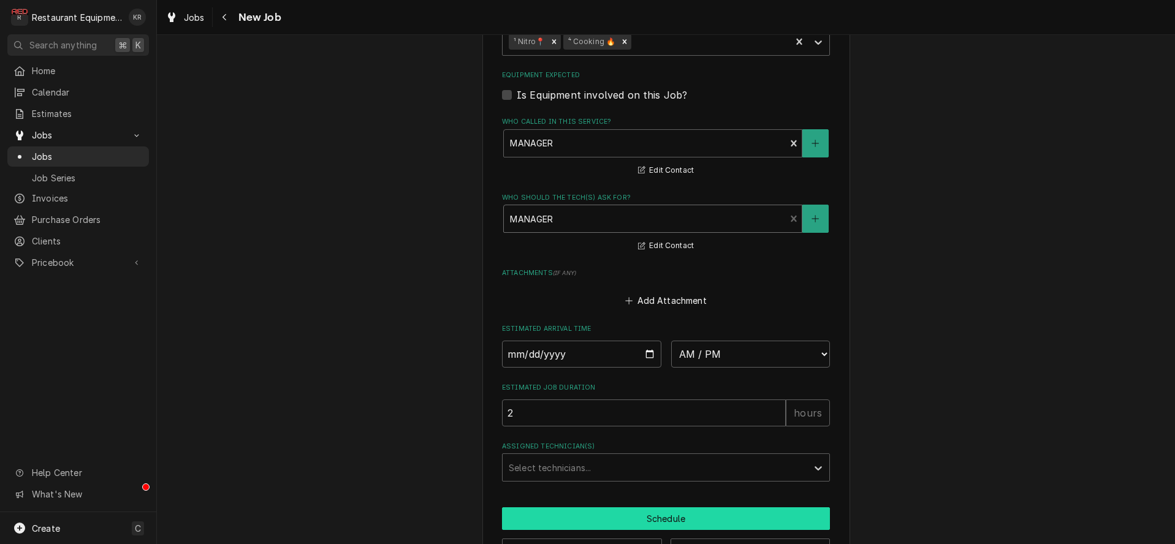
scroll to position [852, 0]
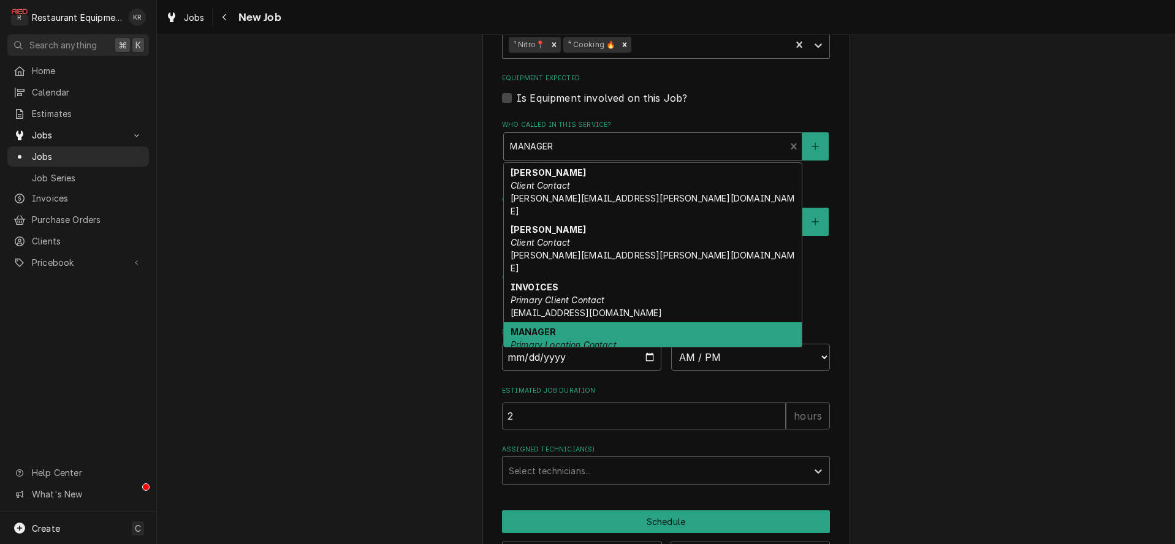
click at [599, 149] on div "Who called in this service?" at bounding box center [644, 146] width 269 height 22
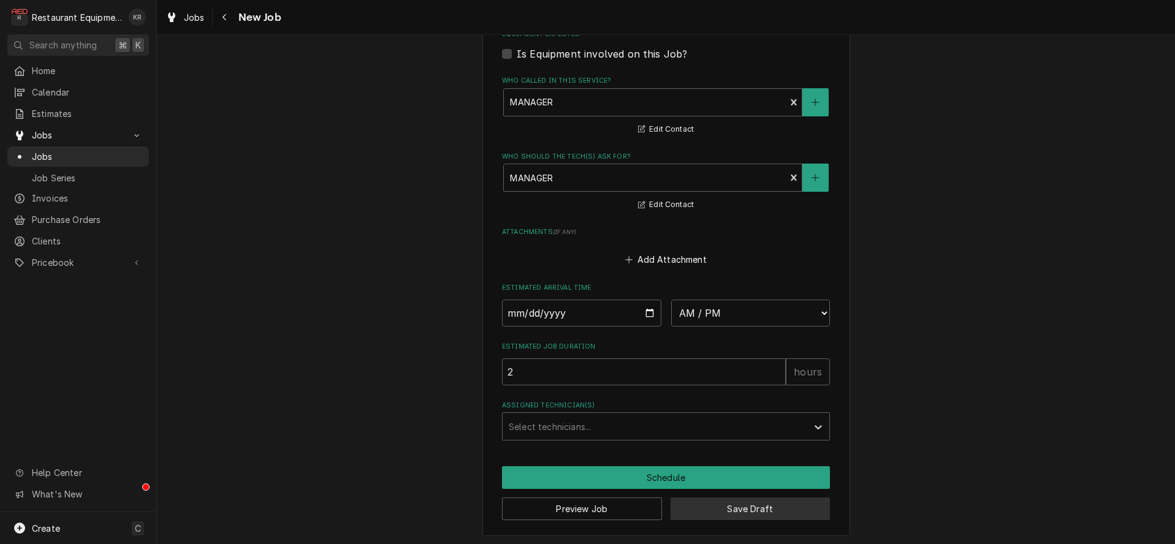
click at [710, 504] on button "Save Draft" at bounding box center [750, 509] width 160 height 23
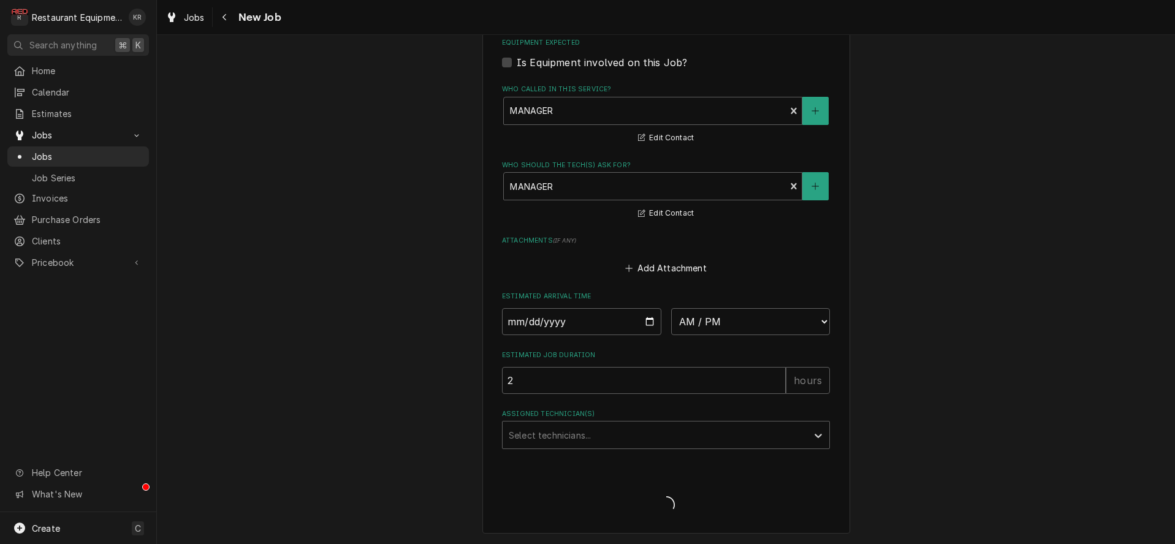
scroll to position [885, 0]
type textarea "x"
